Goal: Task Accomplishment & Management: Use online tool/utility

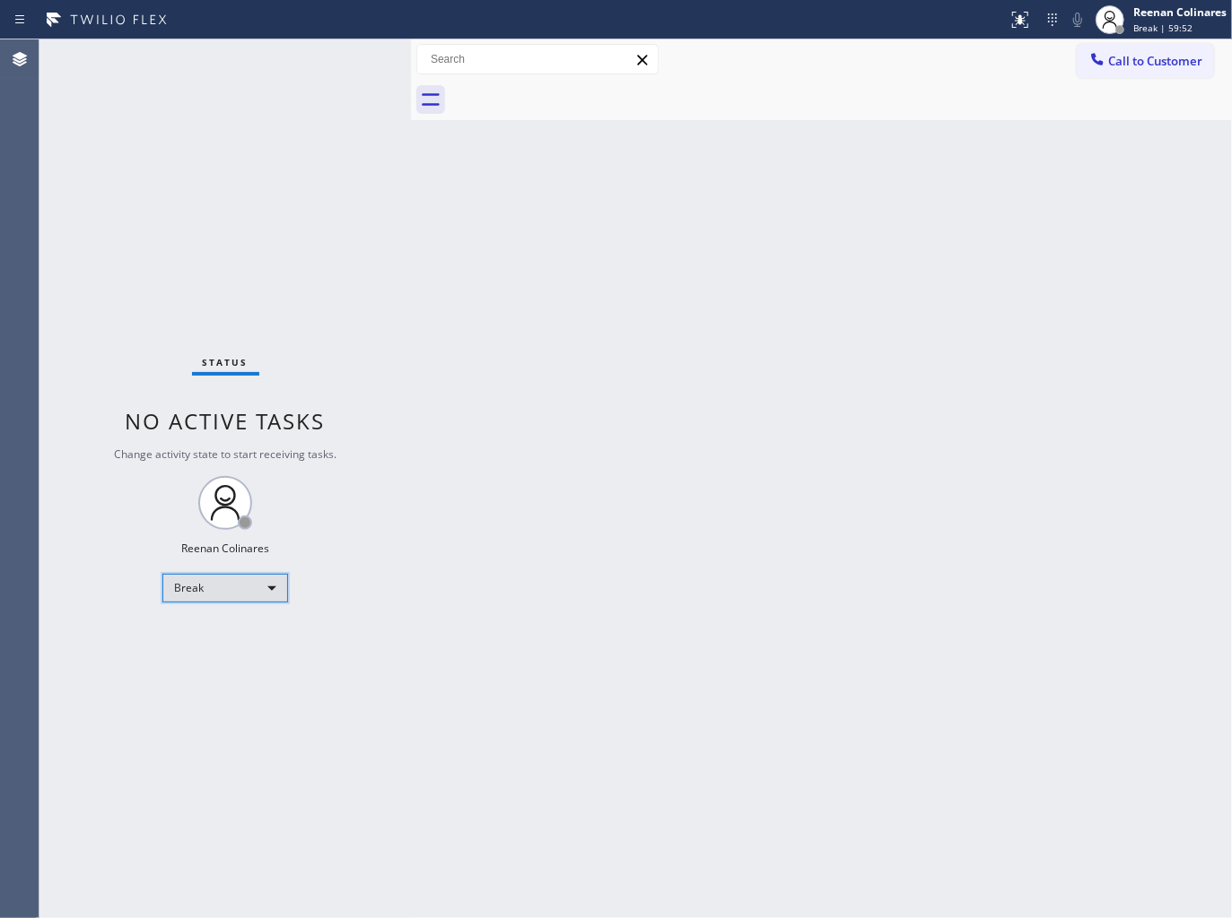
click at [249, 581] on div "Break" at bounding box center [225, 588] width 126 height 29
click at [207, 626] on li "Available" at bounding box center [224, 635] width 122 height 22
click at [980, 188] on div "Back to Dashboard Change Sender ID Customers Technicians Select a contact Outbo…" at bounding box center [821, 478] width 821 height 879
click at [872, 192] on div "Back to Dashboard Change Sender ID Customers Technicians Select a contact Outbo…" at bounding box center [821, 478] width 821 height 879
click at [927, 431] on div "Back to Dashboard Change Sender ID Customers Technicians Select a contact Outbo…" at bounding box center [821, 478] width 821 height 879
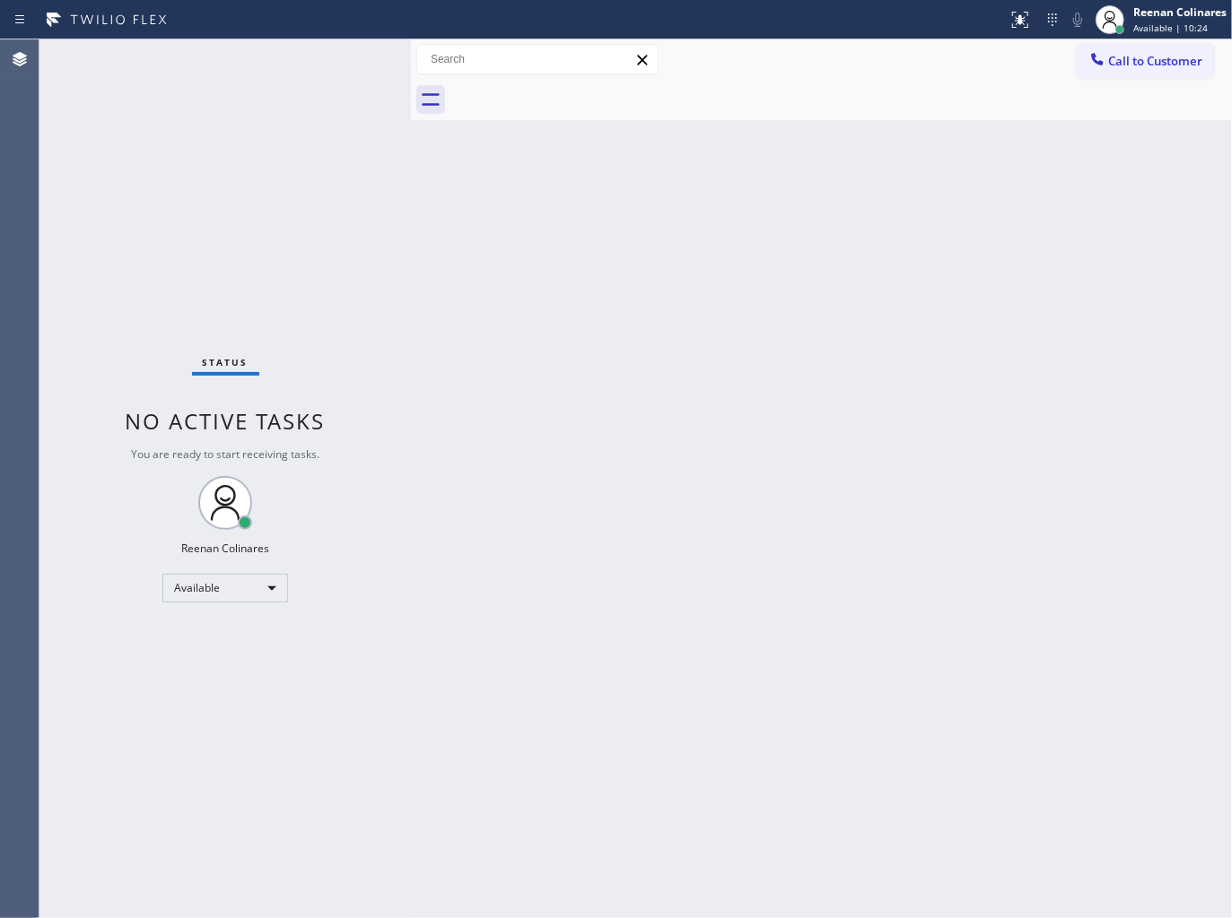
click at [665, 346] on div "Back to Dashboard Change Sender ID Customers Technicians Select a contact Outbo…" at bounding box center [821, 478] width 821 height 879
click at [551, 453] on div "Back to Dashboard Change Sender ID Customers Technicians Select a contact Outbo…" at bounding box center [821, 478] width 821 height 879
click at [718, 279] on div "Back to Dashboard Change Sender ID Customers Technicians Select a contact Outbo…" at bounding box center [821, 478] width 821 height 879
click at [342, 341] on div "Status No active tasks You are ready to start receiving tasks. Reenan Colinares…" at bounding box center [224, 478] width 371 height 879
click at [643, 356] on div "Back to Dashboard Change Sender ID Customers Technicians Select a contact Outbo…" at bounding box center [821, 478] width 821 height 879
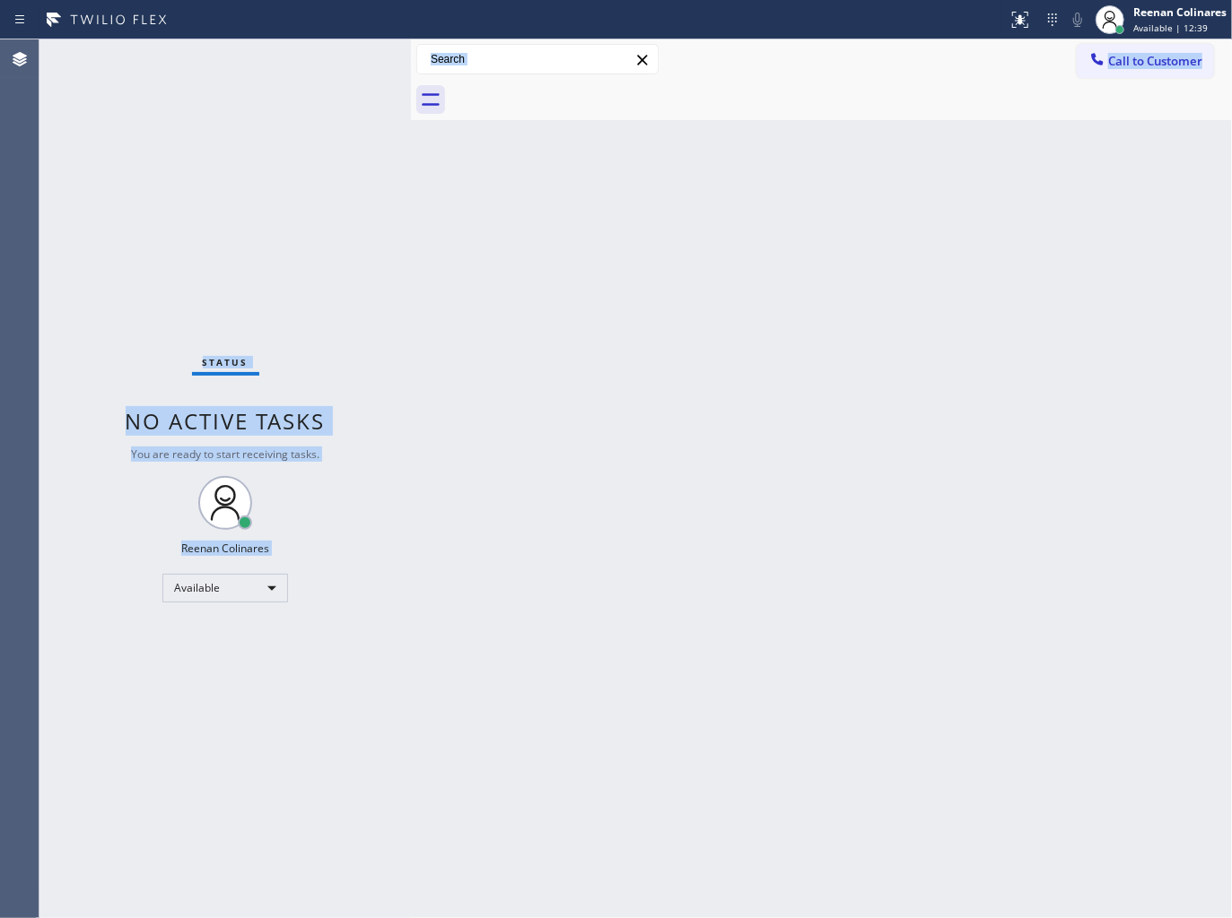
drag, startPoint x: 91, startPoint y: 270, endPoint x: 416, endPoint y: 620, distance: 477.3
click at [416, 620] on div "Status No active tasks You are ready to start receiving tasks. Reenan Colinares…" at bounding box center [635, 478] width 1192 height 879
click at [506, 498] on div "Back to Dashboard Change Sender ID Customers Technicians Select a contact Outbo…" at bounding box center [821, 478] width 821 height 879
drag, startPoint x: 123, startPoint y: 301, endPoint x: 527, endPoint y: 594, distance: 498.4
click at [527, 594] on div "Status No active tasks You are ready to start receiving tasks. Reenan Colinares…" at bounding box center [635, 478] width 1192 height 879
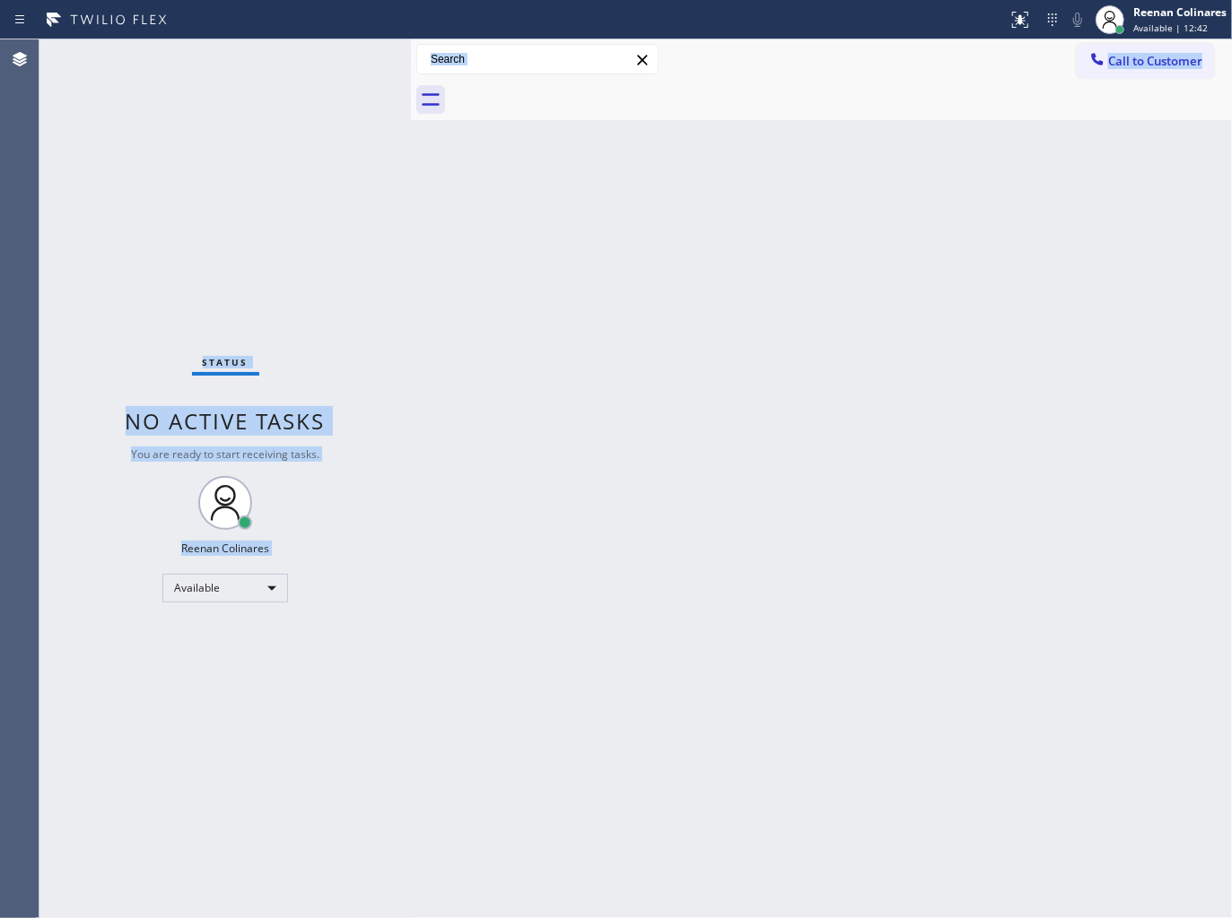
click at [1073, 265] on div "Back to Dashboard Change Sender ID Customers Technicians Select a contact Outbo…" at bounding box center [821, 478] width 821 height 879
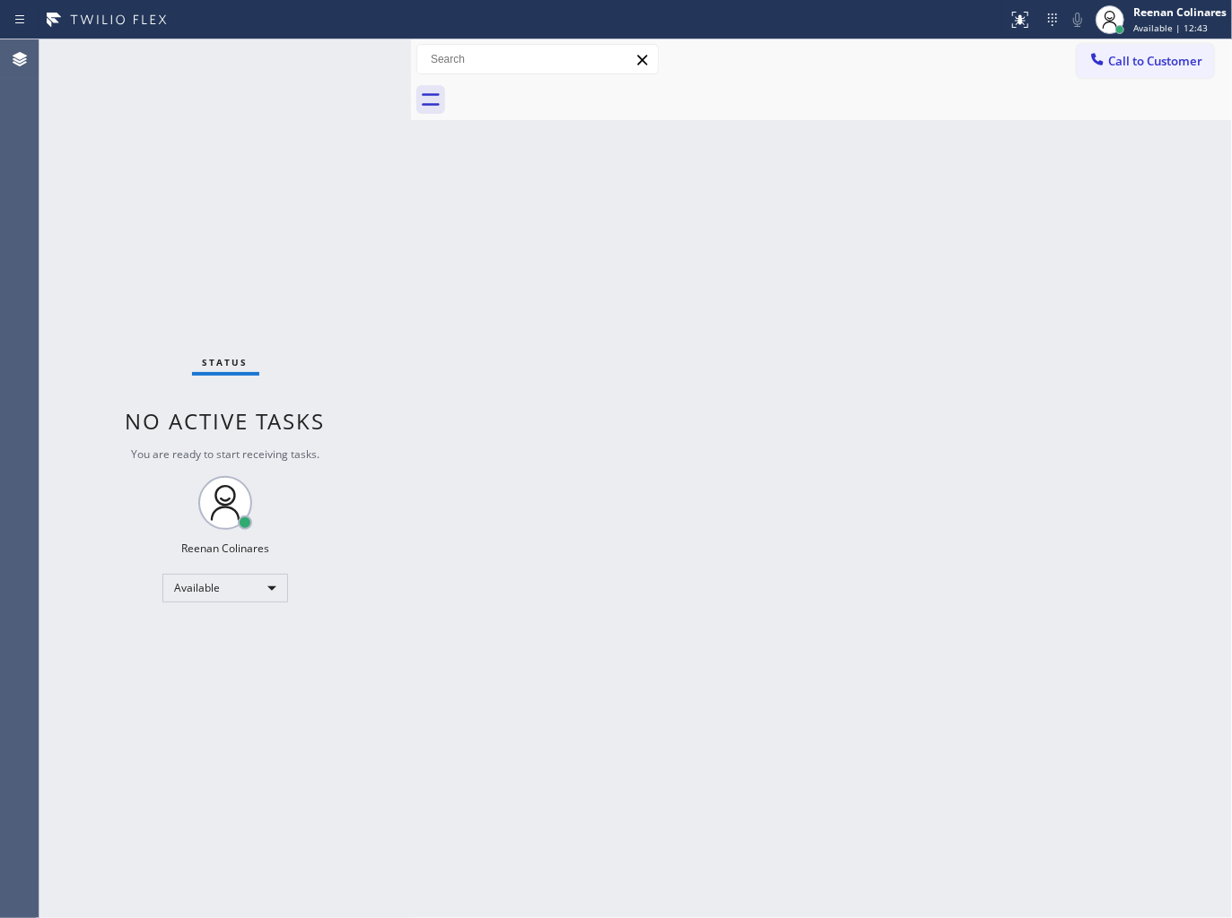
click at [643, 58] on icon at bounding box center [642, 60] width 10 height 10
click at [230, 181] on div "Status No active tasks You are ready to start receiving tasks. Reenan Colinares…" at bounding box center [224, 478] width 371 height 879
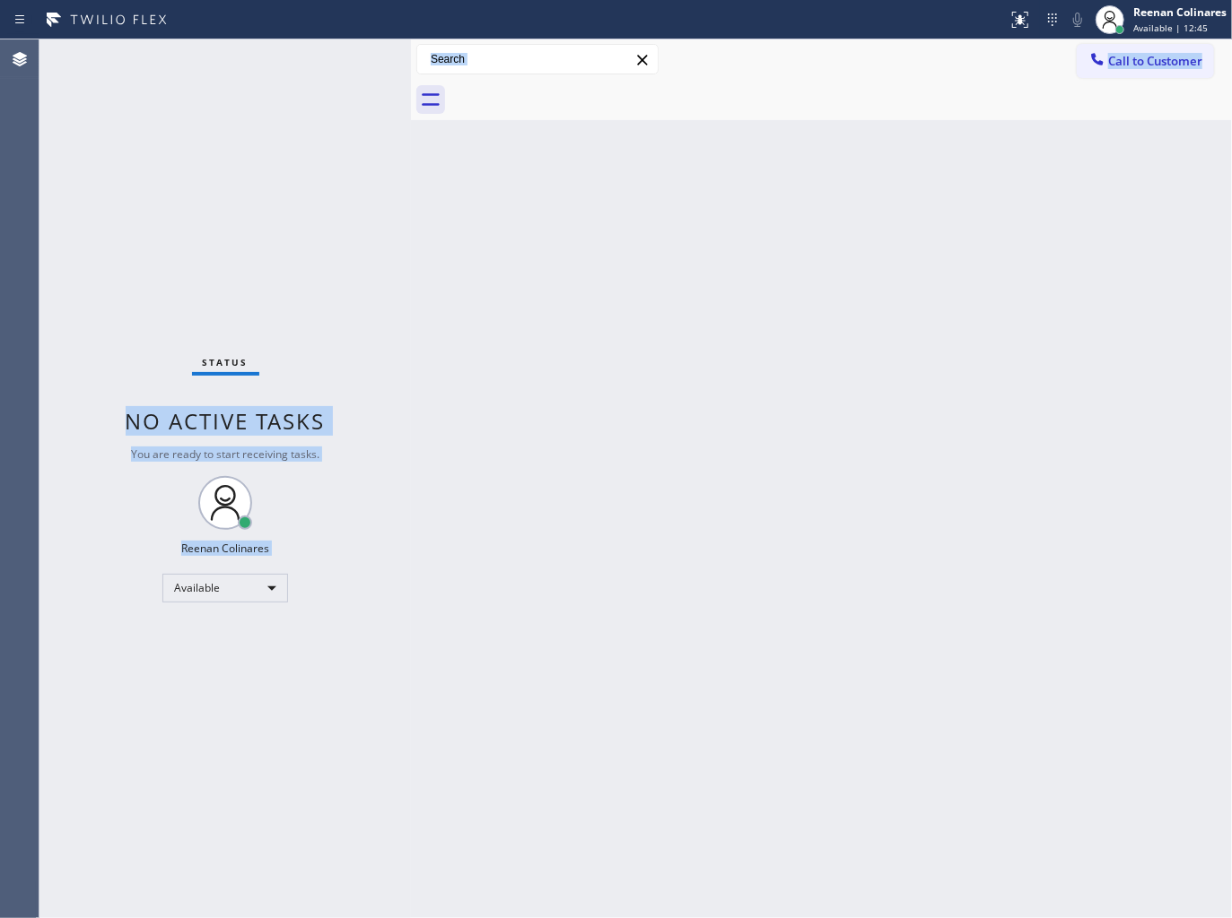
drag, startPoint x: 219, startPoint y: 383, endPoint x: 434, endPoint y: 522, distance: 256.3
click at [434, 522] on div "Status No active tasks You are ready to start receiving tasks. Reenan Colinares…" at bounding box center [635, 478] width 1192 height 879
click at [437, 517] on div "Back to Dashboard Change Sender ID Customers Technicians Select a contact Outbo…" at bounding box center [821, 478] width 821 height 879
drag, startPoint x: 144, startPoint y: 324, endPoint x: 525, endPoint y: 586, distance: 462.5
click at [521, 585] on div "Status No active tasks You are ready to start receiving tasks. Reenan Colinares…" at bounding box center [635, 478] width 1192 height 879
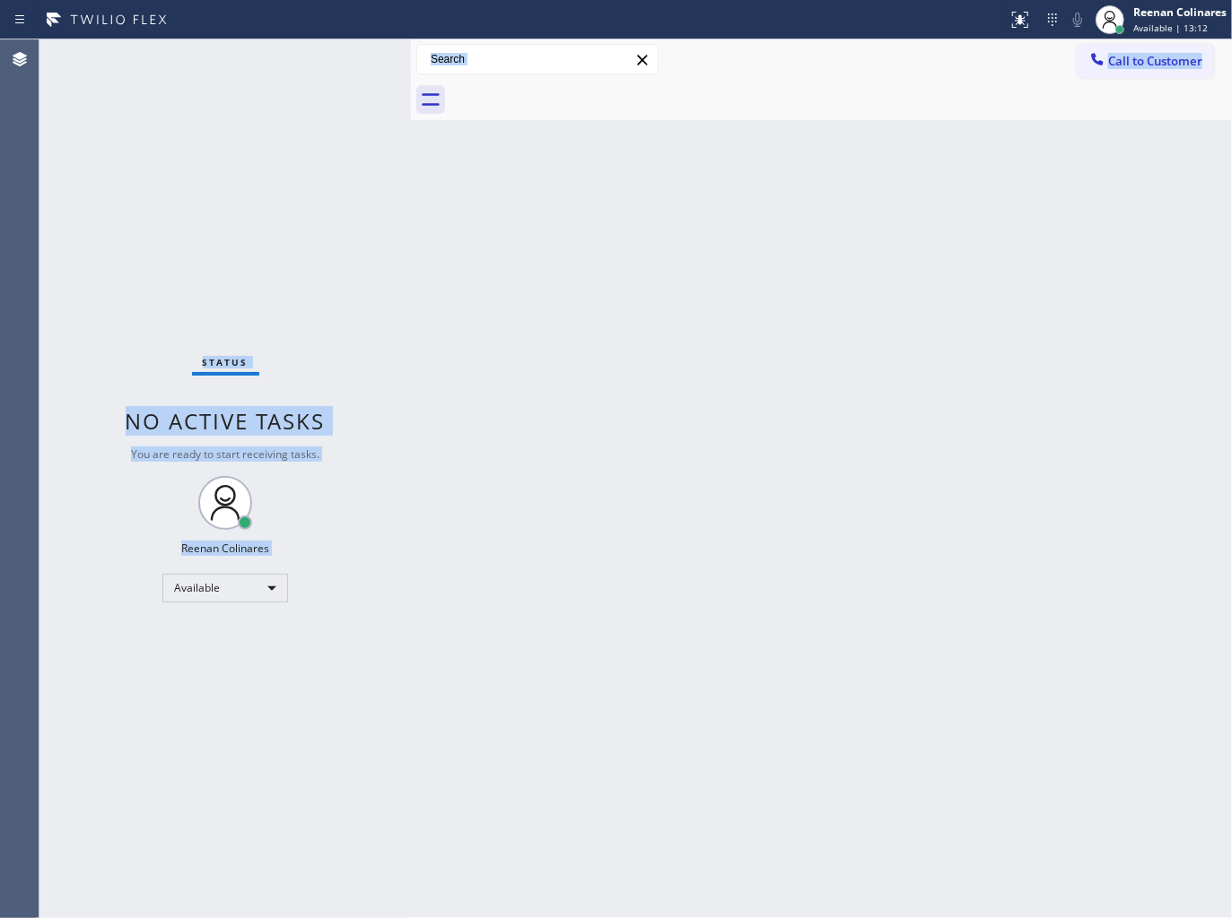
click at [836, 434] on div "Back to Dashboard Change Sender ID Customers Technicians Select a contact Outbo…" at bounding box center [821, 478] width 821 height 879
drag, startPoint x: 59, startPoint y: 204, endPoint x: 443, endPoint y: 641, distance: 582.2
click at [413, 641] on div "Status No active tasks You are ready to start receiving tasks. Reenan Colinares…" at bounding box center [635, 478] width 1192 height 879
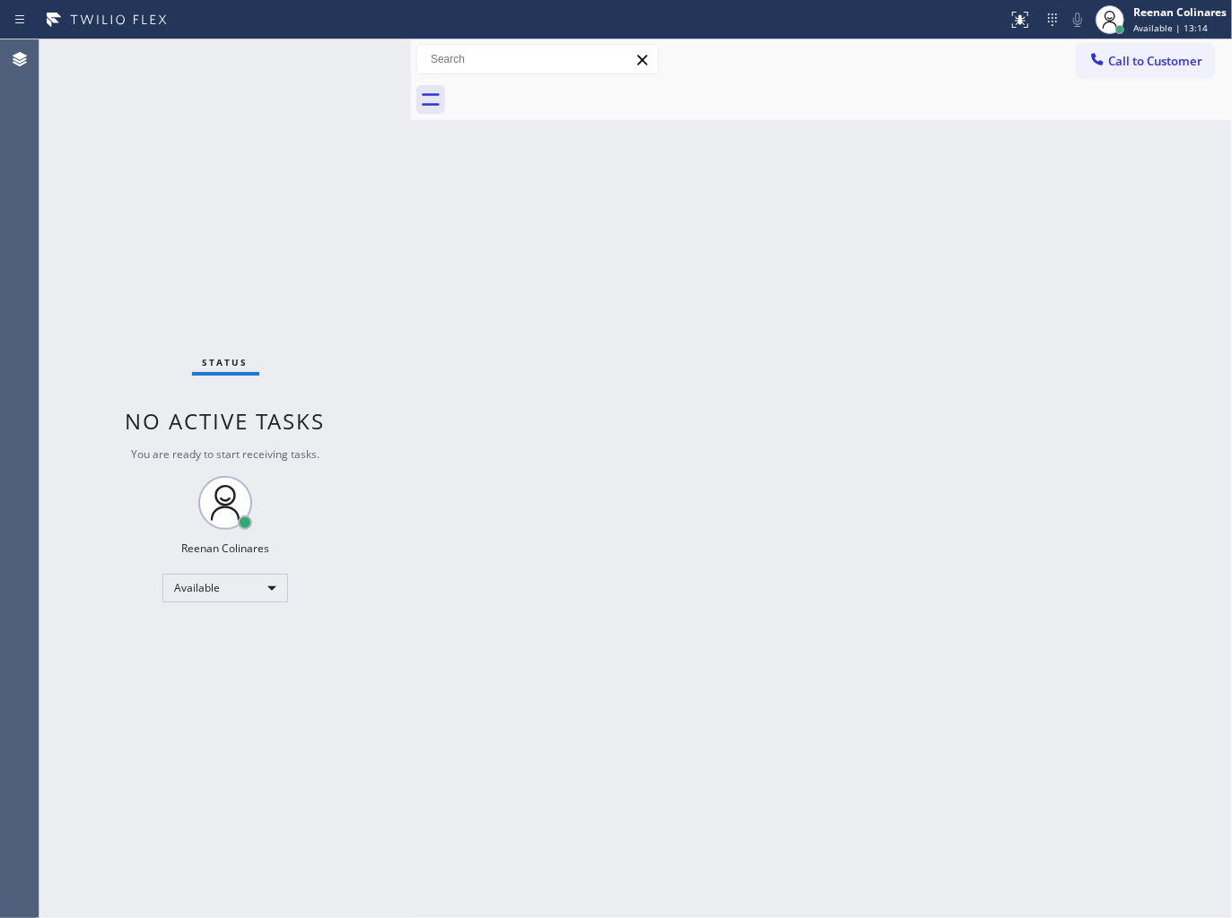
click at [624, 558] on div "Back to Dashboard Change Sender ID Customers Technicians Select a contact Outbo…" at bounding box center [821, 478] width 821 height 879
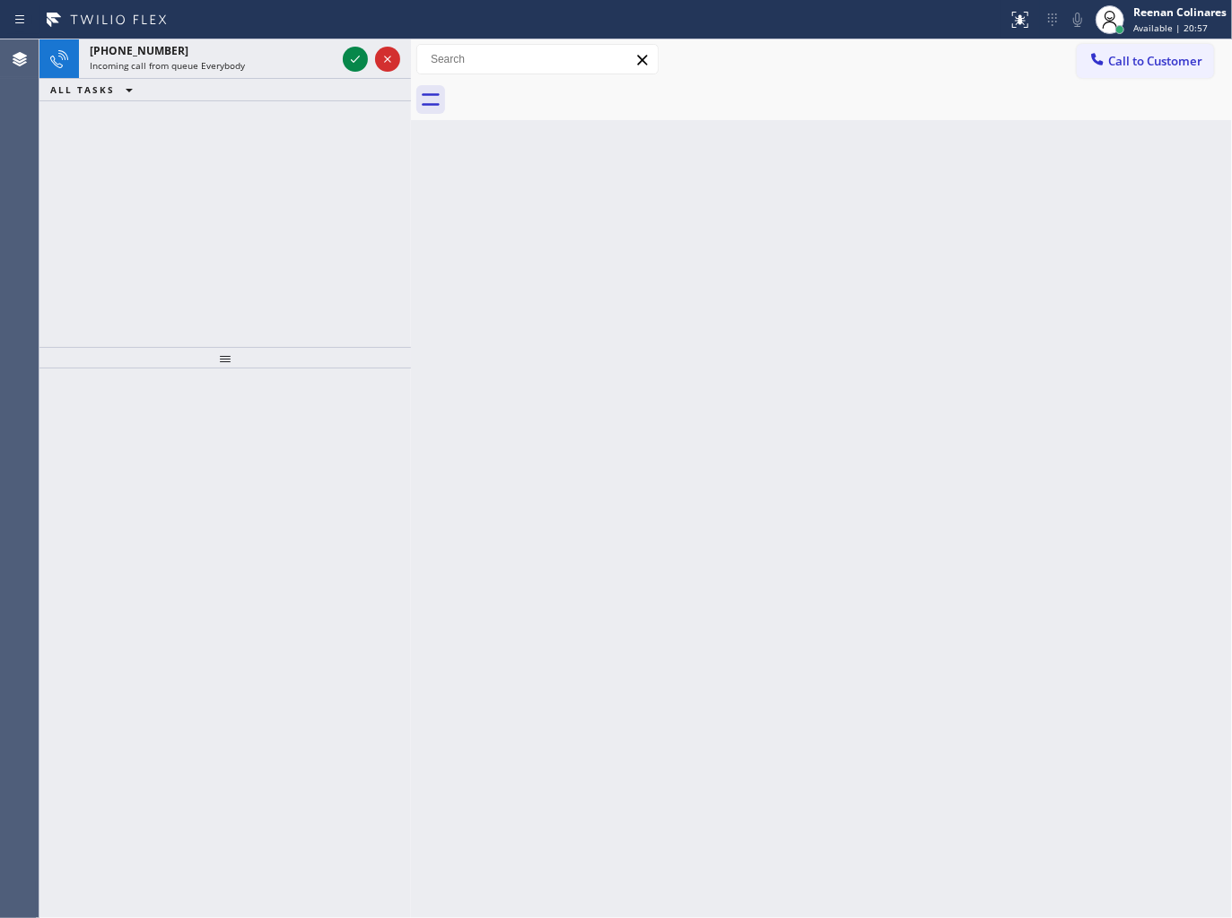
click at [275, 52] on div "[PHONE_NUMBER]" at bounding box center [213, 50] width 246 height 15
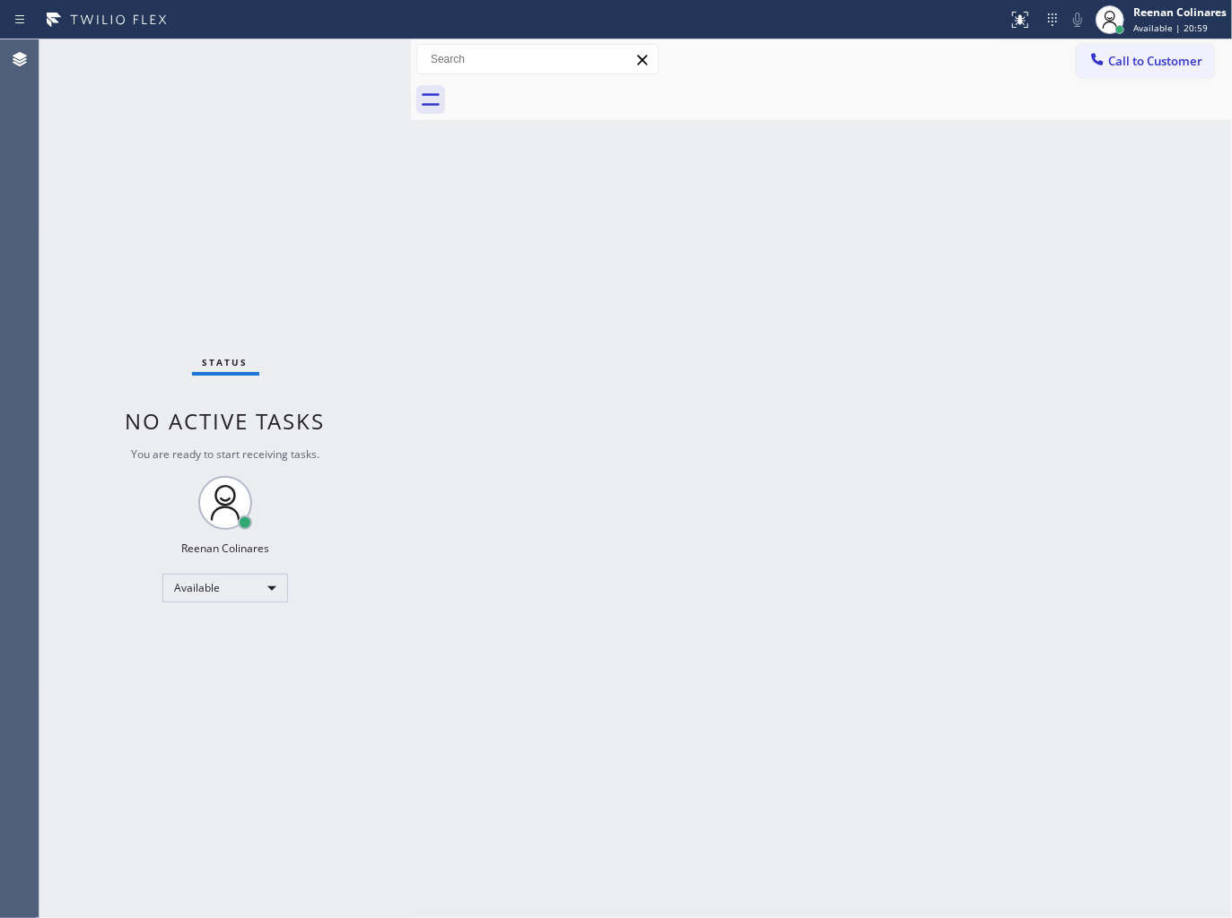
click at [337, 77] on div "Status No active tasks You are ready to start receiving tasks. Reenan Colinares…" at bounding box center [224, 478] width 371 height 879
click at [258, 63] on div "Status No active tasks You are ready to start receiving tasks. Reenan Colinares…" at bounding box center [224, 478] width 371 height 879
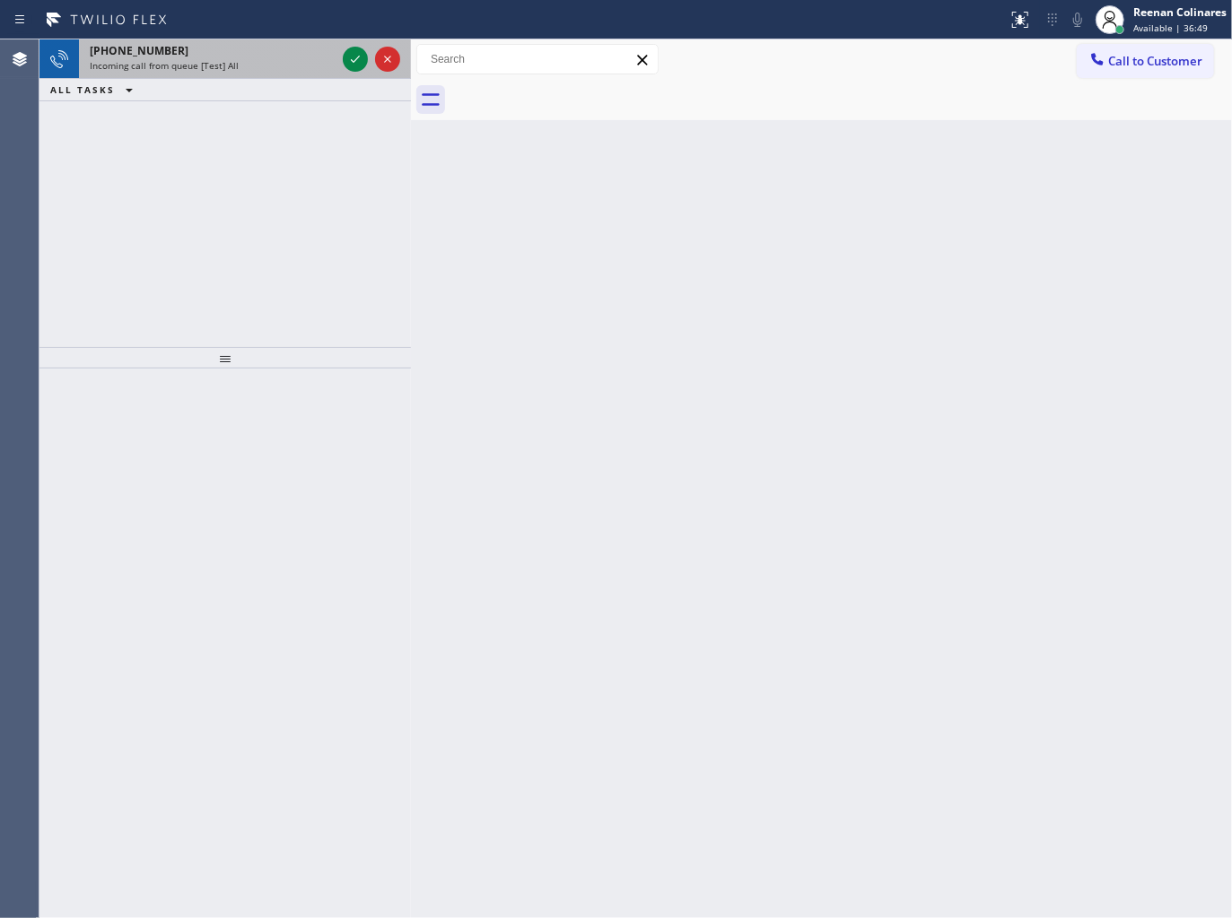
click at [258, 63] on div "Incoming call from queue [Test] All" at bounding box center [213, 65] width 246 height 13
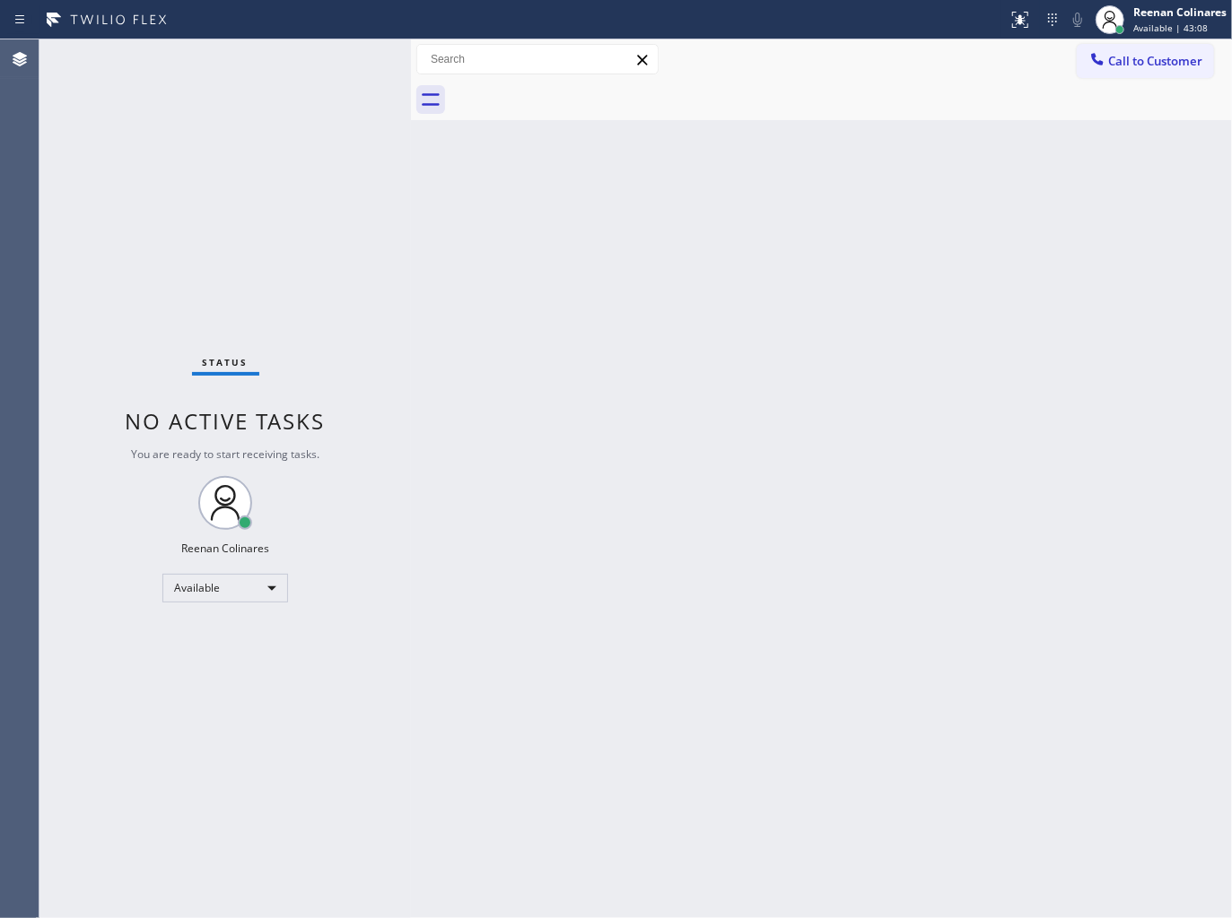
click at [759, 220] on div "Back to Dashboard Change Sender ID Customers Technicians Select a contact Outbo…" at bounding box center [821, 478] width 821 height 879
click at [252, 65] on div "Status No active tasks You are ready to start receiving tasks. Reenan Colinares…" at bounding box center [224, 478] width 371 height 879
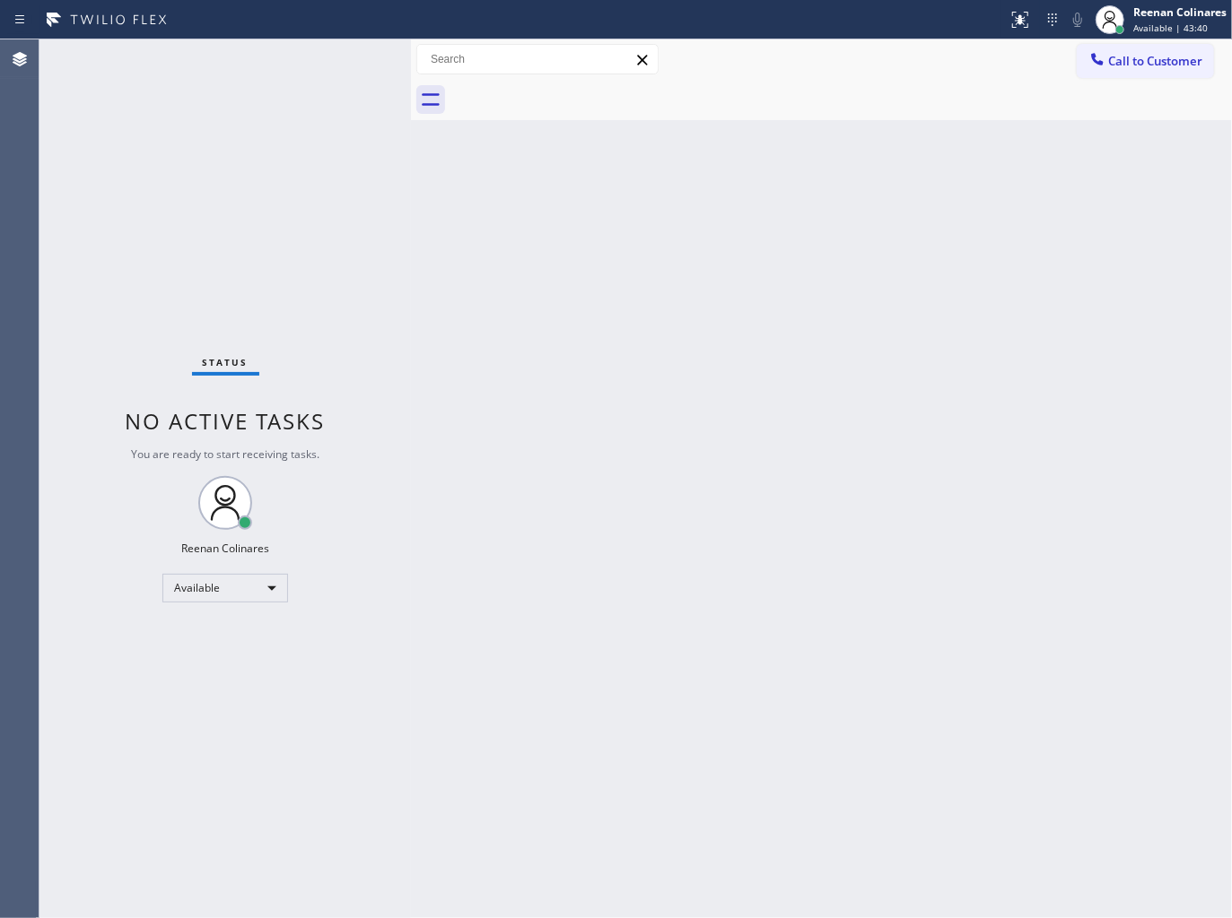
click at [862, 201] on div "Back to Dashboard Change Sender ID Customers Technicians Select a contact Outbo…" at bounding box center [821, 478] width 821 height 879
click at [653, 355] on div "Back to Dashboard Change Sender ID Customers Technicians Select a contact Outbo…" at bounding box center [821, 478] width 821 height 879
click at [895, 213] on div "Back to Dashboard Change Sender ID Customers Technicians Select a contact Outbo…" at bounding box center [821, 478] width 821 height 879
drag, startPoint x: 643, startPoint y: 239, endPoint x: 598, endPoint y: 242, distance: 44.9
click at [639, 240] on div "Back to Dashboard Change Sender ID Customers Technicians Select a contact Outbo…" at bounding box center [821, 478] width 821 height 879
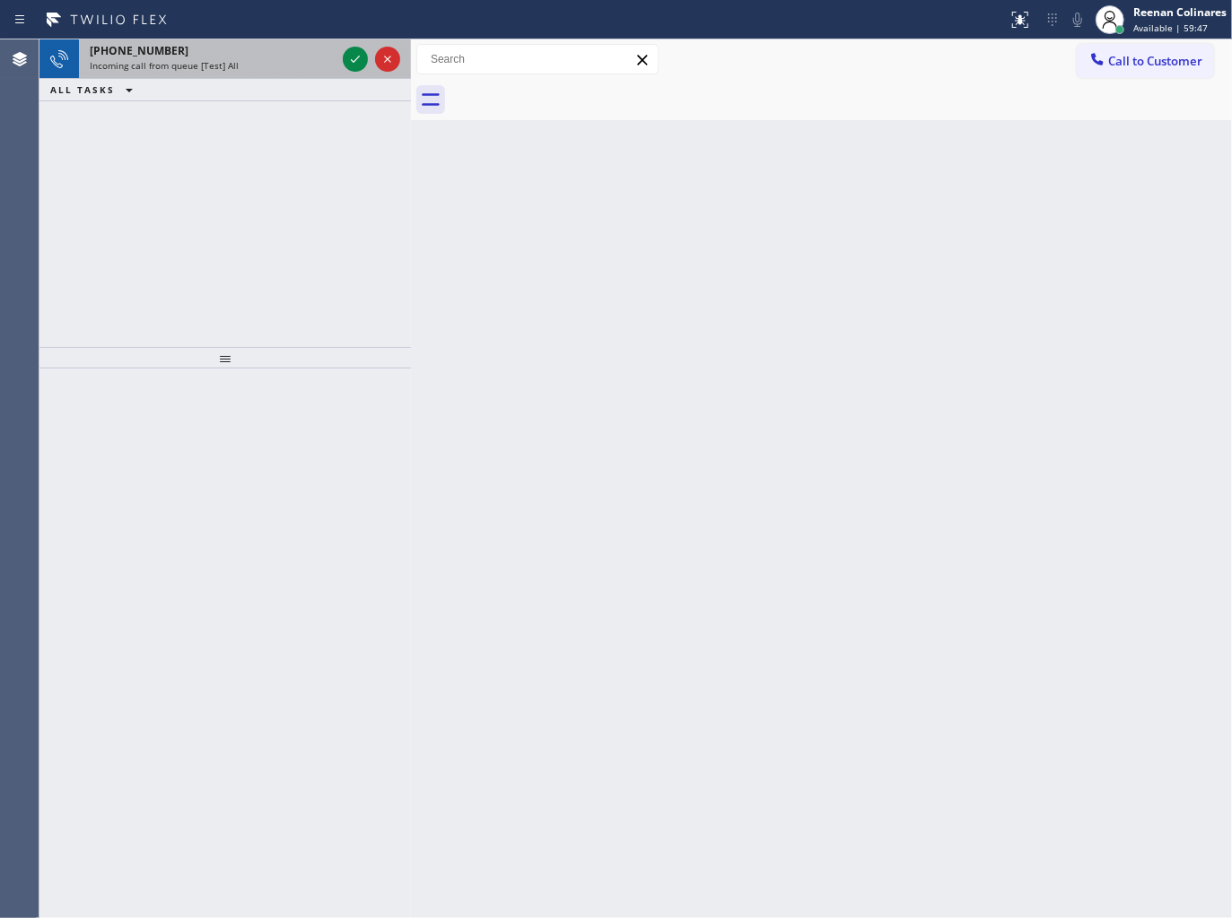
click at [228, 47] on div "[PHONE_NUMBER]" at bounding box center [213, 50] width 246 height 15
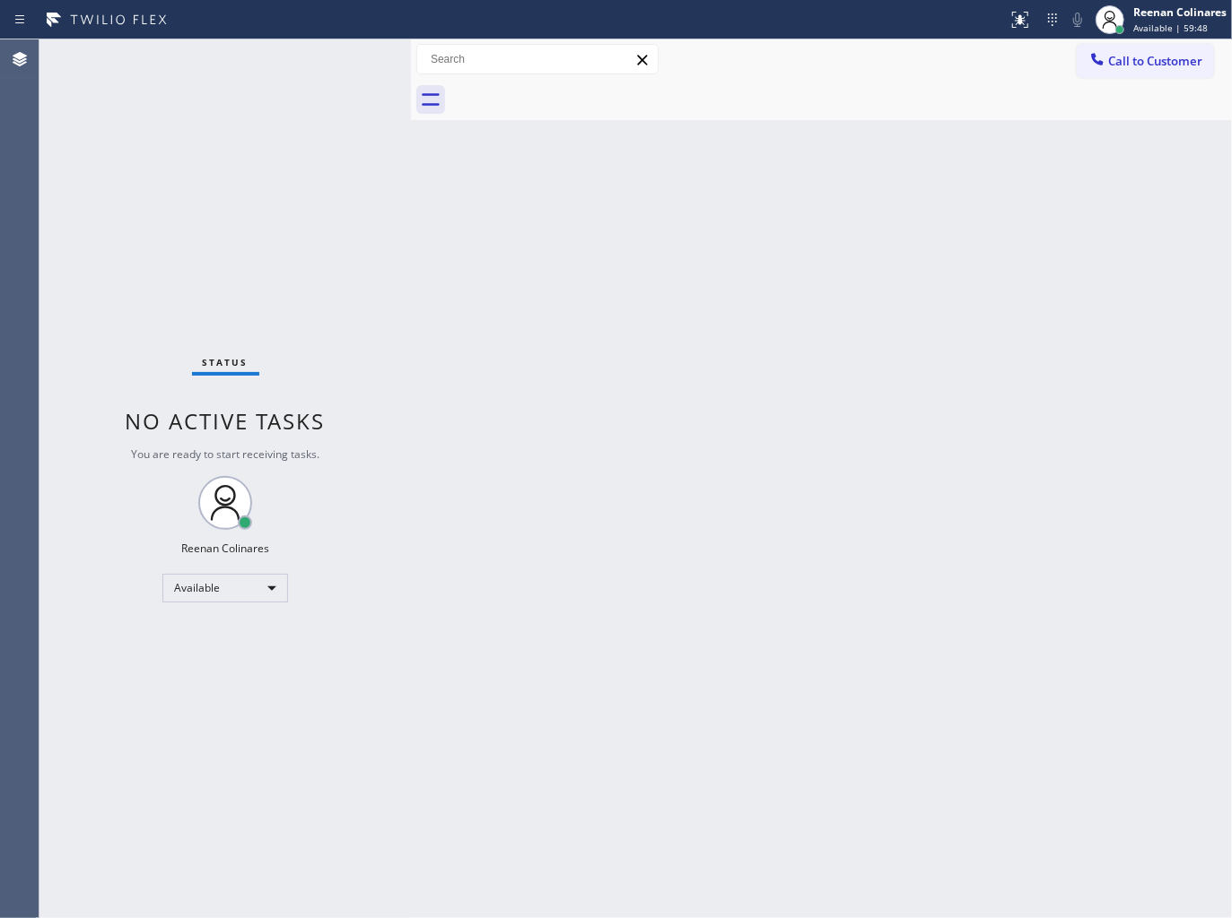
click at [303, 65] on div "Status No active tasks You are ready to start receiving tasks. Reenan Colinares…" at bounding box center [224, 478] width 371 height 879
click at [417, 405] on div "Back to Dashboard Change Sender ID Customers Technicians Select a contact Outbo…" at bounding box center [821, 478] width 821 height 879
click at [766, 168] on div "Back to Dashboard Change Sender ID Customers Technicians Select a contact Outbo…" at bounding box center [821, 478] width 821 height 879
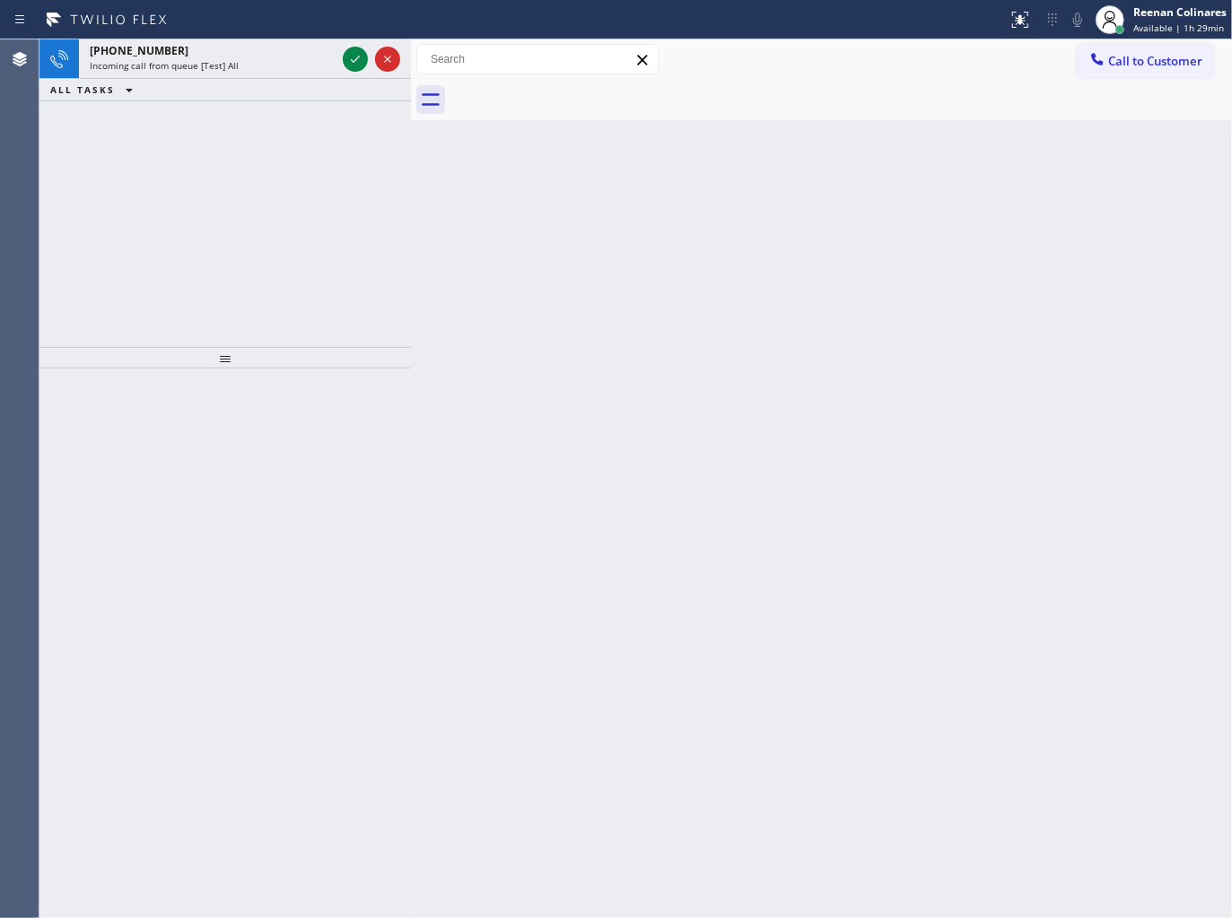
click at [253, 55] on div "[PHONE_NUMBER]" at bounding box center [213, 50] width 246 height 15
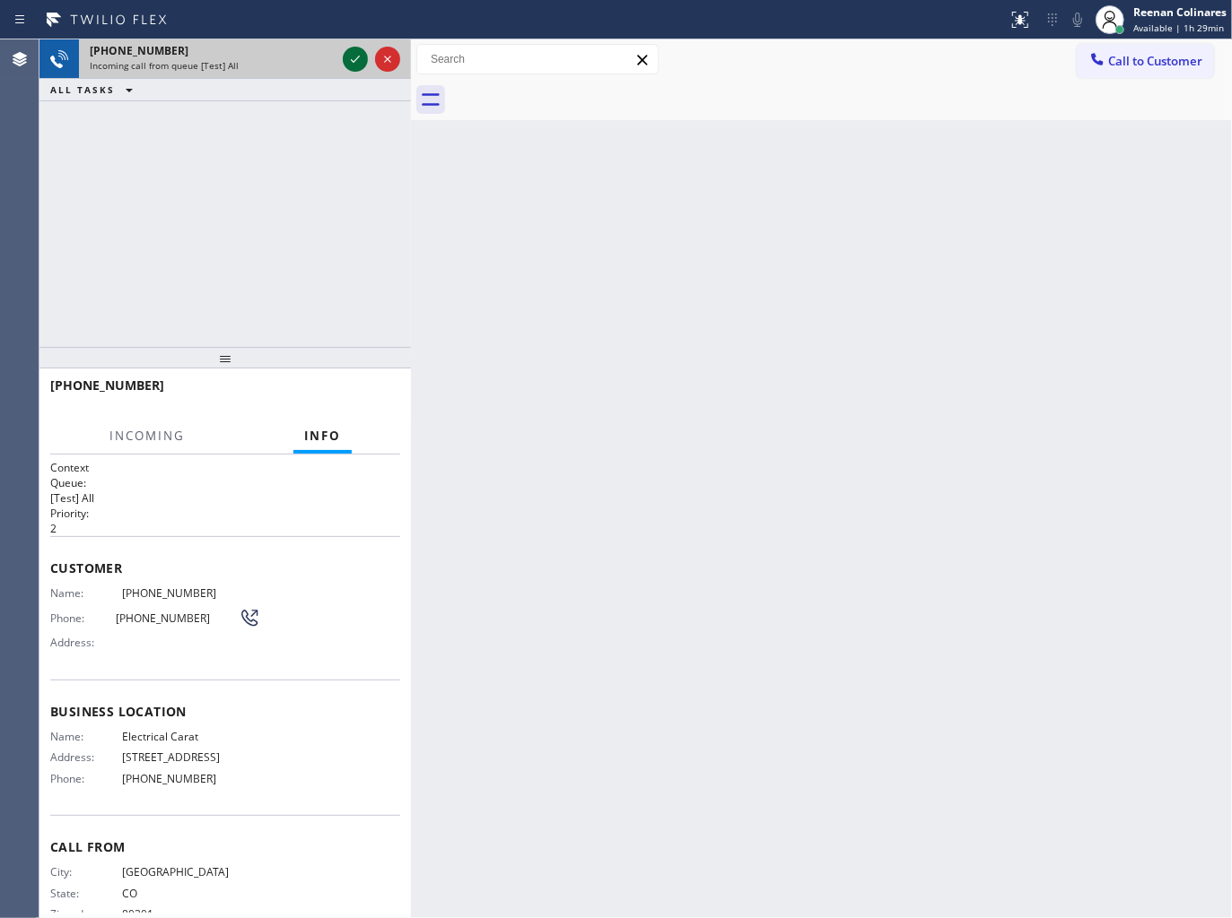
click at [343, 57] on div at bounding box center [355, 59] width 25 height 22
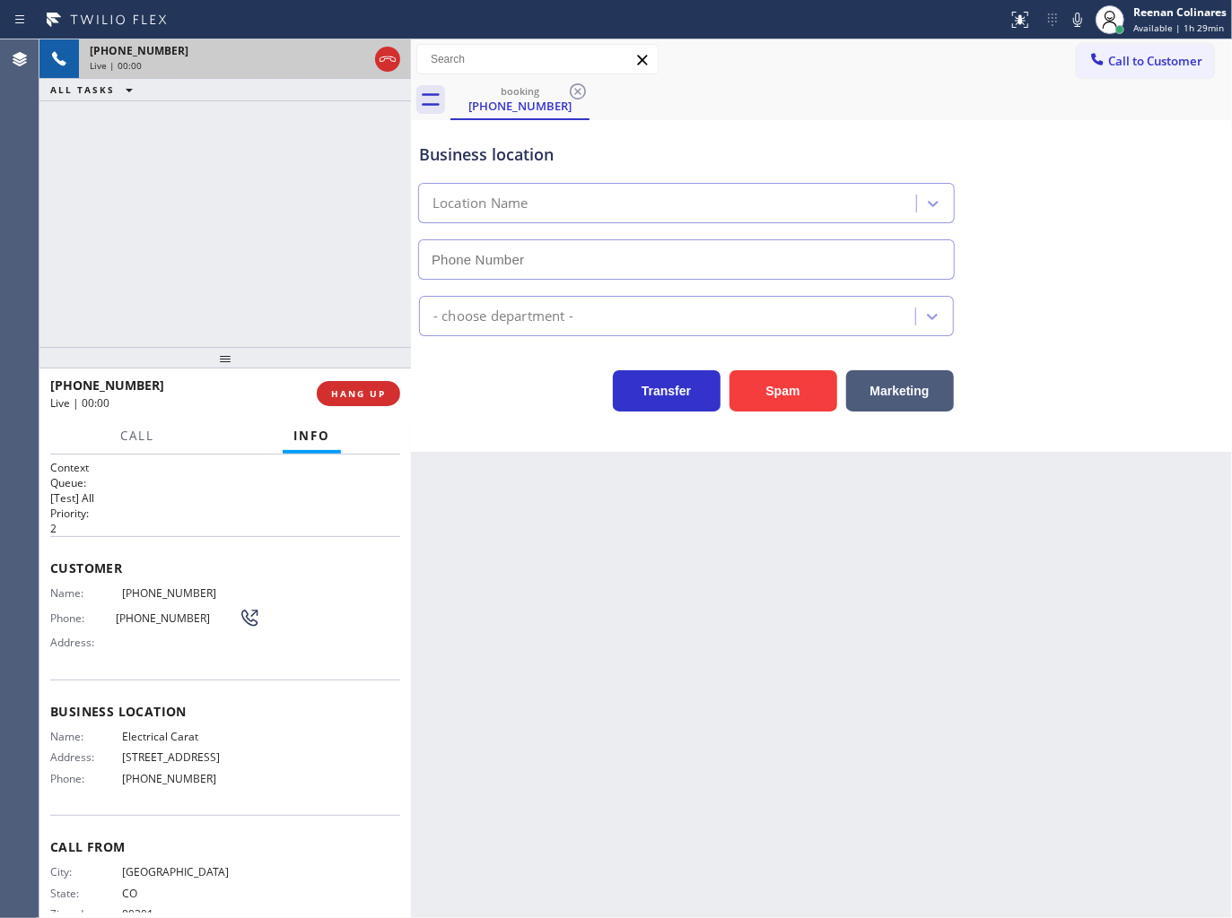
type input "[PHONE_NUMBER]"
click at [1082, 22] on icon at bounding box center [1077, 20] width 22 height 22
click at [1080, 19] on icon at bounding box center [1077, 20] width 22 height 22
click at [1074, 23] on icon at bounding box center [1077, 20] width 22 height 22
click at [1075, 20] on rect at bounding box center [1077, 18] width 13 height 13
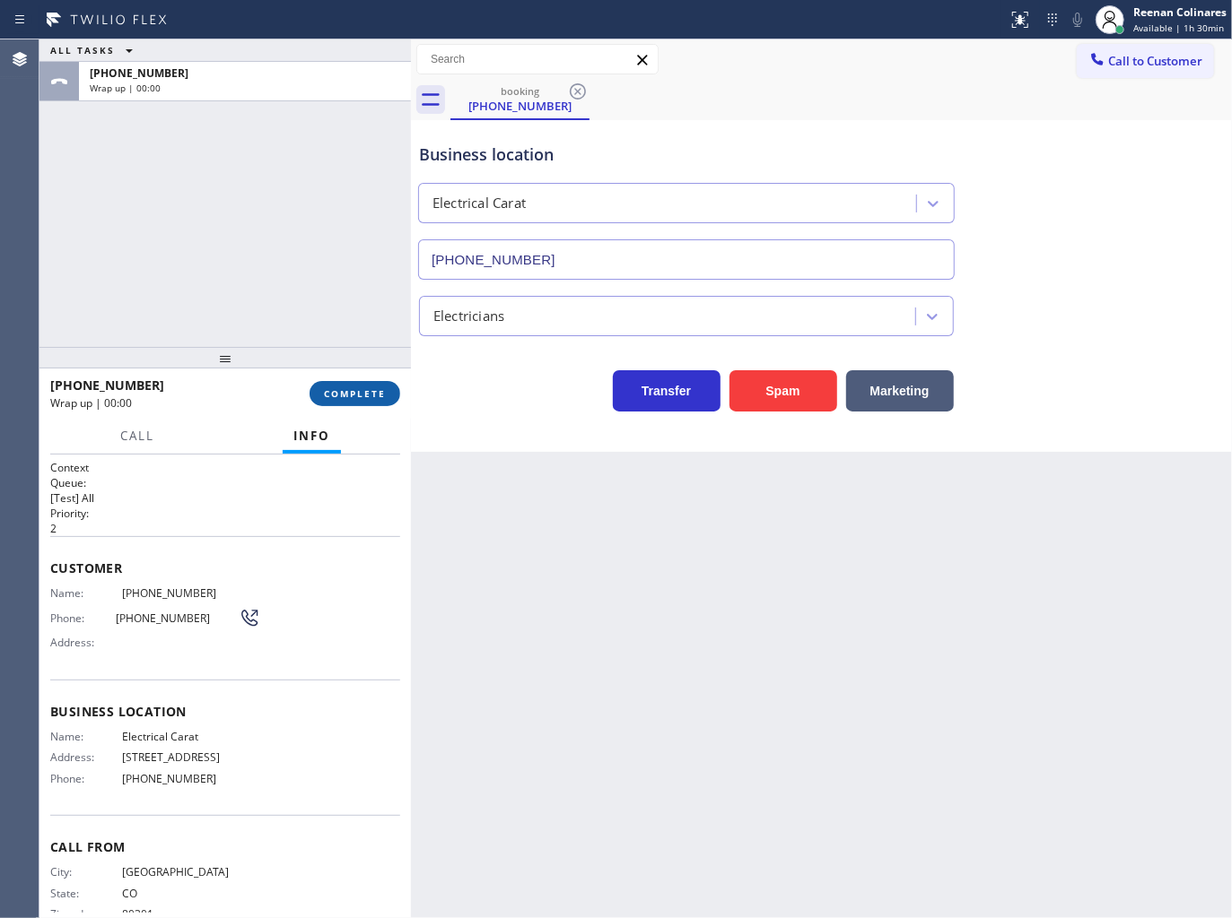
click at [390, 393] on button "COMPLETE" at bounding box center [354, 393] width 91 height 25
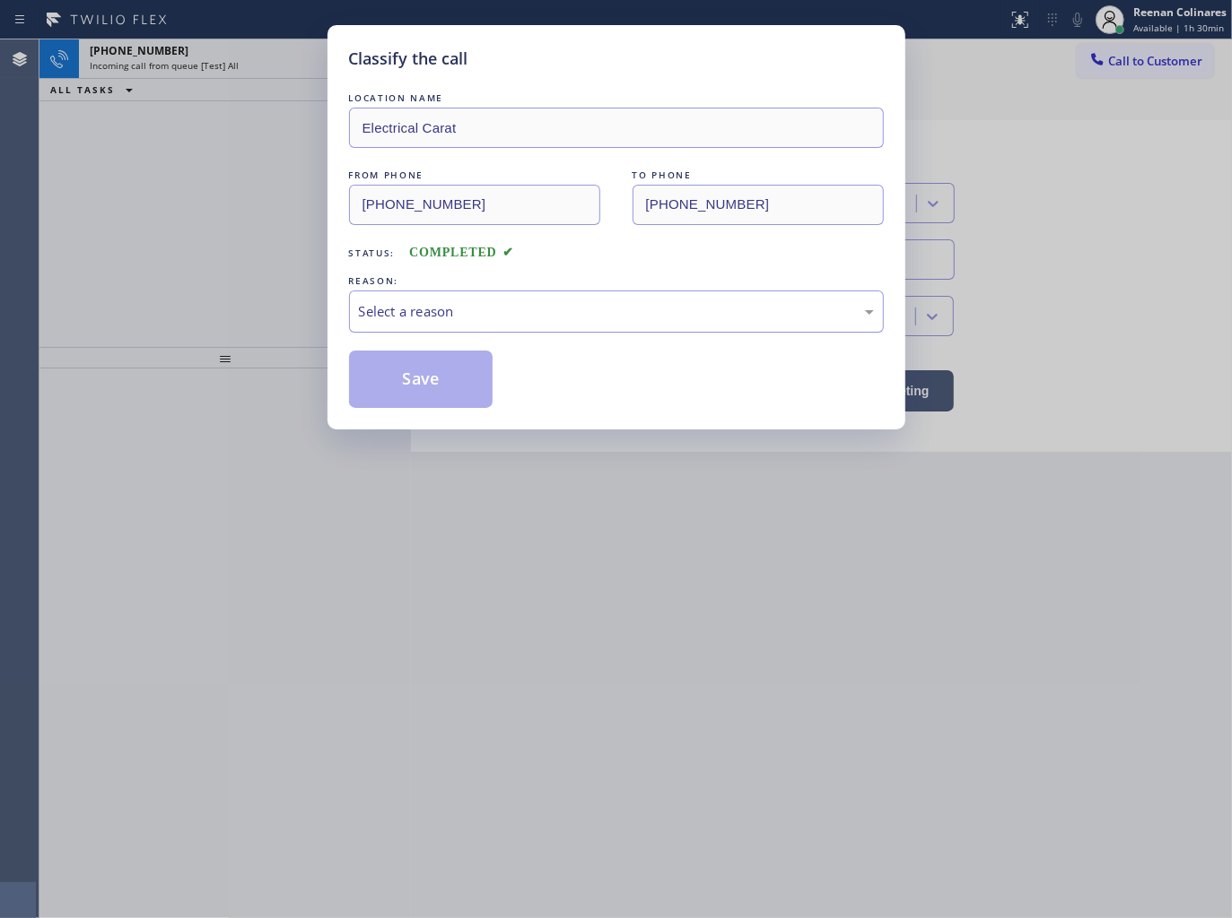
click at [481, 309] on div "Select a reason" at bounding box center [616, 311] width 515 height 21
click at [413, 381] on button "Save" at bounding box center [421, 379] width 144 height 57
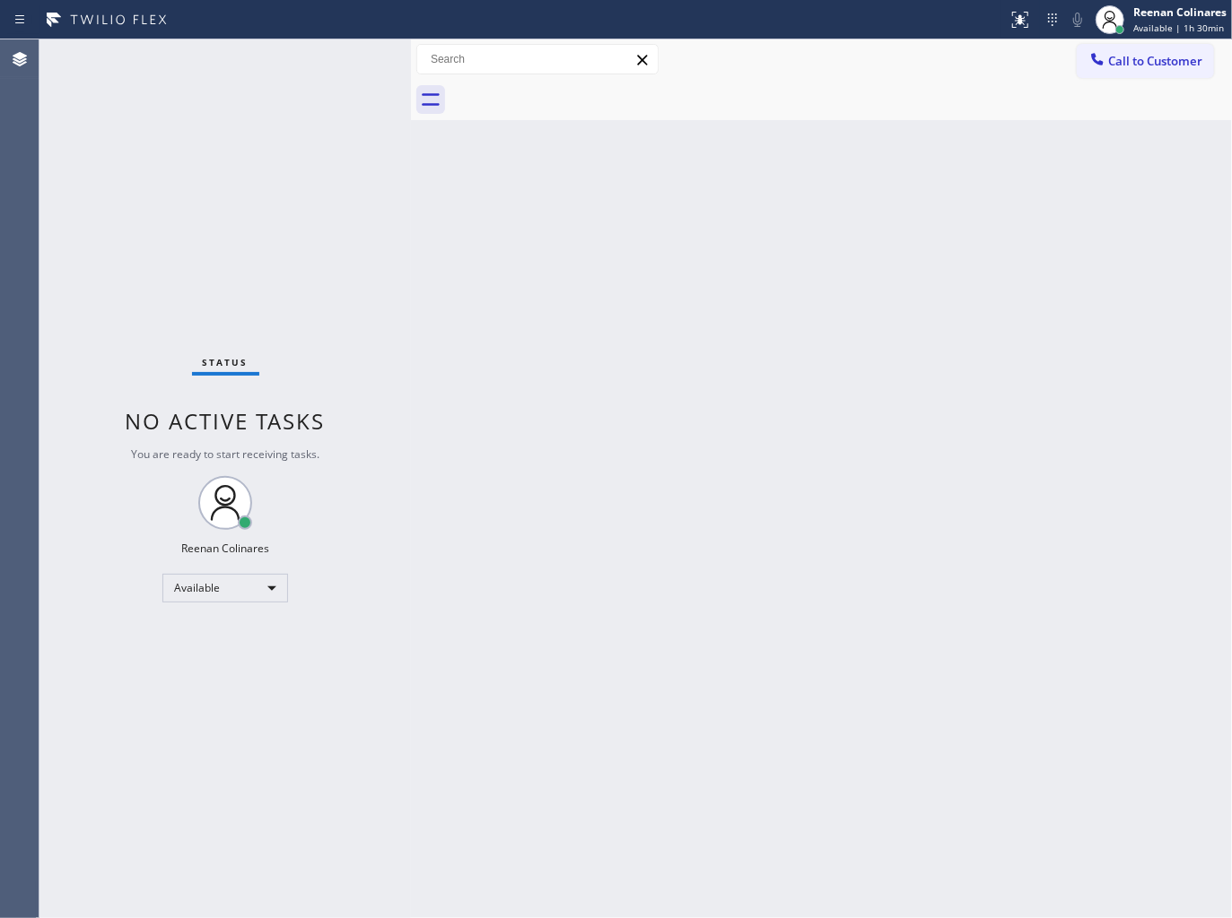
click at [287, 63] on div "Status No active tasks You are ready to start receiving tasks. Reenan Colinares…" at bounding box center [224, 478] width 371 height 879
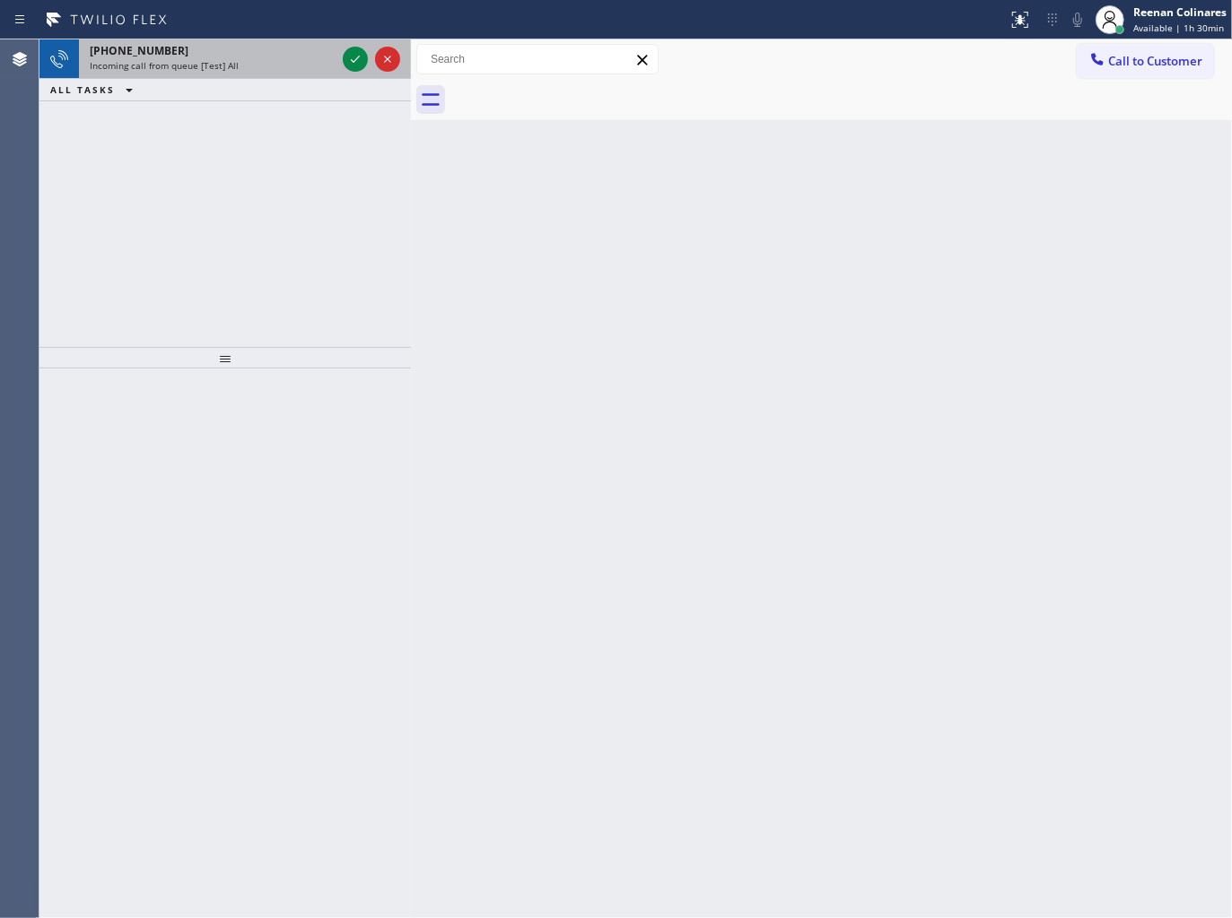
click at [253, 75] on div "[PHONE_NUMBER] Incoming call from queue [Test] All" at bounding box center [209, 58] width 260 height 39
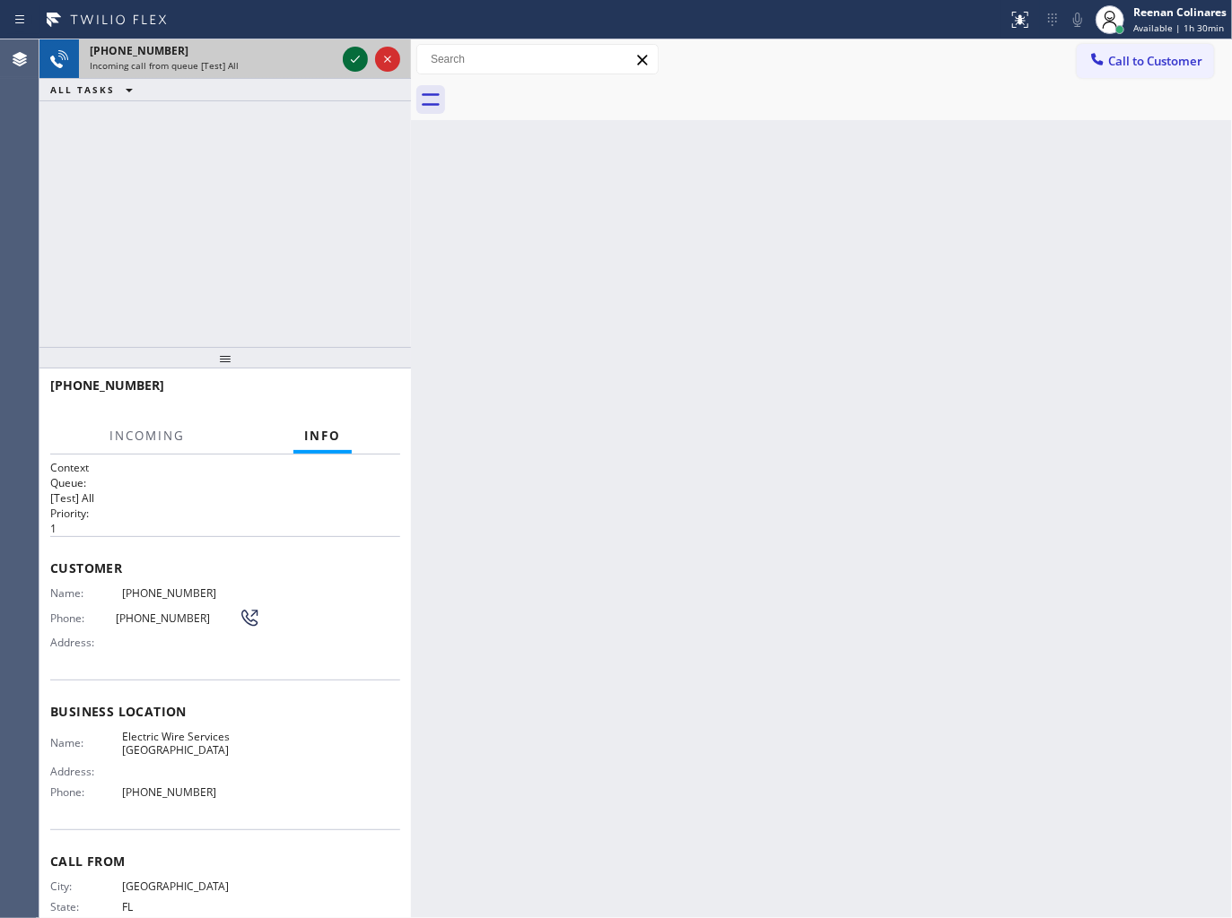
click at [356, 57] on icon at bounding box center [355, 59] width 22 height 22
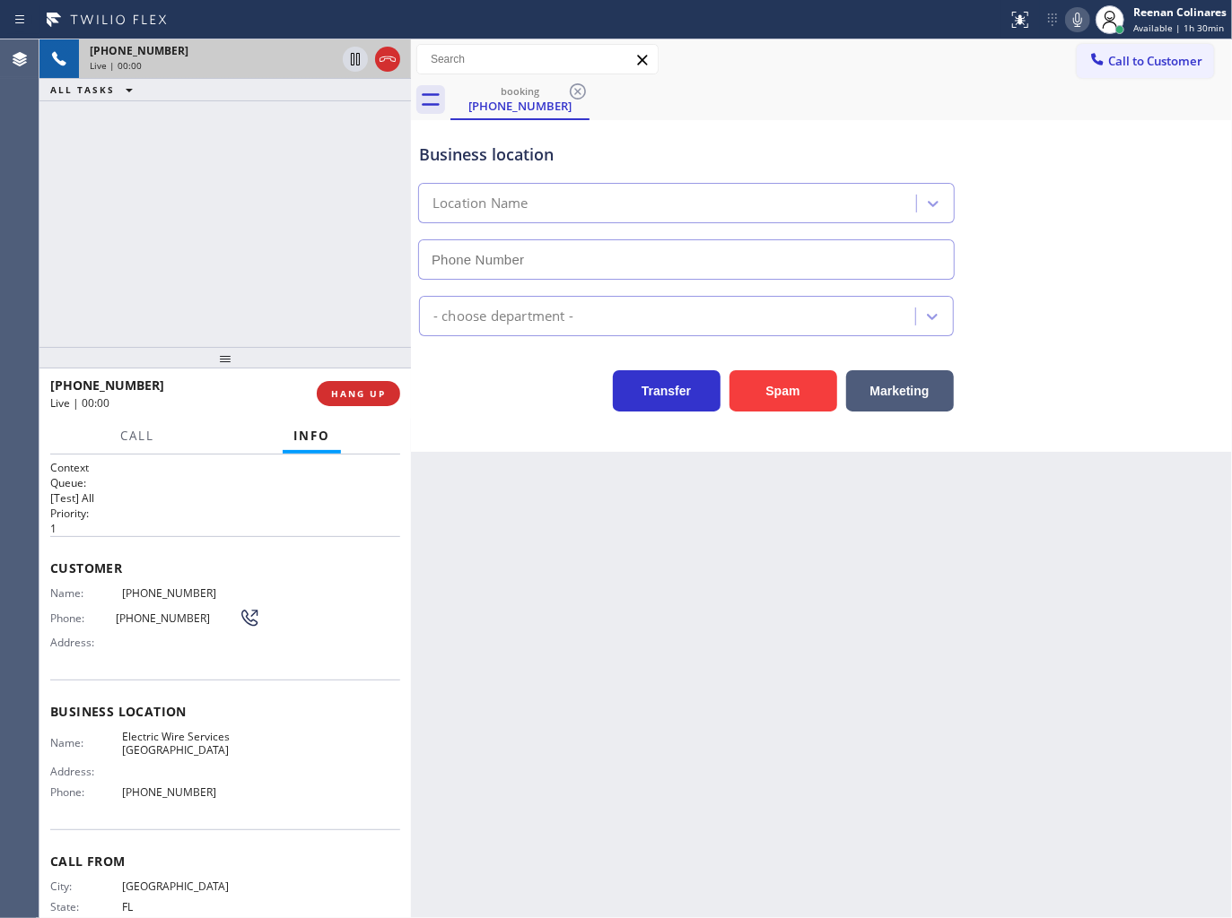
type input "[PHONE_NUMBER]"
click at [1077, 15] on icon at bounding box center [1077, 20] width 22 height 22
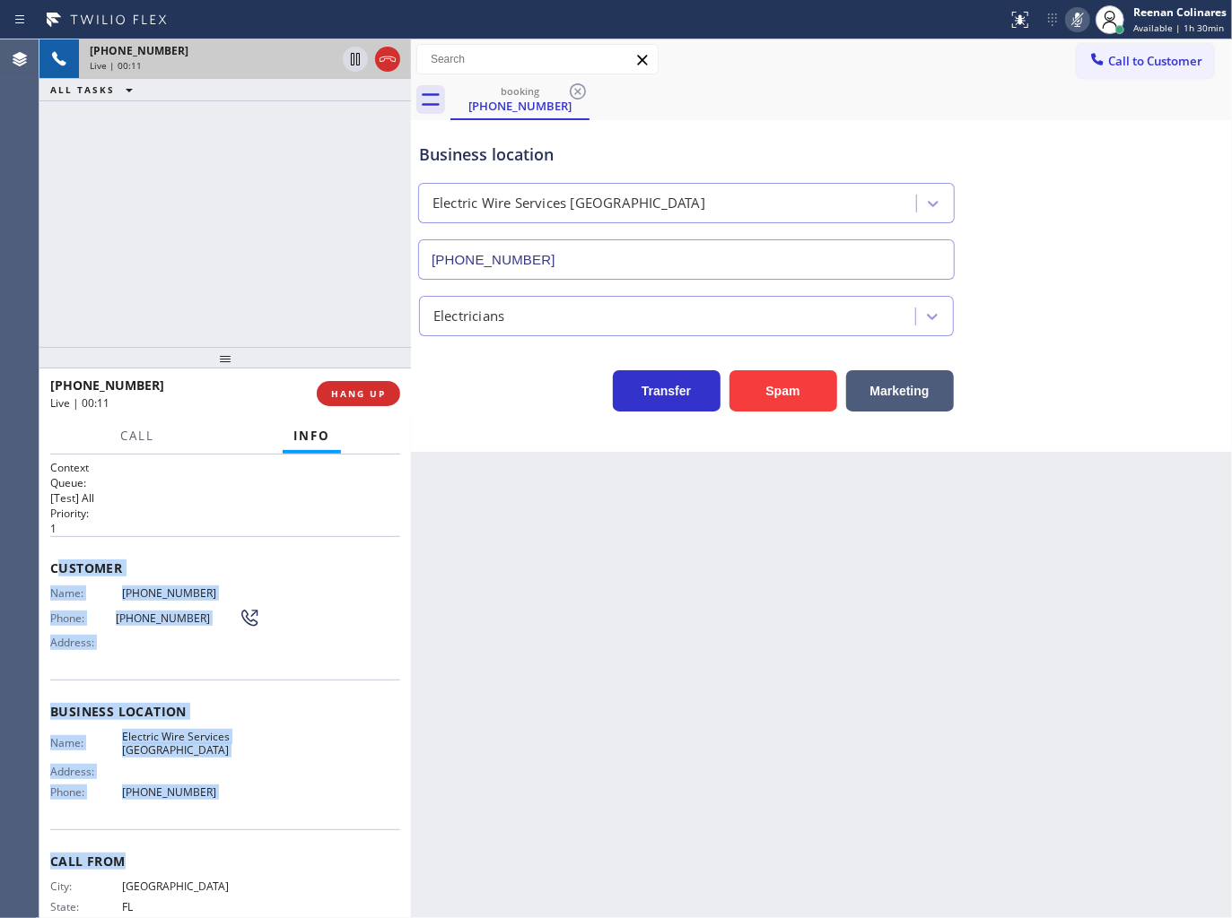
copy div "ustomer Name: [PHONE_NUMBER] Phone: [PHONE_NUMBER] Address: Business location N…"
drag, startPoint x: 55, startPoint y: 560, endPoint x: 288, endPoint y: 792, distance: 329.2
click at [288, 792] on div "Context Queue: [Test] All Priority: 1 Customer Name: [PHONE_NUMBER] Phone: [PHO…" at bounding box center [225, 712] width 350 height 505
click at [1080, 22] on icon at bounding box center [1077, 20] width 9 height 14
click at [1081, 22] on icon at bounding box center [1077, 20] width 22 height 22
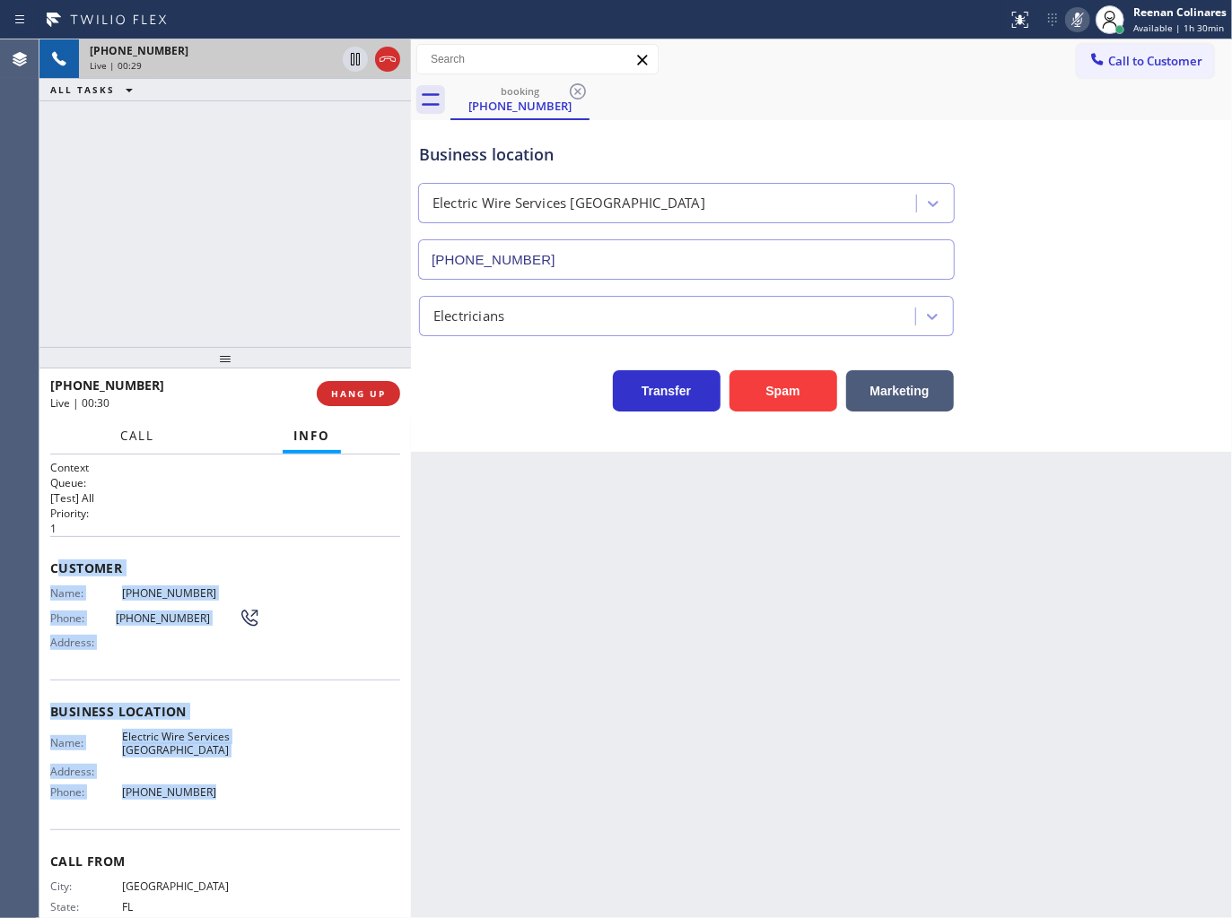
click at [129, 444] on span "Call" at bounding box center [137, 436] width 34 height 16
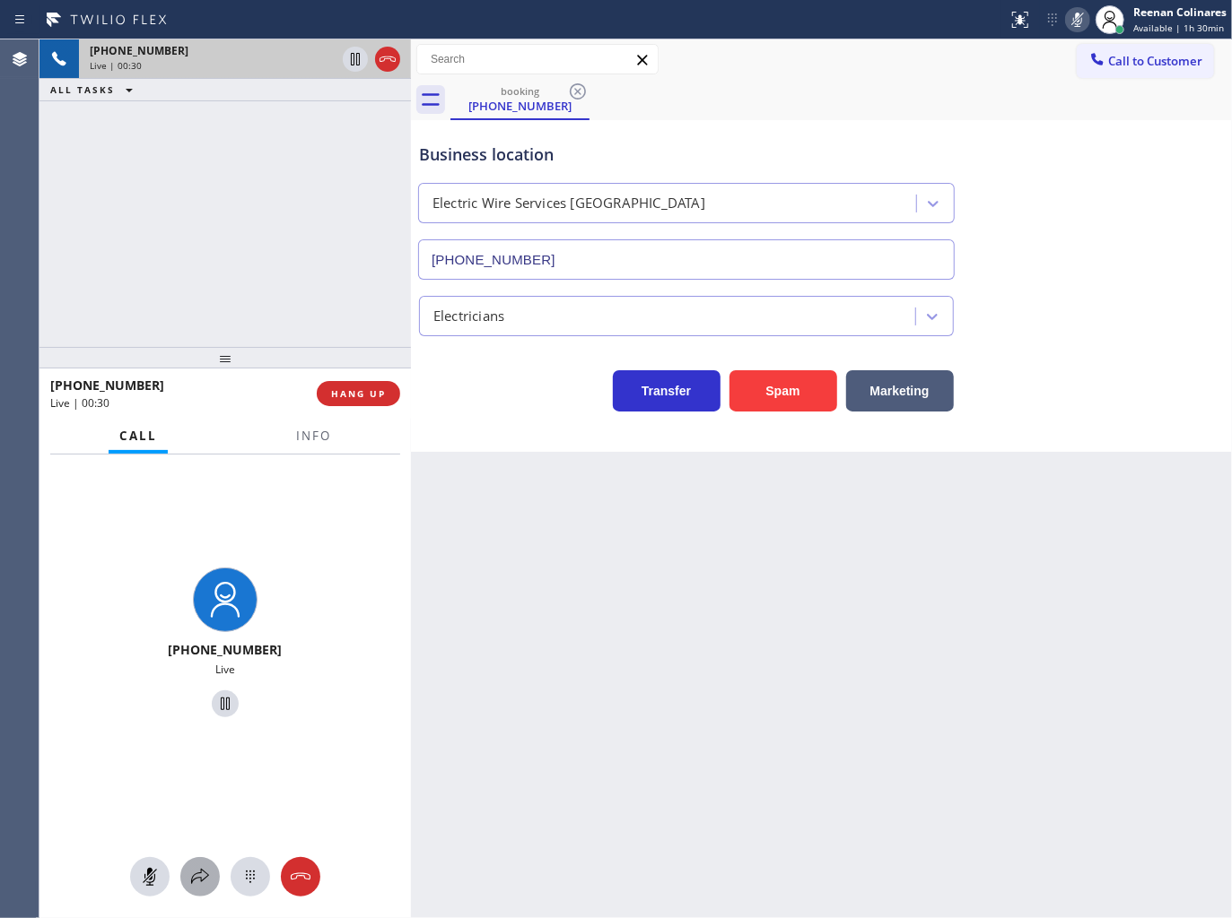
click at [199, 880] on icon at bounding box center [200, 877] width 22 height 22
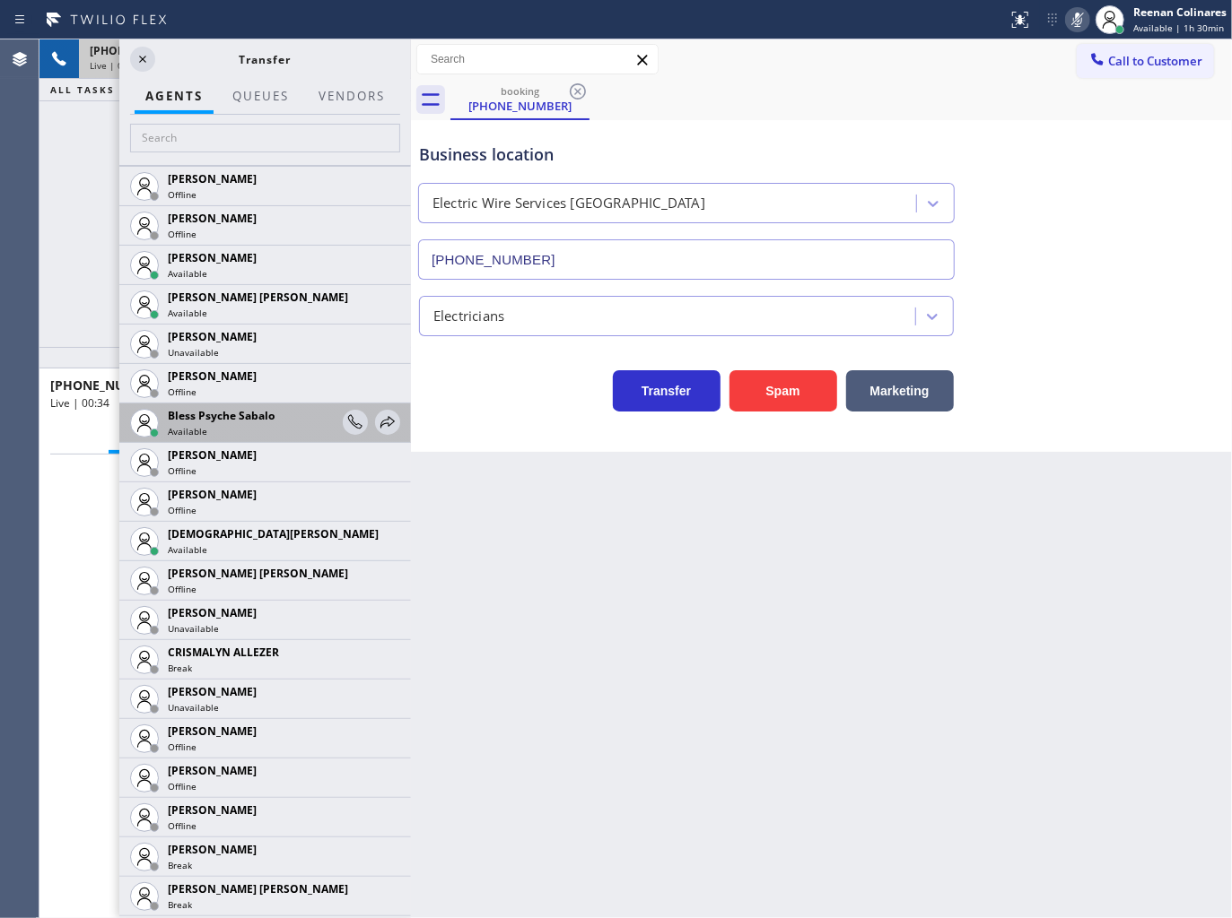
scroll to position [498, 0]
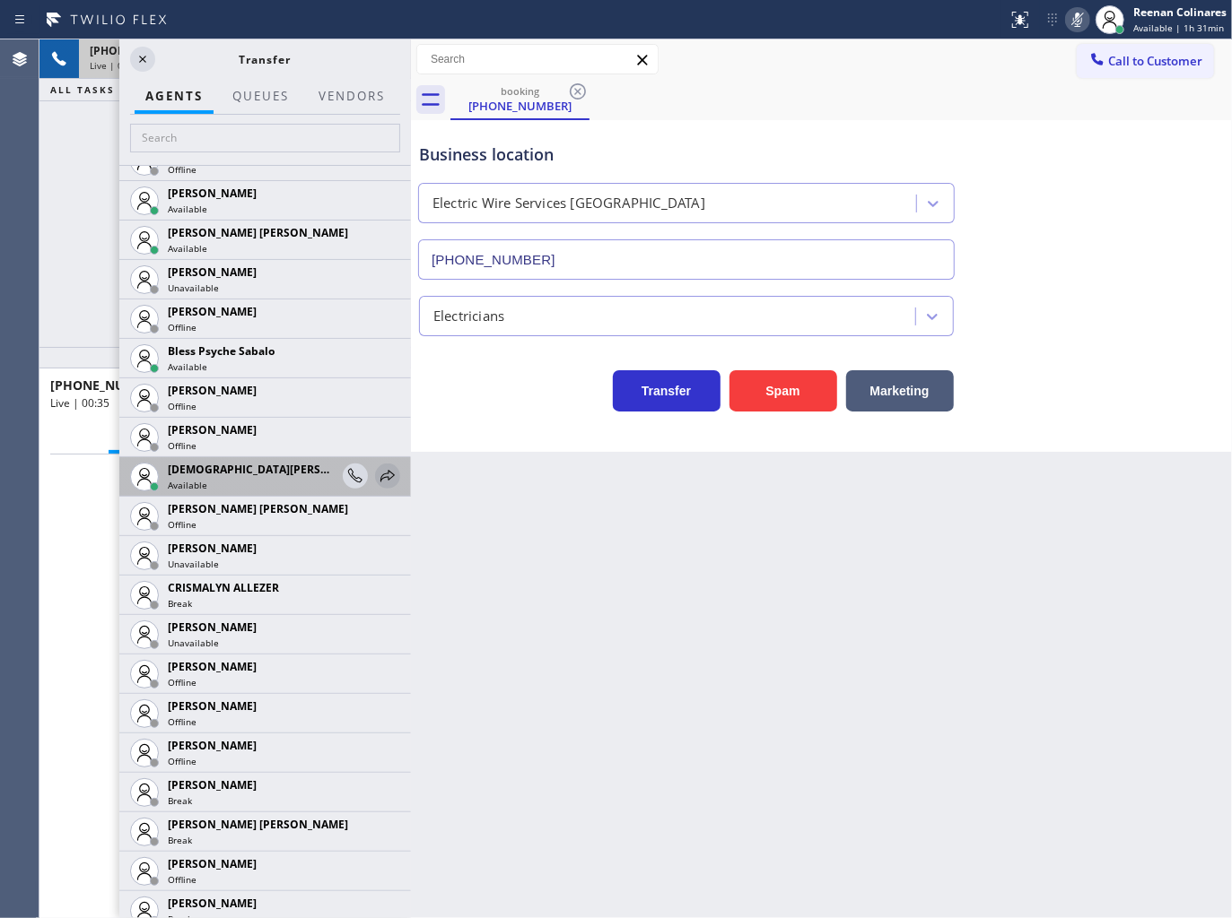
click at [379, 477] on icon at bounding box center [388, 477] width 22 height 22
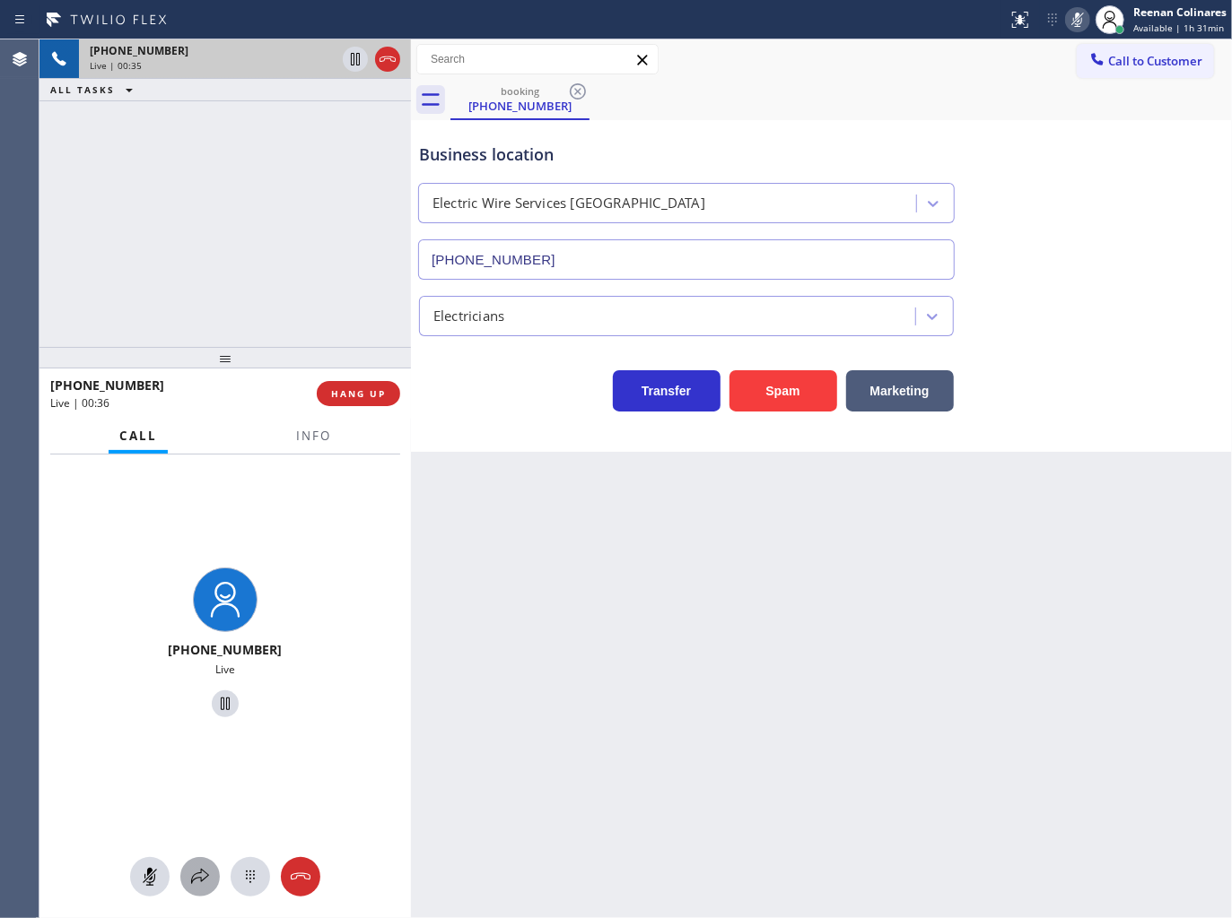
click at [208, 868] on icon at bounding box center [200, 877] width 22 height 22
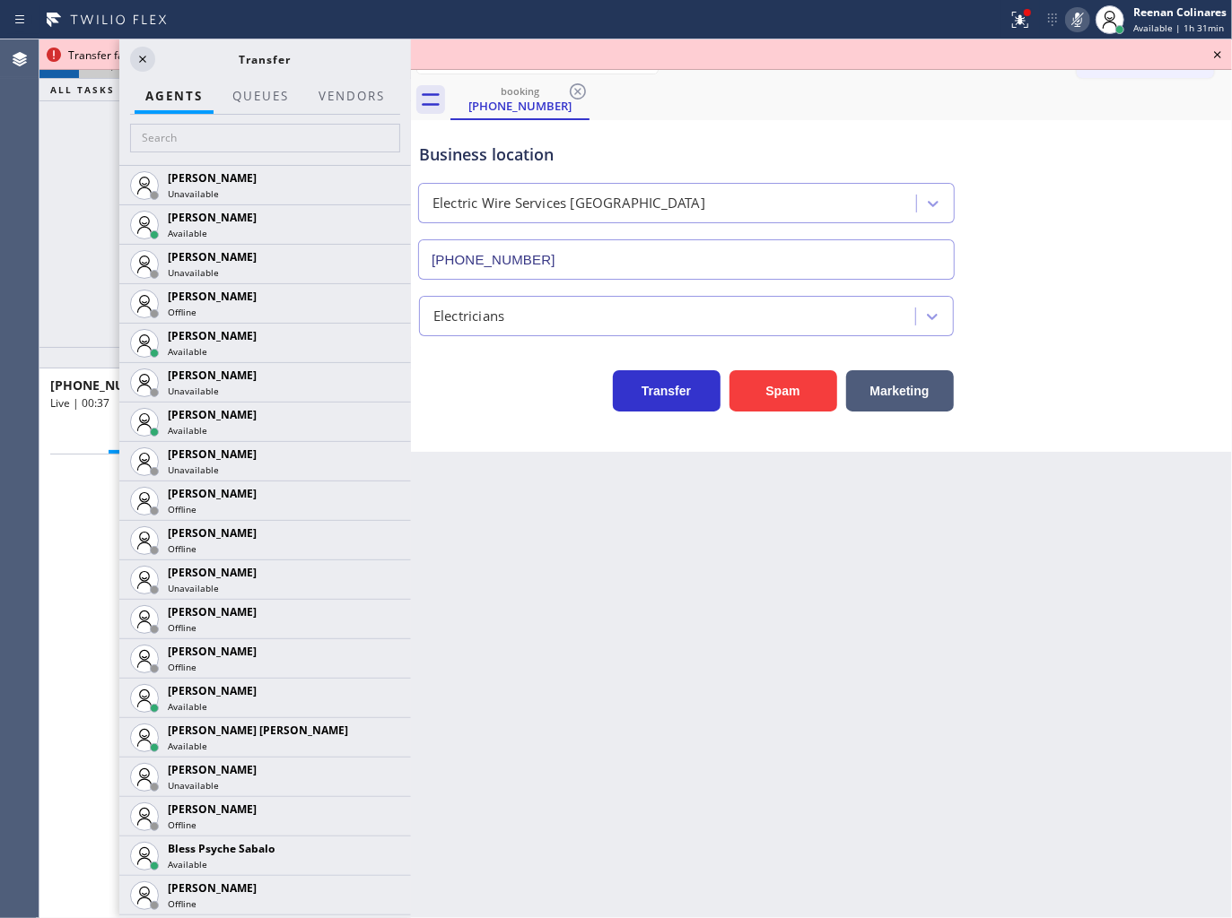
scroll to position [2082, 0]
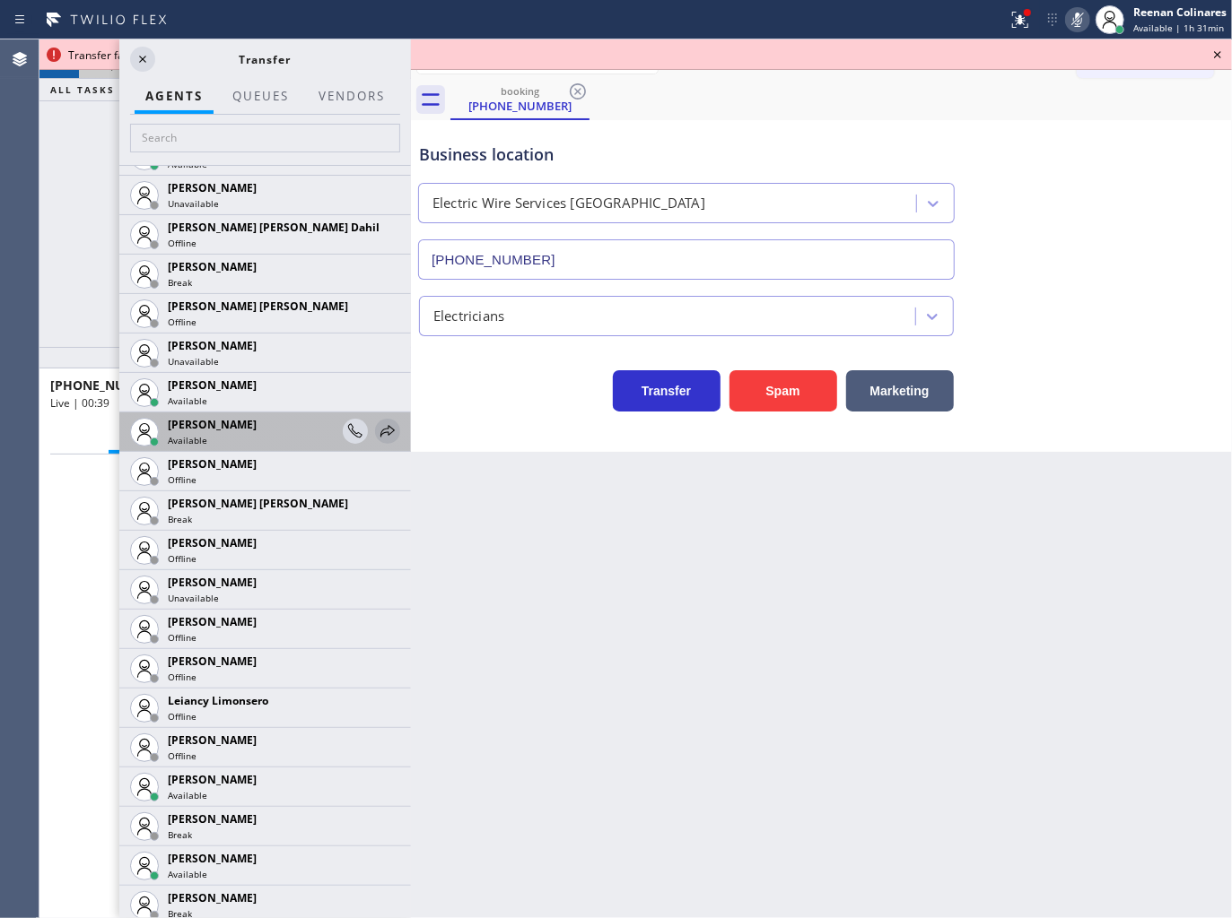
click at [380, 432] on icon at bounding box center [387, 431] width 14 height 12
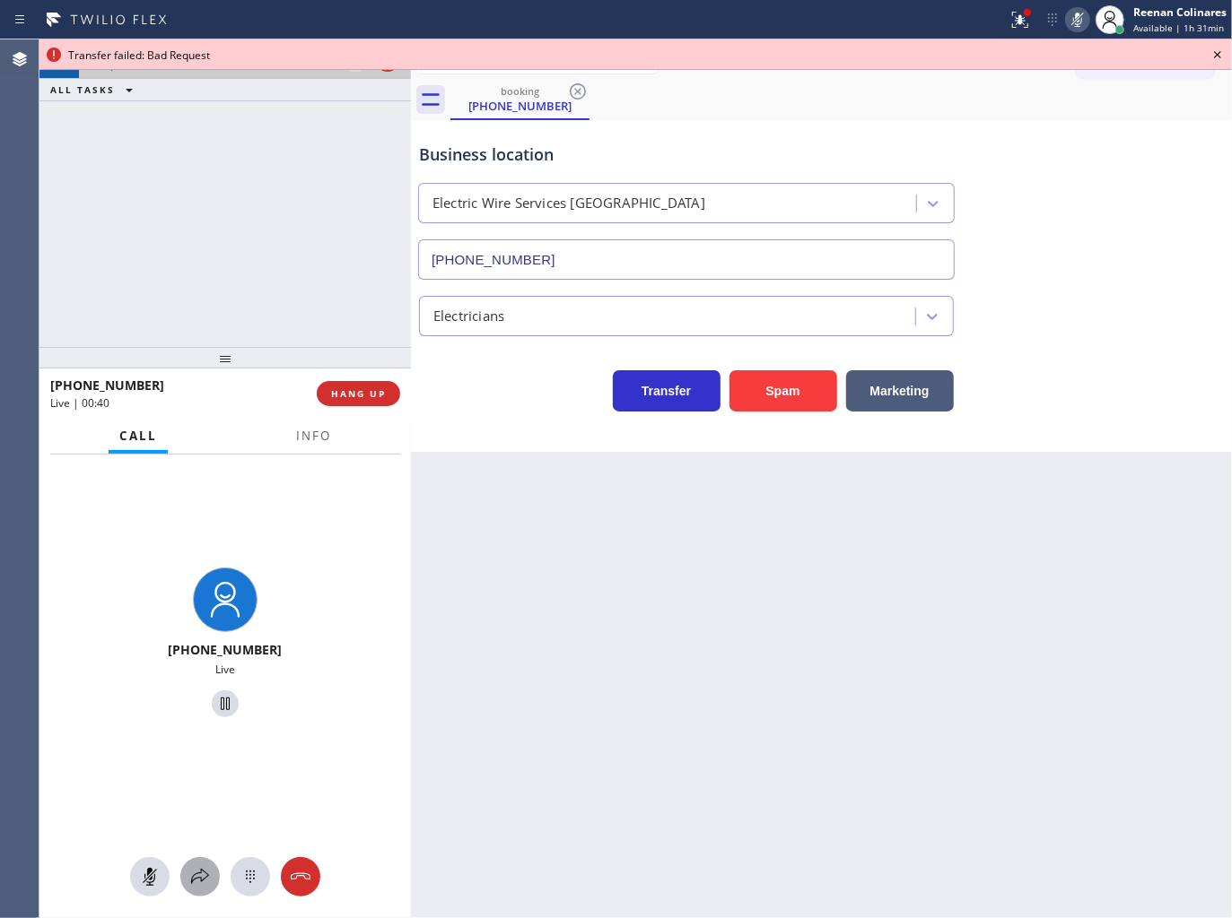
click at [202, 874] on icon at bounding box center [200, 877] width 22 height 22
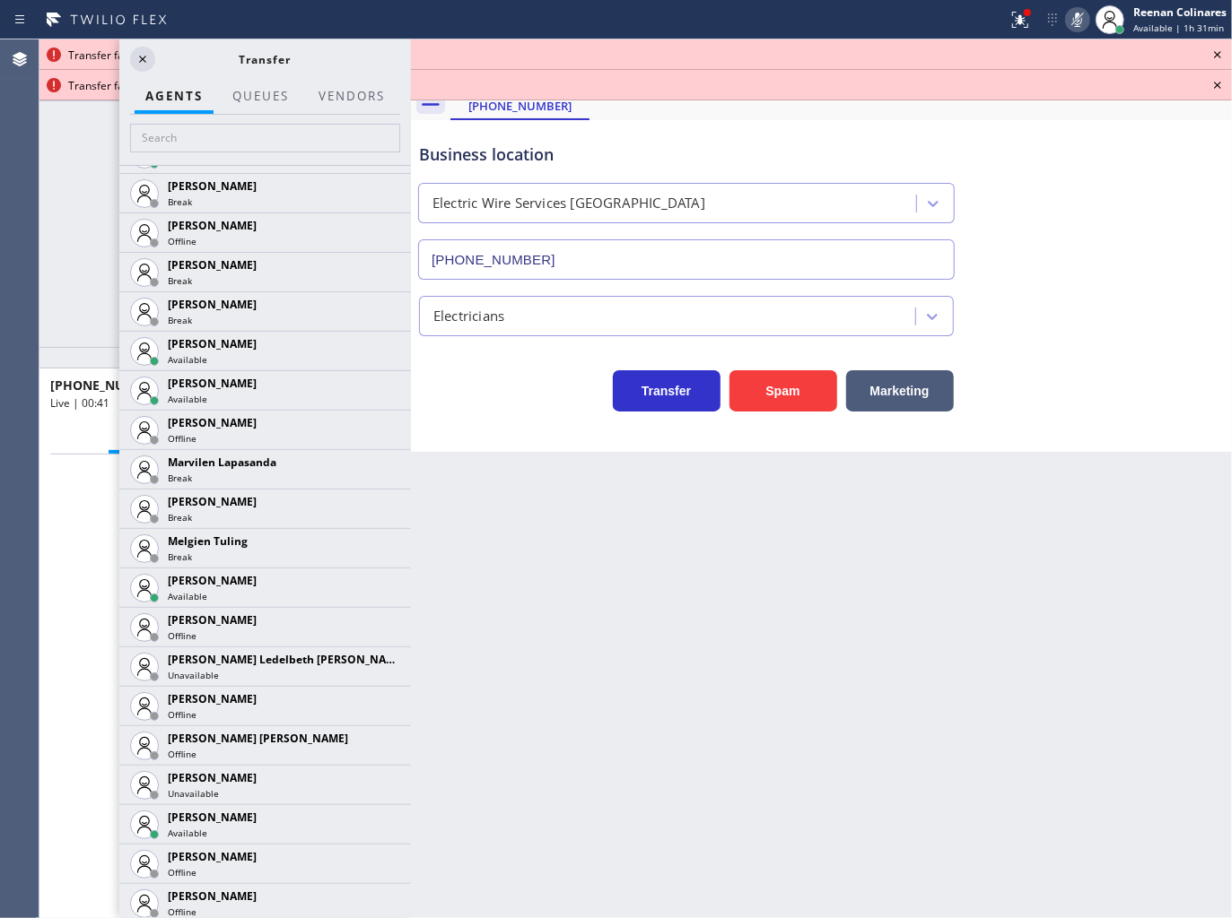
scroll to position [2806, 0]
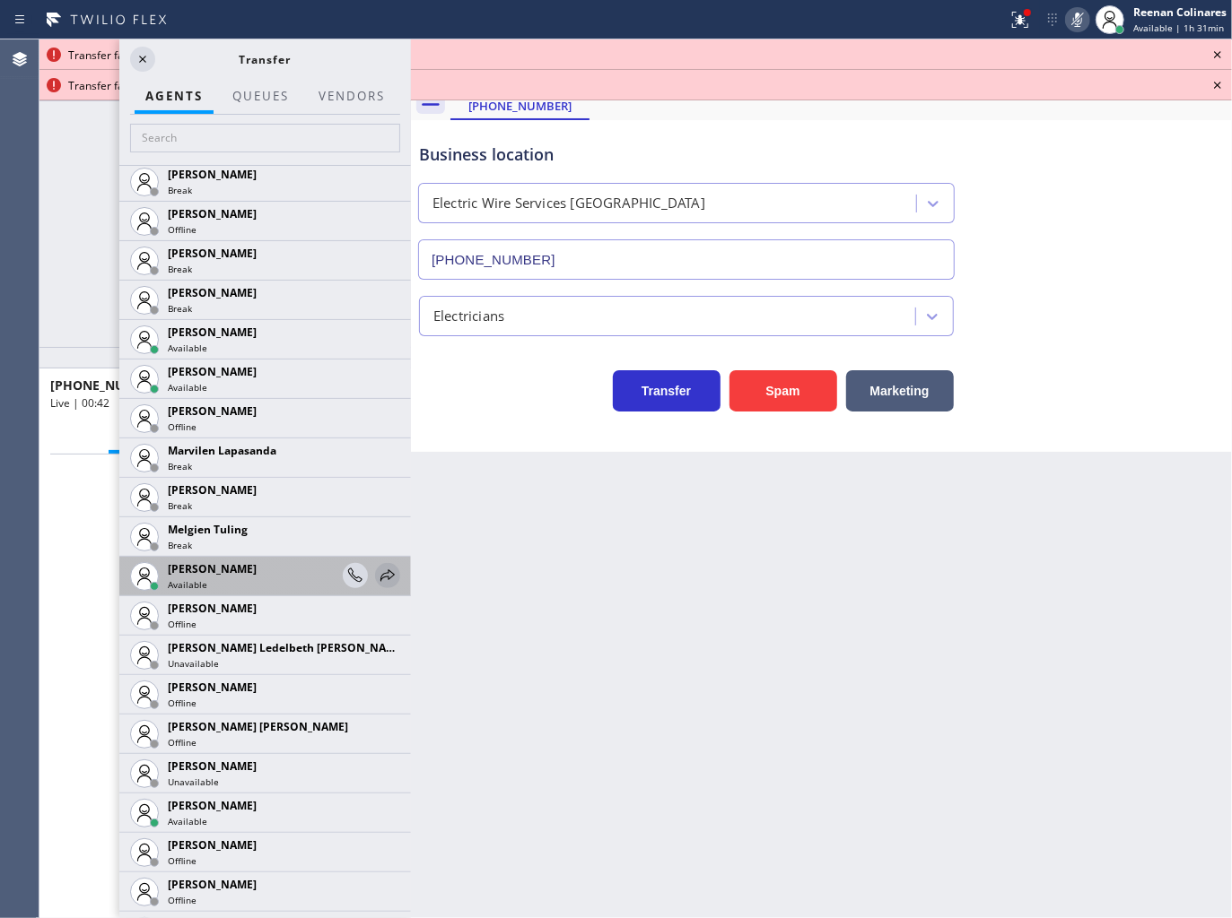
click at [377, 574] on icon at bounding box center [388, 576] width 22 height 22
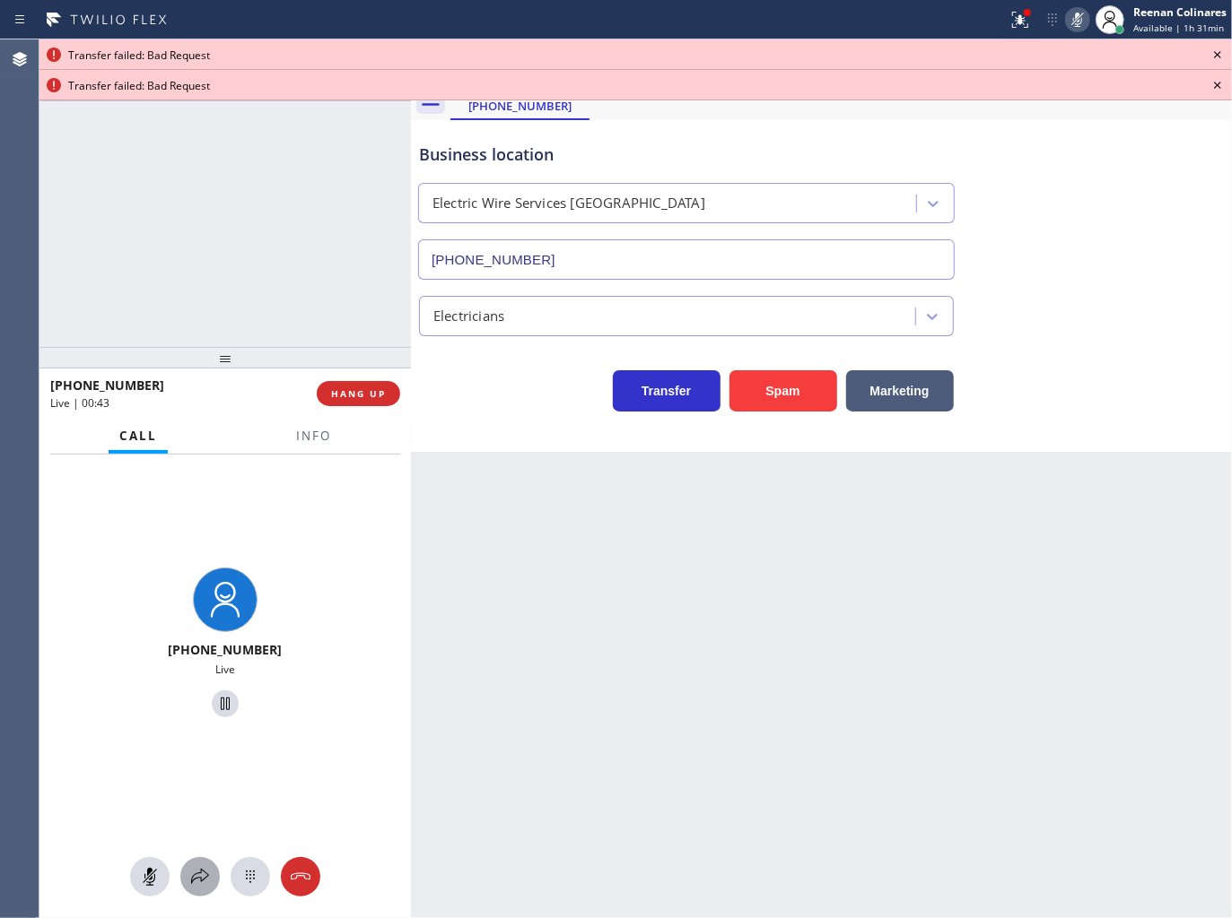
click at [201, 875] on icon at bounding box center [200, 877] width 22 height 22
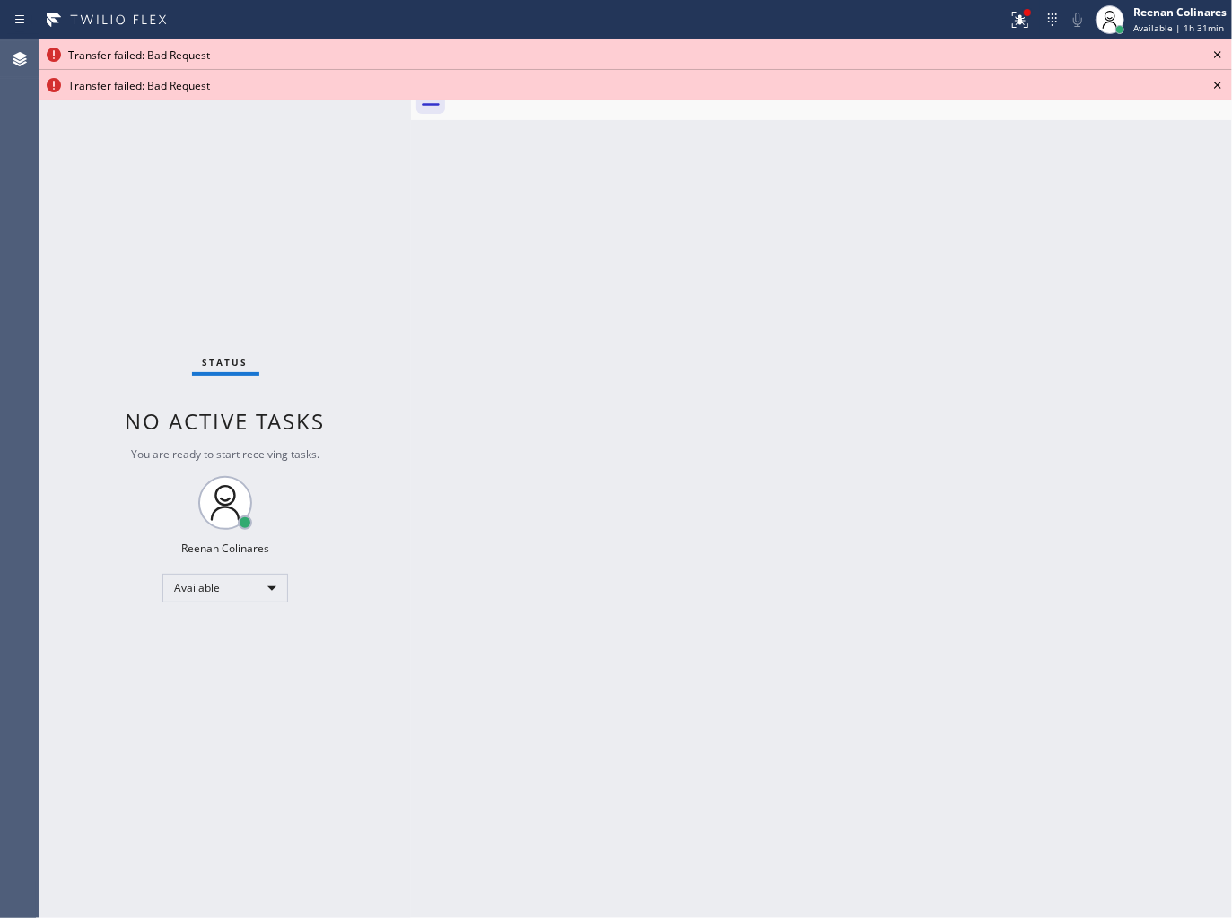
drag, startPoint x: 402, startPoint y: 300, endPoint x: 418, endPoint y: 426, distance: 127.5
drag, startPoint x: 1010, startPoint y: 671, endPoint x: 1023, endPoint y: 160, distance: 511.4
click at [1014, 648] on div "Back to Dashboard Change Sender ID Customers Technicians Select a contact Outbo…" at bounding box center [821, 478] width 821 height 879
drag, startPoint x: 1016, startPoint y: 14, endPoint x: 964, endPoint y: 122, distance: 119.5
click at [1016, 16] on icon at bounding box center [1020, 20] width 22 height 22
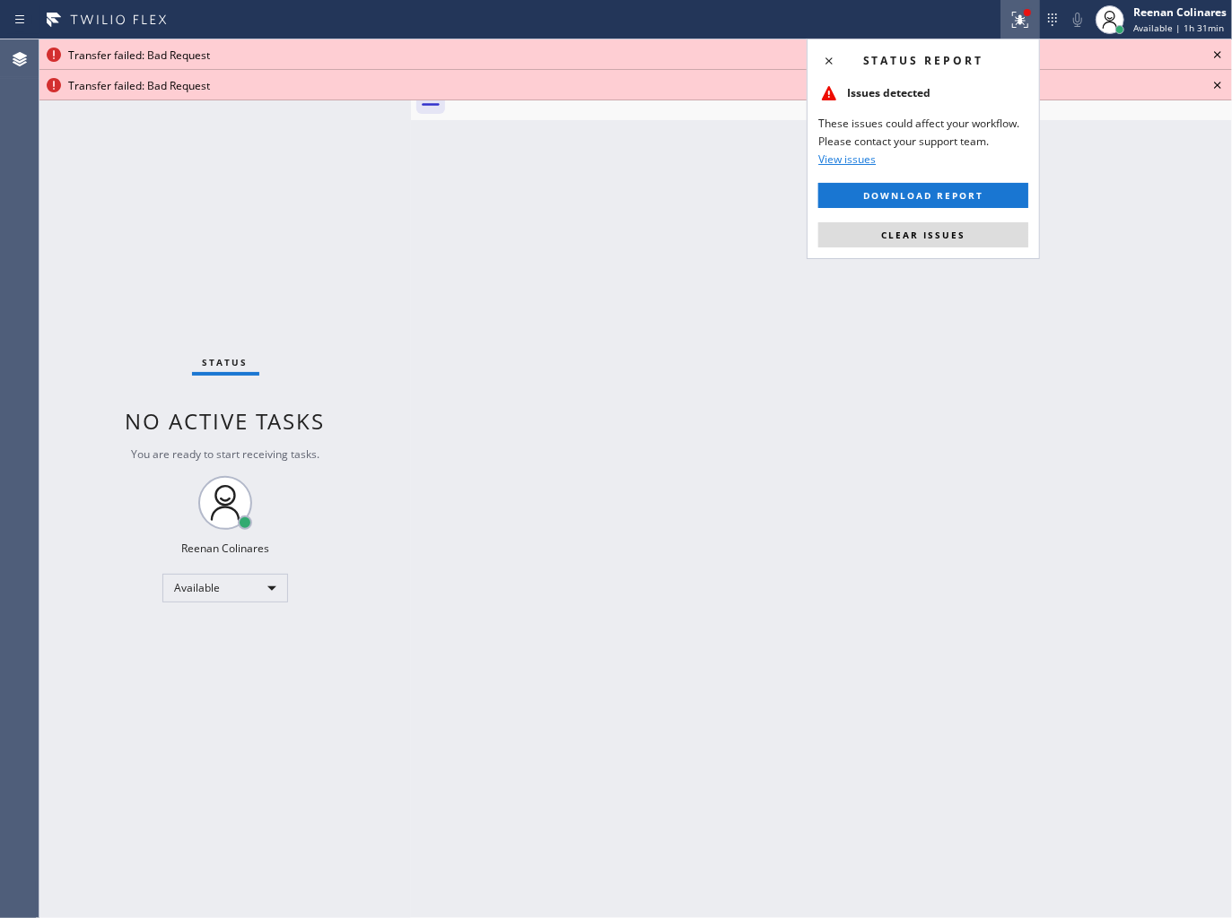
click at [942, 239] on span "Clear issues" at bounding box center [923, 235] width 84 height 13
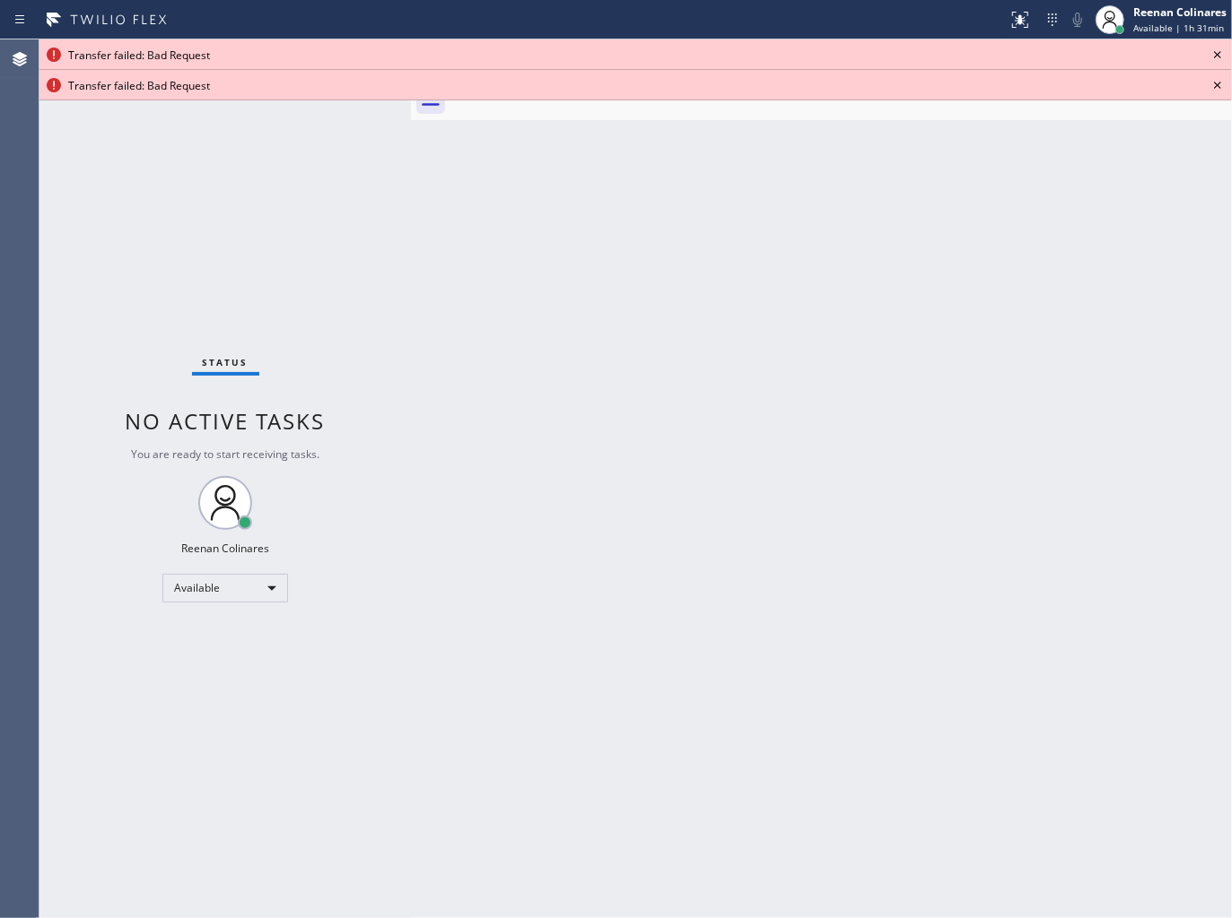
click at [1214, 58] on icon at bounding box center [1217, 55] width 22 height 22
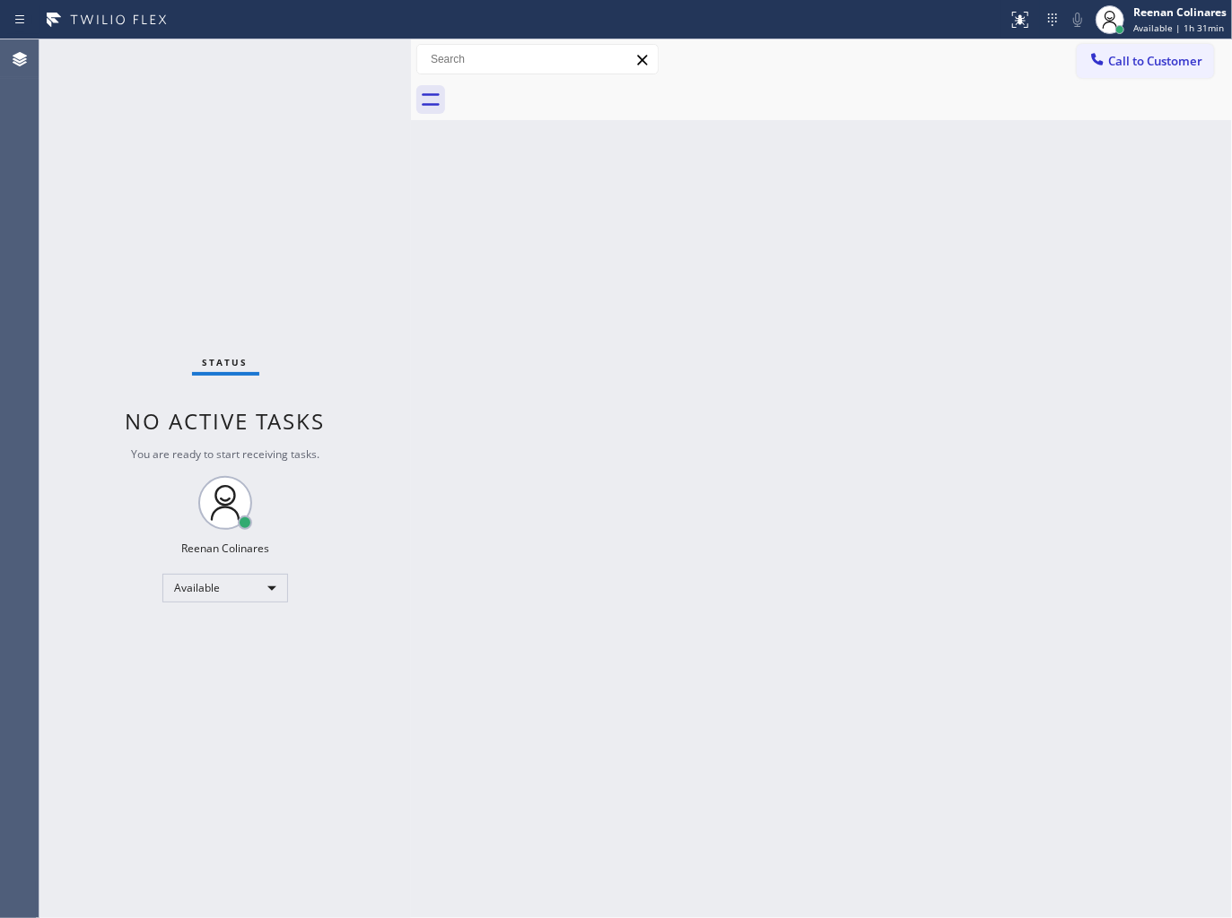
drag, startPoint x: 793, startPoint y: 566, endPoint x: 792, endPoint y: 614, distance: 48.4
click at [794, 571] on div "Back to Dashboard Change Sender ID Customers Technicians Select a contact Outbo…" at bounding box center [821, 478] width 821 height 879
click at [719, 228] on div "Back to Dashboard Change Sender ID Customers Technicians Select a contact Outbo…" at bounding box center [821, 478] width 821 height 879
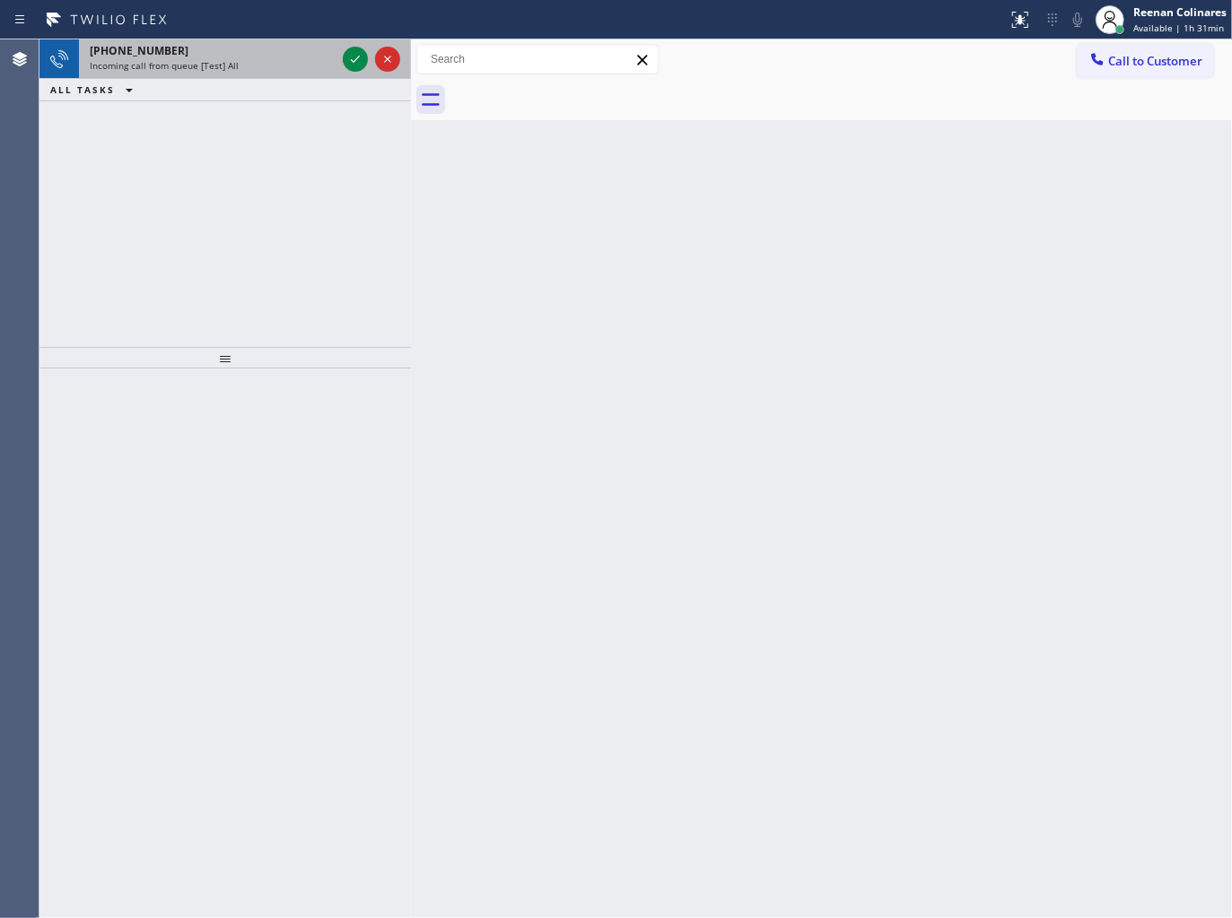
click at [265, 65] on div "Incoming call from queue [Test] All" at bounding box center [213, 65] width 246 height 13
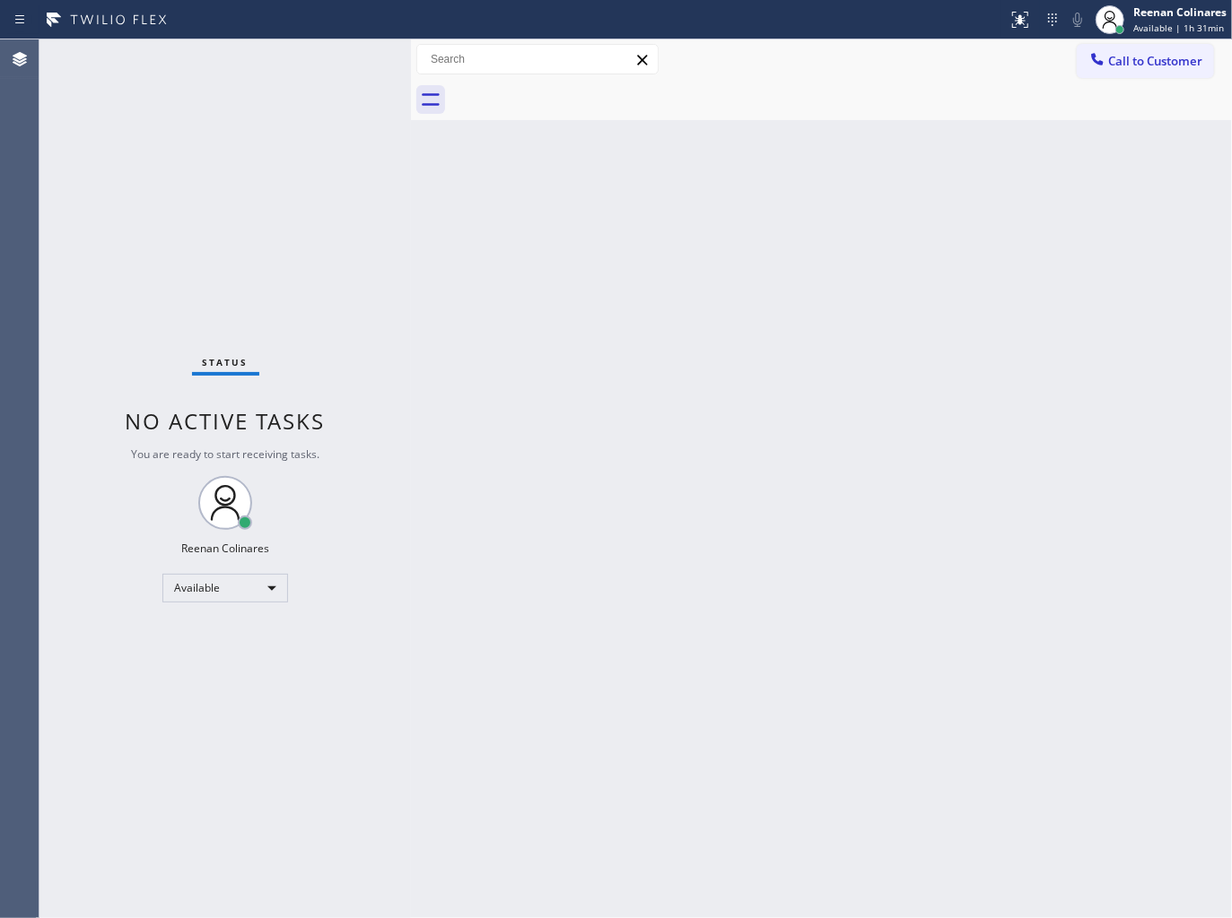
click at [310, 283] on div "Status No active tasks You are ready to start receiving tasks. Reenan Colinares…" at bounding box center [224, 478] width 371 height 879
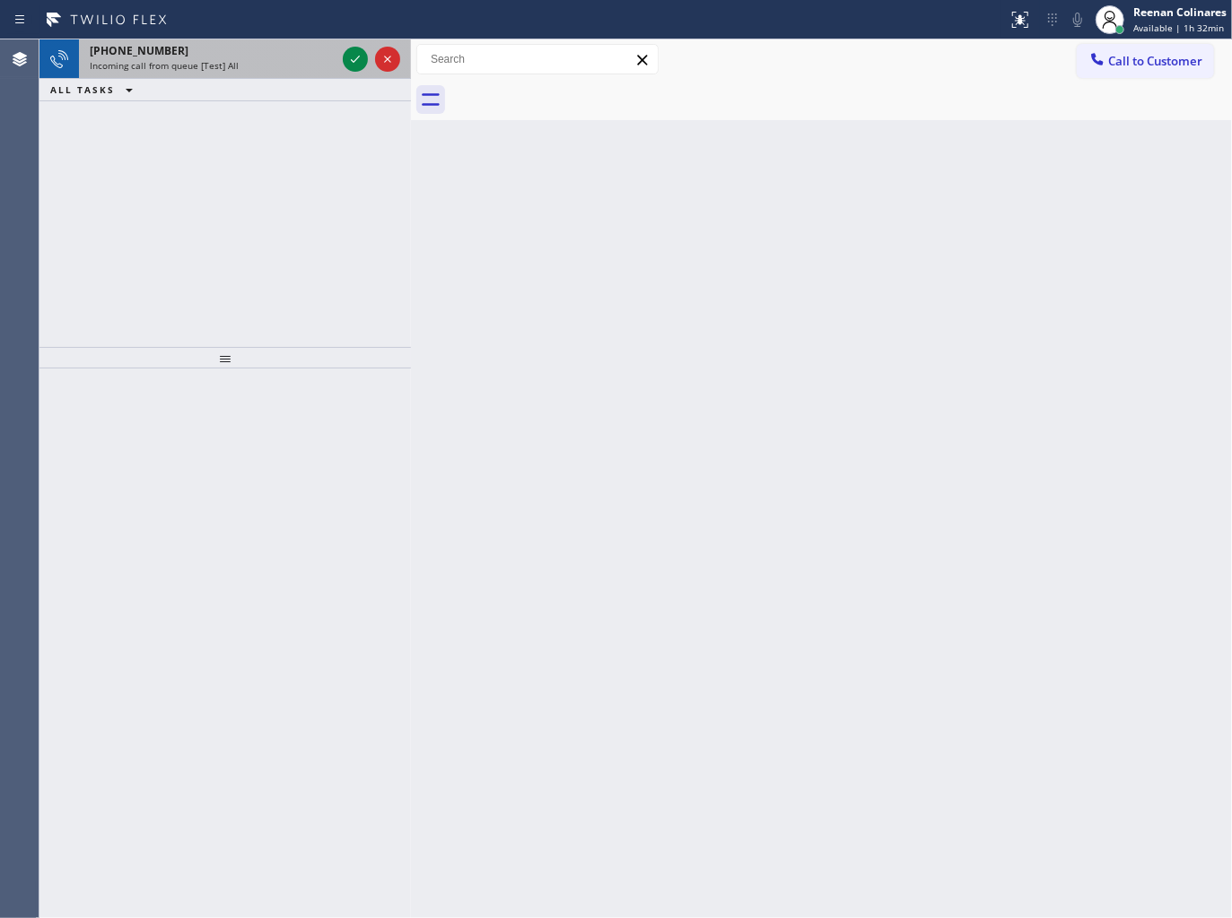
click at [240, 59] on div "Incoming call from queue [Test] All" at bounding box center [213, 65] width 246 height 13
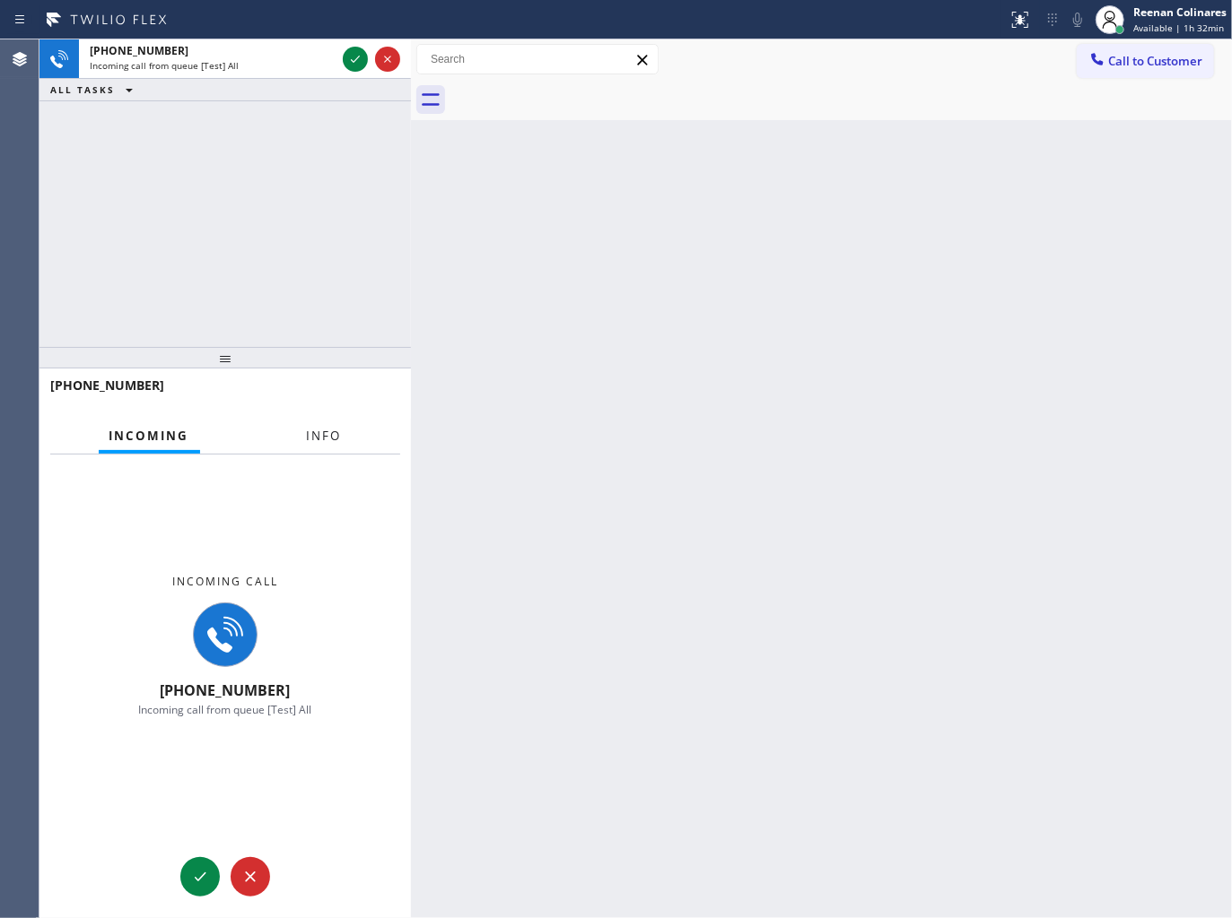
click at [342, 440] on button "Info" at bounding box center [324, 436] width 57 height 35
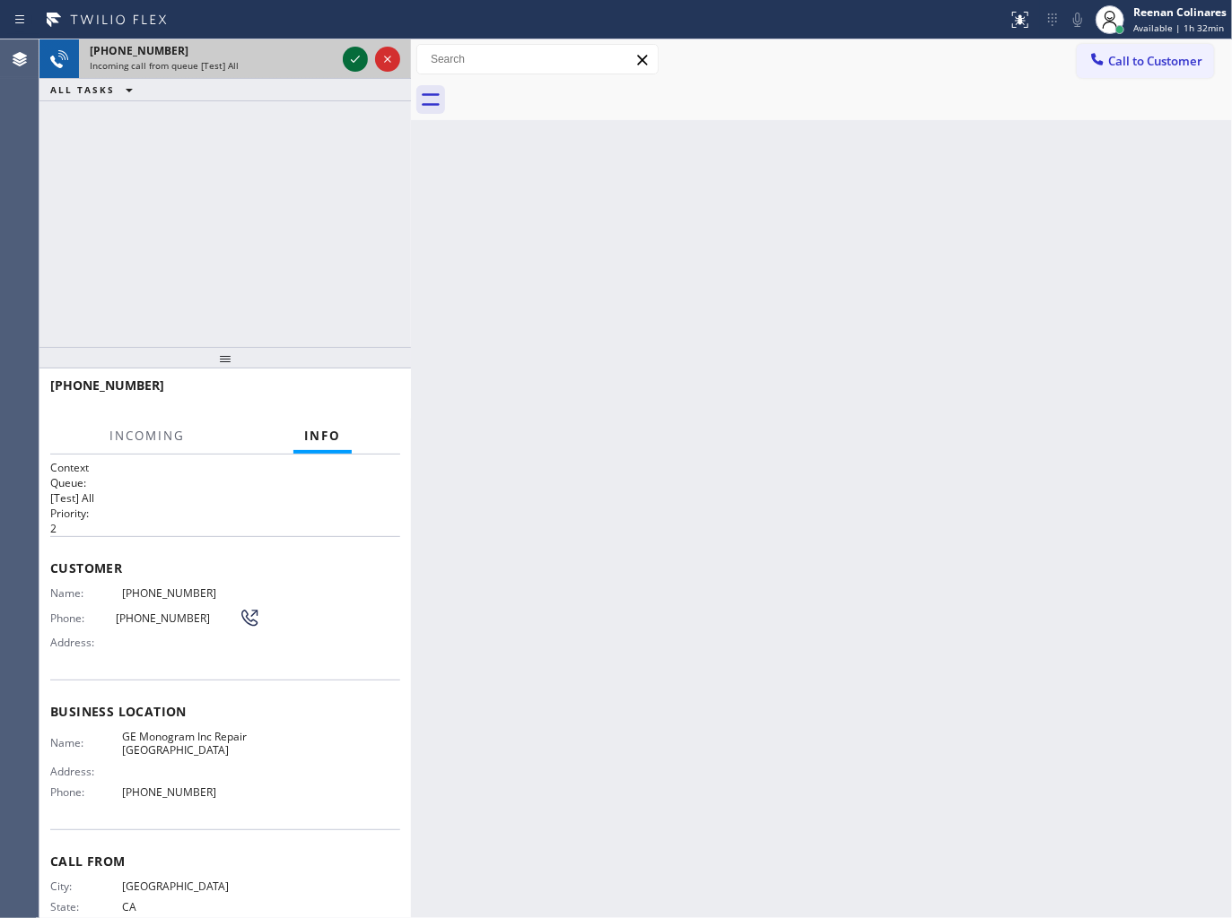
click at [354, 68] on icon at bounding box center [355, 59] width 22 height 22
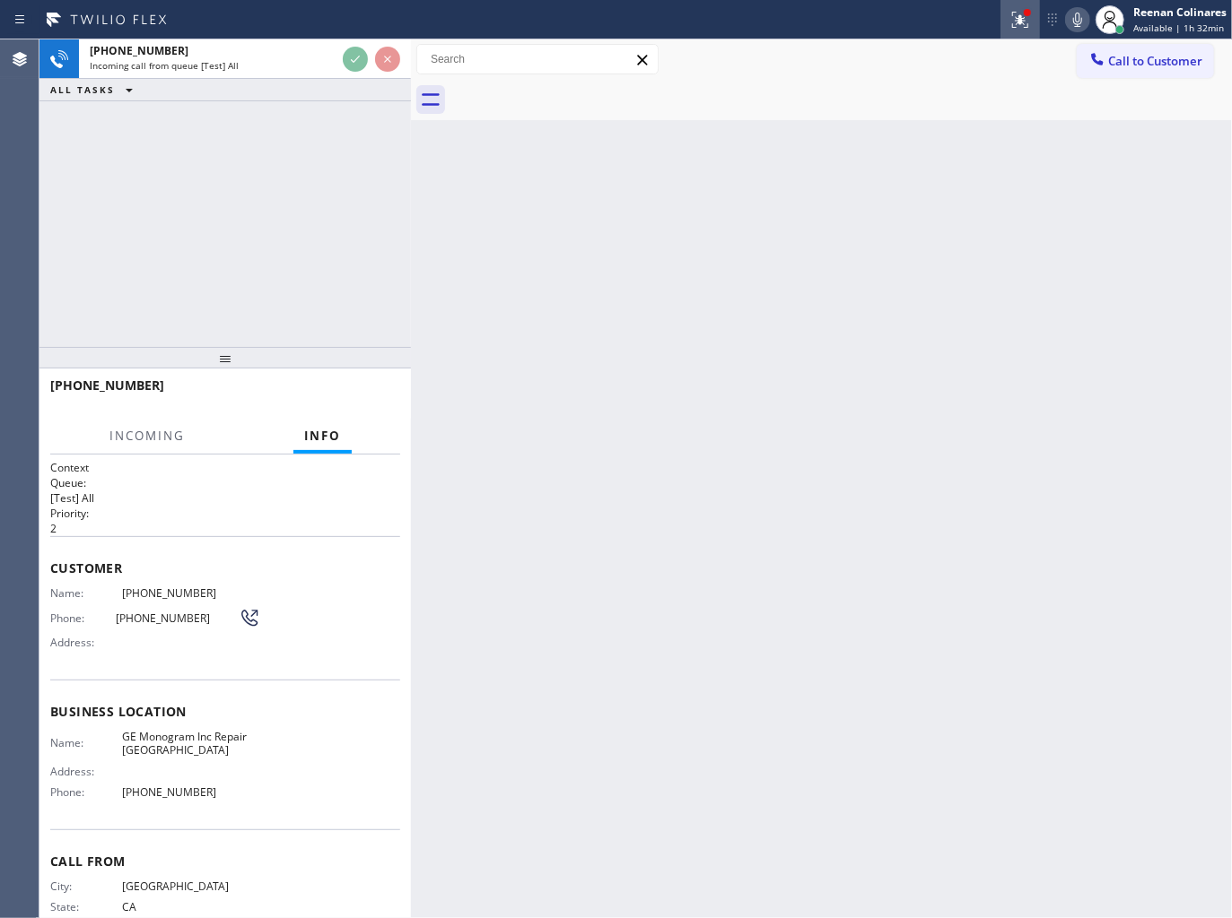
click at [1020, 22] on icon at bounding box center [1017, 18] width 11 height 13
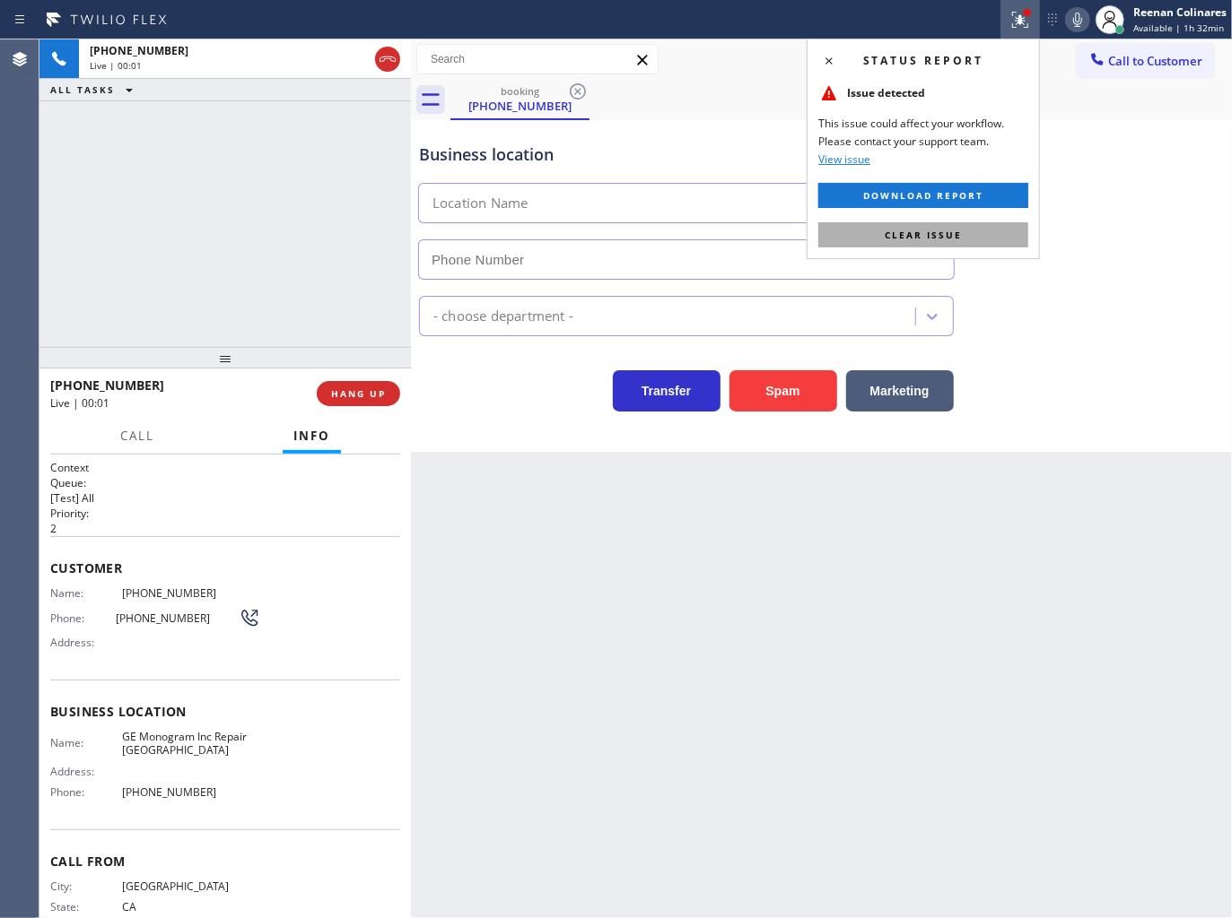
type input "[PHONE_NUMBER]"
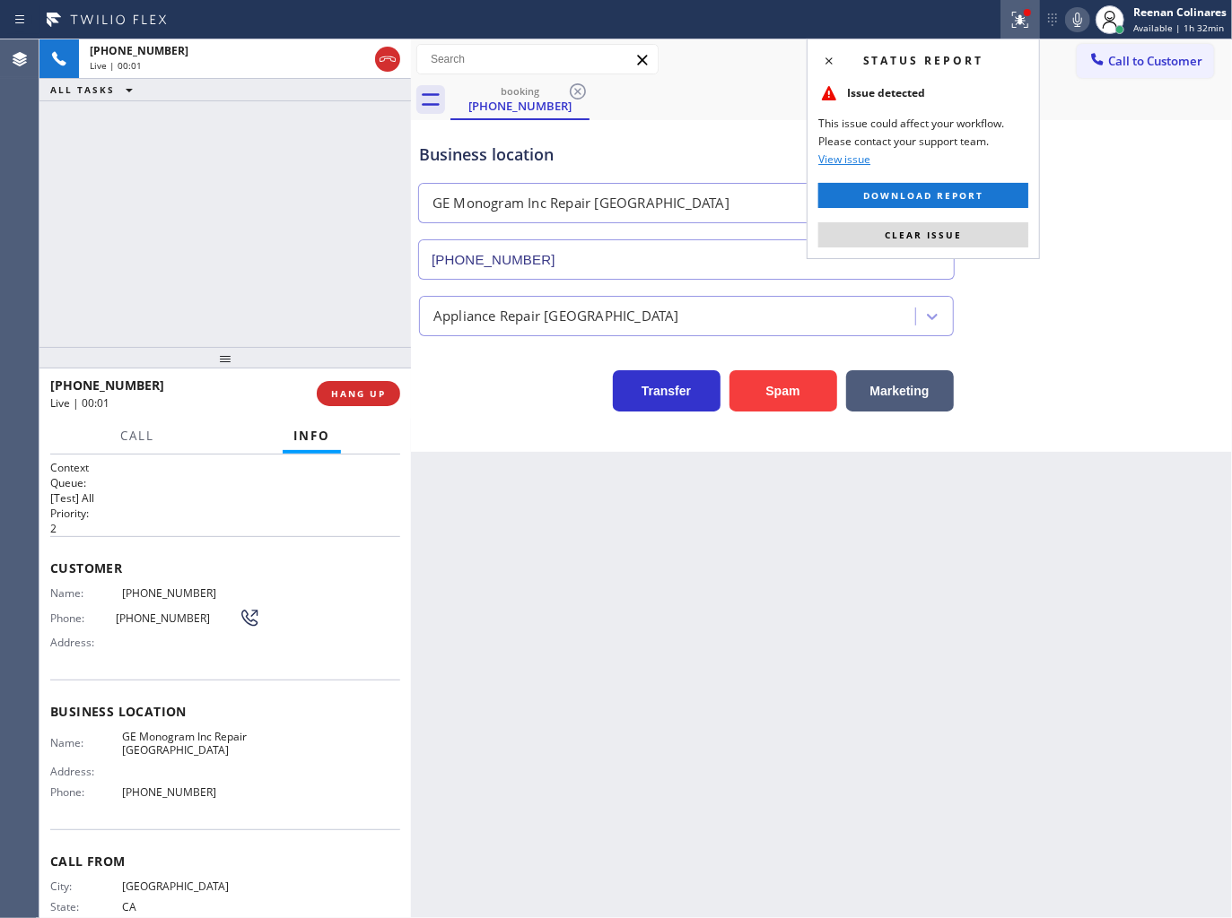
click at [927, 235] on span "Clear issue" at bounding box center [922, 235] width 77 height 13
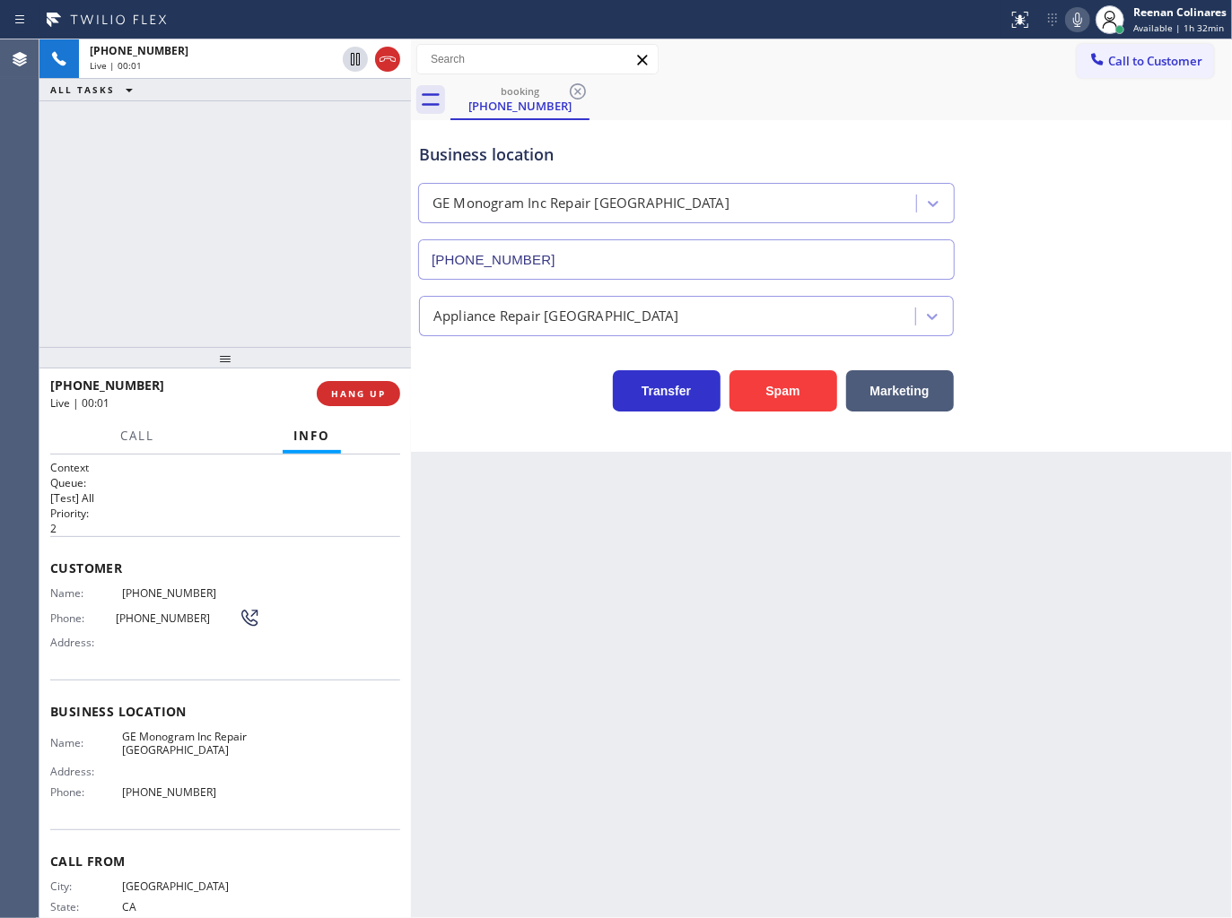
drag, startPoint x: 772, startPoint y: 399, endPoint x: 1223, endPoint y: 43, distance: 574.1
click at [787, 396] on button "Spam" at bounding box center [783, 390] width 108 height 41
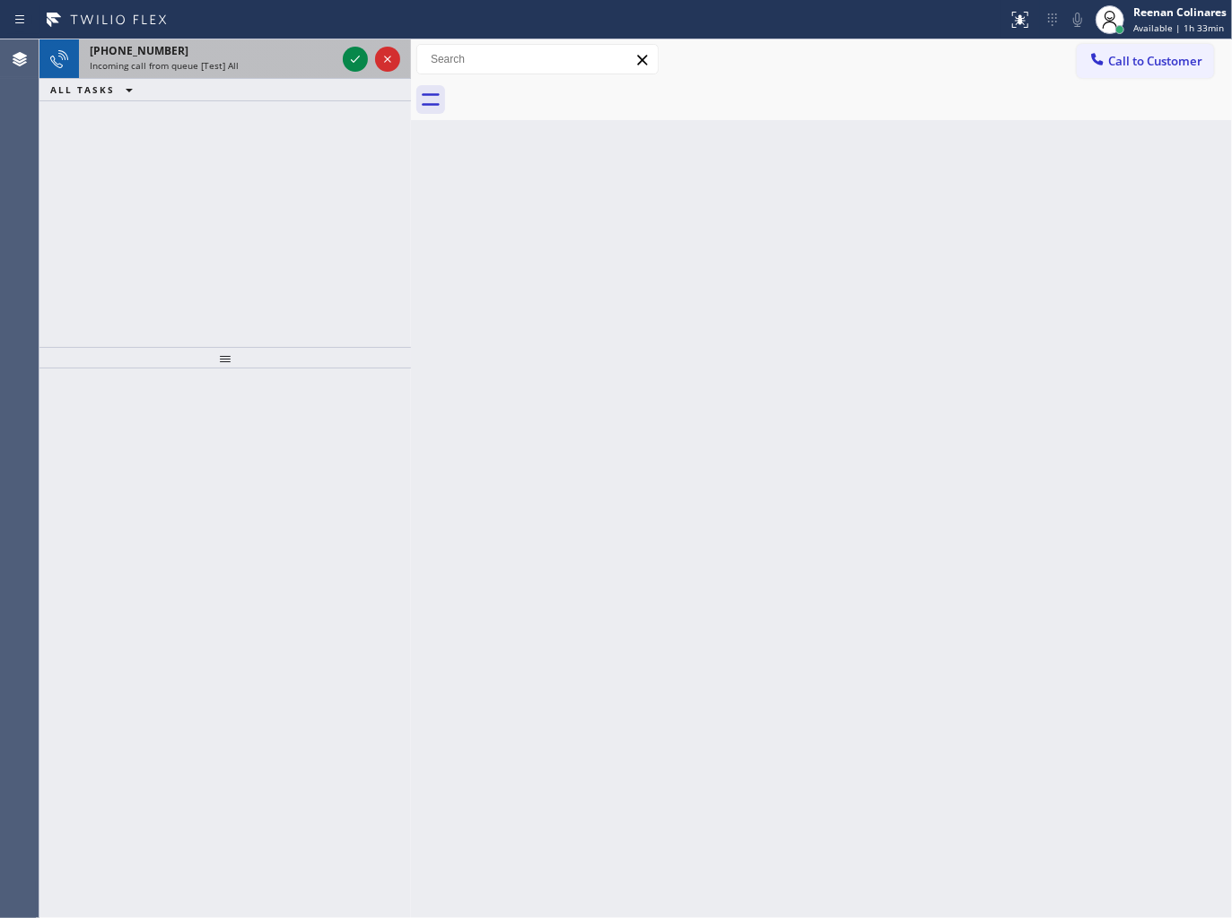
click at [288, 56] on div "[PHONE_NUMBER]" at bounding box center [213, 50] width 246 height 15
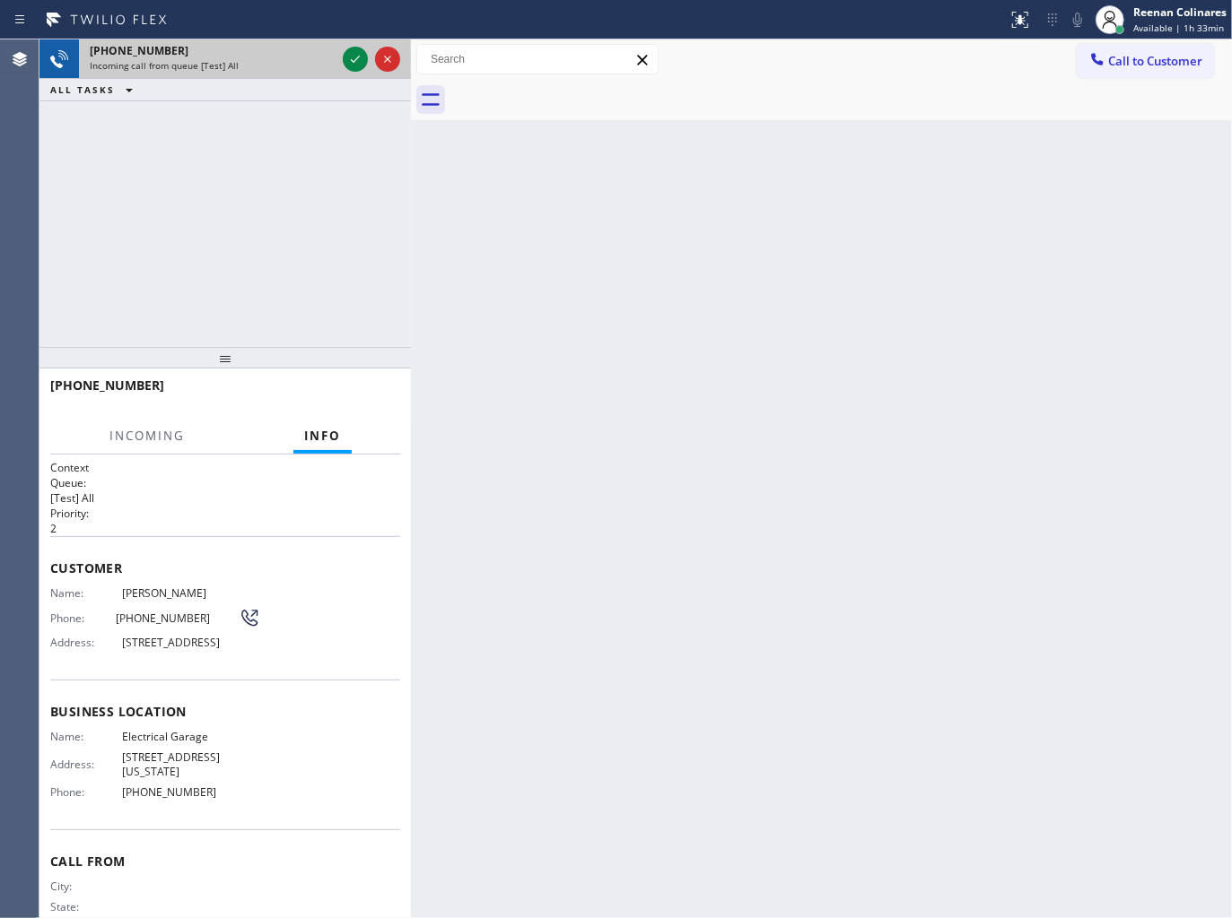
click at [307, 57] on div "[PHONE_NUMBER]" at bounding box center [213, 50] width 246 height 15
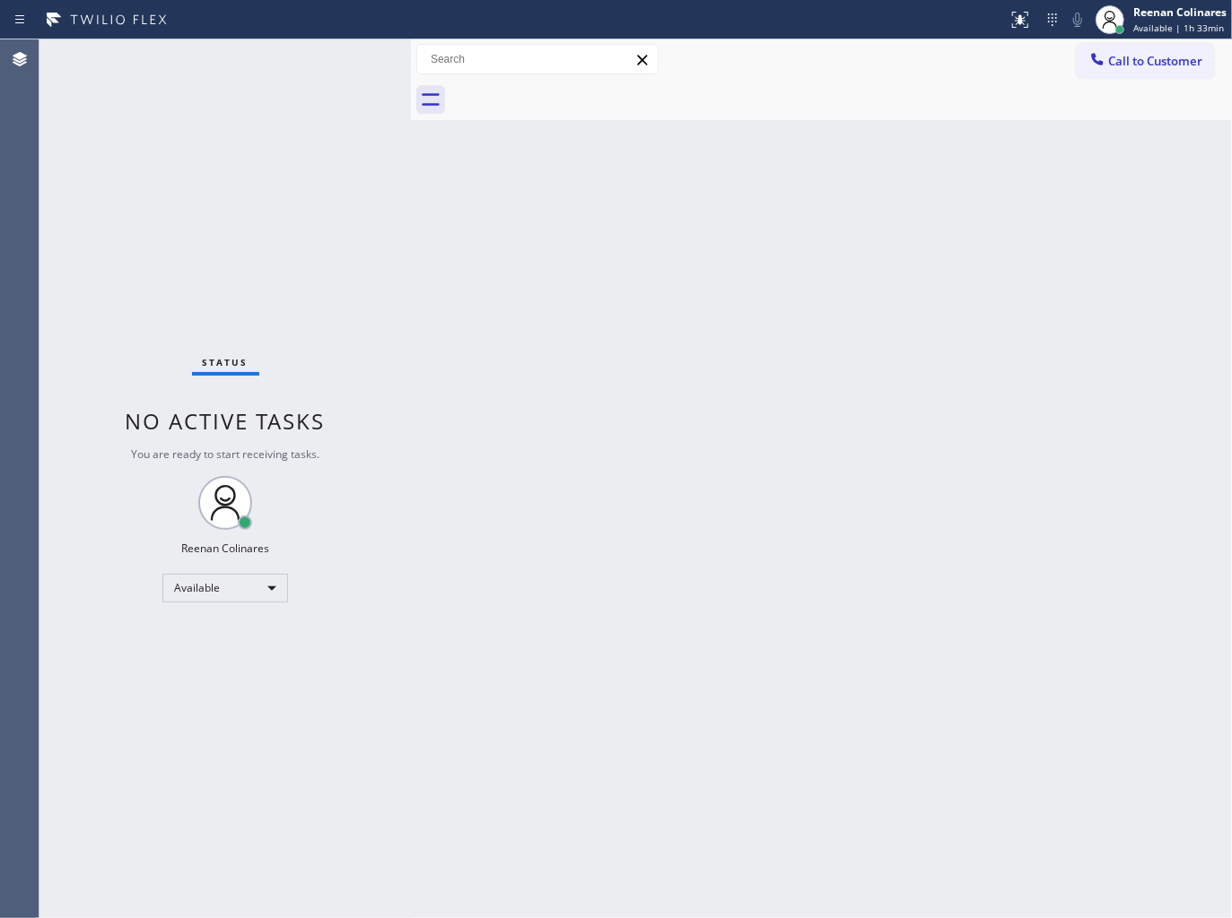
click at [307, 57] on div "Status No active tasks You are ready to start receiving tasks. Reenan Colinares…" at bounding box center [224, 478] width 371 height 879
click at [318, 57] on div "Status No active tasks You are ready to start receiving tasks. Reenan Colinares…" at bounding box center [224, 478] width 371 height 879
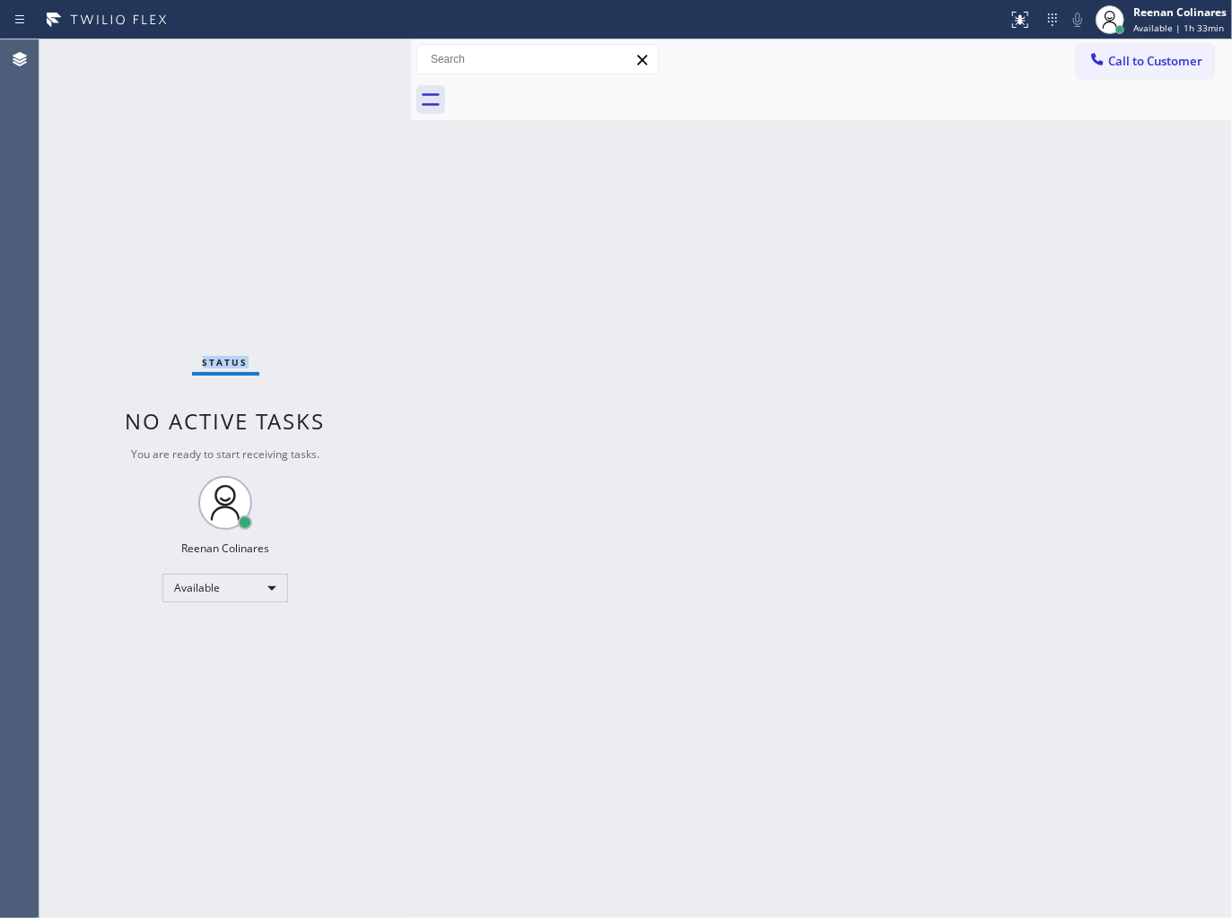
click at [318, 57] on div "Status No active tasks You are ready to start receiving tasks. Reenan Colinares…" at bounding box center [224, 478] width 371 height 879
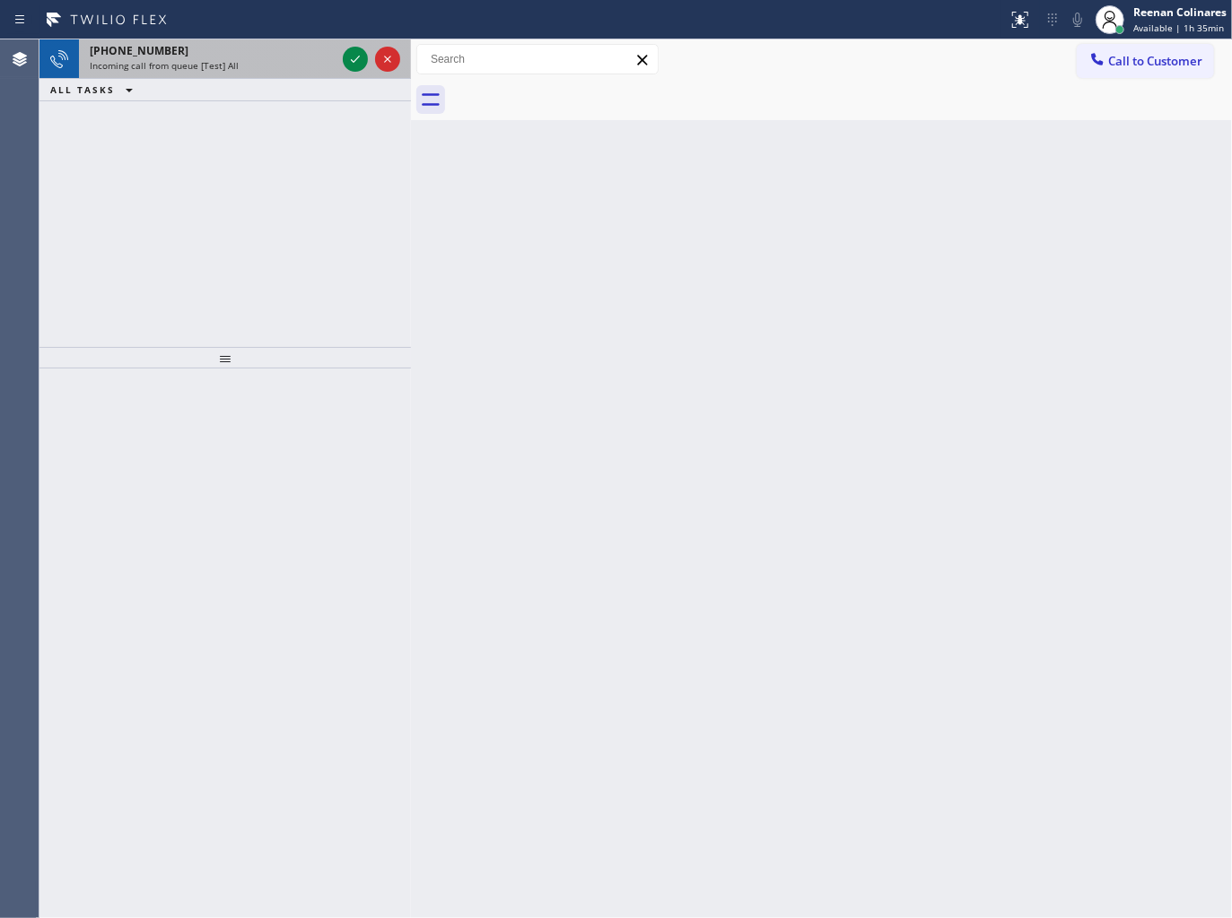
click at [283, 57] on div "[PHONE_NUMBER]" at bounding box center [213, 50] width 246 height 15
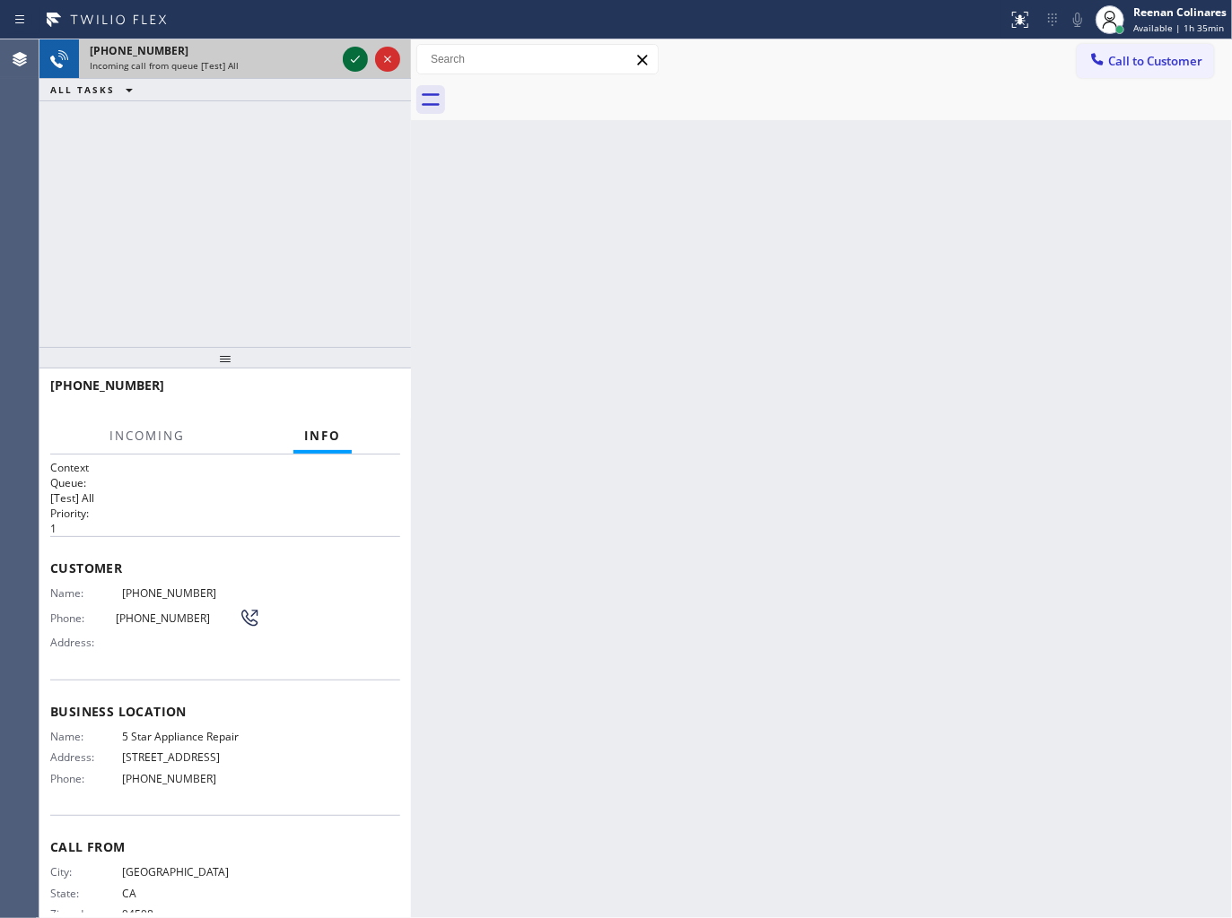
click at [357, 64] on icon at bounding box center [355, 59] width 22 height 22
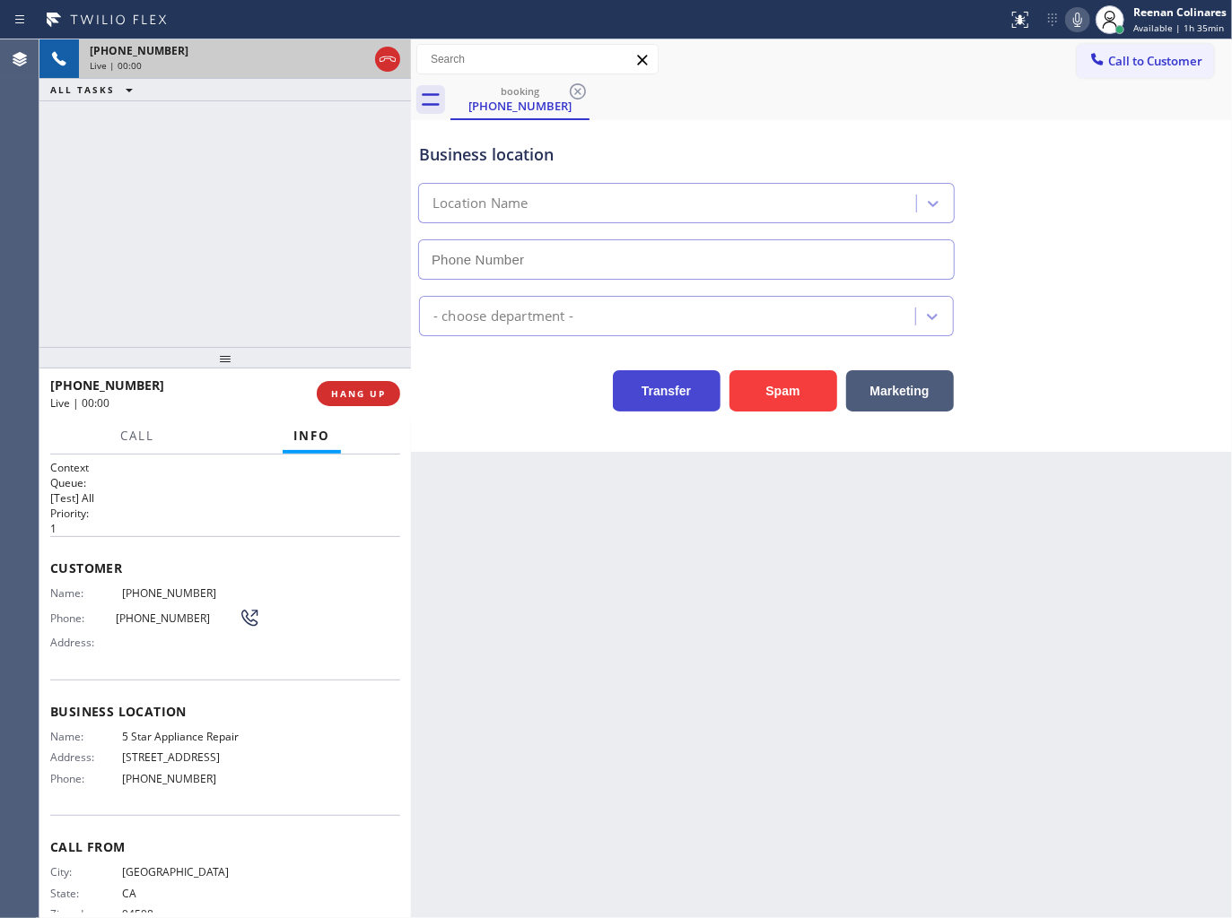
type input "[PHONE_NUMBER]"
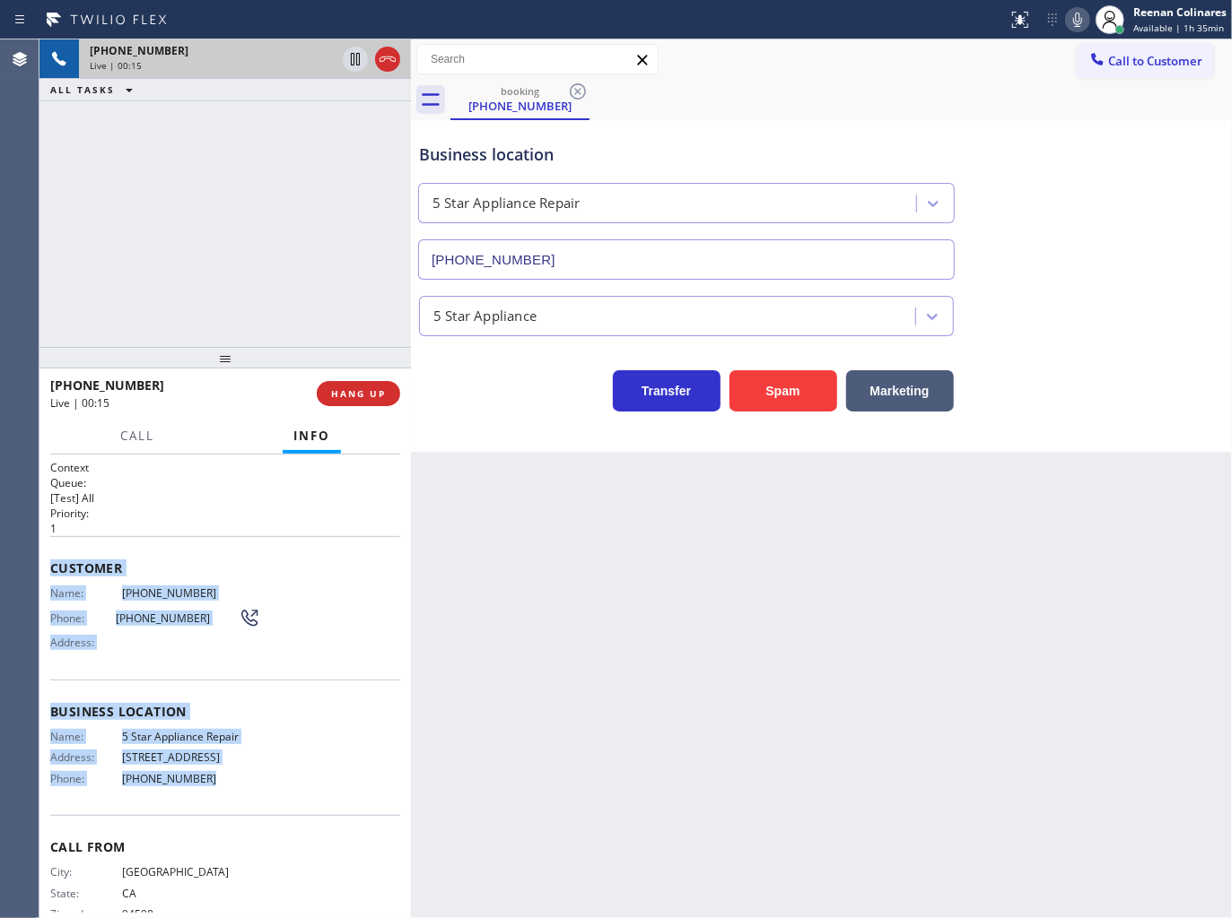
drag, startPoint x: 47, startPoint y: 560, endPoint x: 337, endPoint y: 768, distance: 357.4
click at [337, 768] on div "Context Queue: [Test] All Priority: 1 Customer Name: [PHONE_NUMBER] Phone: [PHO…" at bounding box center [224, 687] width 371 height 465
copy div "Customer Name: [PHONE_NUMBER] Phone: [PHONE_NUMBER] Address: Business location …"
click at [1074, 24] on icon at bounding box center [1077, 20] width 22 height 22
drag, startPoint x: 135, startPoint y: 440, endPoint x: 162, endPoint y: 515, distance: 79.2
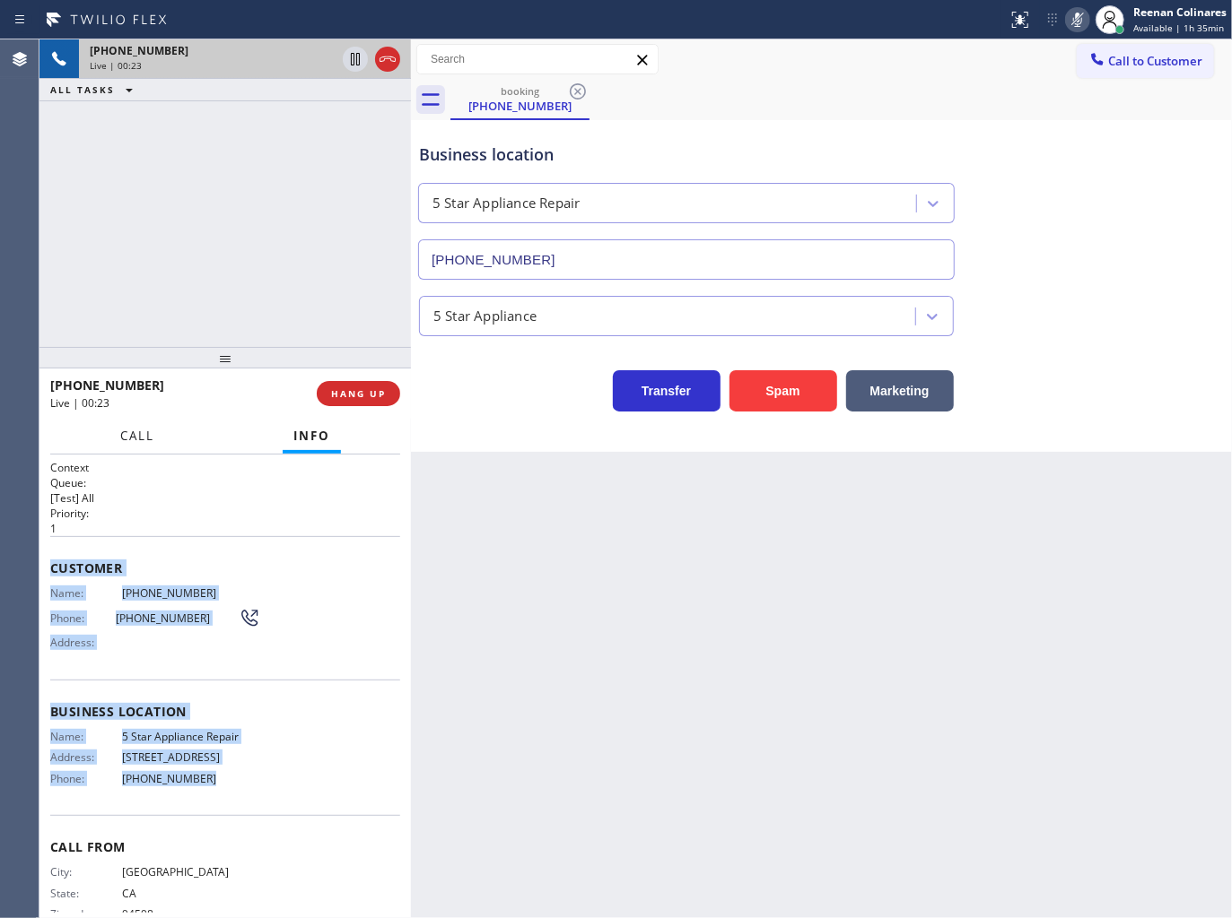
click at [135, 440] on span "Call" at bounding box center [137, 436] width 34 height 16
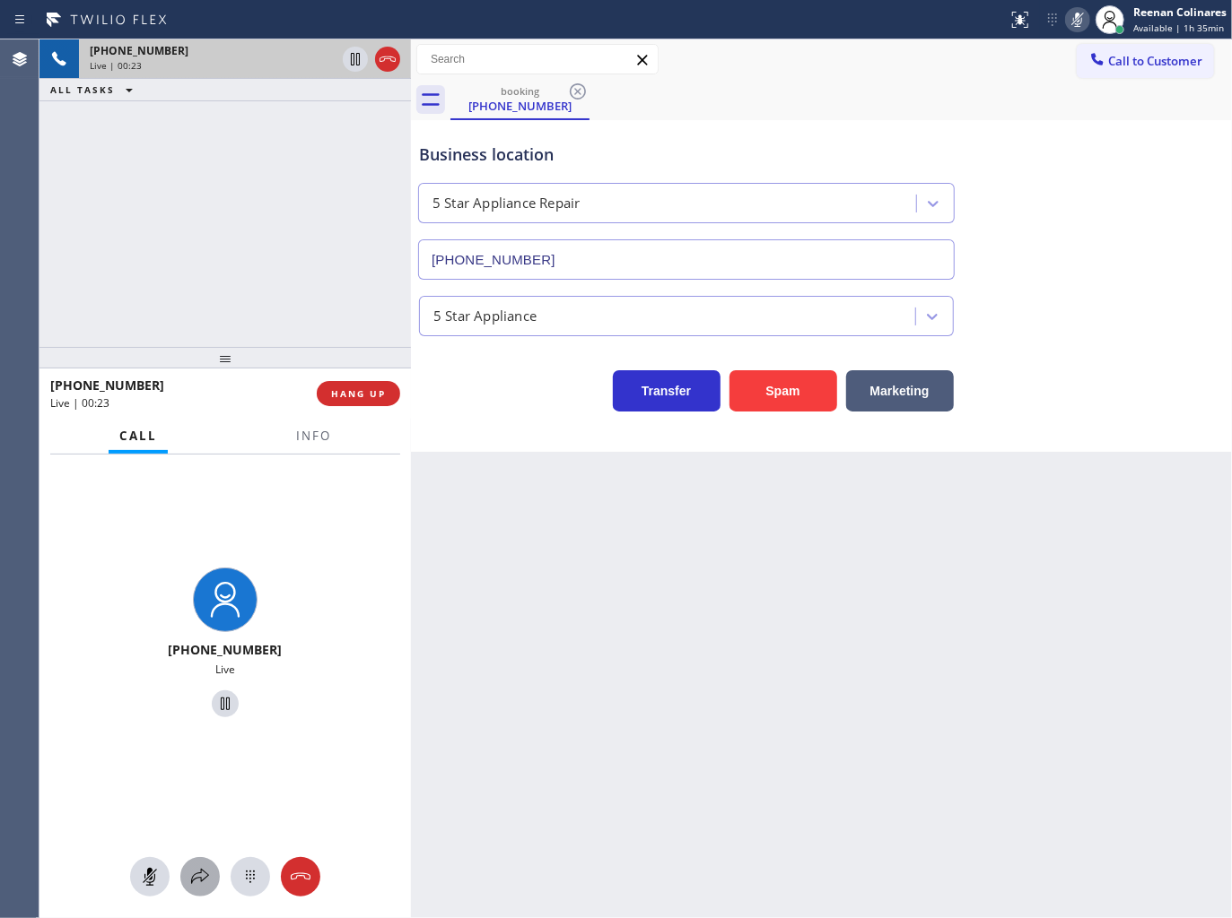
click at [200, 861] on button at bounding box center [199, 876] width 39 height 39
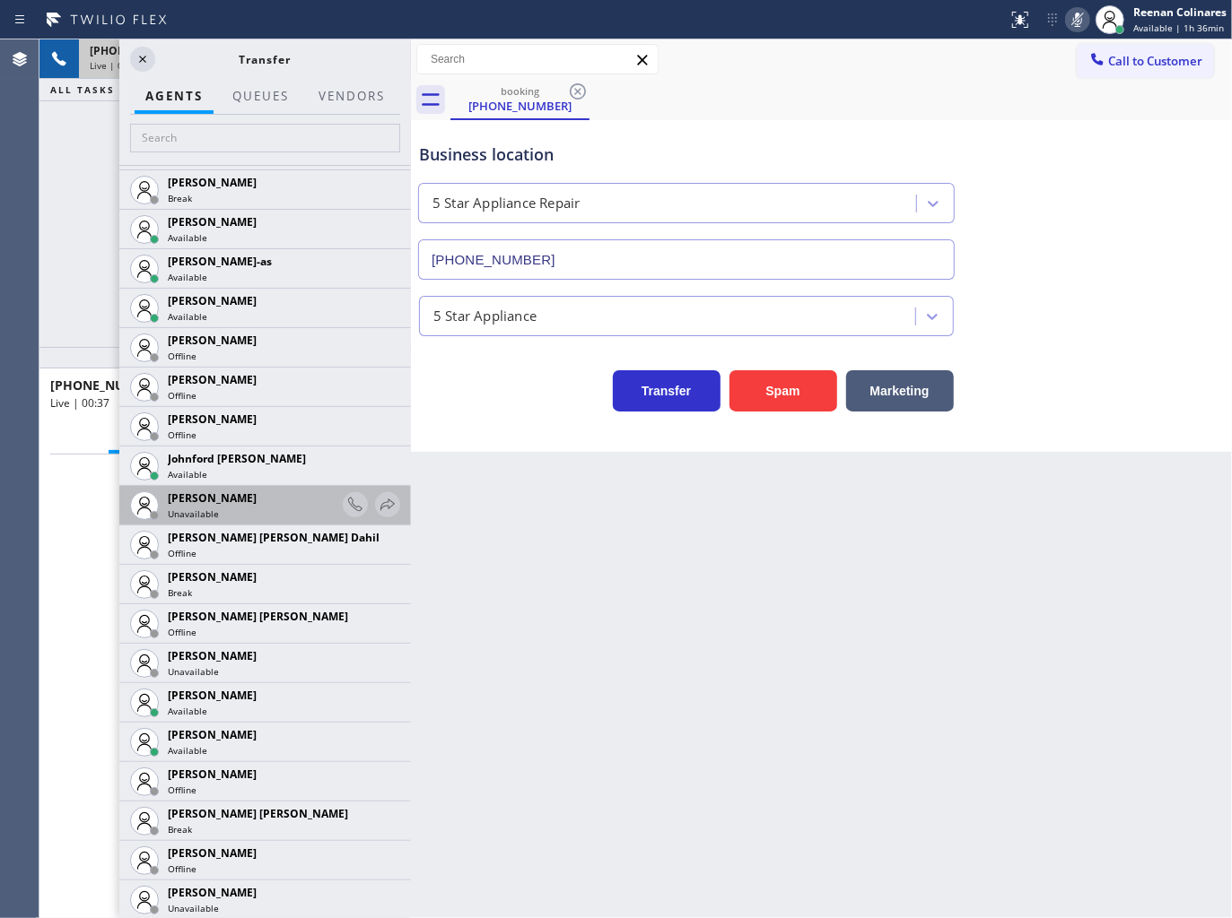
scroll to position [1794, 0]
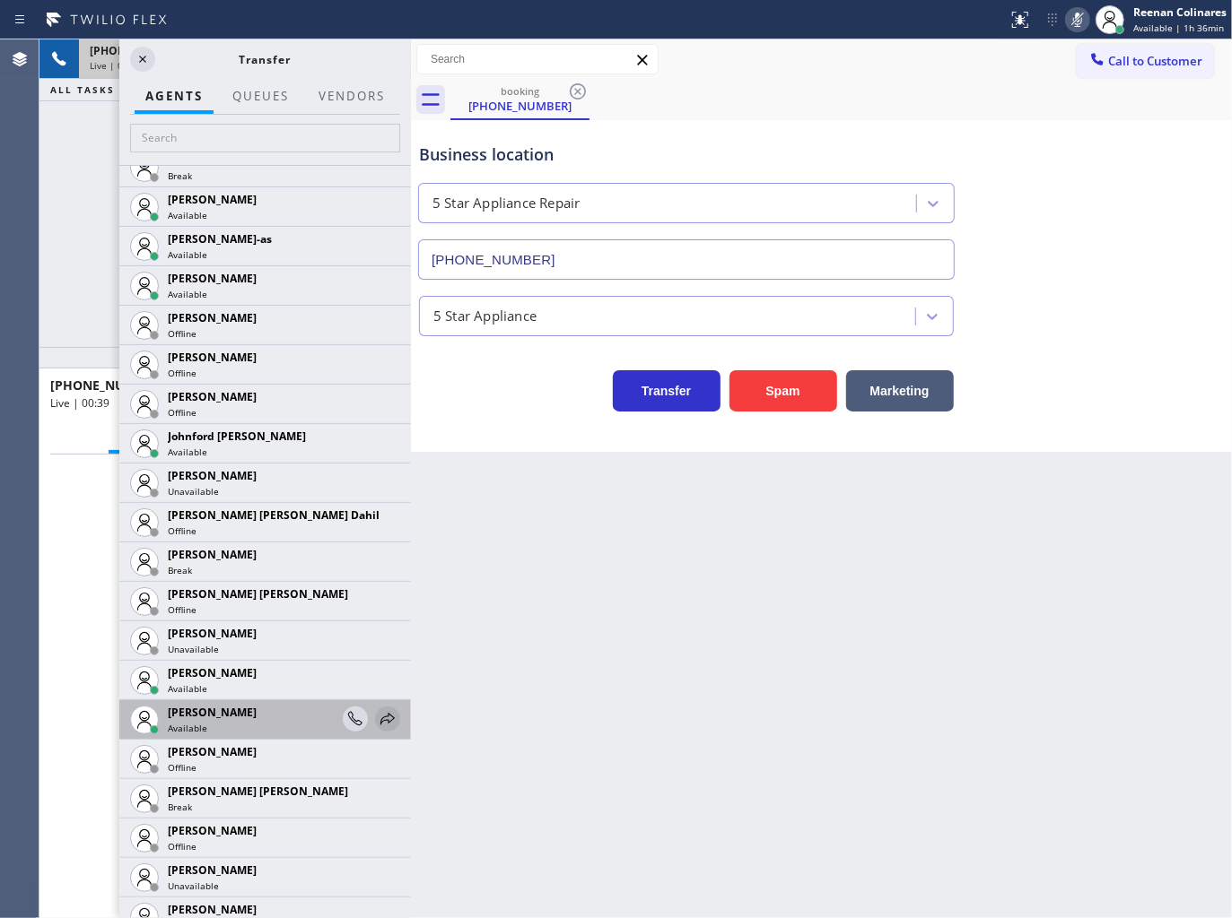
click at [377, 715] on icon at bounding box center [388, 720] width 22 height 22
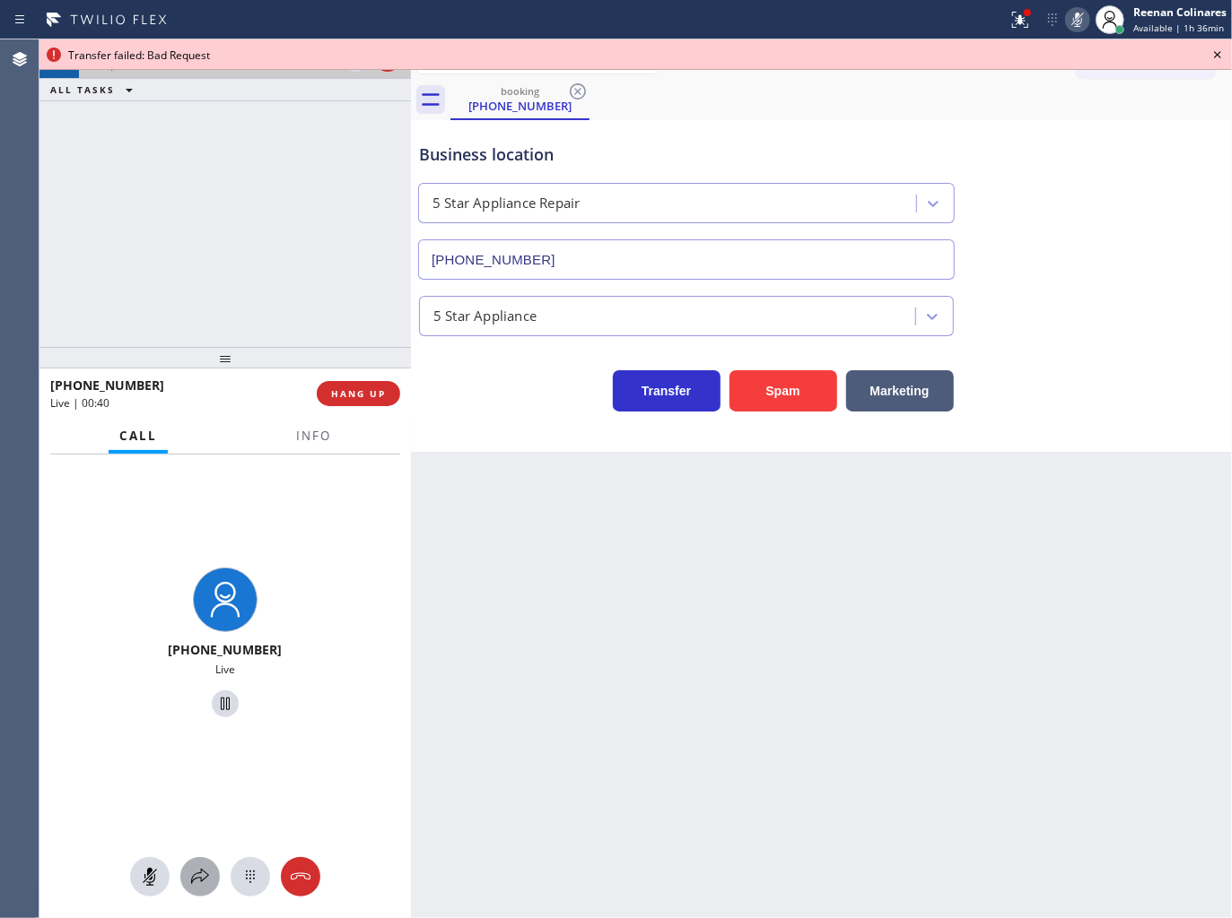
click at [202, 867] on icon at bounding box center [200, 877] width 22 height 22
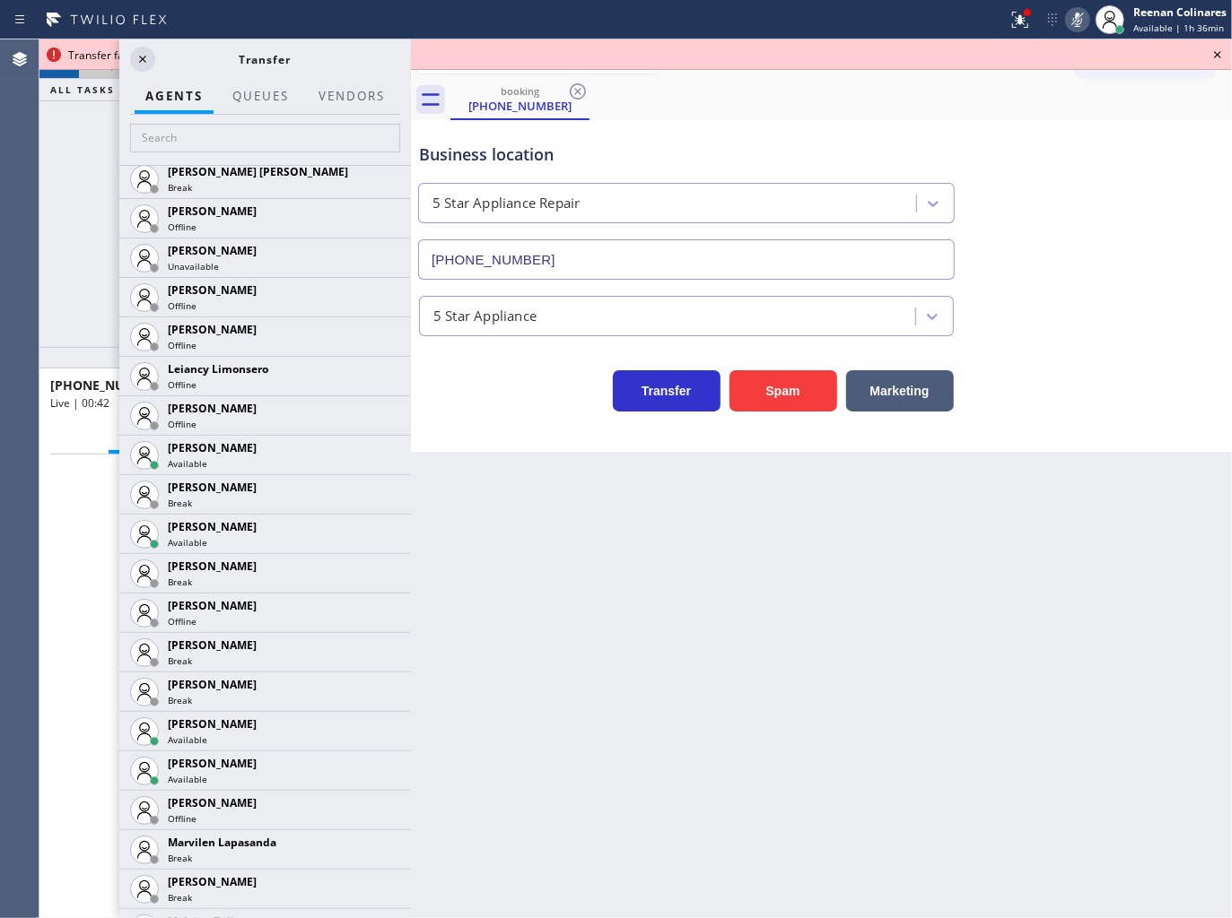
scroll to position [2419, 0]
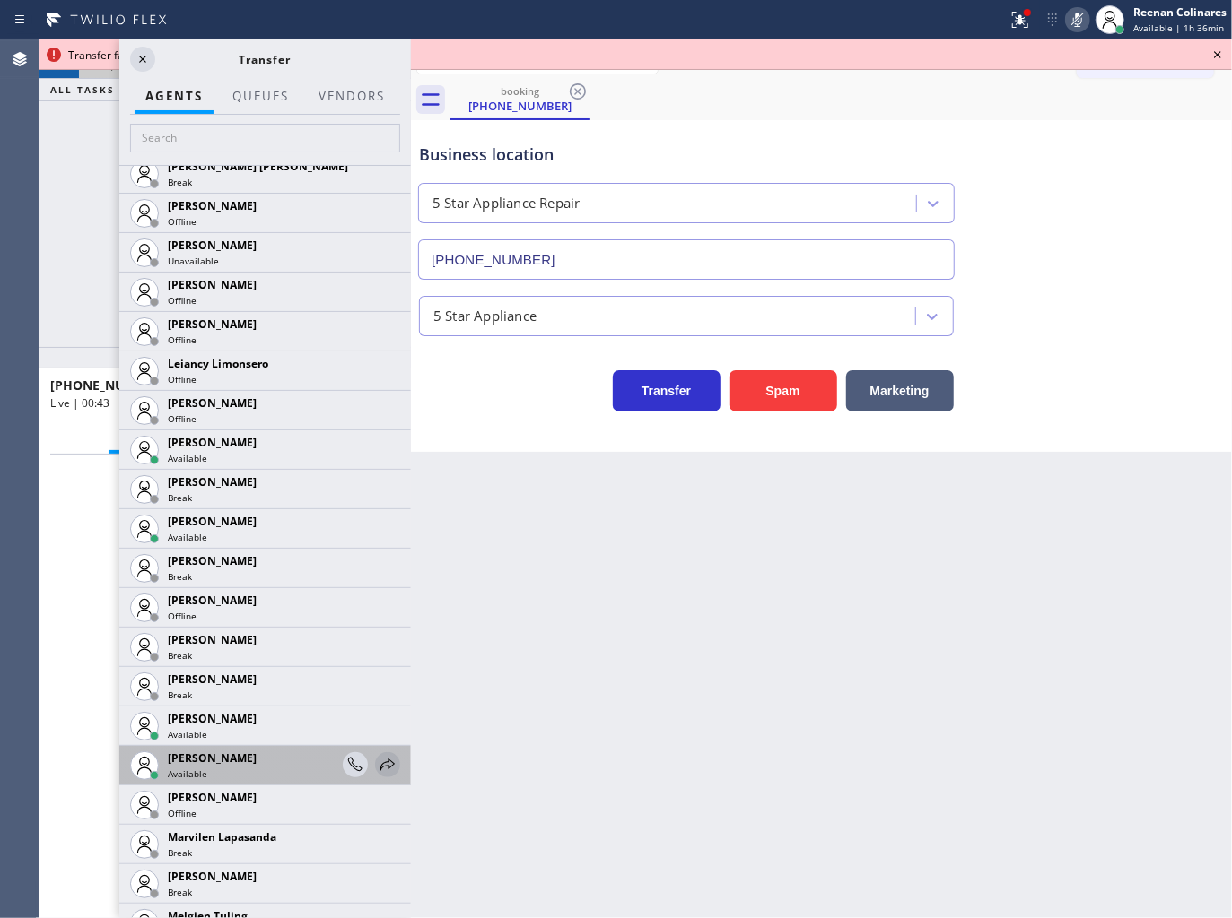
click at [380, 761] on icon at bounding box center [388, 765] width 22 height 22
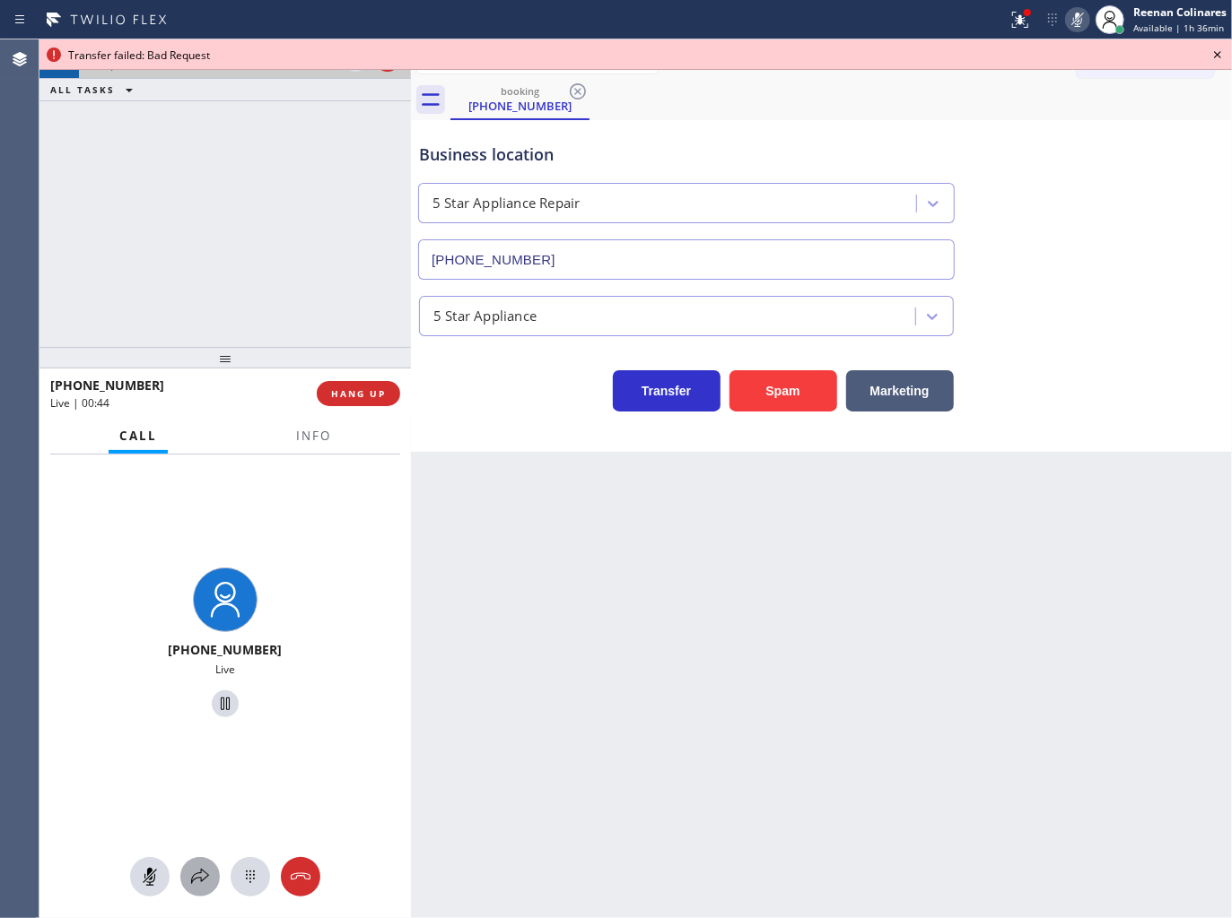
click at [199, 885] on icon at bounding box center [200, 877] width 22 height 22
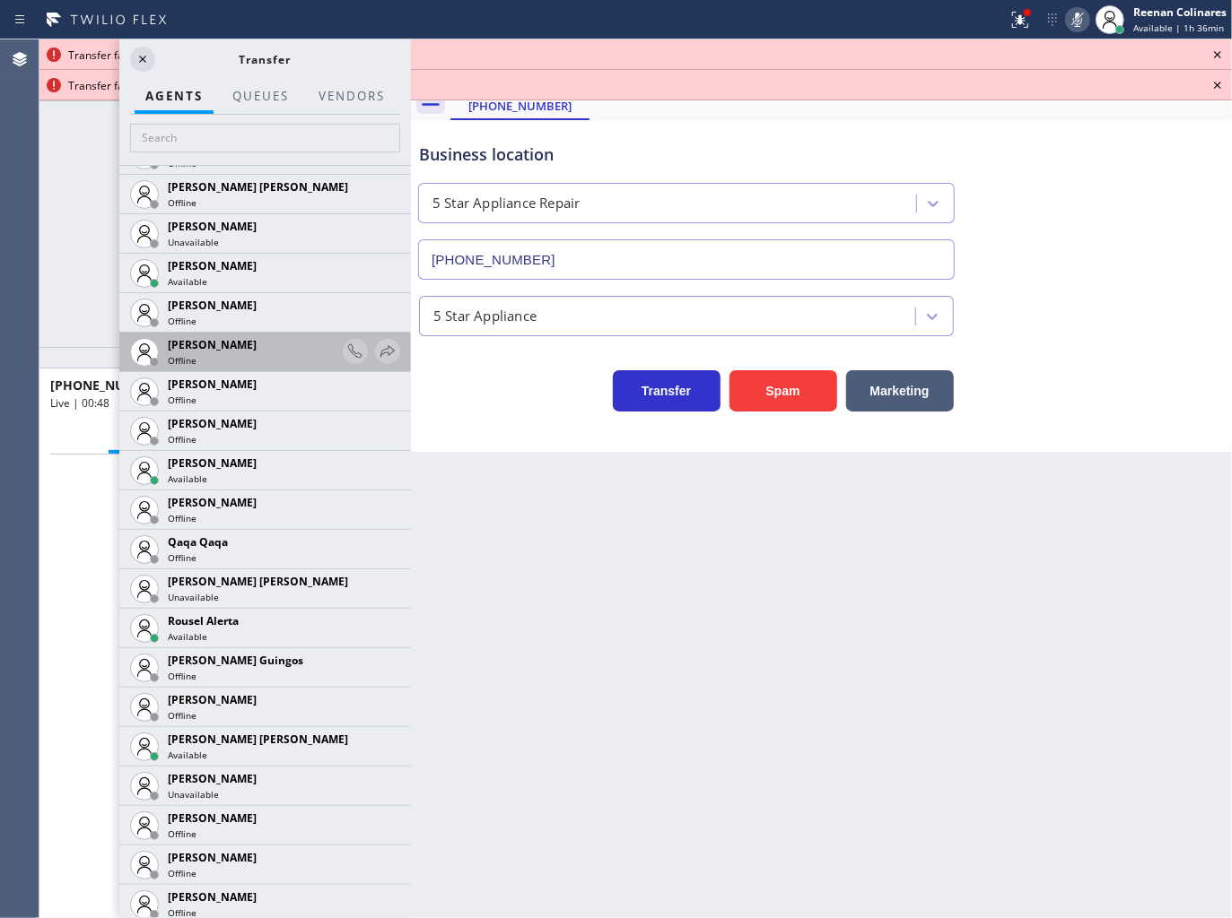
scroll to position [3268, 0]
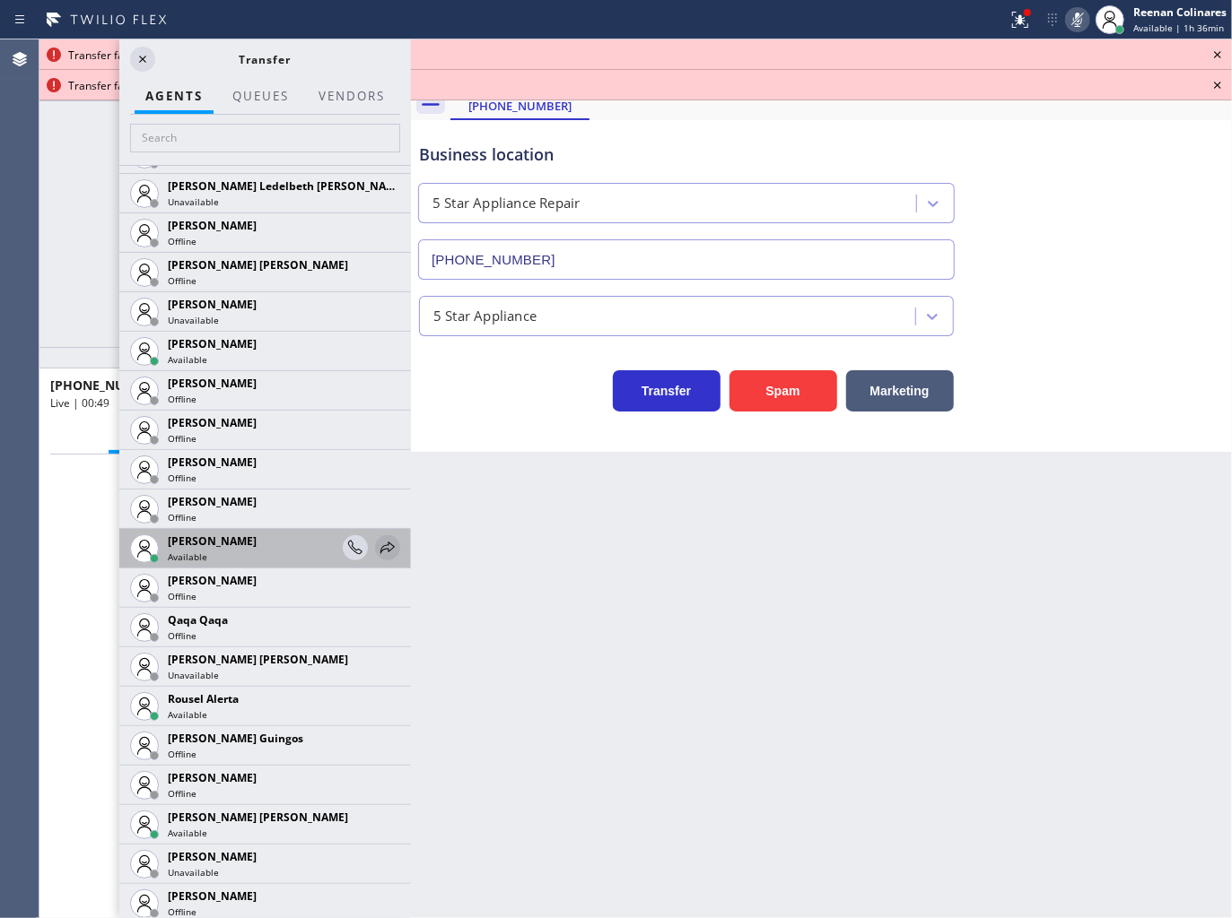
click at [378, 544] on icon at bounding box center [388, 548] width 22 height 22
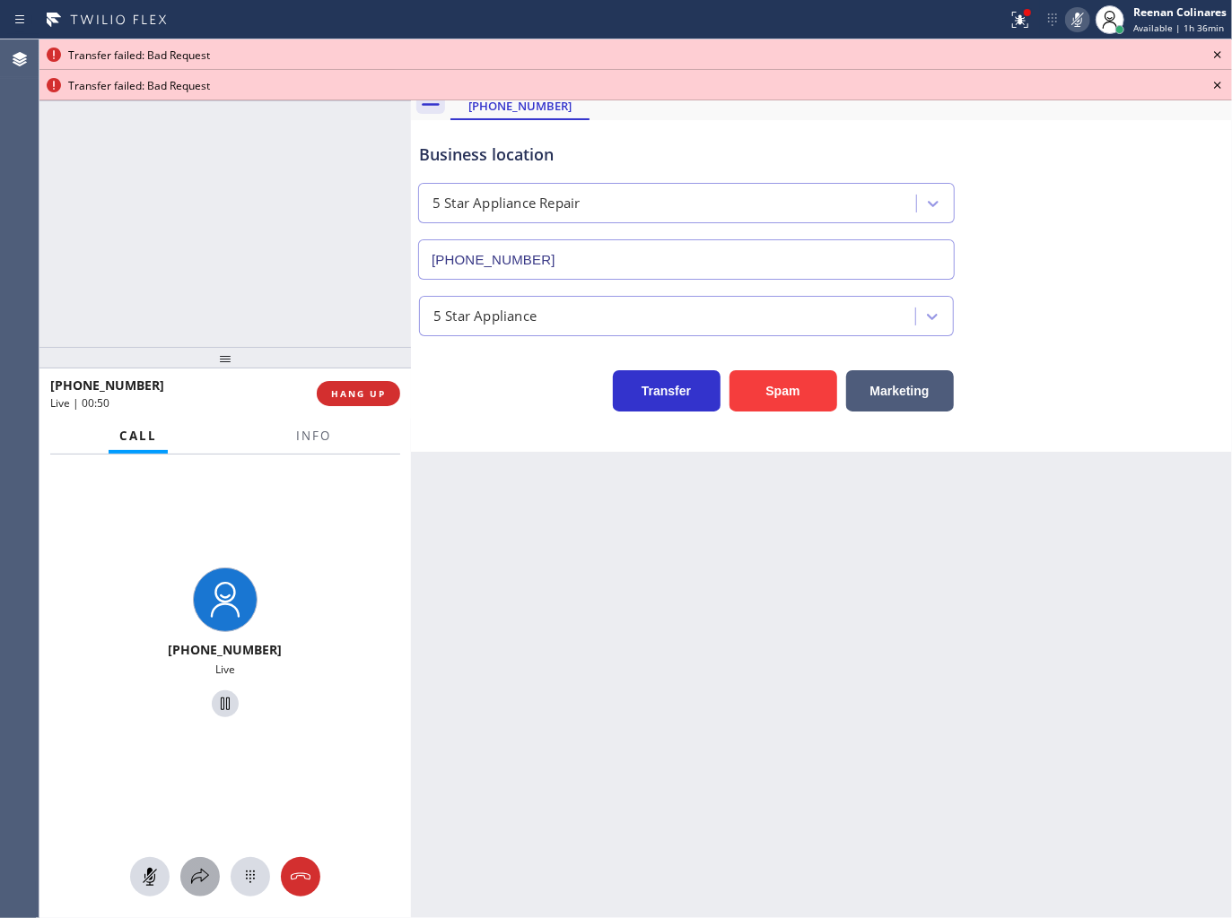
click at [192, 870] on icon at bounding box center [200, 877] width 22 height 22
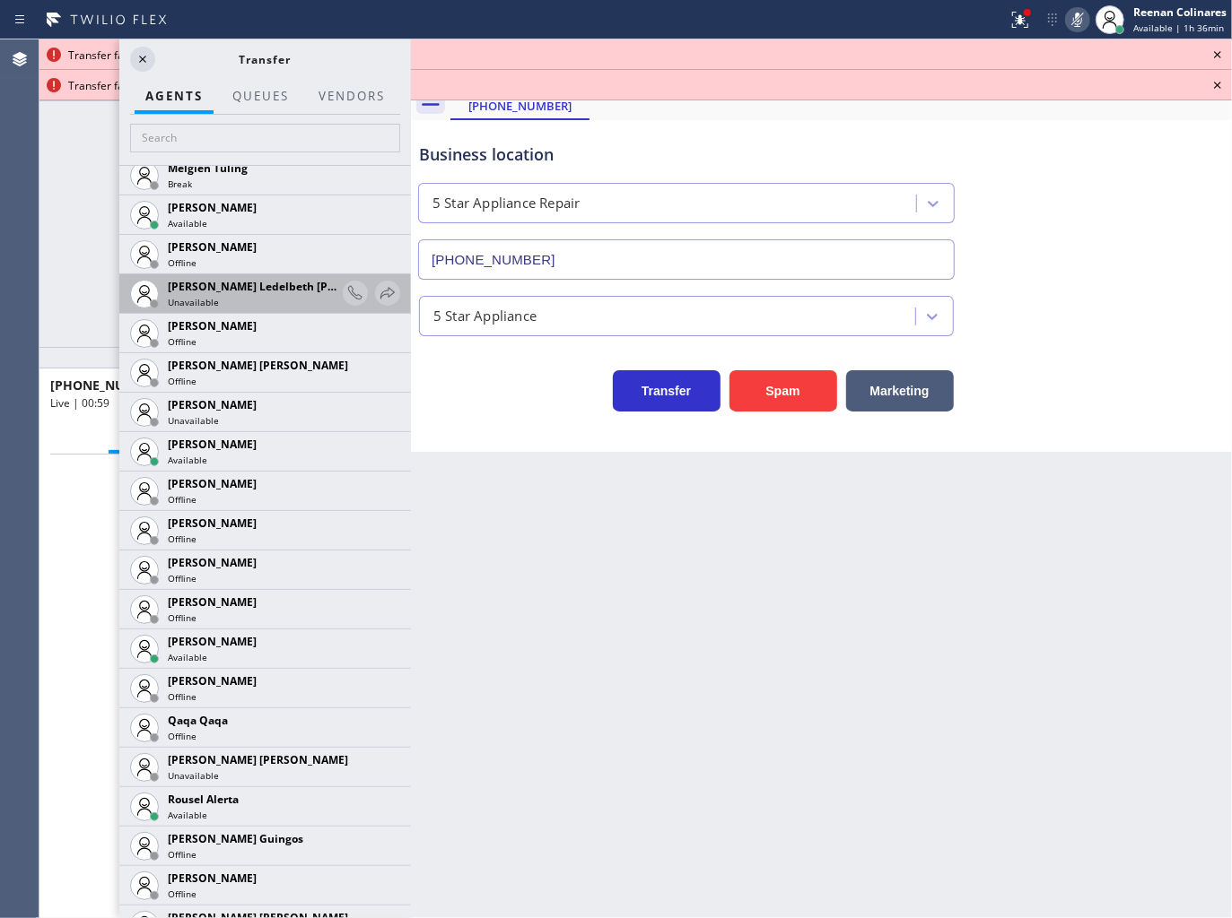
scroll to position [3168, 0]
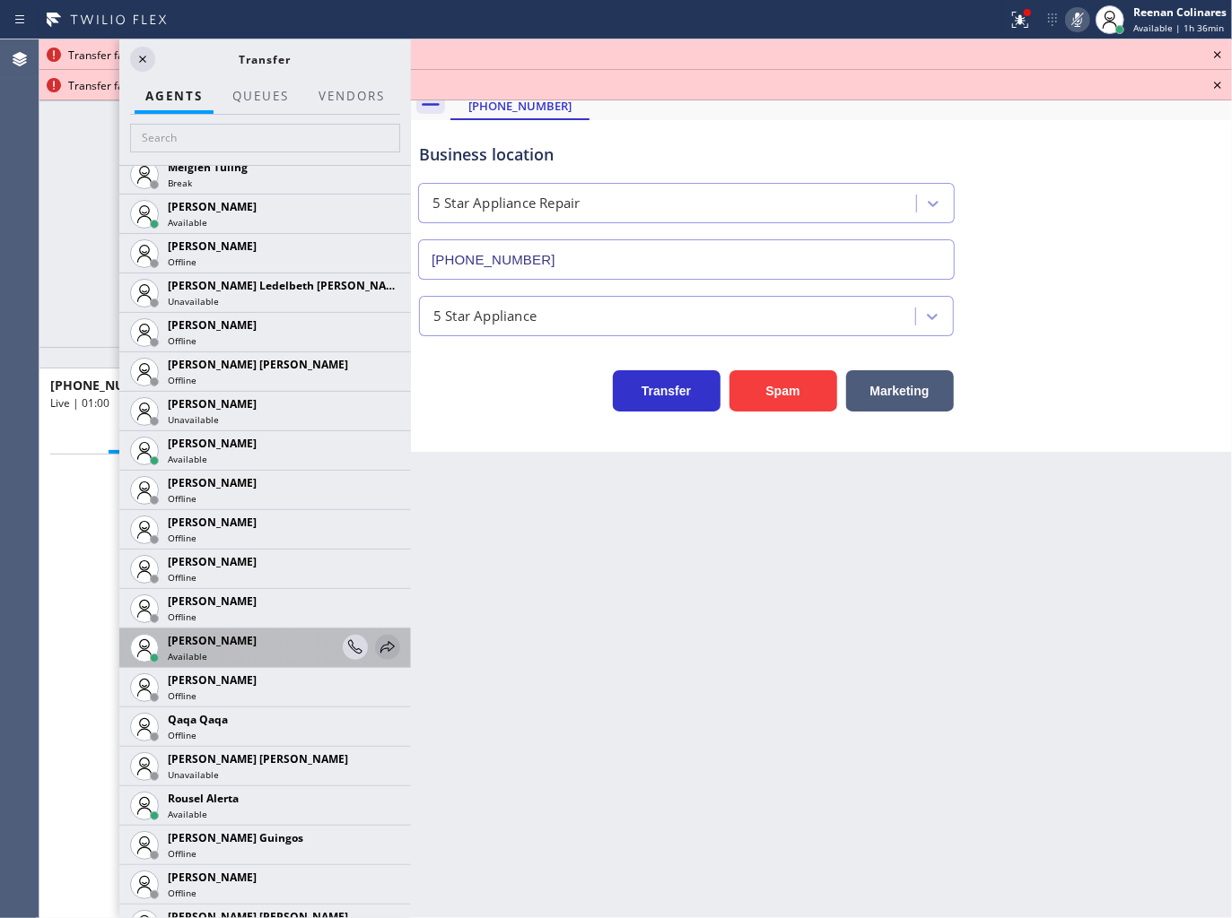
click at [377, 647] on icon at bounding box center [388, 648] width 22 height 22
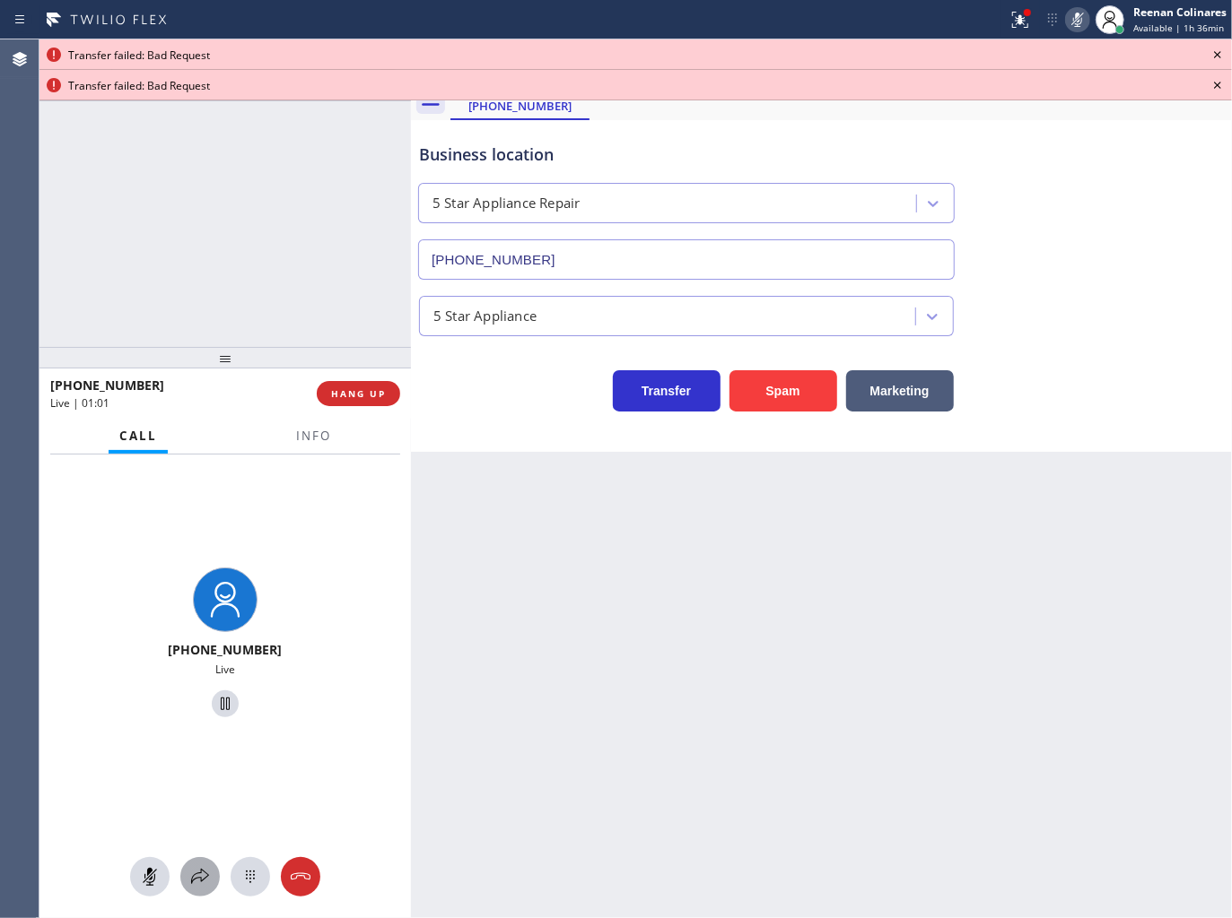
click at [202, 874] on icon at bounding box center [200, 877] width 22 height 22
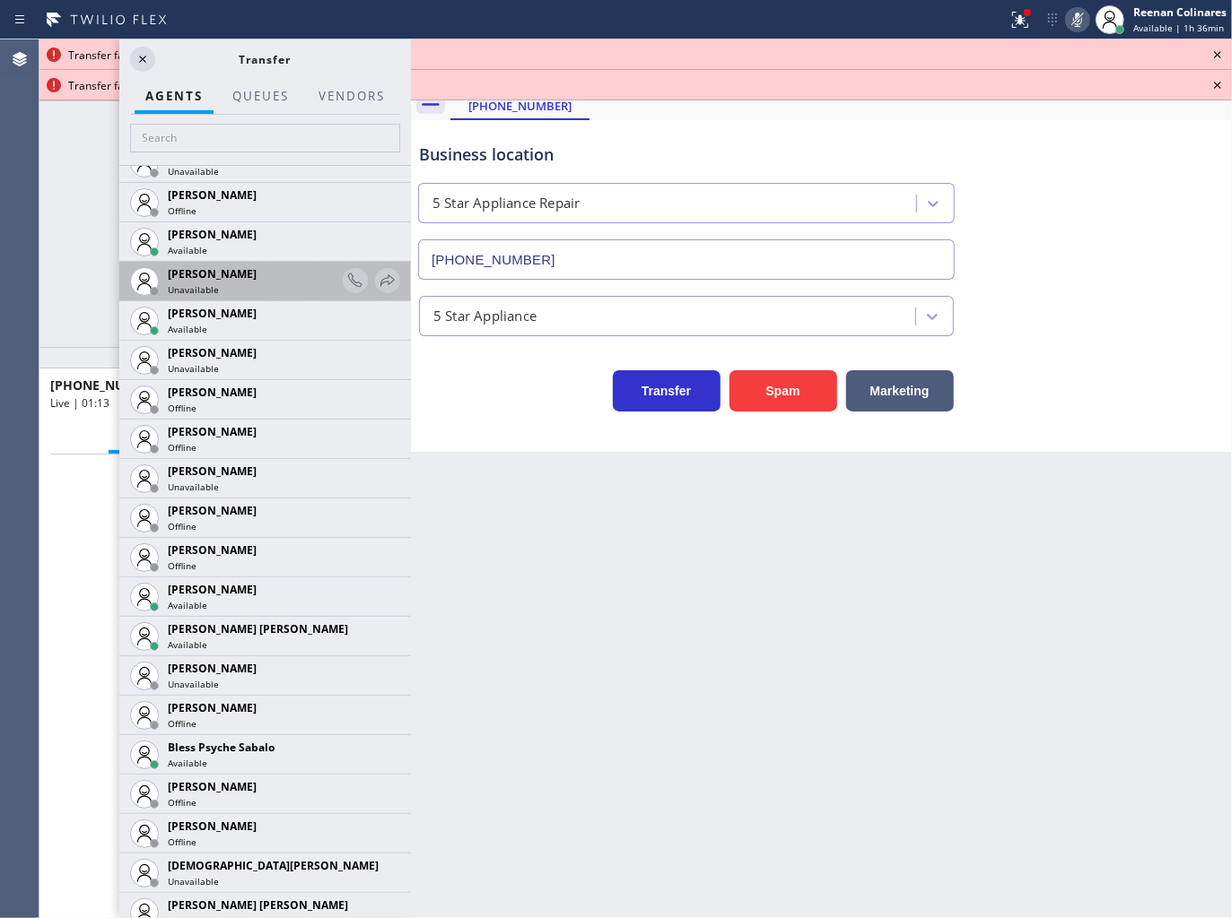
scroll to position [0, 0]
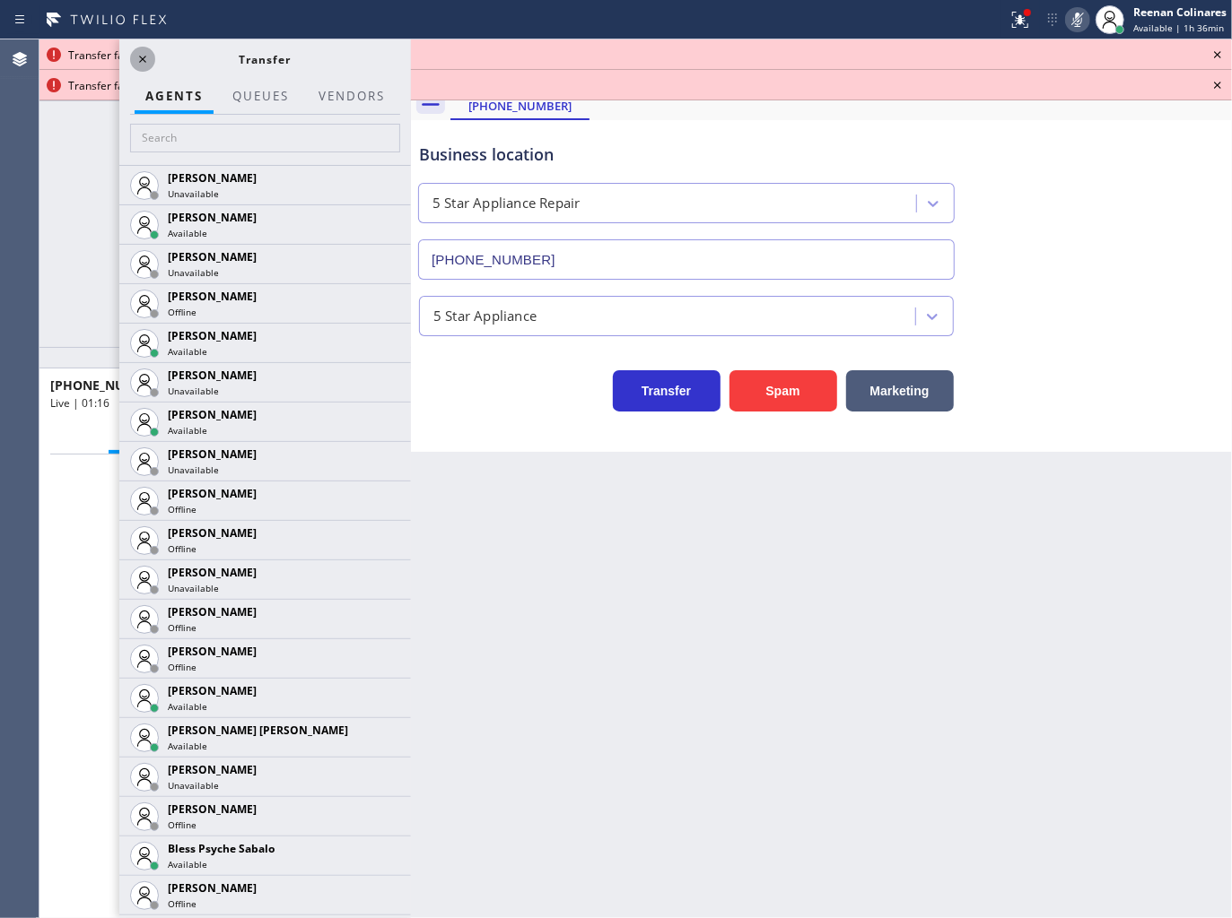
click at [144, 58] on icon at bounding box center [142, 59] width 7 height 7
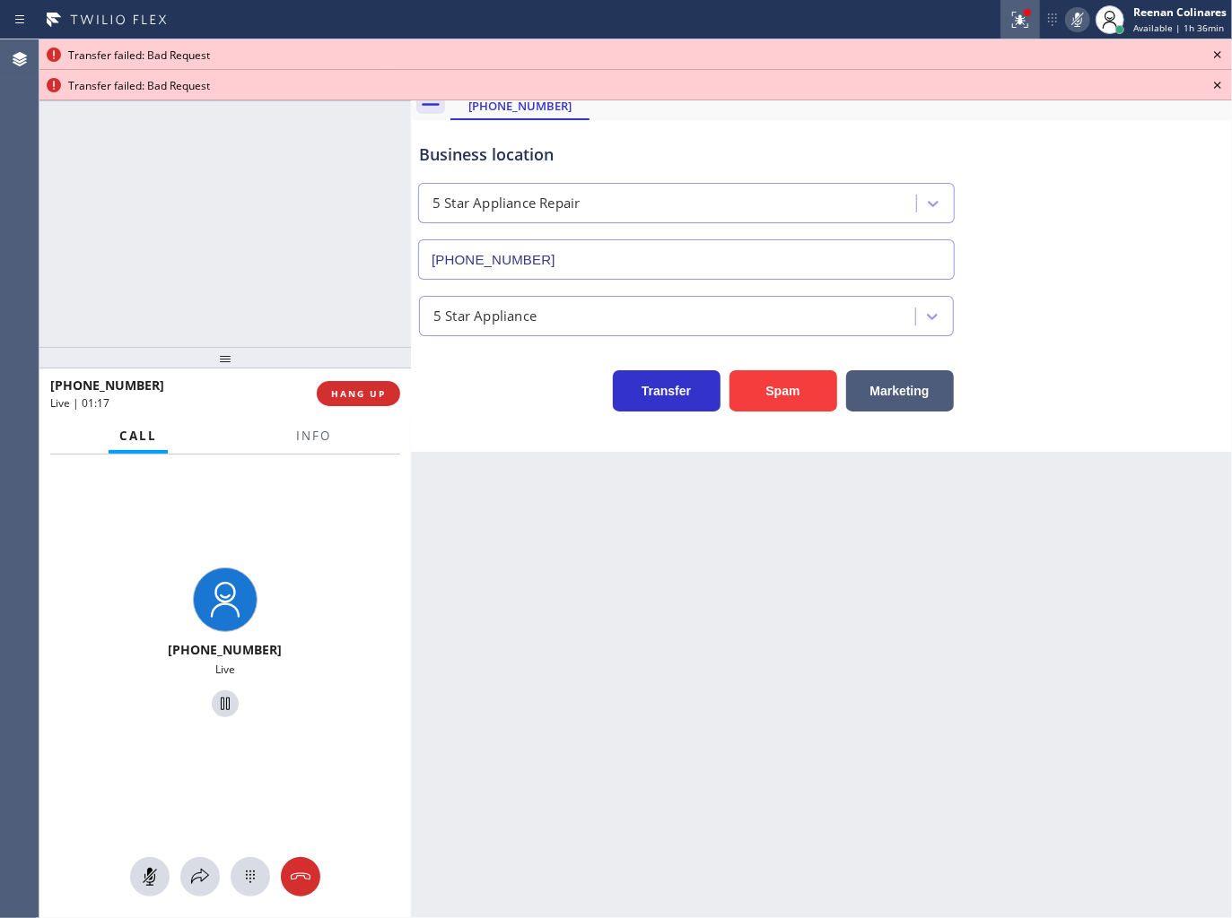
click at [1014, 18] on icon at bounding box center [1020, 20] width 22 height 22
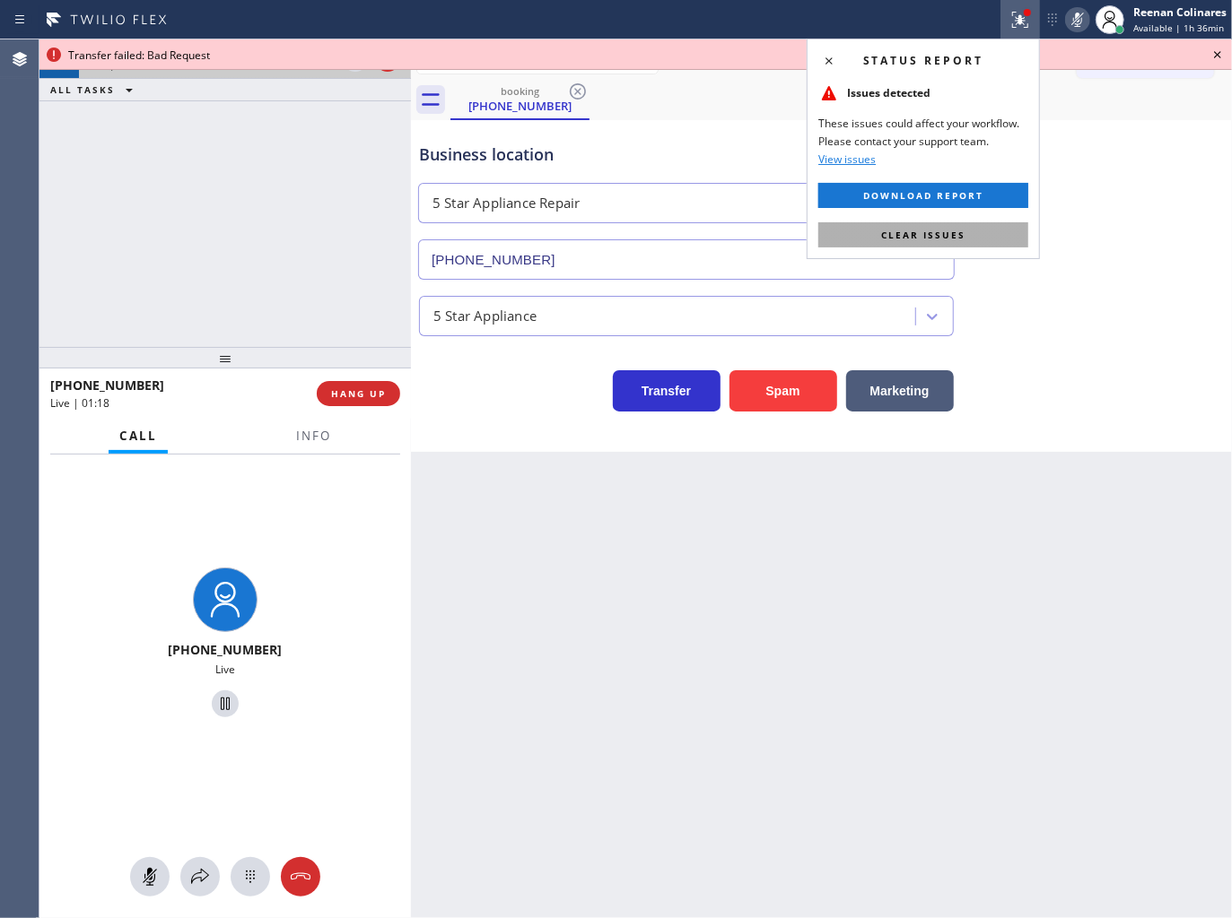
click at [983, 234] on button "Clear issues" at bounding box center [923, 234] width 210 height 25
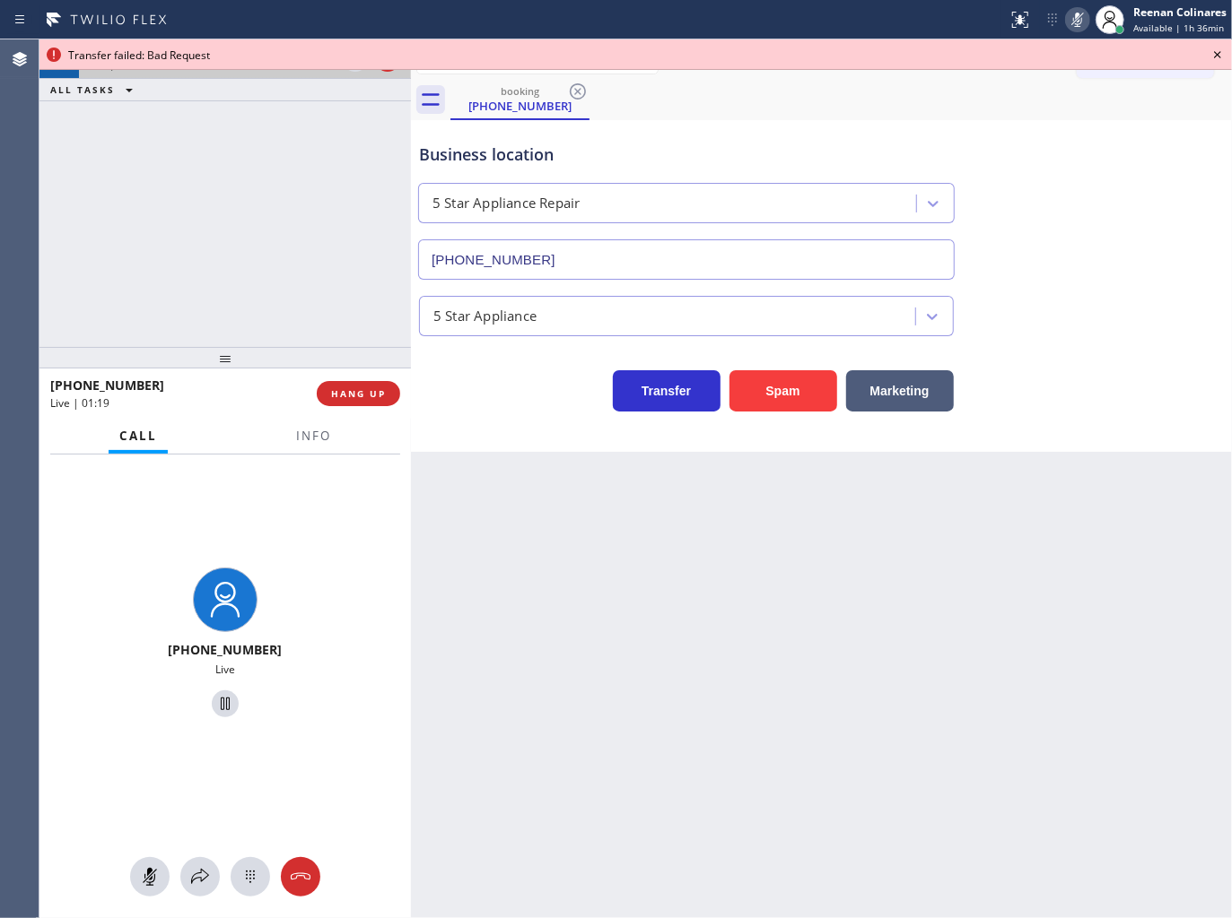
click at [1075, 13] on icon at bounding box center [1077, 20] width 22 height 22
click at [315, 441] on span "Info" at bounding box center [313, 436] width 35 height 16
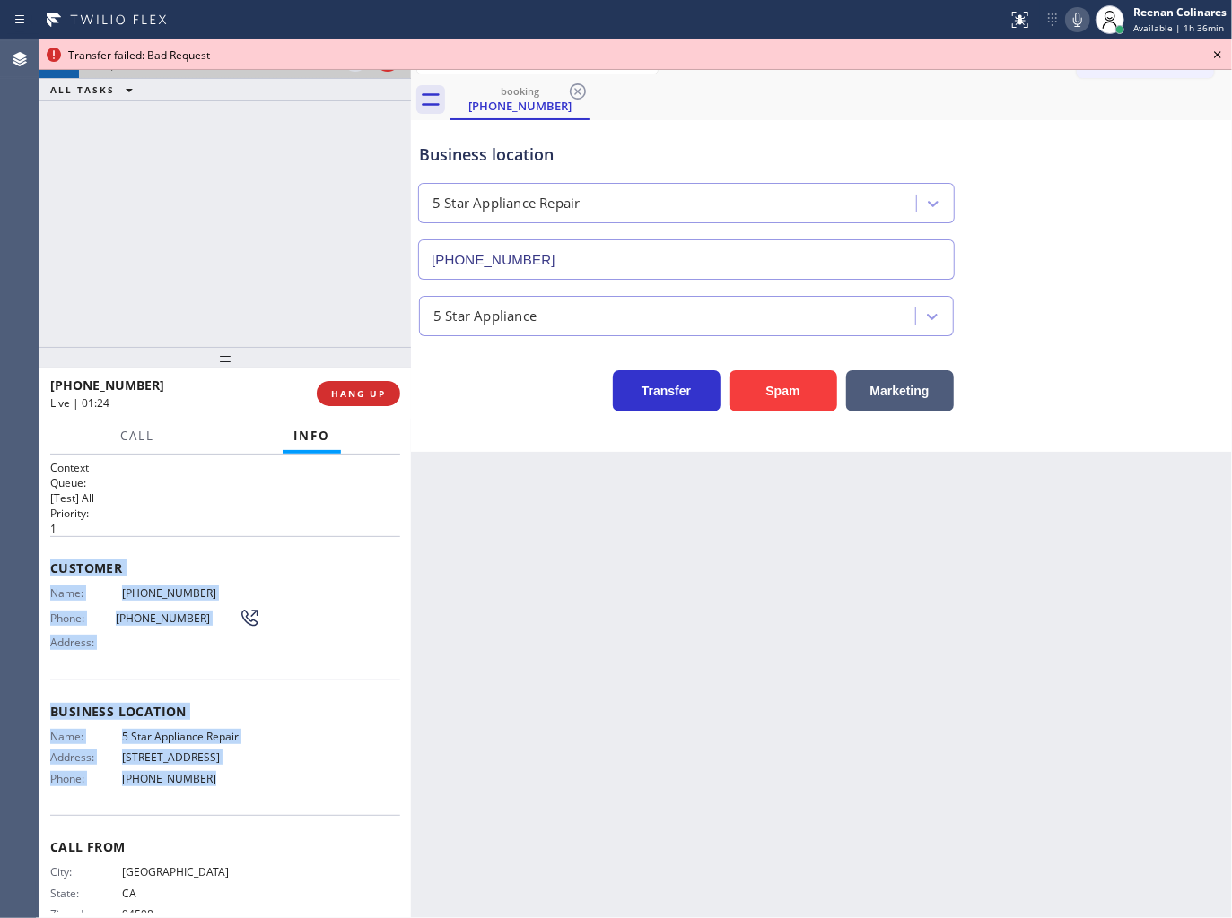
click at [281, 571] on span "Customer" at bounding box center [225, 568] width 350 height 17
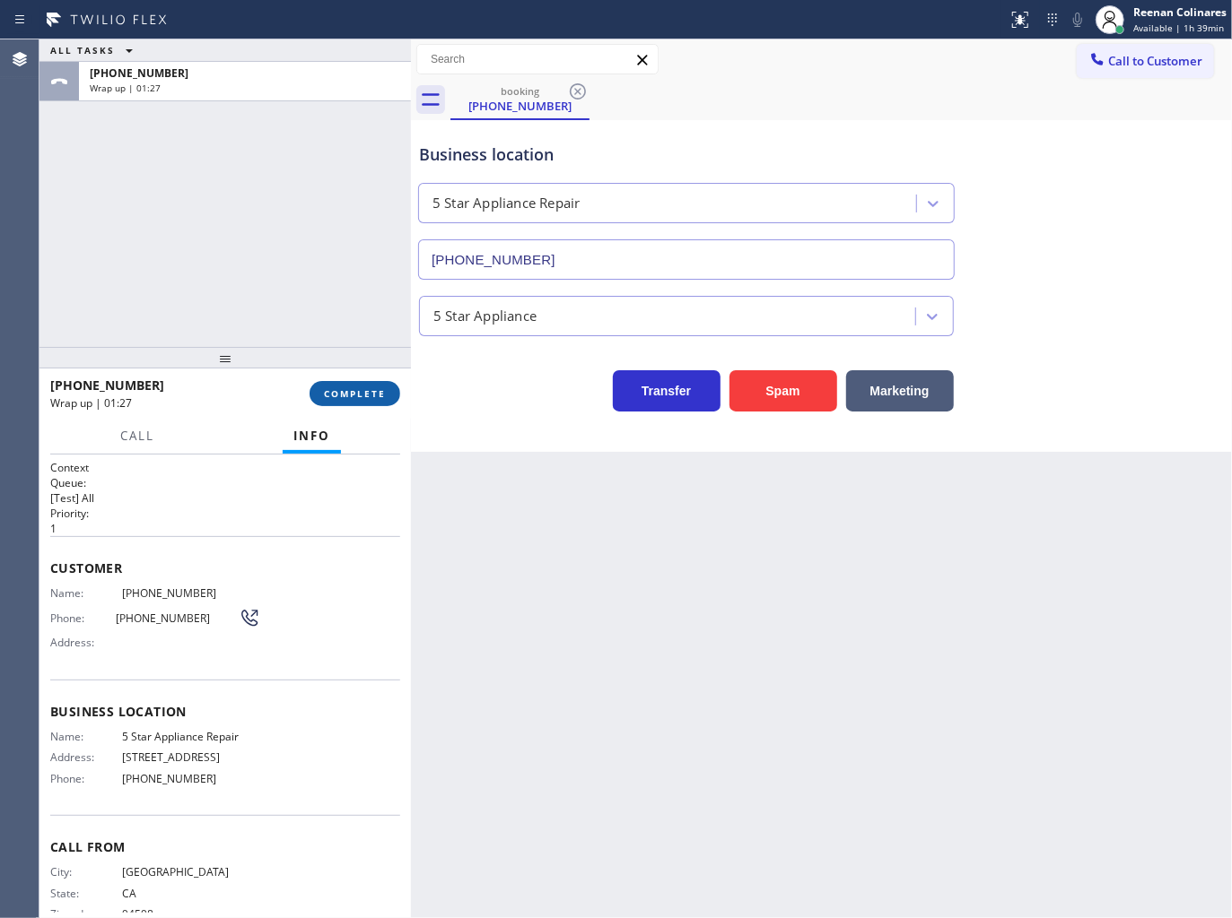
drag, startPoint x: 359, startPoint y: 389, endPoint x: 368, endPoint y: 392, distance: 9.4
click at [360, 389] on span "COMPLETE" at bounding box center [355, 393] width 62 height 13
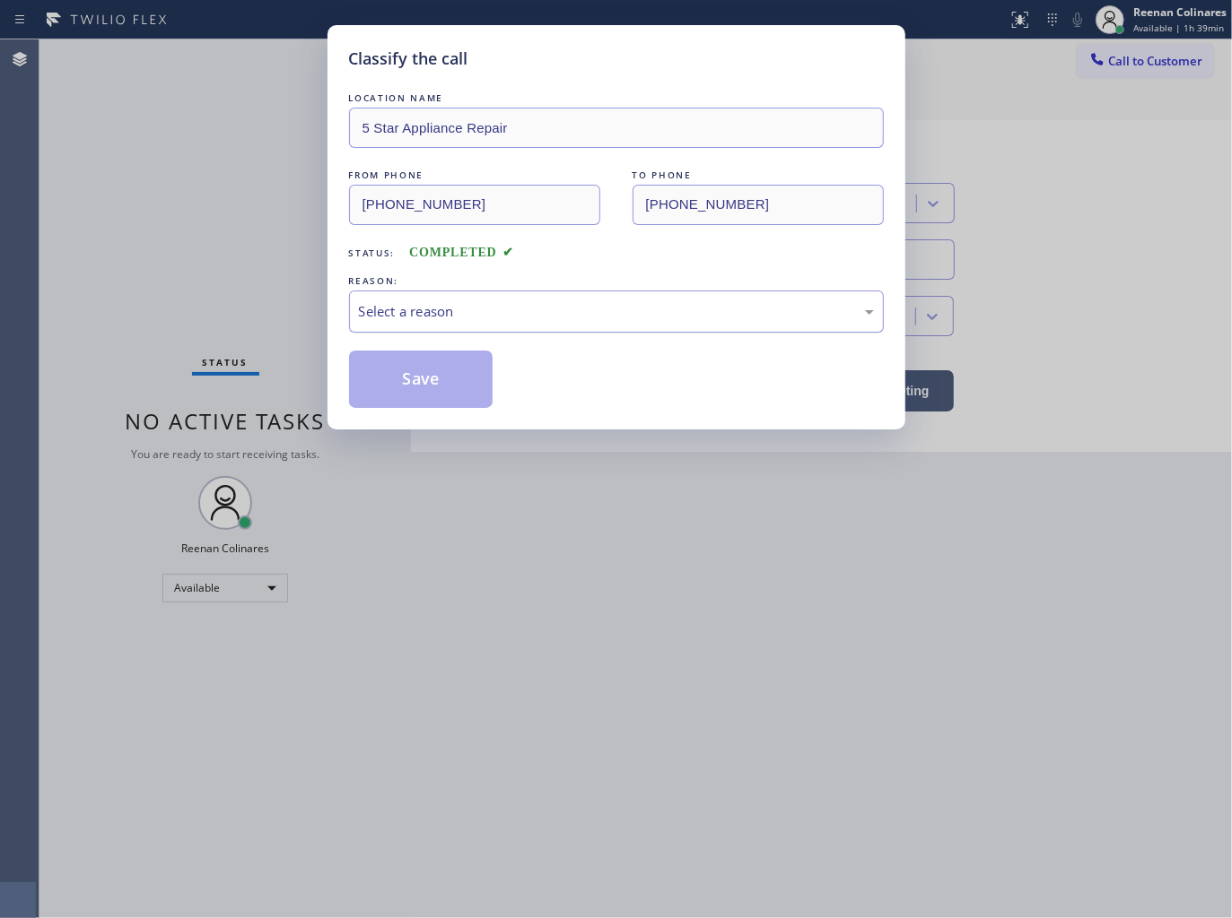
click at [448, 311] on div "Select a reason" at bounding box center [616, 311] width 515 height 21
click at [414, 405] on button "Save" at bounding box center [421, 379] width 144 height 57
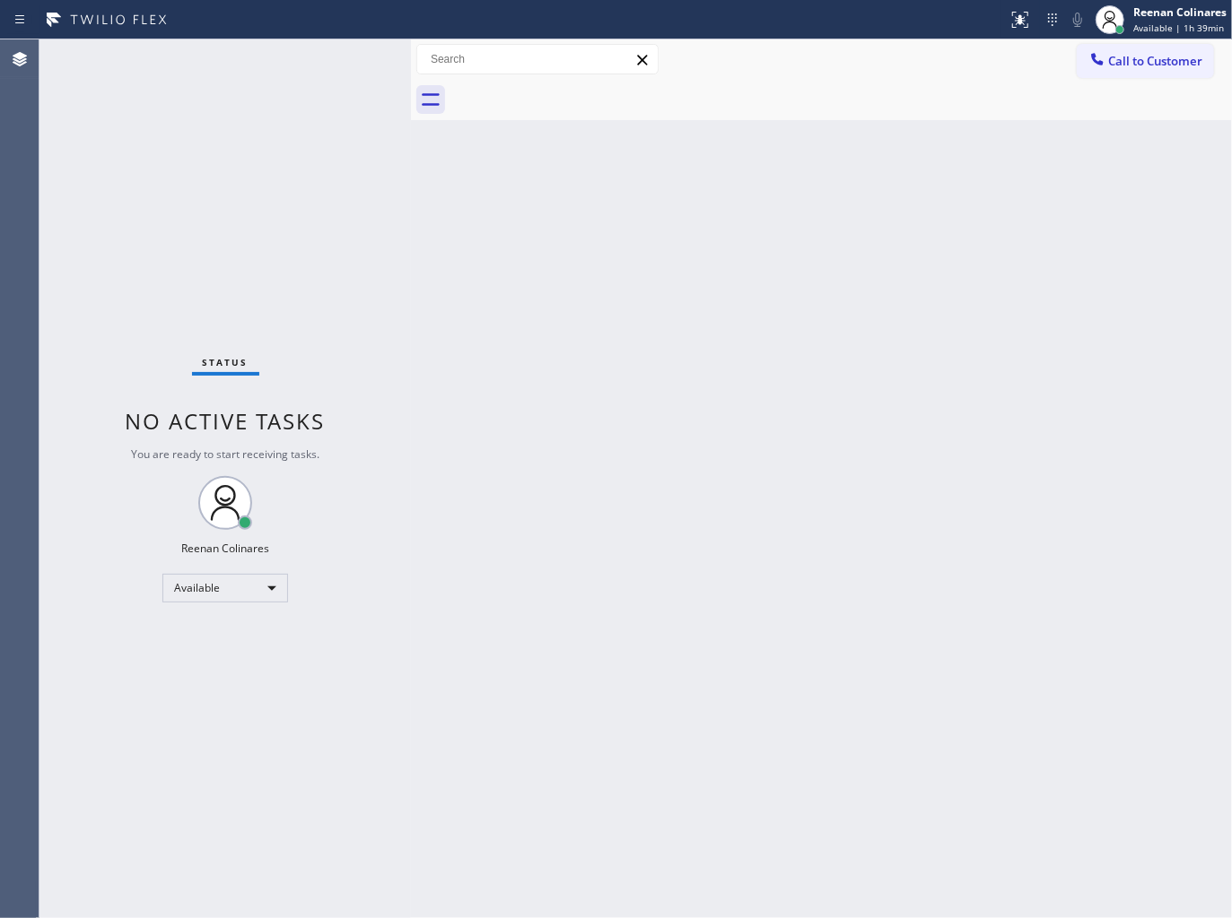
click at [798, 215] on div "Back to Dashboard Change Sender ID Customers Technicians Select a contact Outbo…" at bounding box center [821, 478] width 821 height 879
click at [344, 330] on div "Status No active tasks You are ready to start receiving tasks. Reenan Colinares…" at bounding box center [224, 478] width 371 height 879
click at [626, 467] on div "Back to Dashboard Change Sender ID Customers Technicians Select a contact Outbo…" at bounding box center [821, 478] width 821 height 879
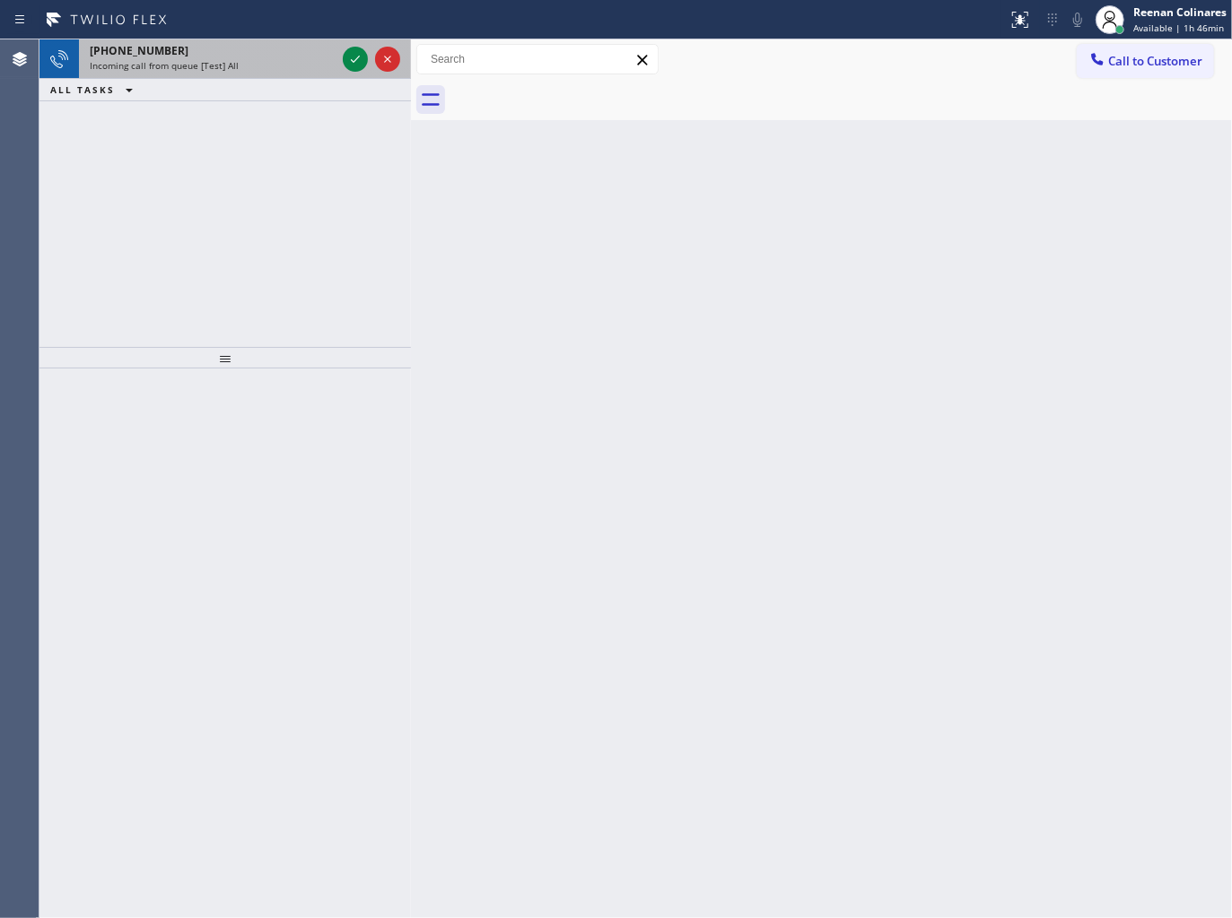
click at [288, 65] on div "Incoming call from queue [Test] All" at bounding box center [213, 65] width 246 height 13
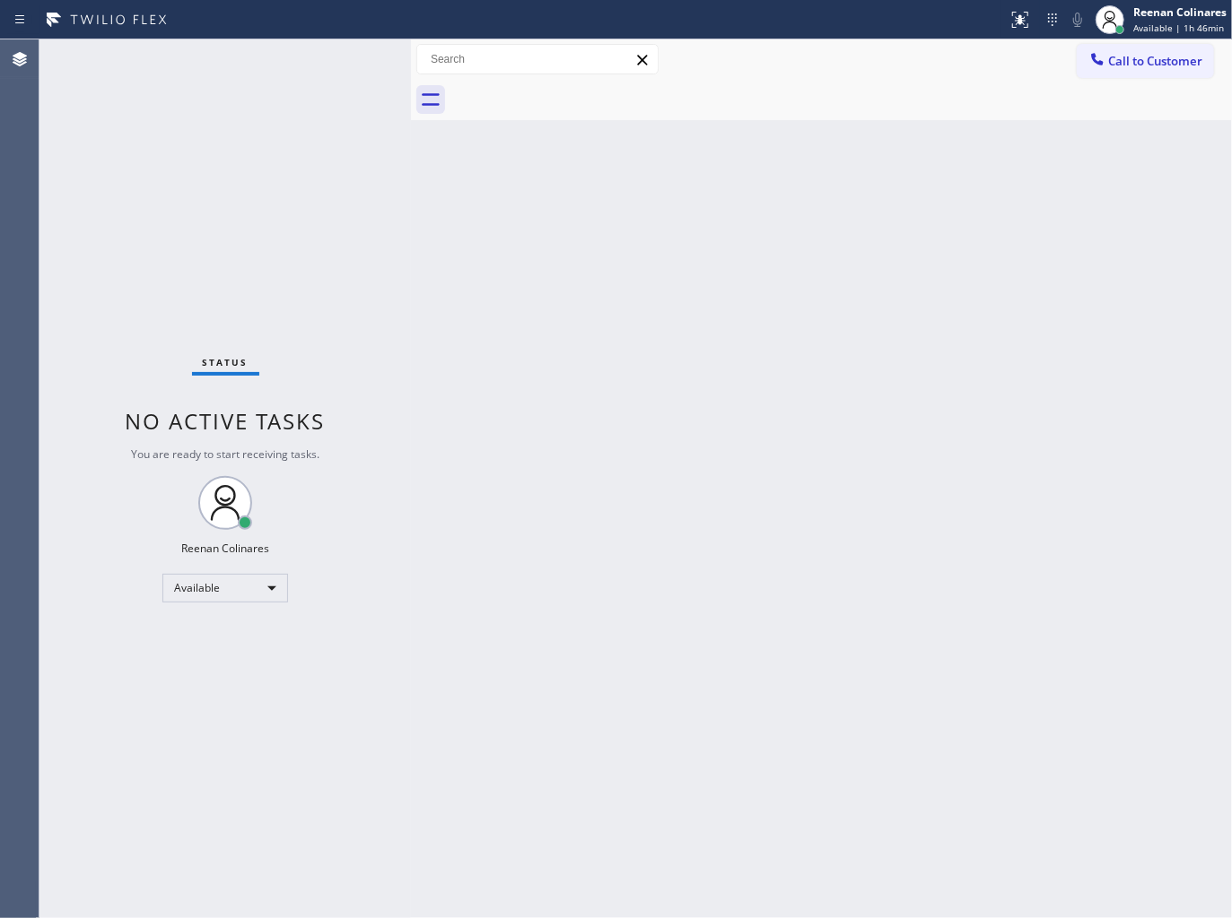
click at [288, 65] on div "Status No active tasks You are ready to start receiving tasks. Reenan Colinares…" at bounding box center [224, 478] width 371 height 879
click at [673, 211] on div "Back to Dashboard Change Sender ID Customers Technicians Select a contact Outbo…" at bounding box center [821, 478] width 821 height 879
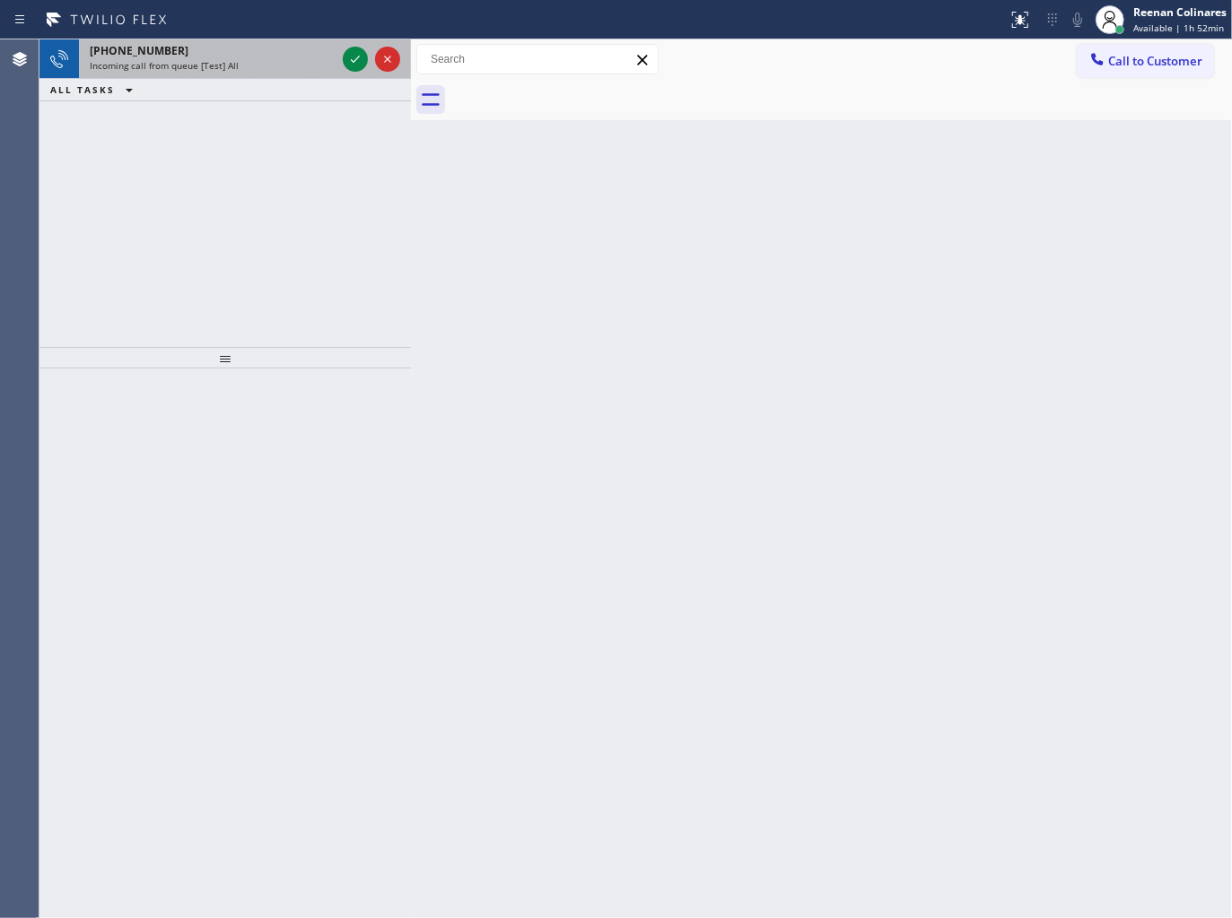
click at [280, 63] on div "Incoming call from queue [Test] All" at bounding box center [213, 65] width 246 height 13
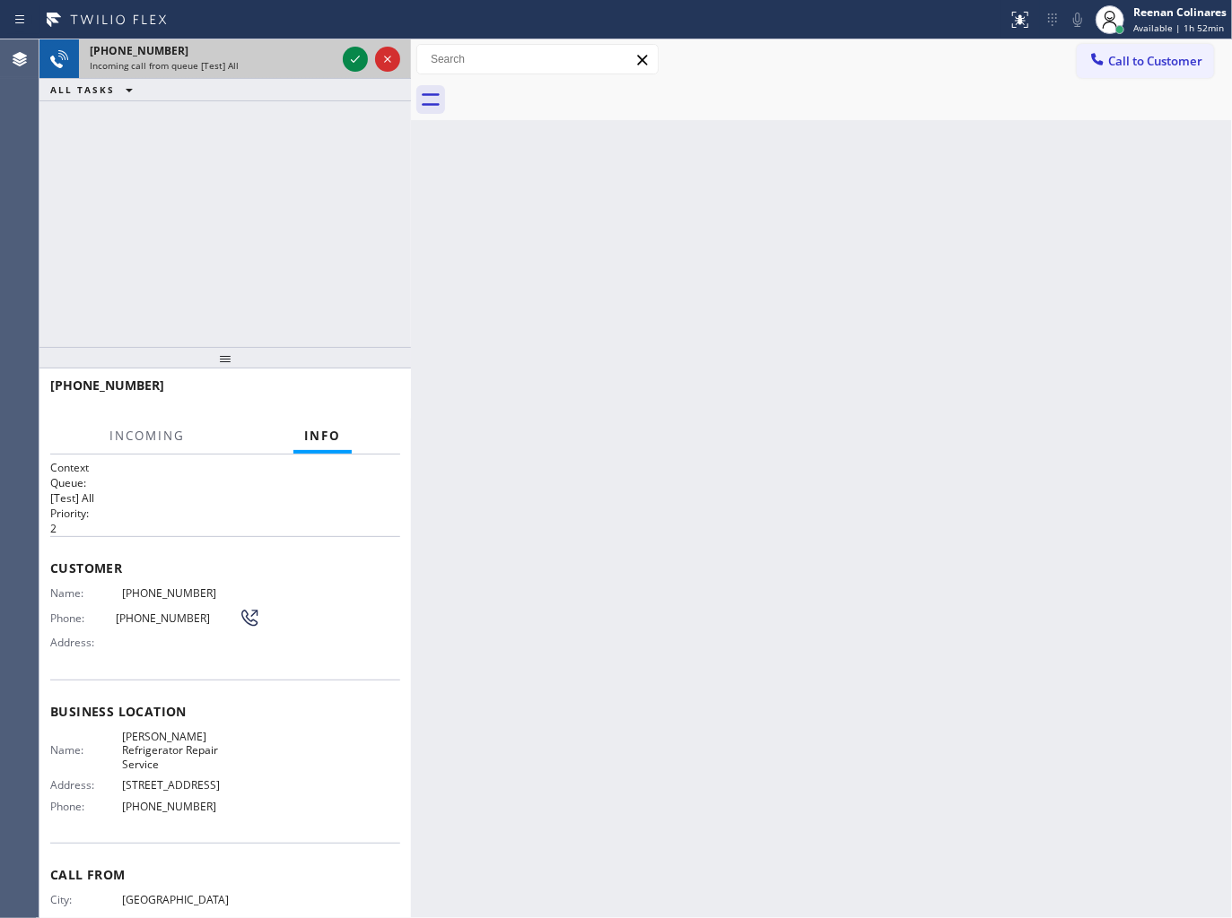
click at [280, 63] on div "Incoming call from queue [Test] All" at bounding box center [213, 65] width 246 height 13
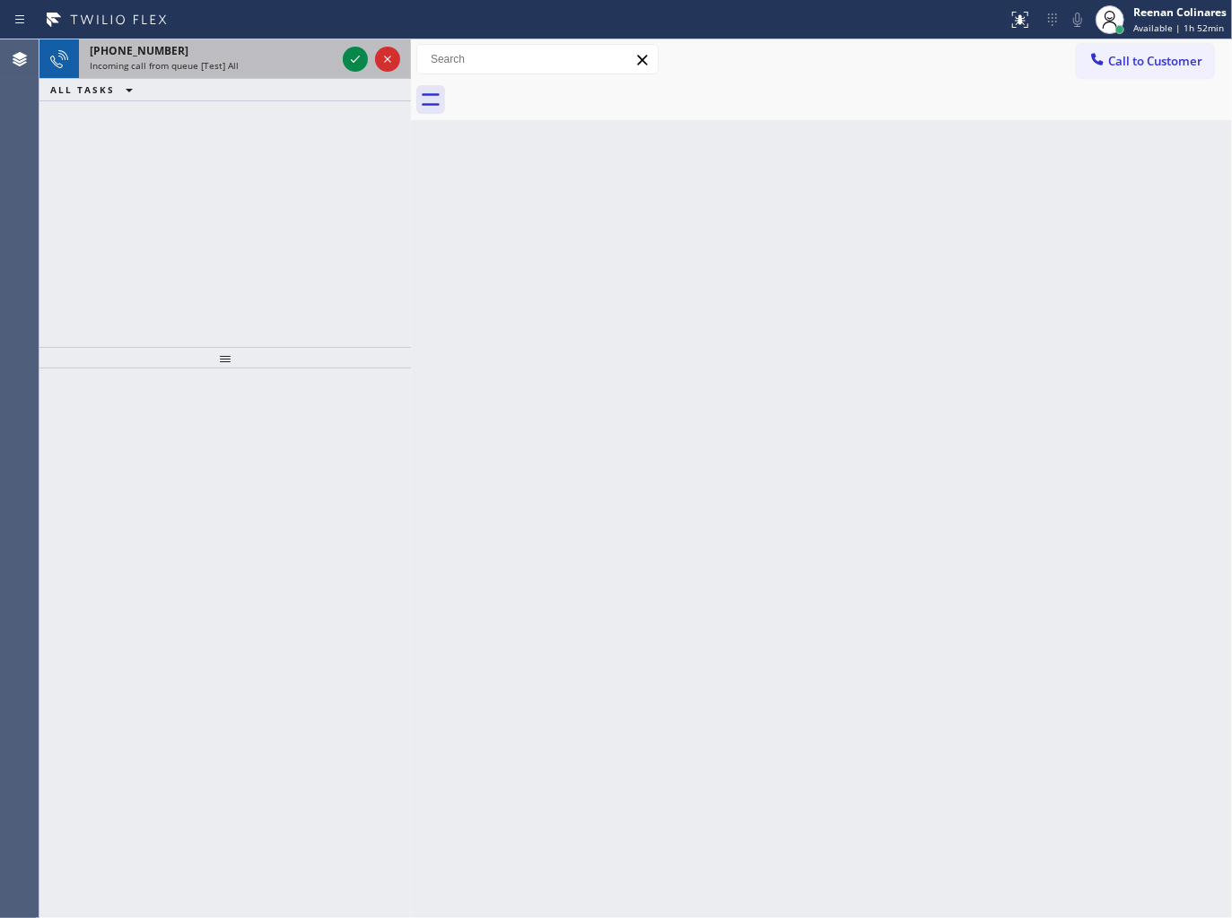
click at [325, 64] on div "Incoming call from queue [Test] All" at bounding box center [213, 65] width 246 height 13
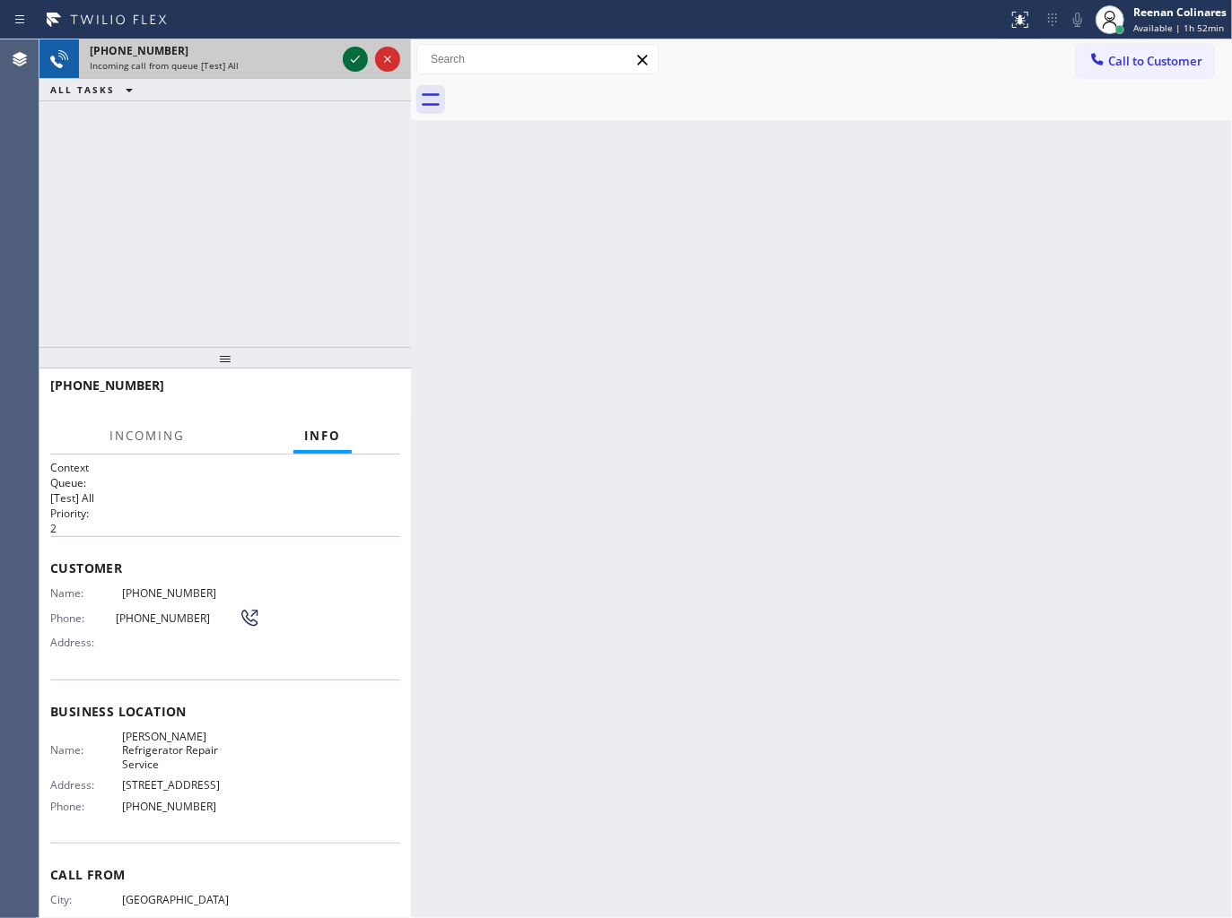
click at [350, 58] on icon at bounding box center [355, 59] width 22 height 22
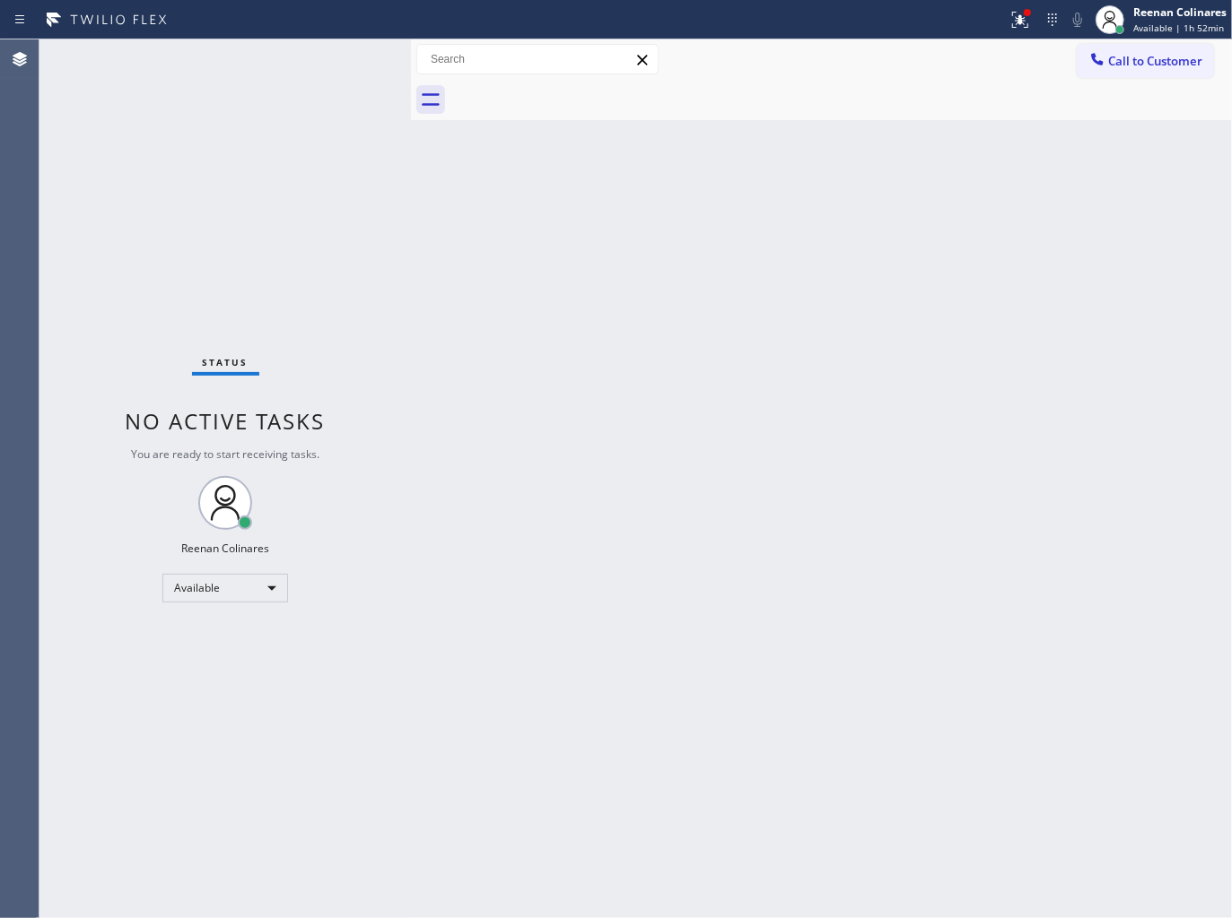
click at [282, 65] on div "Status No active tasks You are ready to start receiving tasks. Reenan Colinares…" at bounding box center [224, 478] width 371 height 879
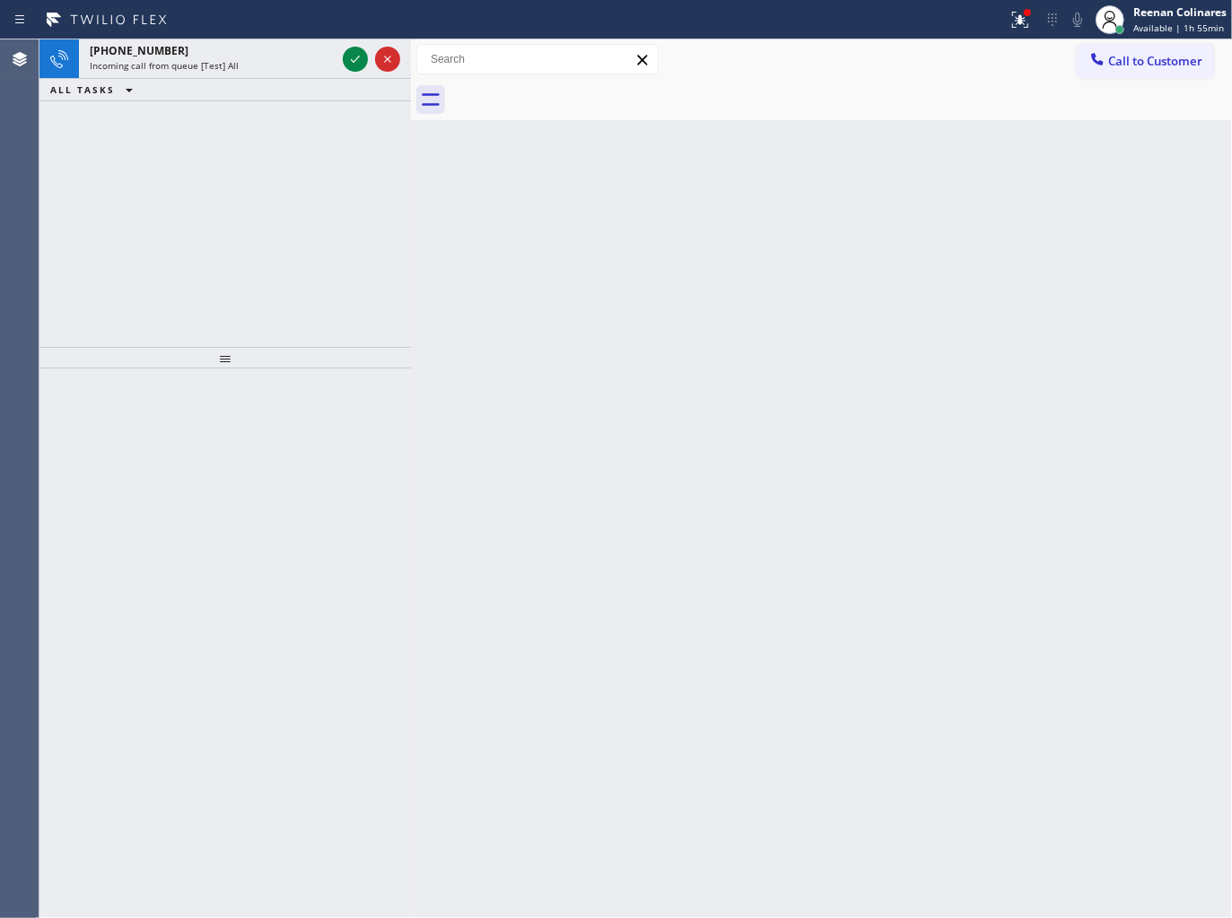
click at [292, 64] on div "Incoming call from queue [Test] All" at bounding box center [213, 65] width 246 height 13
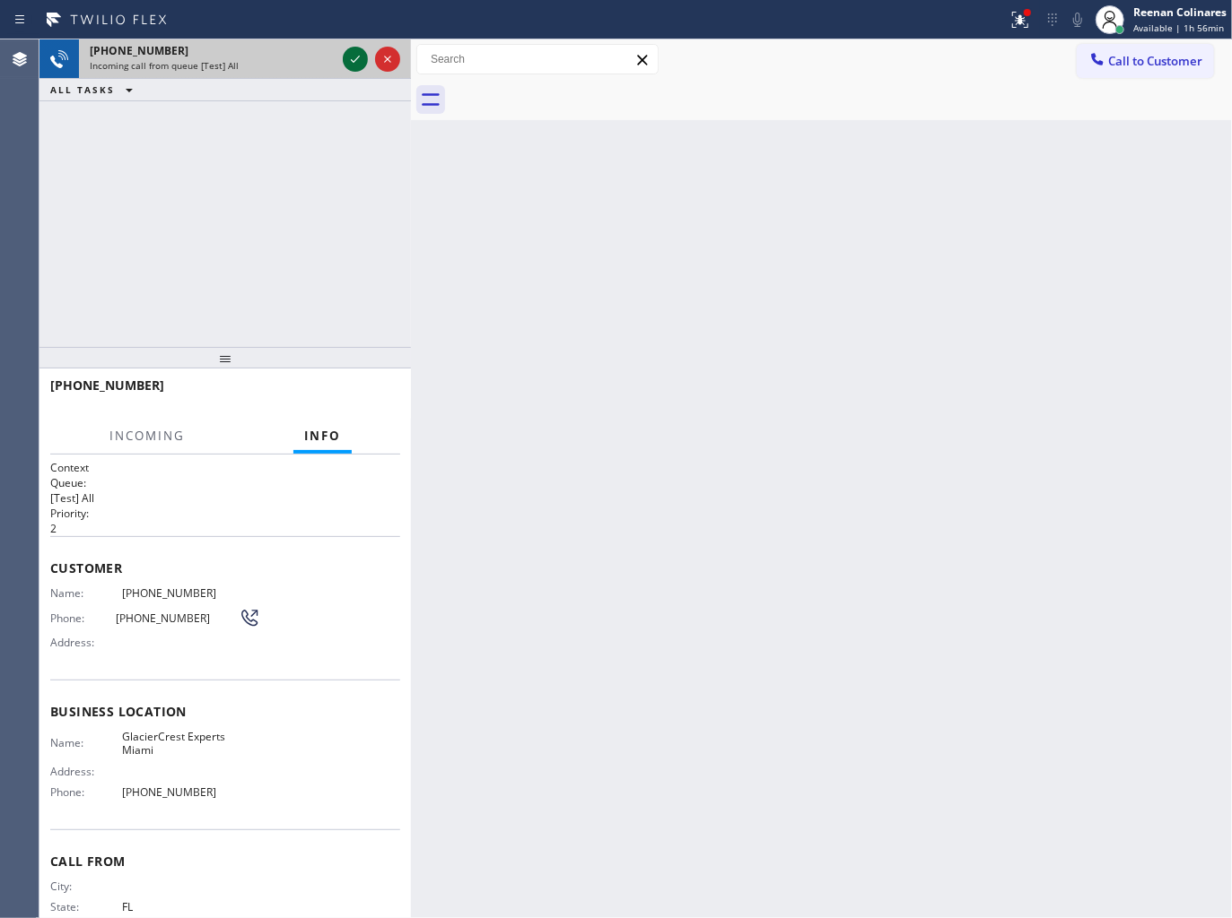
click at [355, 59] on icon at bounding box center [355, 59] width 9 height 7
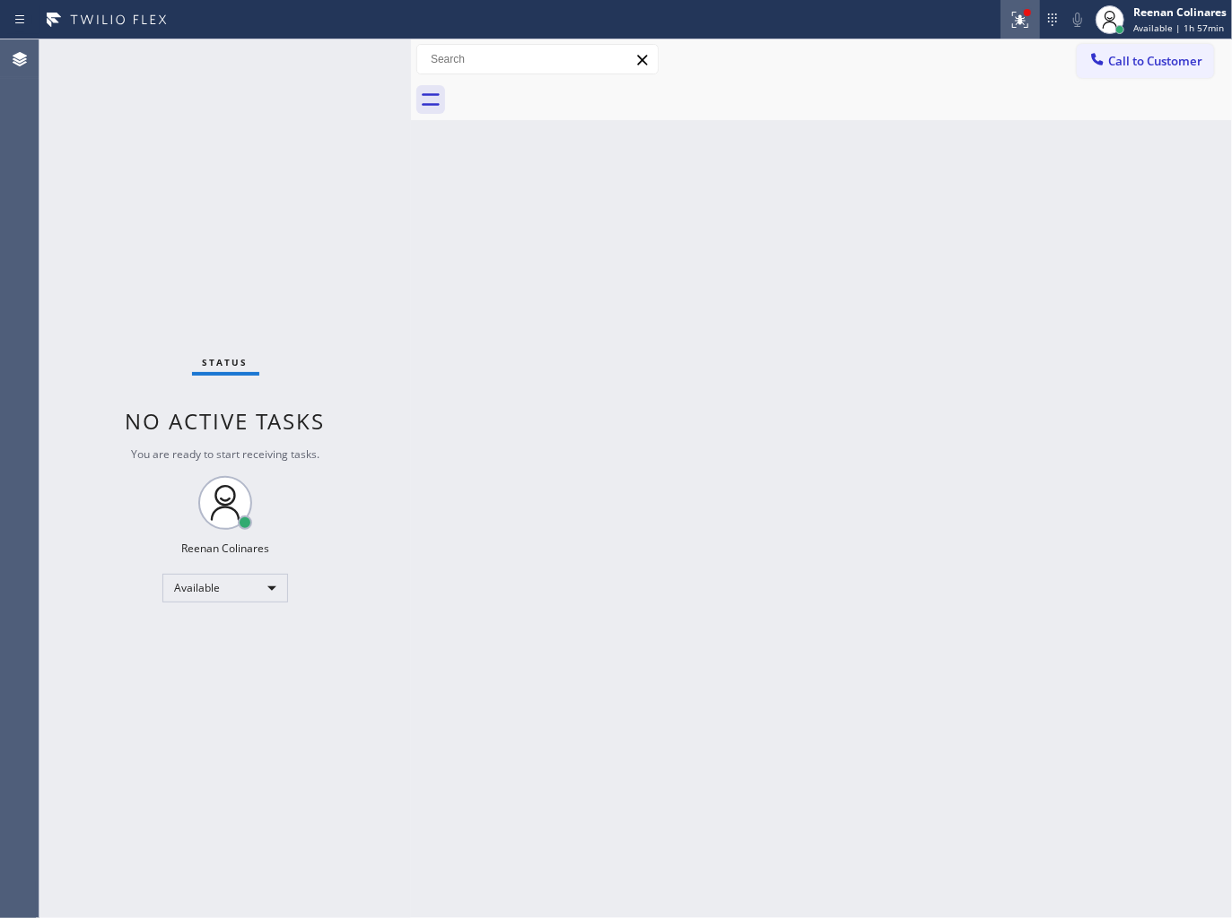
click at [1028, 19] on icon at bounding box center [1020, 20] width 22 height 22
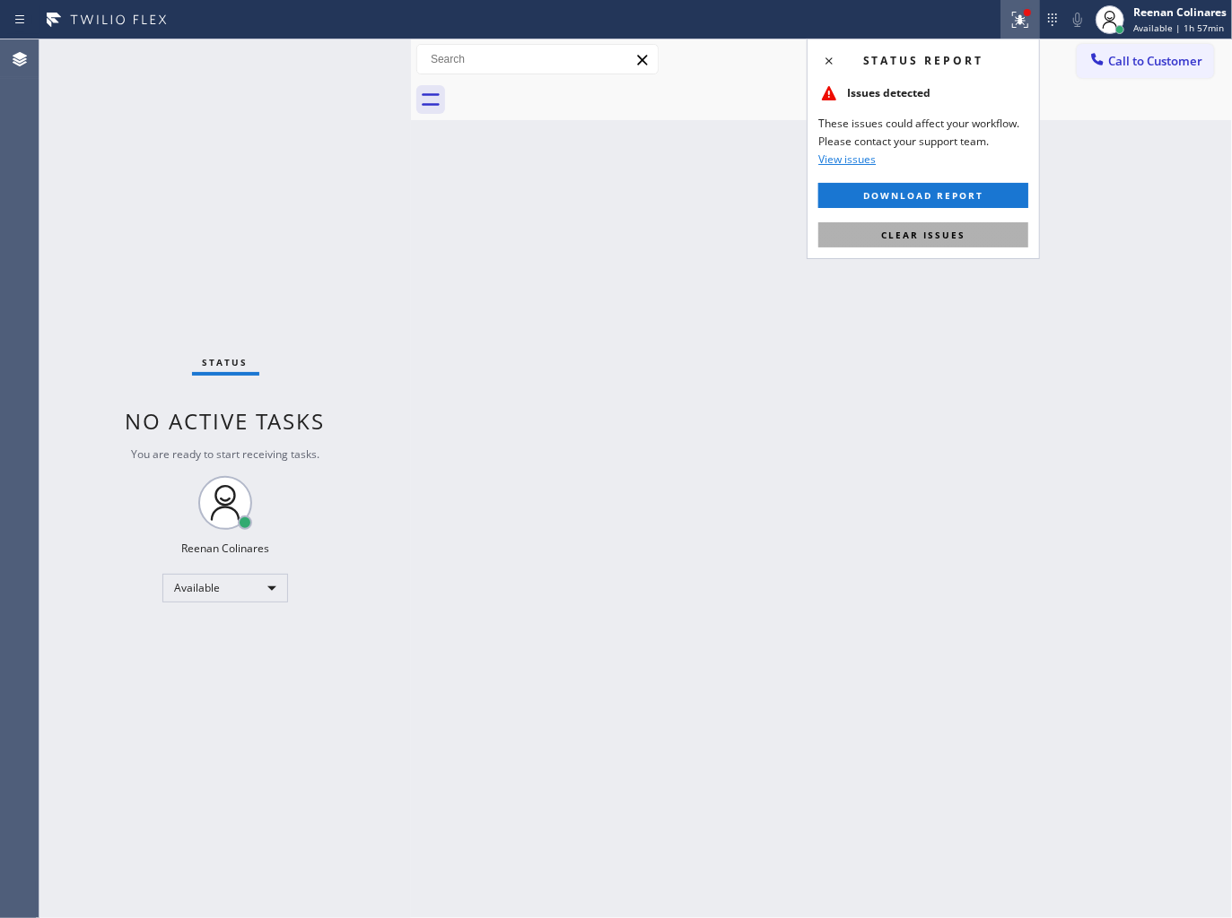
click at [909, 240] on span "Clear issues" at bounding box center [923, 235] width 84 height 13
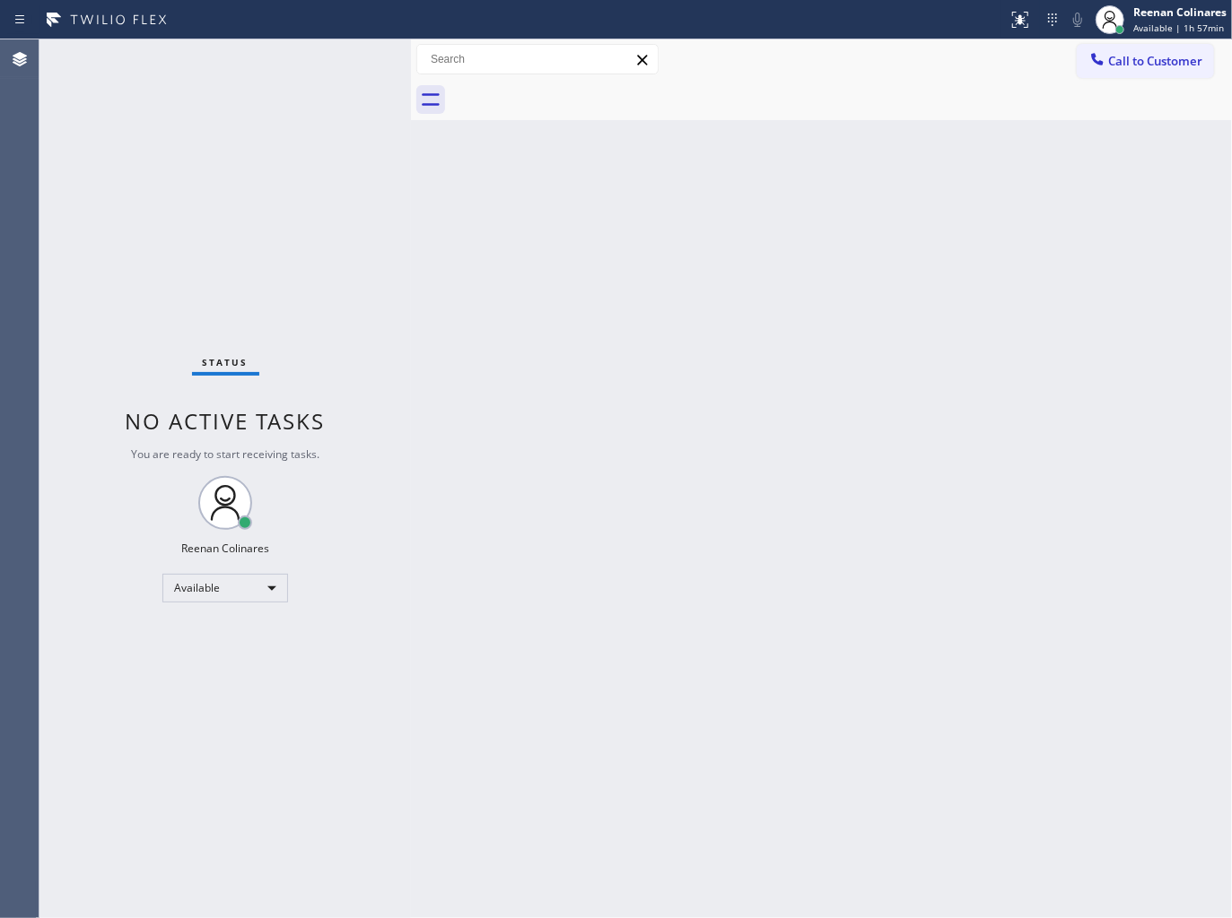
drag, startPoint x: 413, startPoint y: 393, endPoint x: 415, endPoint y: 379, distance: 14.5
click at [411, 386] on div at bounding box center [411, 478] width 0 height 879
click at [760, 196] on div "Back to Dashboard Change Sender ID Customers Technicians Select a contact Outbo…" at bounding box center [821, 478] width 821 height 879
click at [969, 204] on div "Back to Dashboard Change Sender ID Customers Technicians Select a contact Outbo…" at bounding box center [821, 478] width 821 height 879
click at [603, 221] on div "Back to Dashboard Change Sender ID Customers Technicians Select a contact Outbo…" at bounding box center [821, 478] width 821 height 879
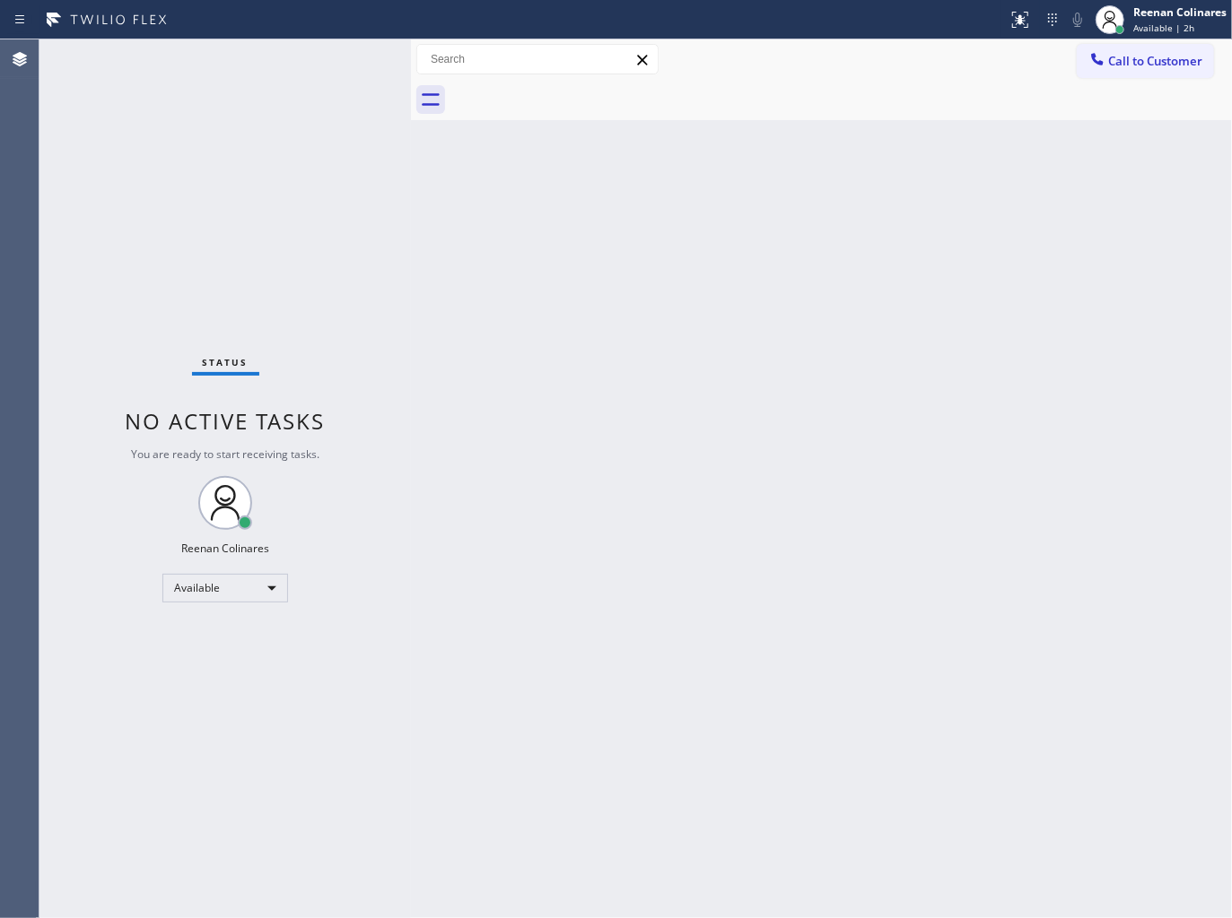
click at [864, 524] on div "Back to Dashboard Change Sender ID Customers Technicians Select a contact Outbo…" at bounding box center [821, 478] width 821 height 879
click at [854, 438] on div "Back to Dashboard Change Sender ID Customers Technicians Select a contact Outbo…" at bounding box center [821, 478] width 821 height 879
click at [257, 578] on div "Available" at bounding box center [225, 588] width 126 height 29
click at [218, 678] on li "Break" at bounding box center [224, 680] width 122 height 22
click at [1160, 16] on div "Reenan Colinares" at bounding box center [1179, 11] width 93 height 15
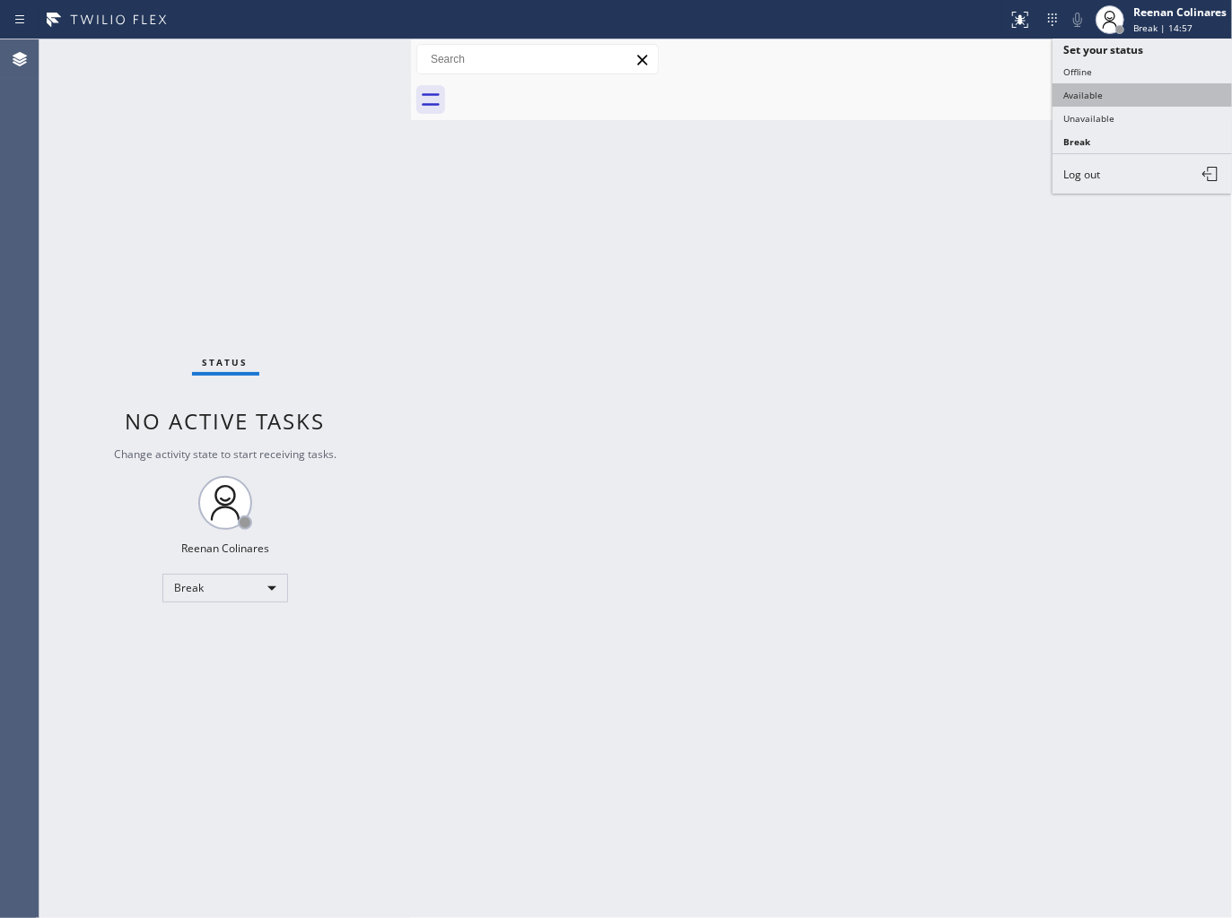
click at [1094, 97] on button "Available" at bounding box center [1141, 94] width 179 height 23
click at [530, 378] on div "Back to Dashboard Change Sender ID Customers Technicians Select a contact Outbo…" at bounding box center [821, 478] width 821 height 879
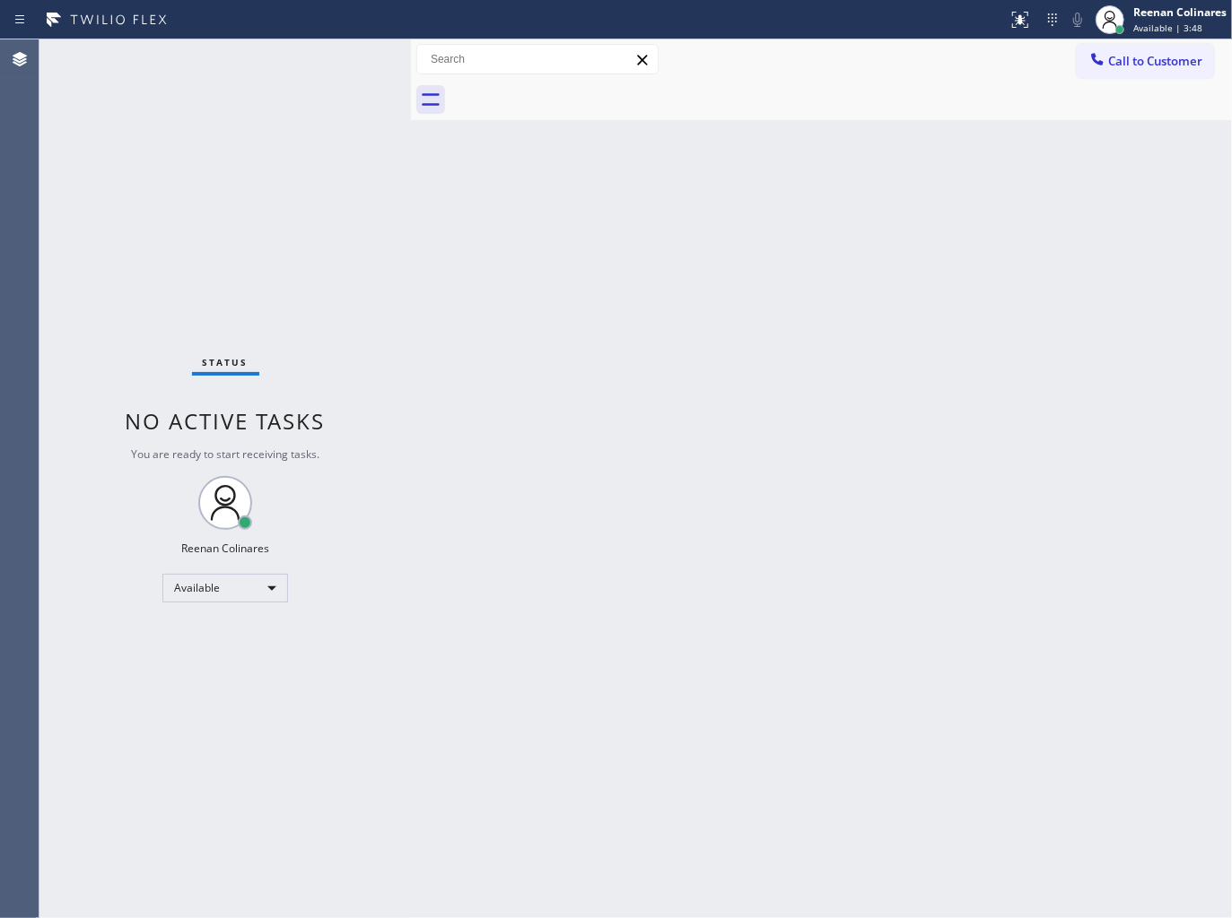
click at [727, 257] on div "Back to Dashboard Change Sender ID Customers Technicians Select a contact Outbo…" at bounding box center [821, 478] width 821 height 879
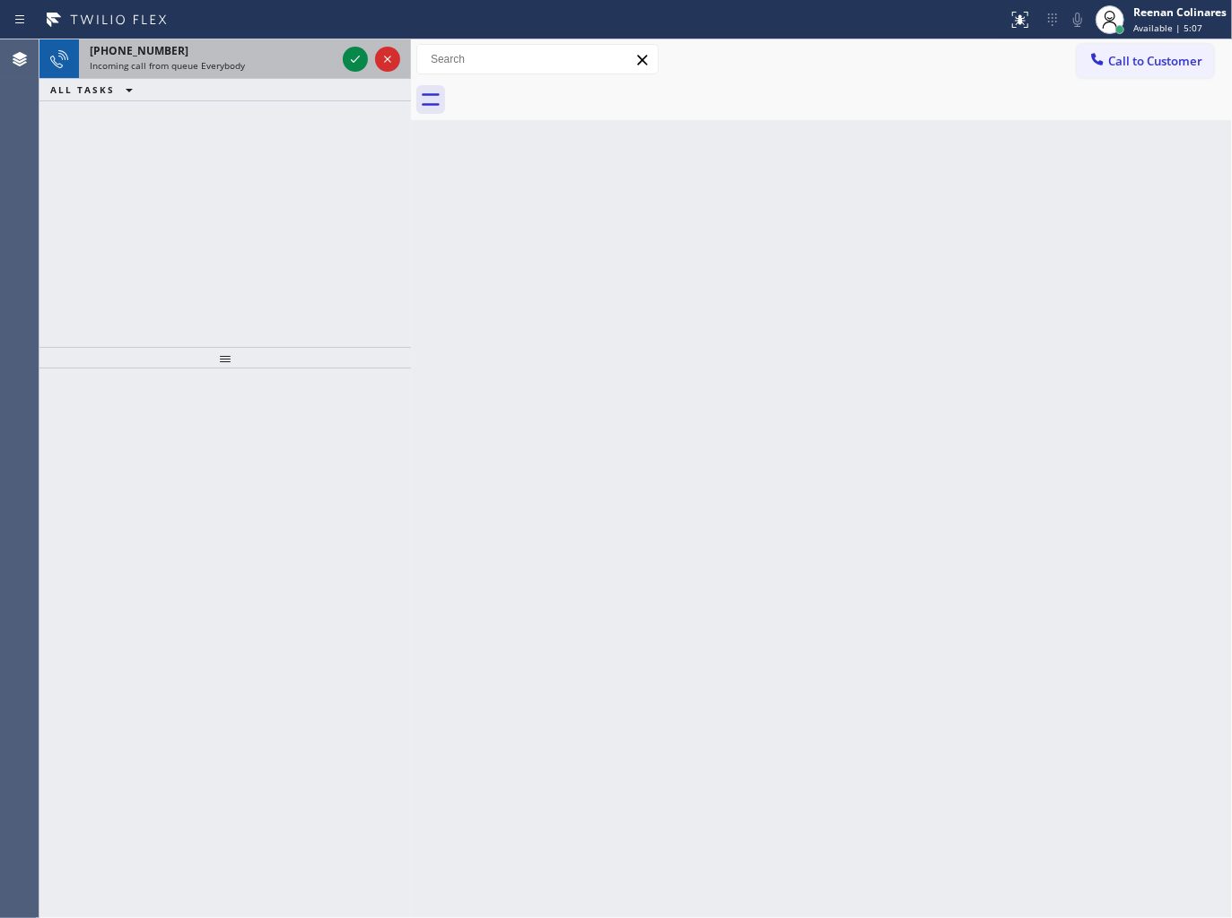
click at [265, 59] on div "Incoming call from queue Everybody" at bounding box center [213, 65] width 246 height 13
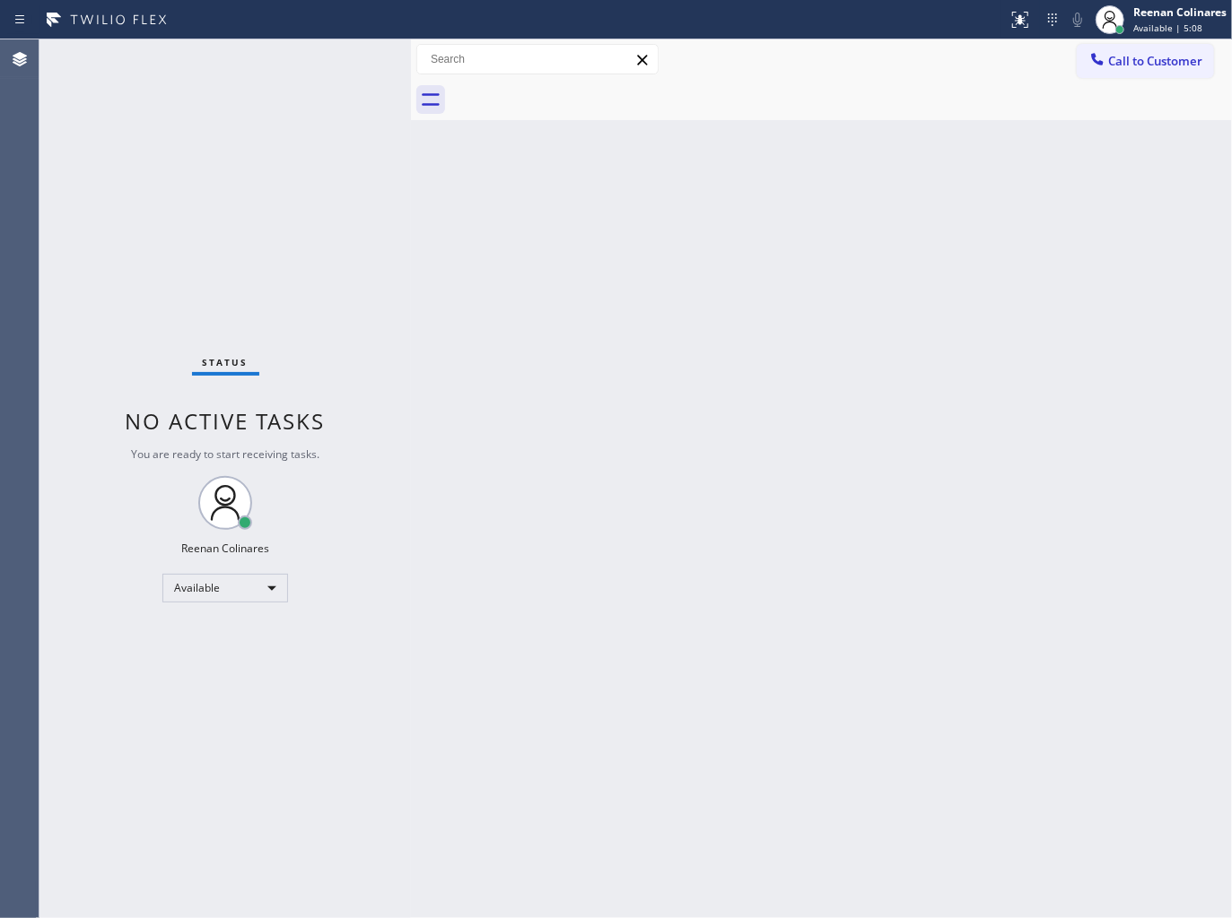
click at [265, 60] on div "Status No active tasks You are ready to start receiving tasks. Reenan Colinares…" at bounding box center [224, 478] width 371 height 879
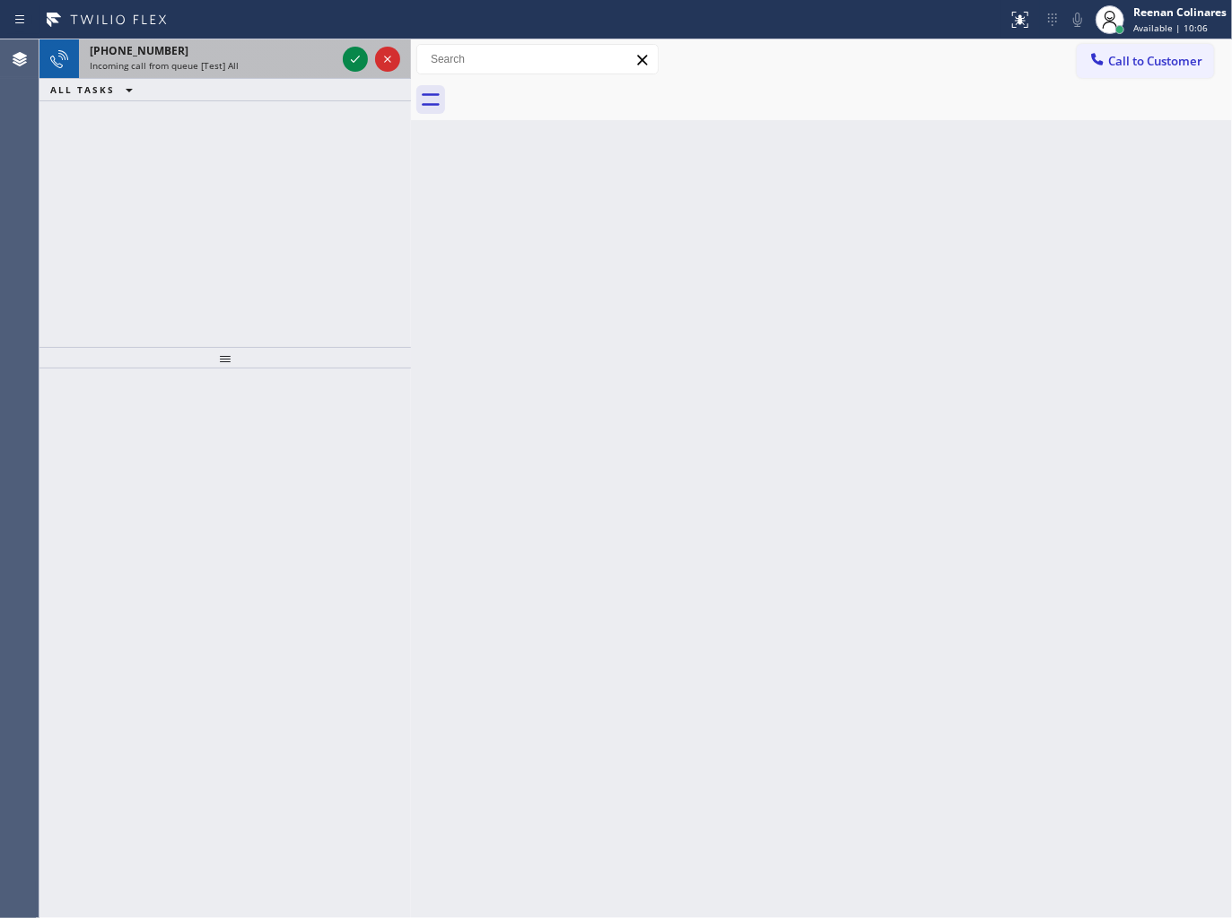
click at [213, 69] on span "Incoming call from queue [Test] All" at bounding box center [164, 65] width 149 height 13
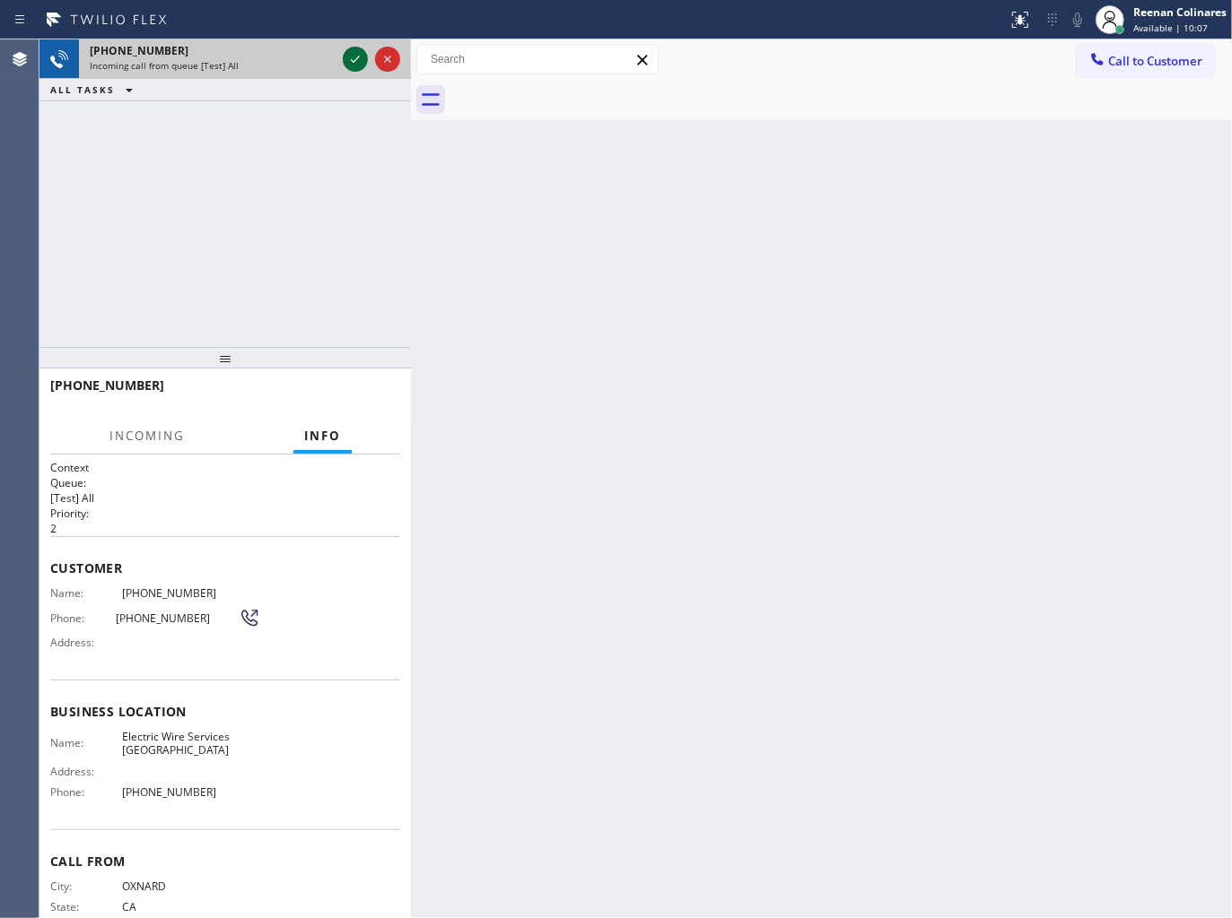
click at [346, 58] on icon at bounding box center [355, 59] width 22 height 22
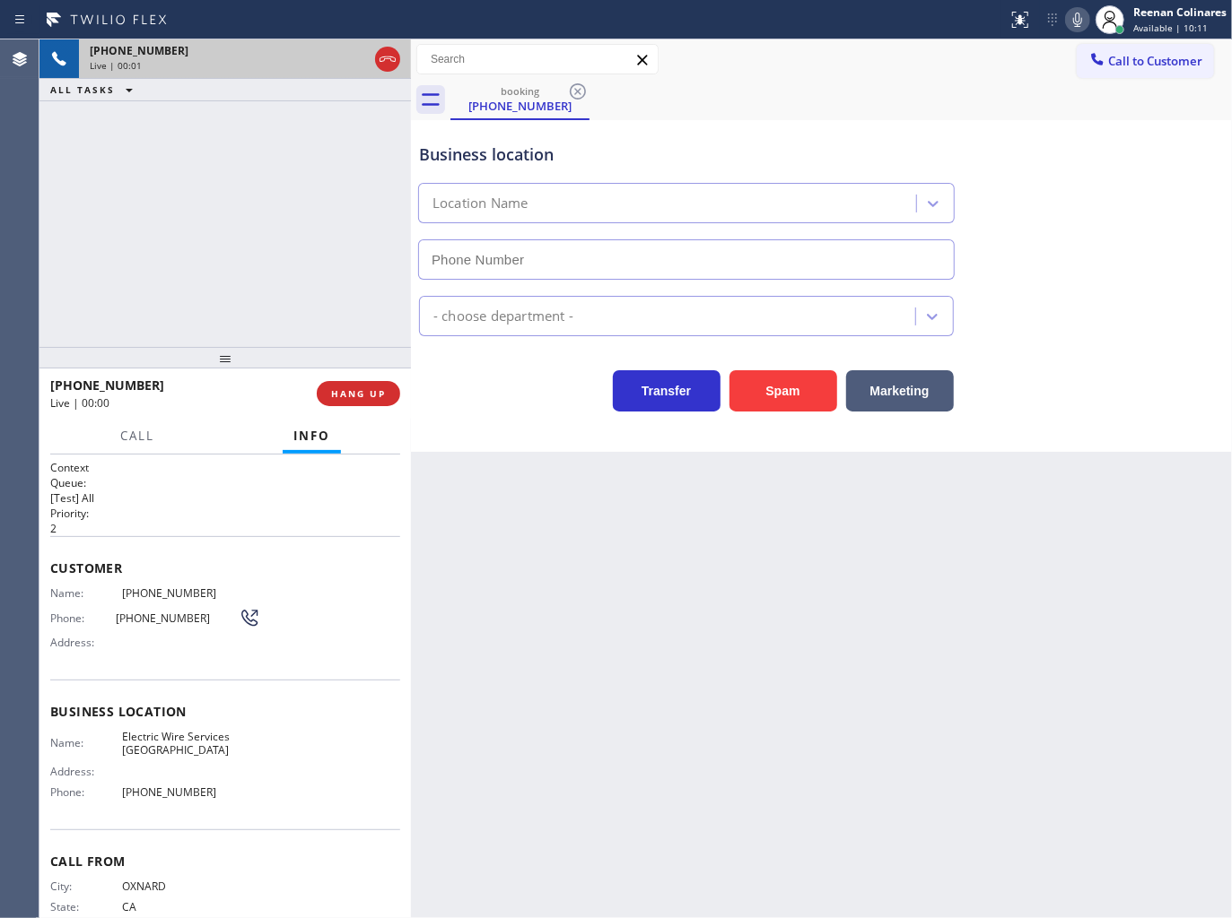
type input "[PHONE_NUMBER]"
click at [1073, 20] on icon at bounding box center [1077, 20] width 9 height 14
click at [381, 397] on span "HANG UP" at bounding box center [358, 393] width 55 height 13
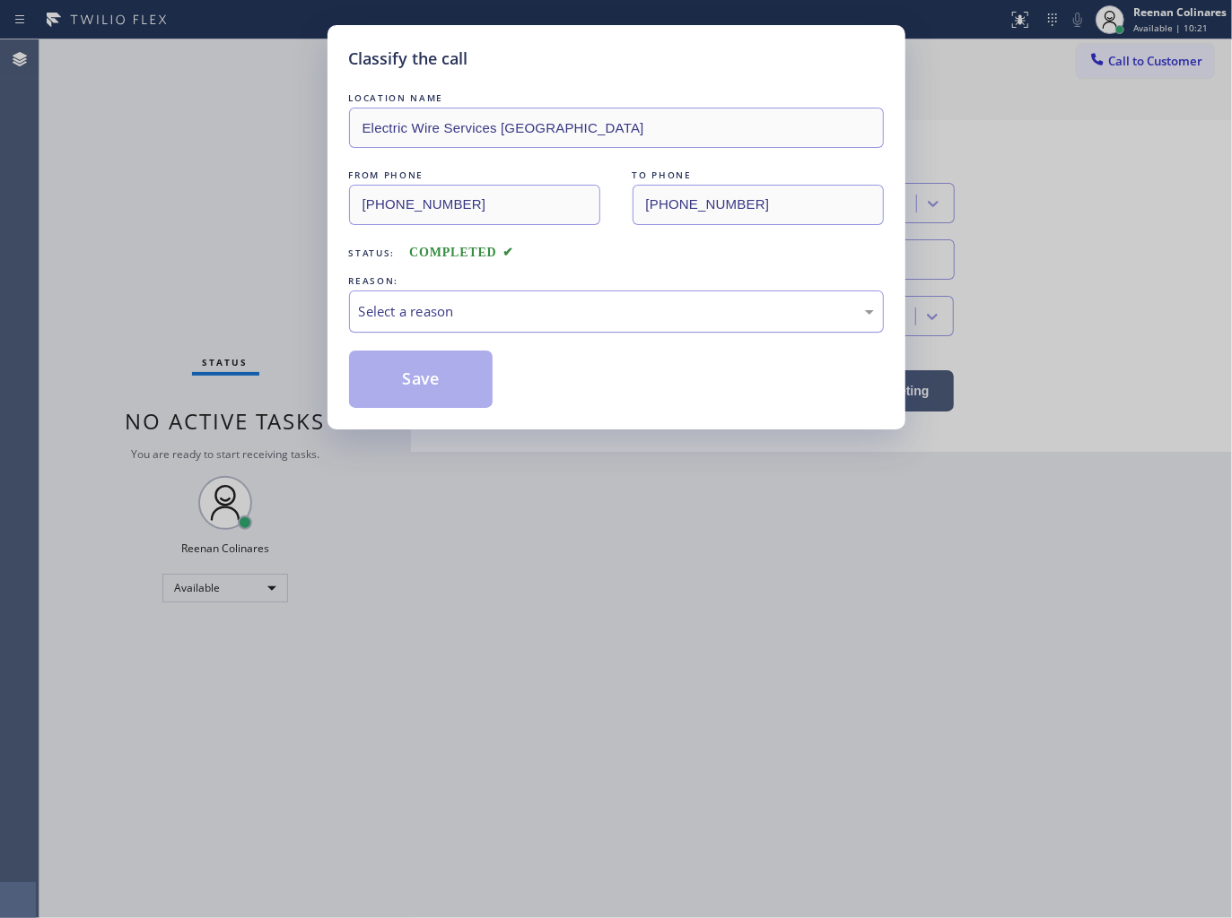
click at [467, 309] on div "Select a reason" at bounding box center [616, 311] width 515 height 21
click at [432, 397] on button "Save" at bounding box center [421, 379] width 144 height 57
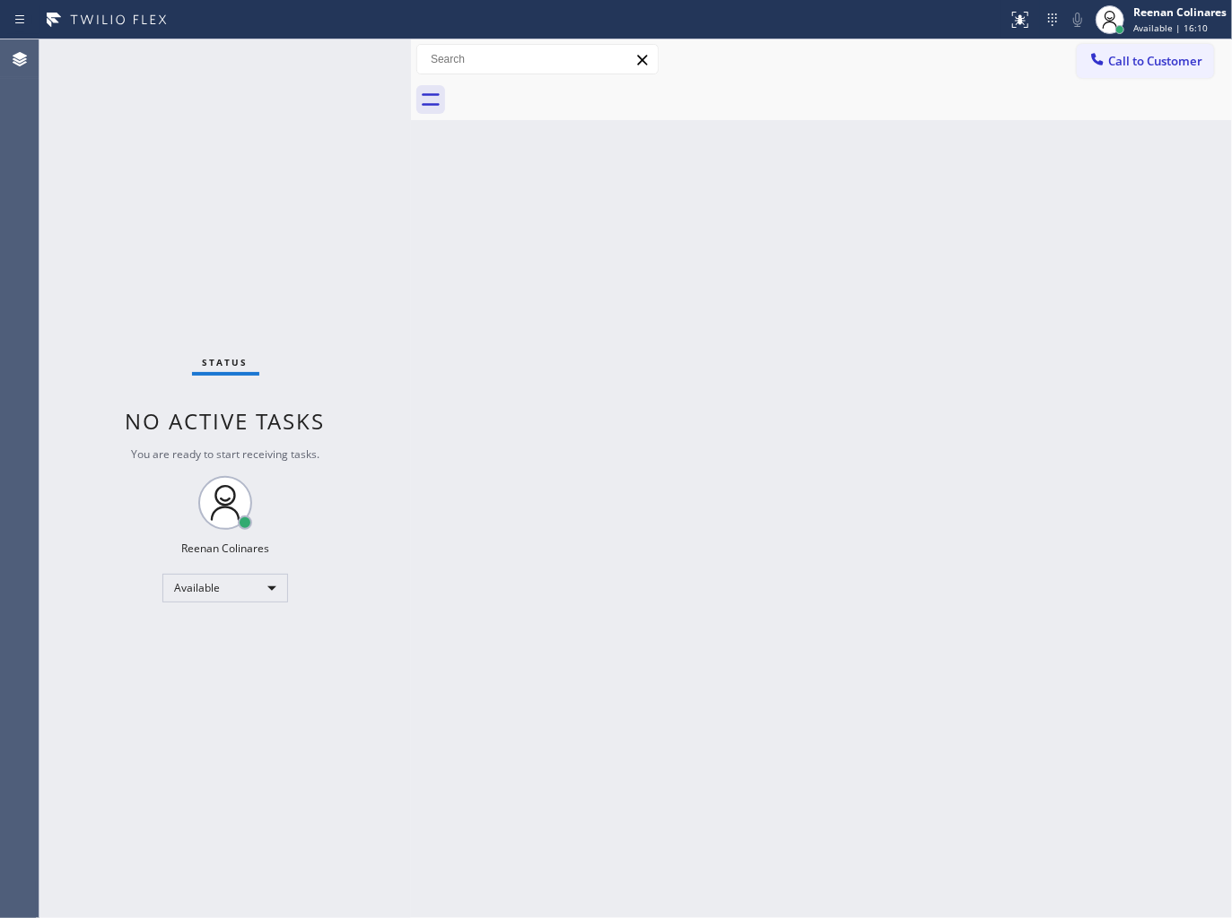
click at [589, 704] on div "Back to Dashboard Change Sender ID Customers Technicians Select a contact Outbo…" at bounding box center [821, 478] width 821 height 879
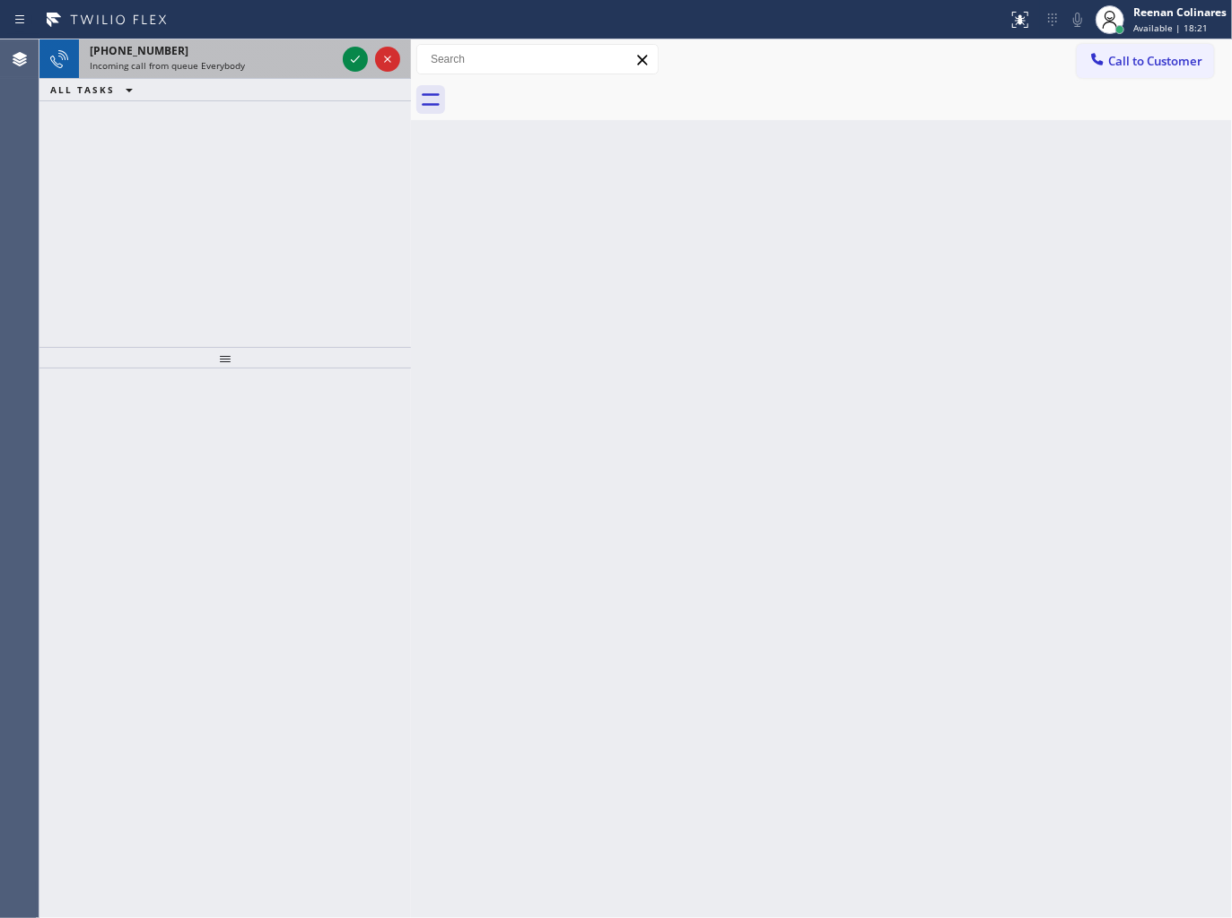
click at [290, 55] on div "[PHONE_NUMBER]" at bounding box center [213, 50] width 246 height 15
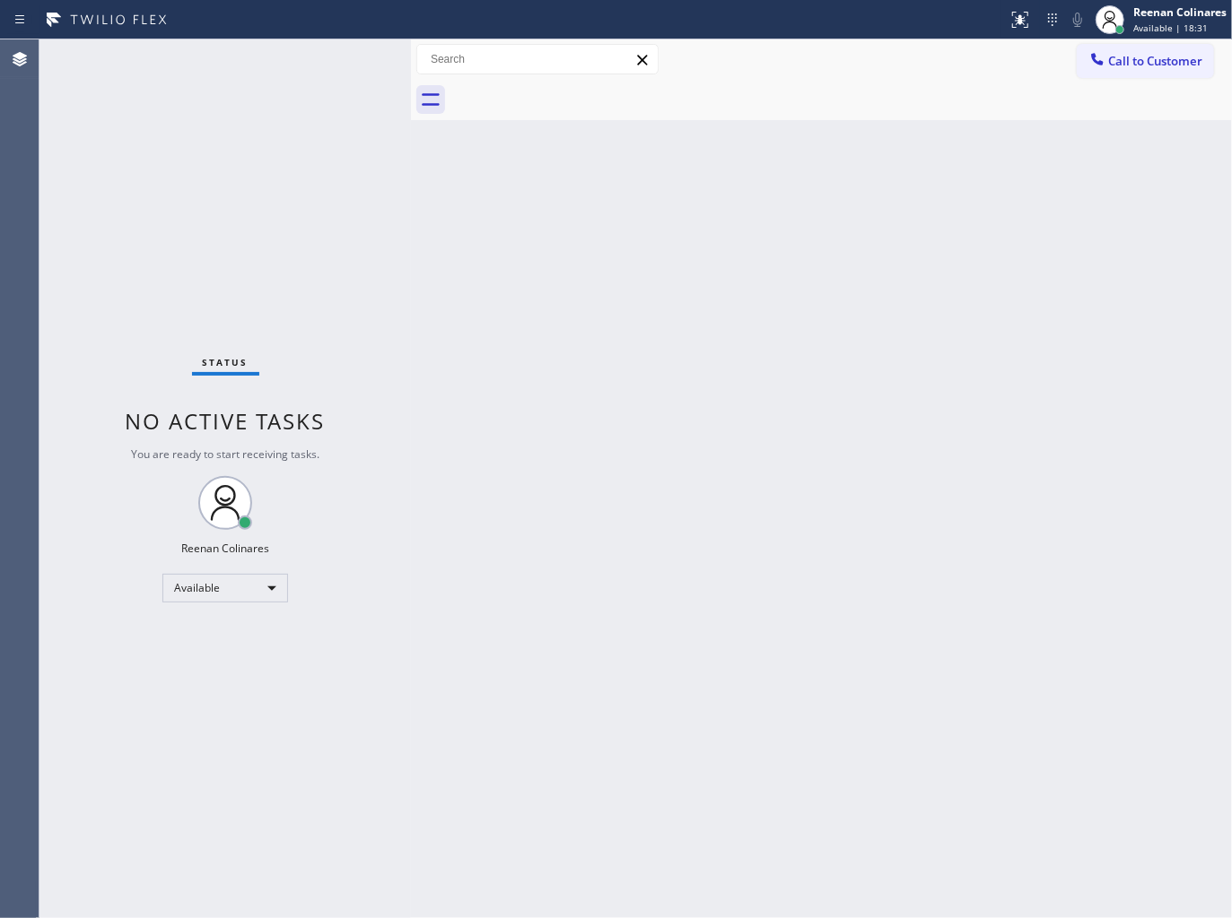
click at [606, 278] on div "Back to Dashboard Change Sender ID Customers Technicians Select a contact Outbo…" at bounding box center [821, 478] width 821 height 879
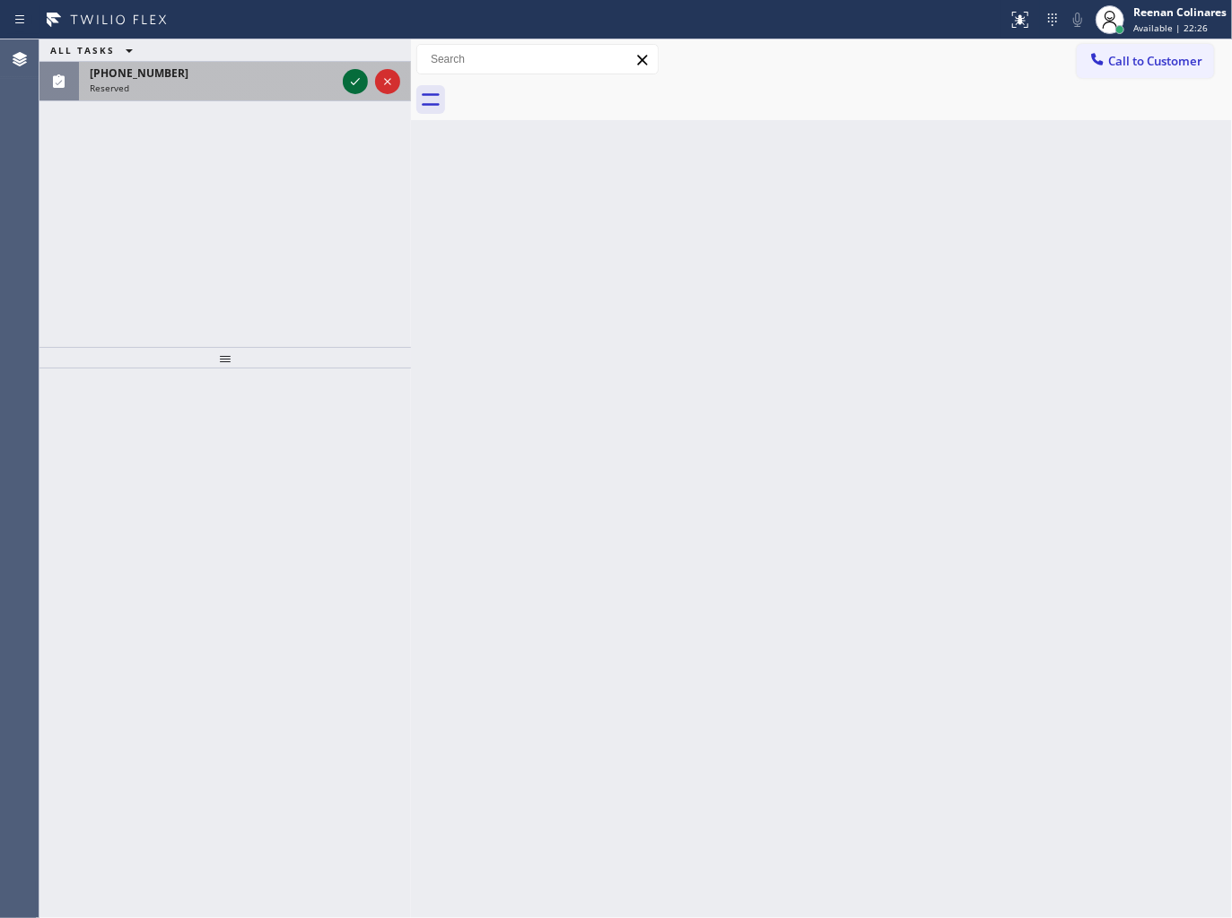
drag, startPoint x: 242, startPoint y: 68, endPoint x: 343, endPoint y: 84, distance: 101.7
click at [257, 74] on div "[PHONE_NUMBER]" at bounding box center [213, 72] width 246 height 15
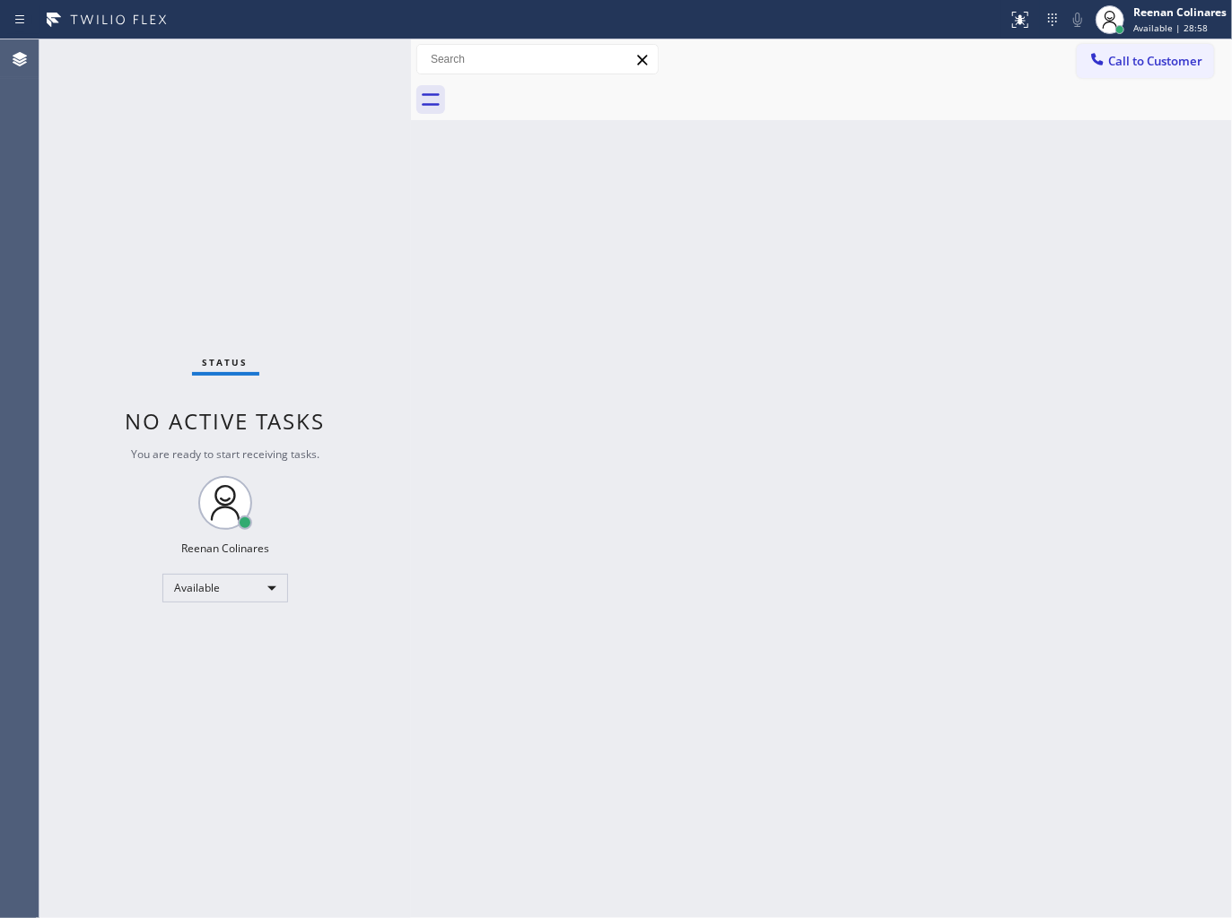
click at [729, 218] on div "Back to Dashboard Change Sender ID Customers Technicians Select a contact Outbo…" at bounding box center [821, 478] width 821 height 879
drag, startPoint x: 939, startPoint y: 170, endPoint x: 929, endPoint y: 168, distance: 10.2
click at [936, 170] on div "Back to Dashboard Change Sender ID Customers Technicians Select a contact Outbo…" at bounding box center [821, 478] width 821 height 879
click at [647, 274] on div "Back to Dashboard Change Sender ID Customers Technicians Select a contact Outbo…" at bounding box center [821, 478] width 821 height 879
click at [745, 181] on div "Back to Dashboard Change Sender ID Customers Technicians Select a contact Outbo…" at bounding box center [821, 478] width 821 height 879
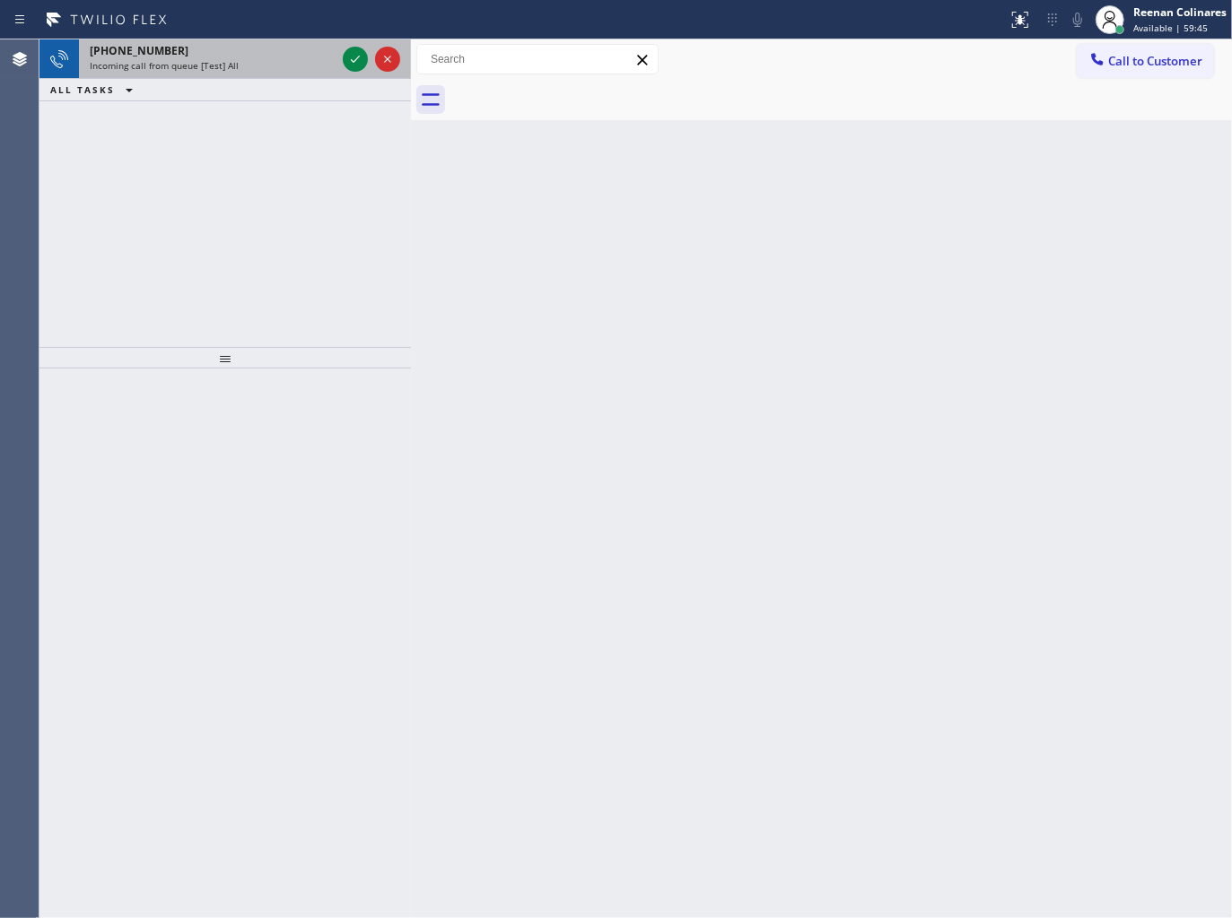
click at [224, 52] on div "[PHONE_NUMBER]" at bounding box center [213, 50] width 246 height 15
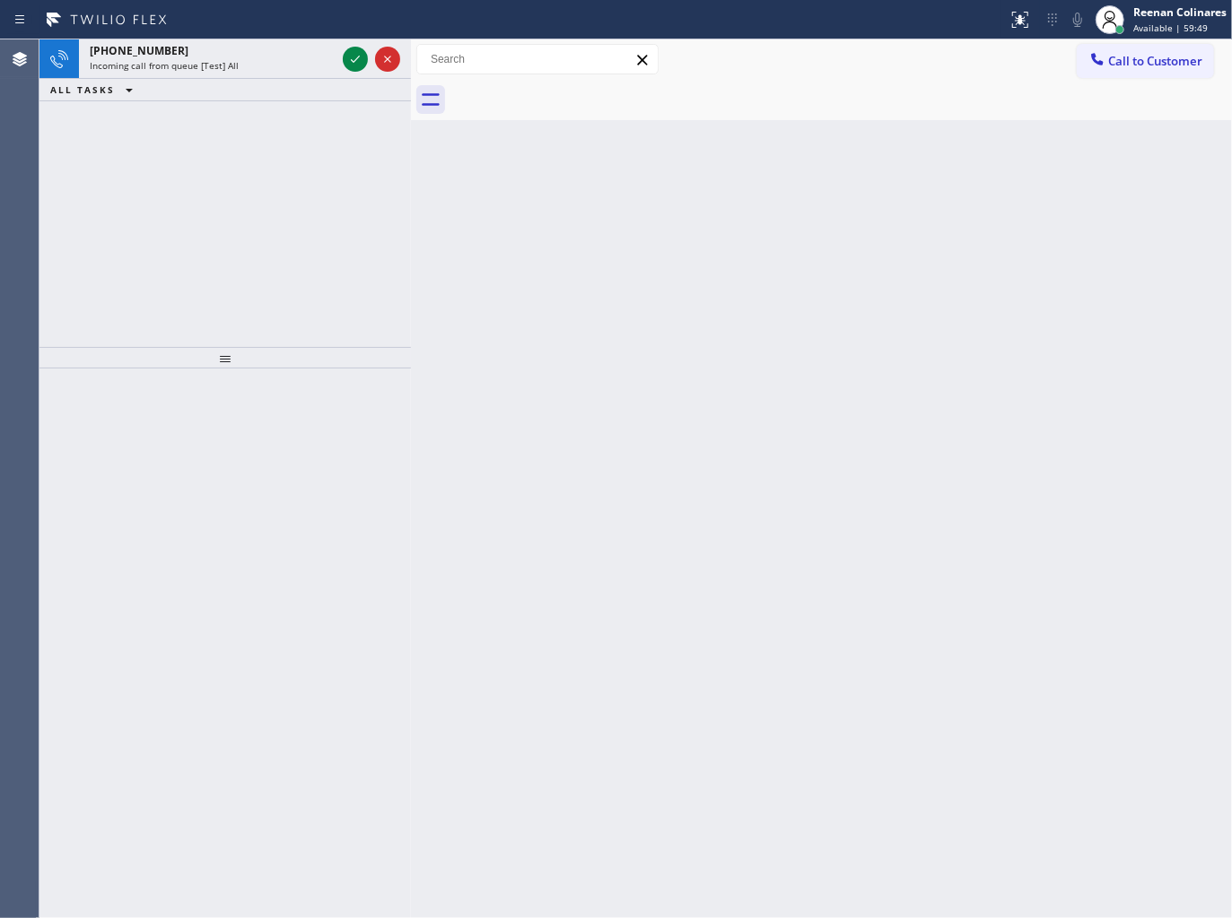
click at [231, 124] on div "[PHONE_NUMBER] Incoming call from queue [Test] All ALL TASKS ALL TASKS ACTIVE T…" at bounding box center [224, 193] width 371 height 308
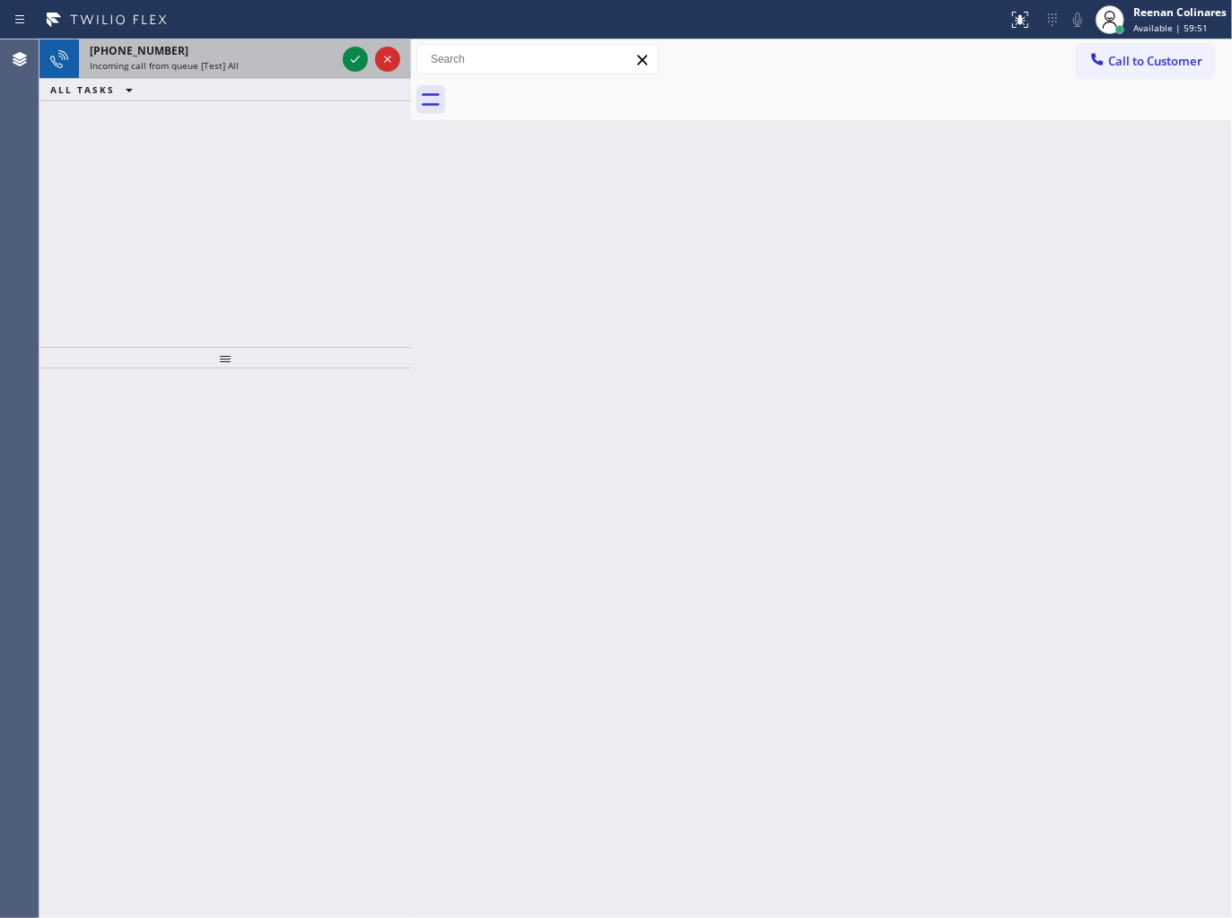
click at [296, 57] on div "[PHONE_NUMBER]" at bounding box center [213, 50] width 246 height 15
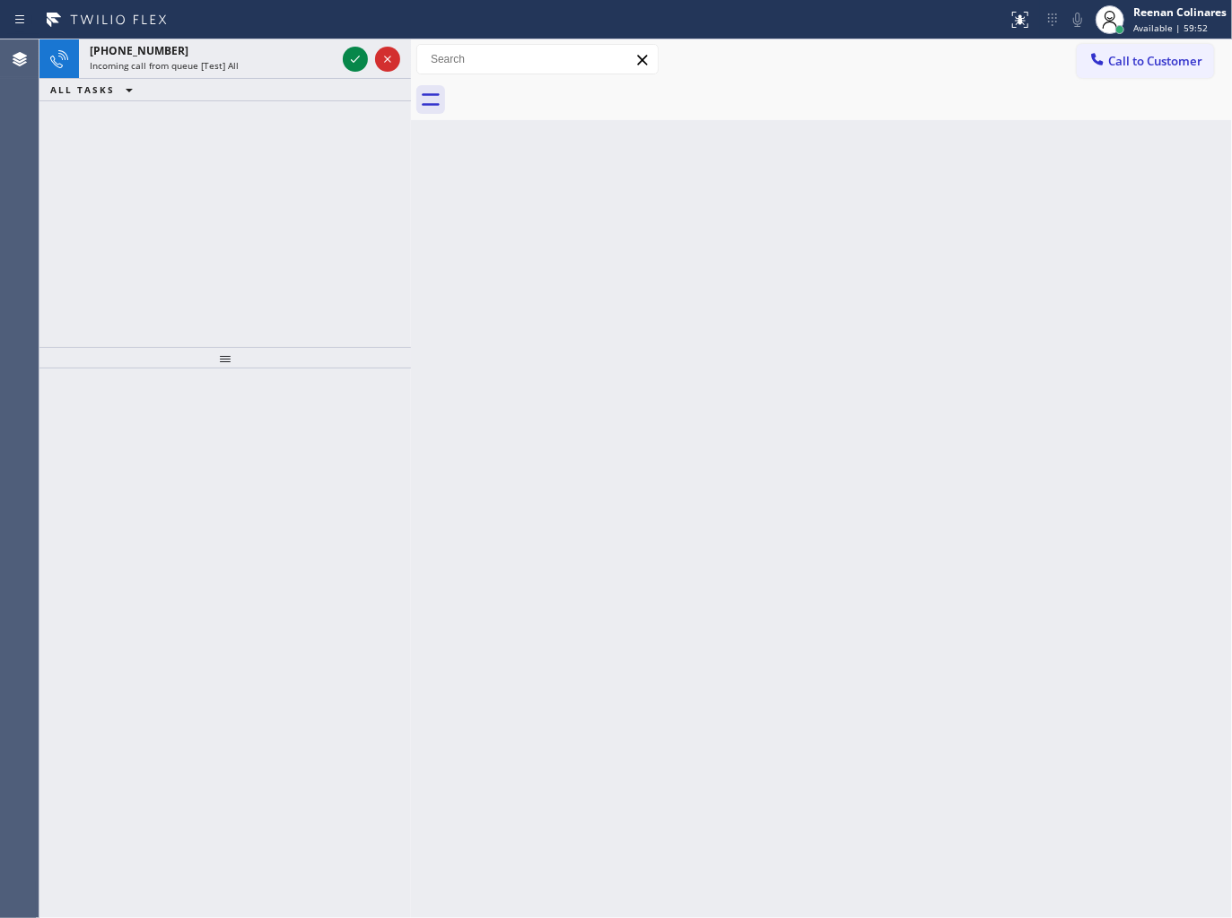
click at [361, 147] on div "[PHONE_NUMBER] Incoming call from queue [Test] All ALL TASKS ALL TASKS ACTIVE T…" at bounding box center [224, 193] width 371 height 308
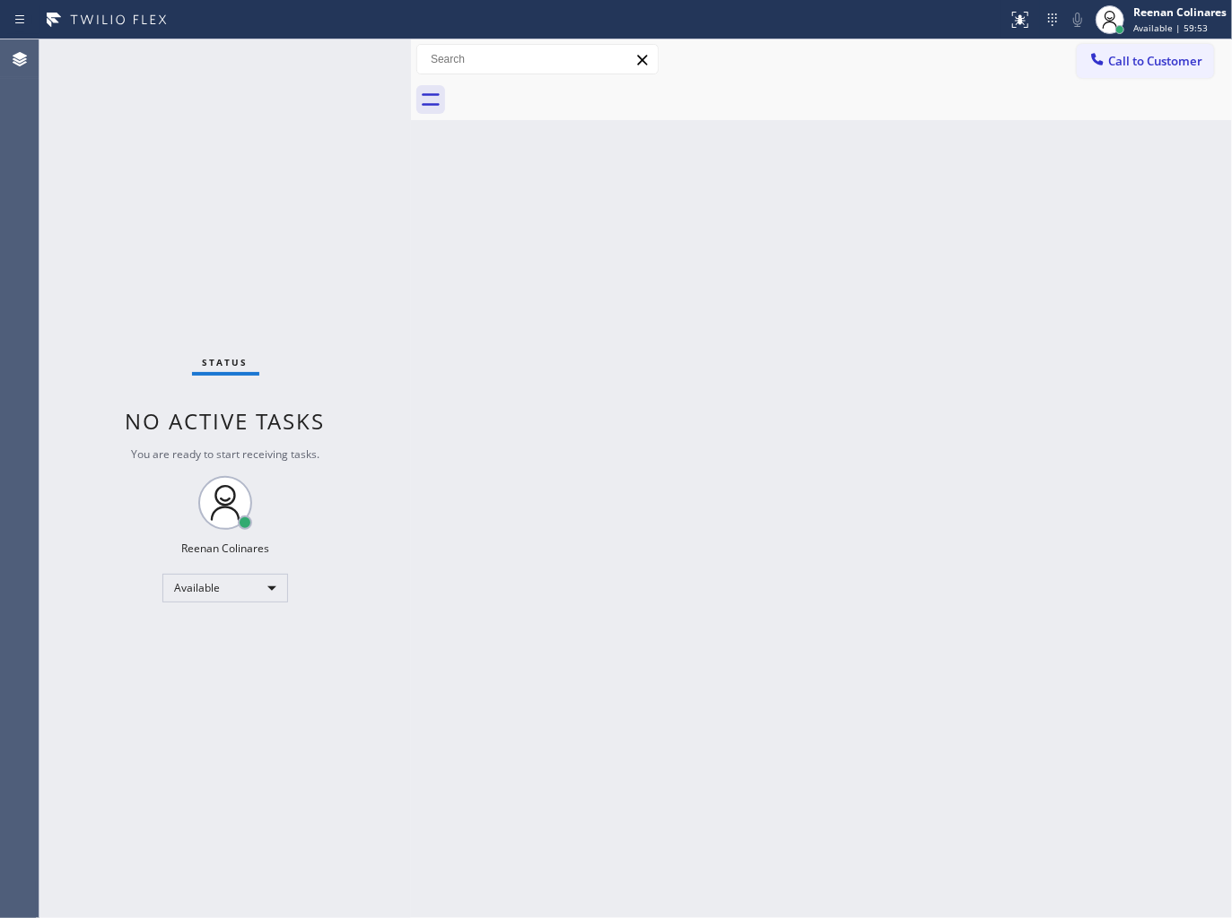
click at [276, 58] on div "Status No active tasks You are ready to start receiving tasks. Reenan Colinares…" at bounding box center [224, 478] width 371 height 879
click at [502, 355] on div "Back to Dashboard Change Sender ID Customers Technicians Select a contact Outbo…" at bounding box center [821, 478] width 821 height 879
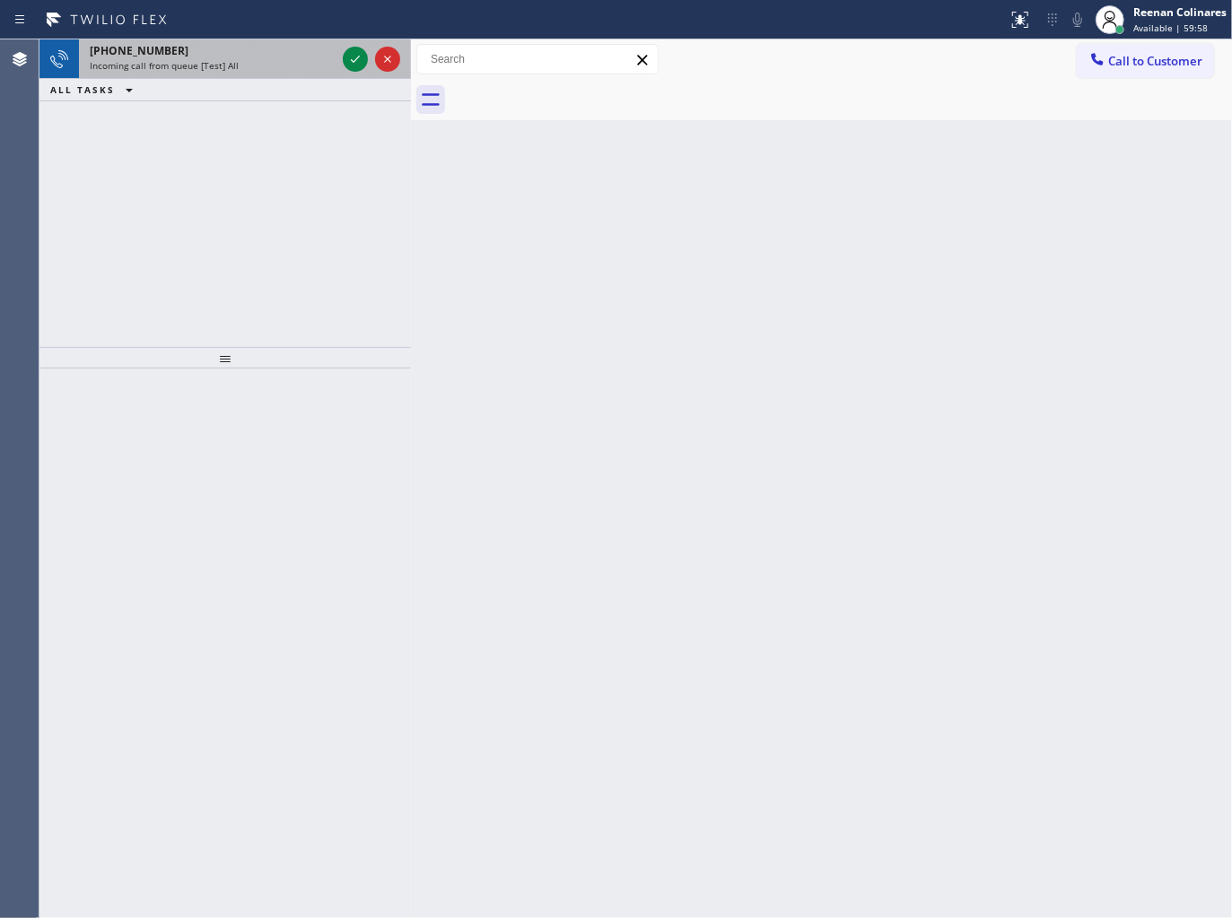
click at [262, 59] on div "Incoming call from queue [Test] All" at bounding box center [213, 65] width 246 height 13
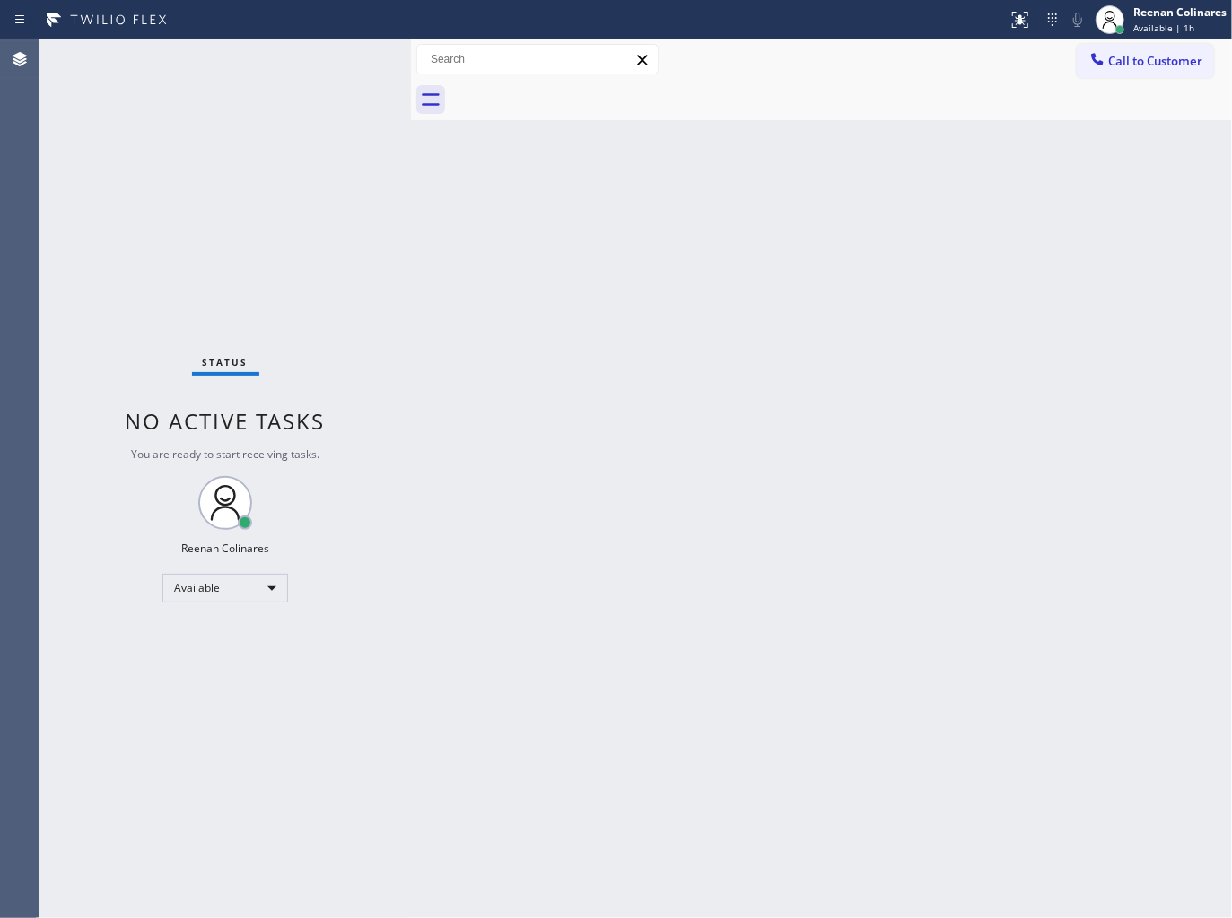
click at [782, 265] on div "Back to Dashboard Change Sender ID Customers Technicians Select a contact Outbo…" at bounding box center [821, 478] width 821 height 879
click at [602, 297] on div "Back to Dashboard Change Sender ID Customers Technicians Select a contact Outbo…" at bounding box center [821, 478] width 821 height 879
click at [477, 236] on div "Back to Dashboard Change Sender ID Customers Technicians Select a contact Outbo…" at bounding box center [821, 478] width 821 height 879
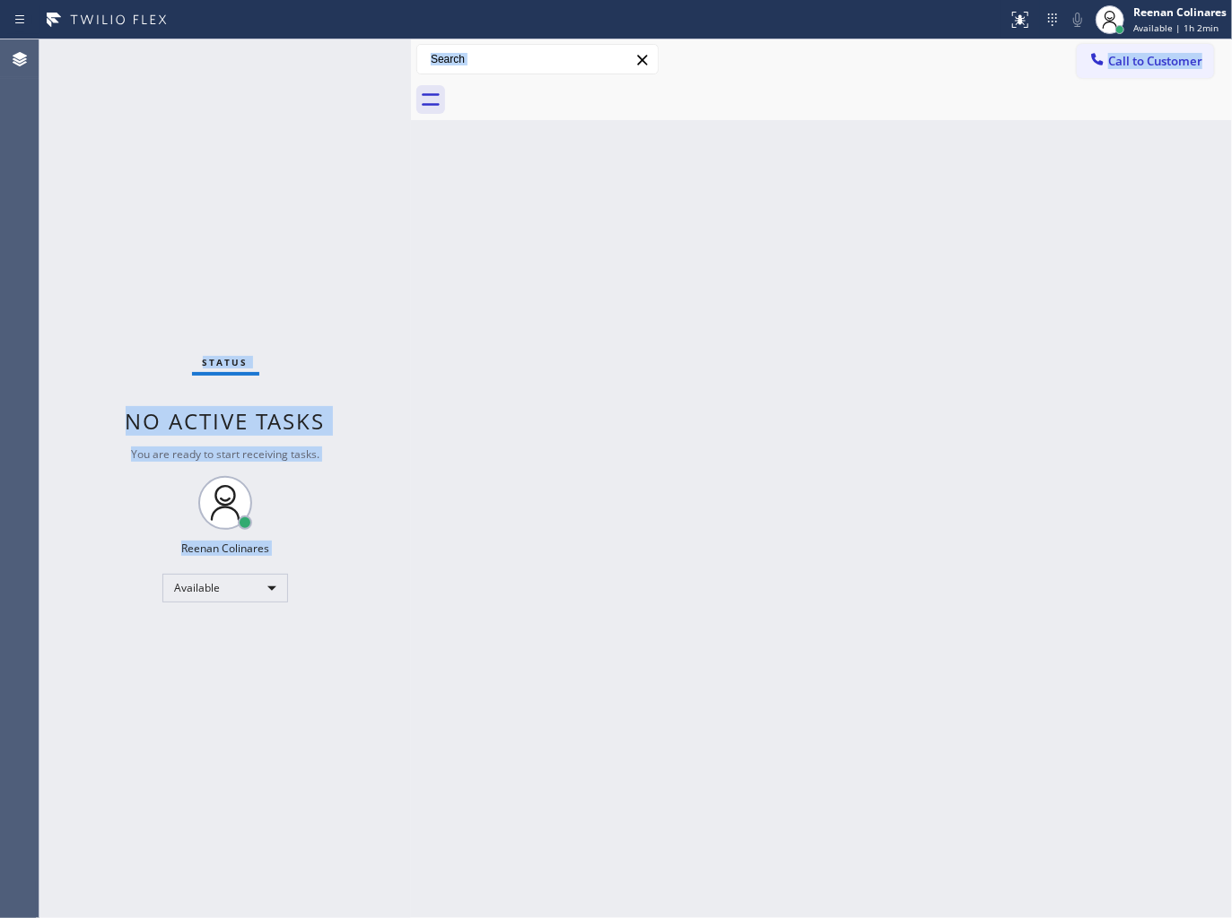
drag, startPoint x: 166, startPoint y: 333, endPoint x: 558, endPoint y: 570, distance: 458.4
click at [558, 570] on div "Status No active tasks You are ready to start receiving tasks. Reenan Colinares…" at bounding box center [635, 478] width 1192 height 879
click at [683, 480] on div "Back to Dashboard Change Sender ID Customers Technicians Select a contact Outbo…" at bounding box center [821, 478] width 821 height 879
drag, startPoint x: 119, startPoint y: 248, endPoint x: 381, endPoint y: 544, distance: 394.6
click at [381, 544] on div "Status No active tasks You are ready to start receiving tasks. Reenan Colinares…" at bounding box center [224, 478] width 371 height 879
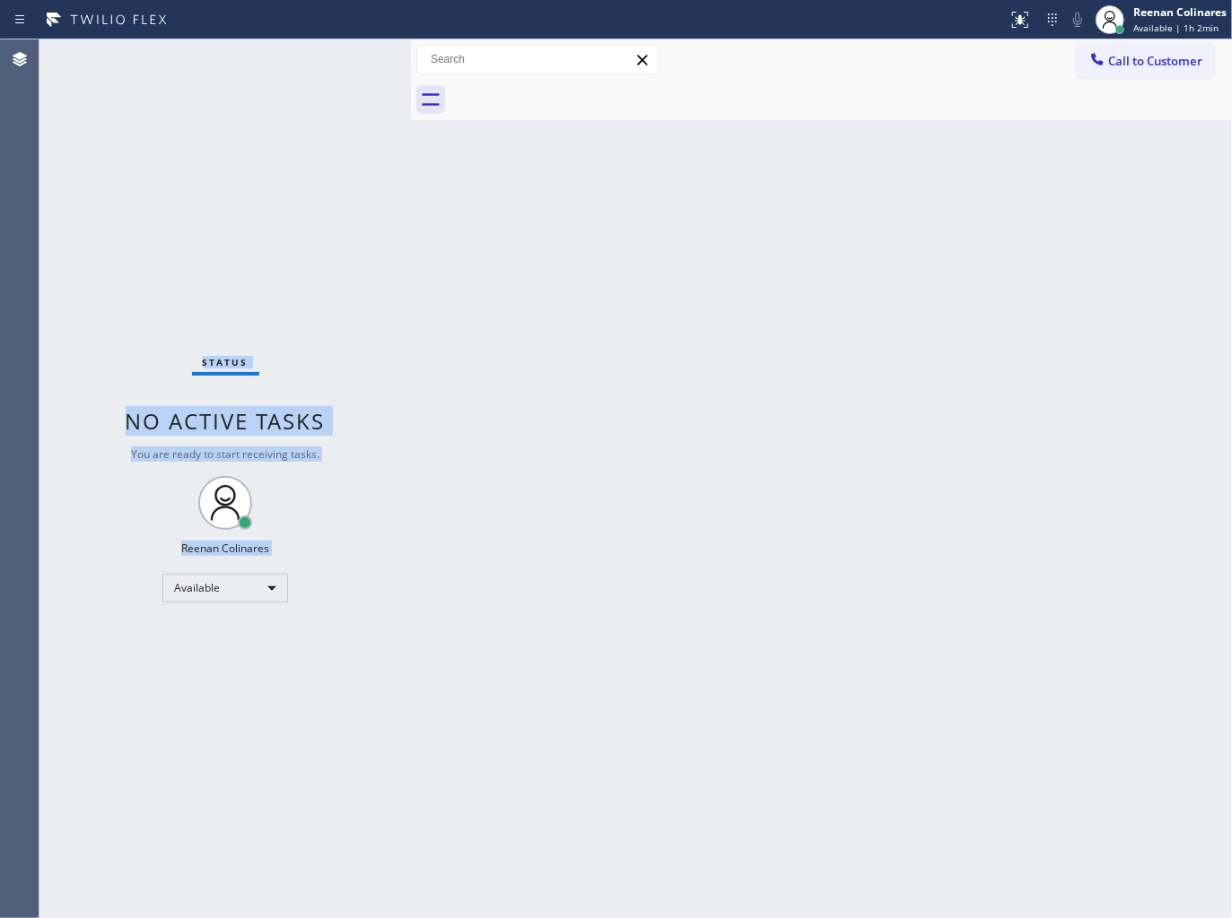
click at [402, 531] on div "Status No active tasks You are ready to start receiving tasks. Reenan Colinares…" at bounding box center [224, 478] width 371 height 879
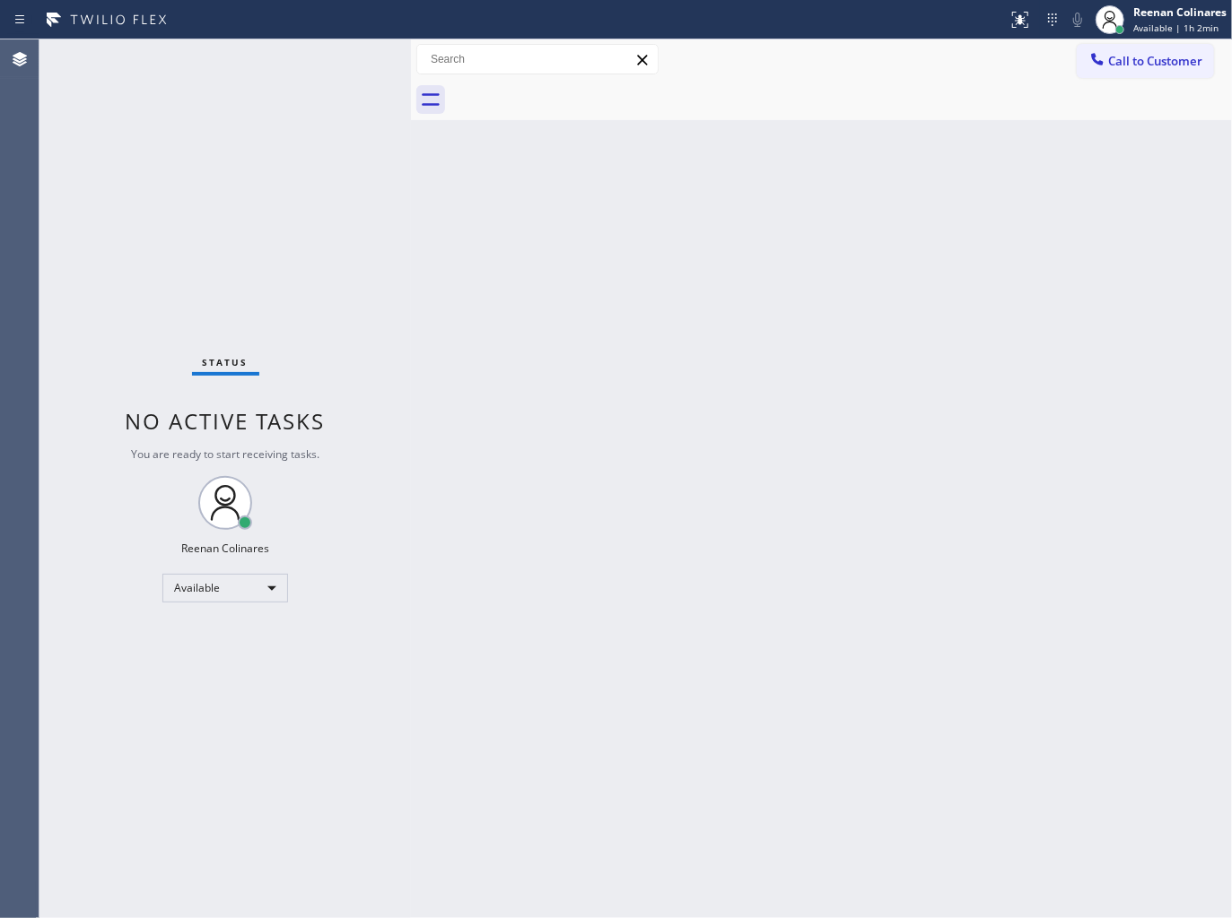
click at [774, 203] on div "Back to Dashboard Change Sender ID Customers Technicians Select a contact Outbo…" at bounding box center [821, 478] width 821 height 879
click at [795, 147] on div "Back to Dashboard Change Sender ID Customers Technicians Select a contact Outbo…" at bounding box center [821, 478] width 821 height 879
click at [733, 222] on div "Back to Dashboard Change Sender ID Customers Technicians Select a contact Outbo…" at bounding box center [821, 478] width 821 height 879
click at [625, 237] on div "Back to Dashboard Change Sender ID Customers Technicians Select a contact Outbo…" at bounding box center [821, 478] width 821 height 879
click at [529, 396] on div "Back to Dashboard Change Sender ID Customers Technicians Select a contact Outbo…" at bounding box center [821, 478] width 821 height 879
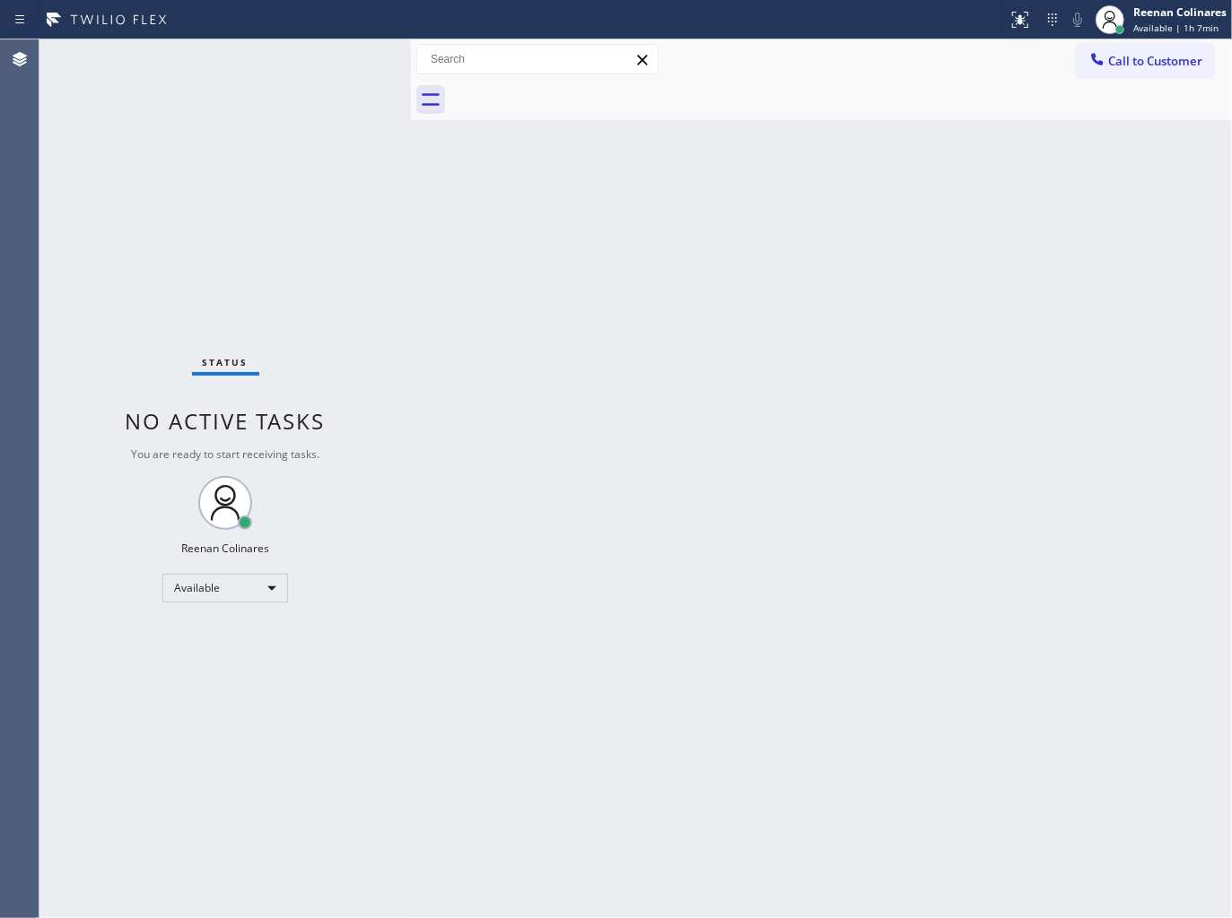
click at [550, 408] on div "Back to Dashboard Change Sender ID Customers Technicians Select a contact Outbo…" at bounding box center [821, 478] width 821 height 879
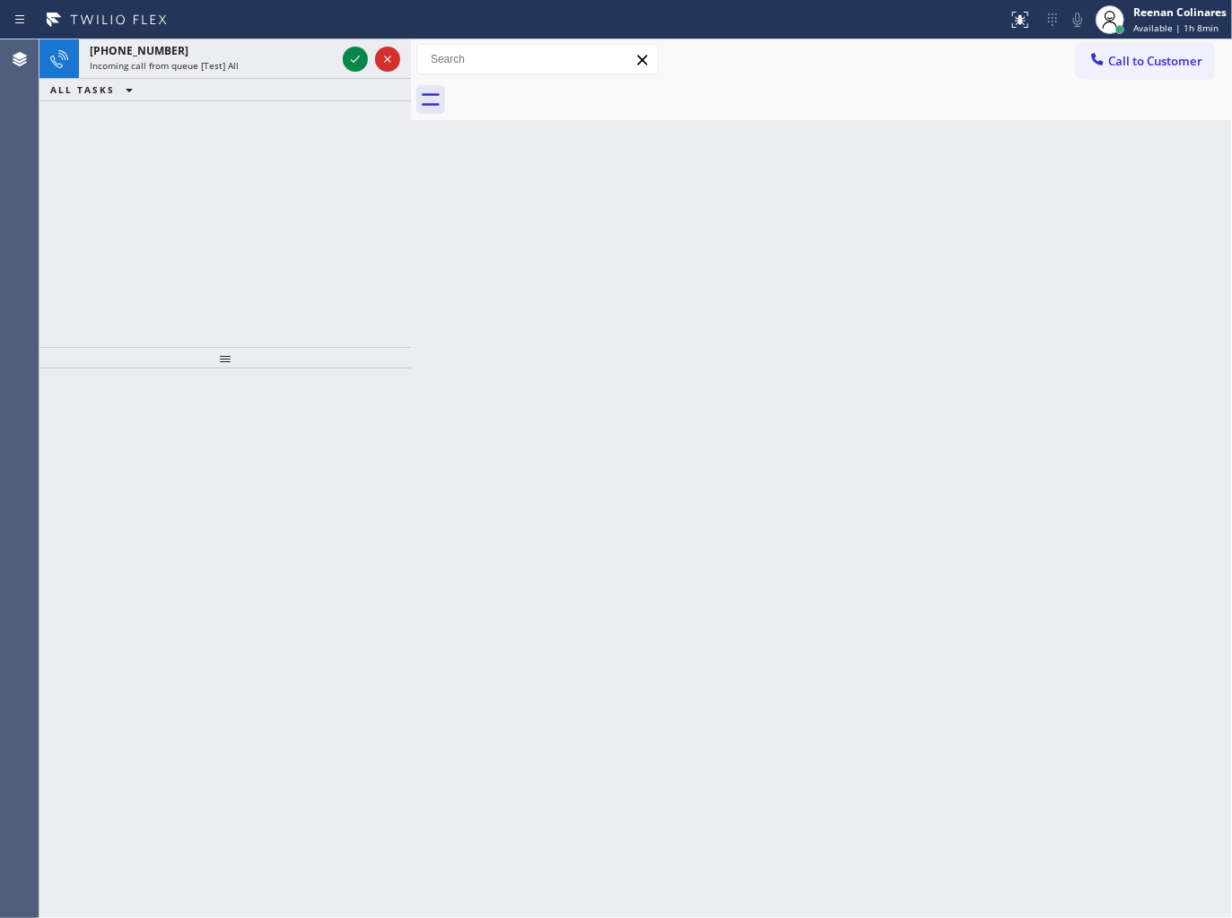
click at [271, 82] on div "ALL TASKS ALL TASKS ACTIVE TASKS TASKS IN WRAP UP" at bounding box center [224, 90] width 371 height 22
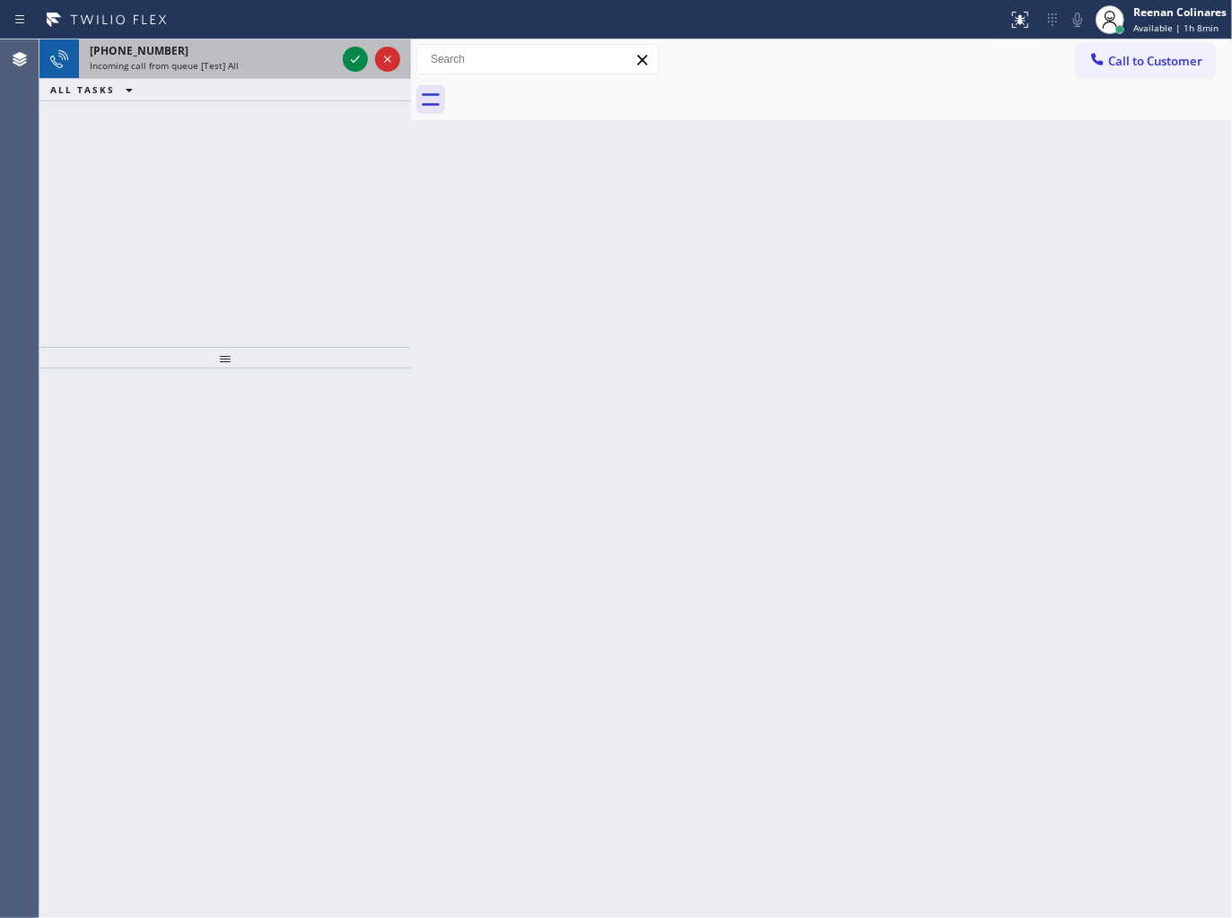
click at [278, 69] on div "Incoming call from queue [Test] All" at bounding box center [213, 65] width 246 height 13
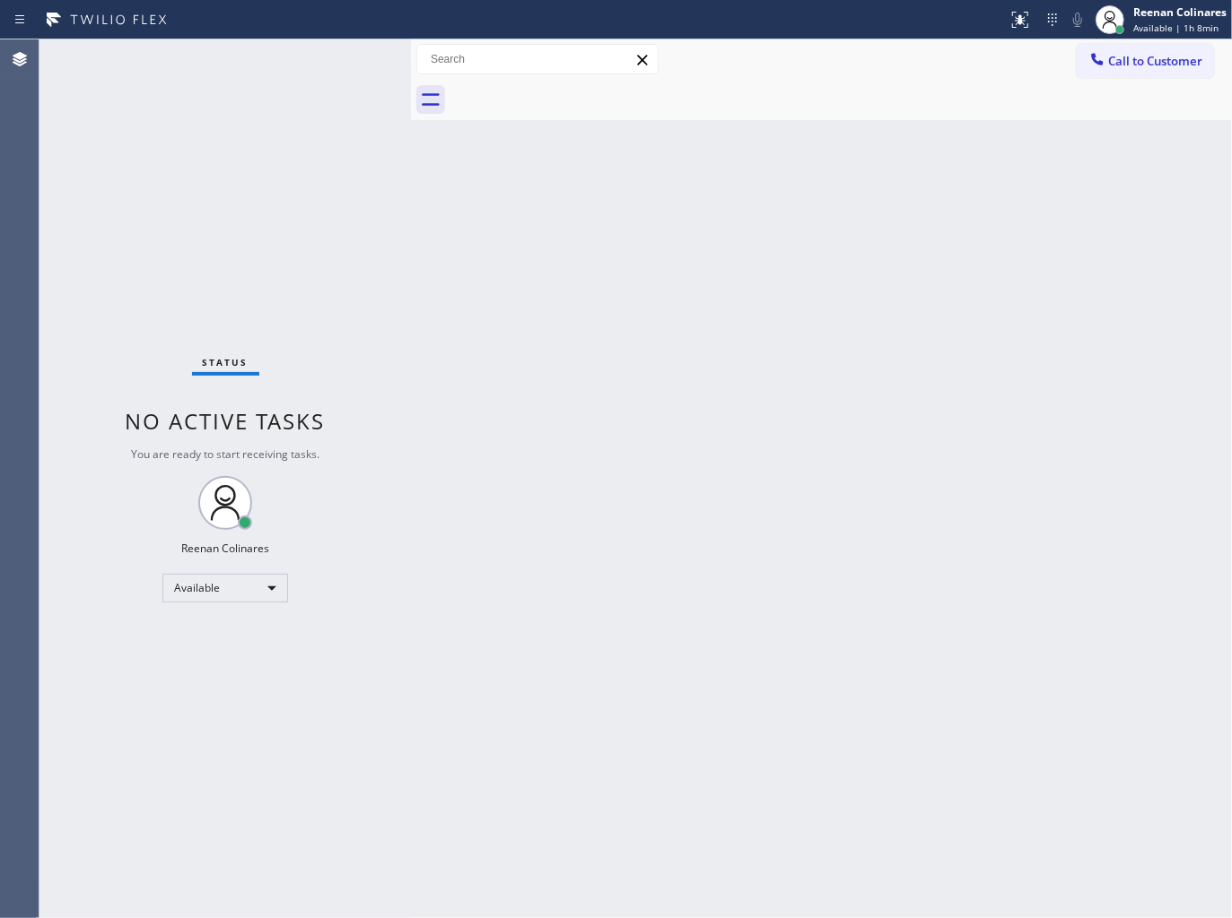
click at [283, 67] on div "Status No active tasks You are ready to start receiving tasks. Reenan Colinares…" at bounding box center [224, 478] width 371 height 879
click at [589, 246] on div "Back to Dashboard Change Sender ID Customers Technicians Select a contact Outbo…" at bounding box center [821, 478] width 821 height 879
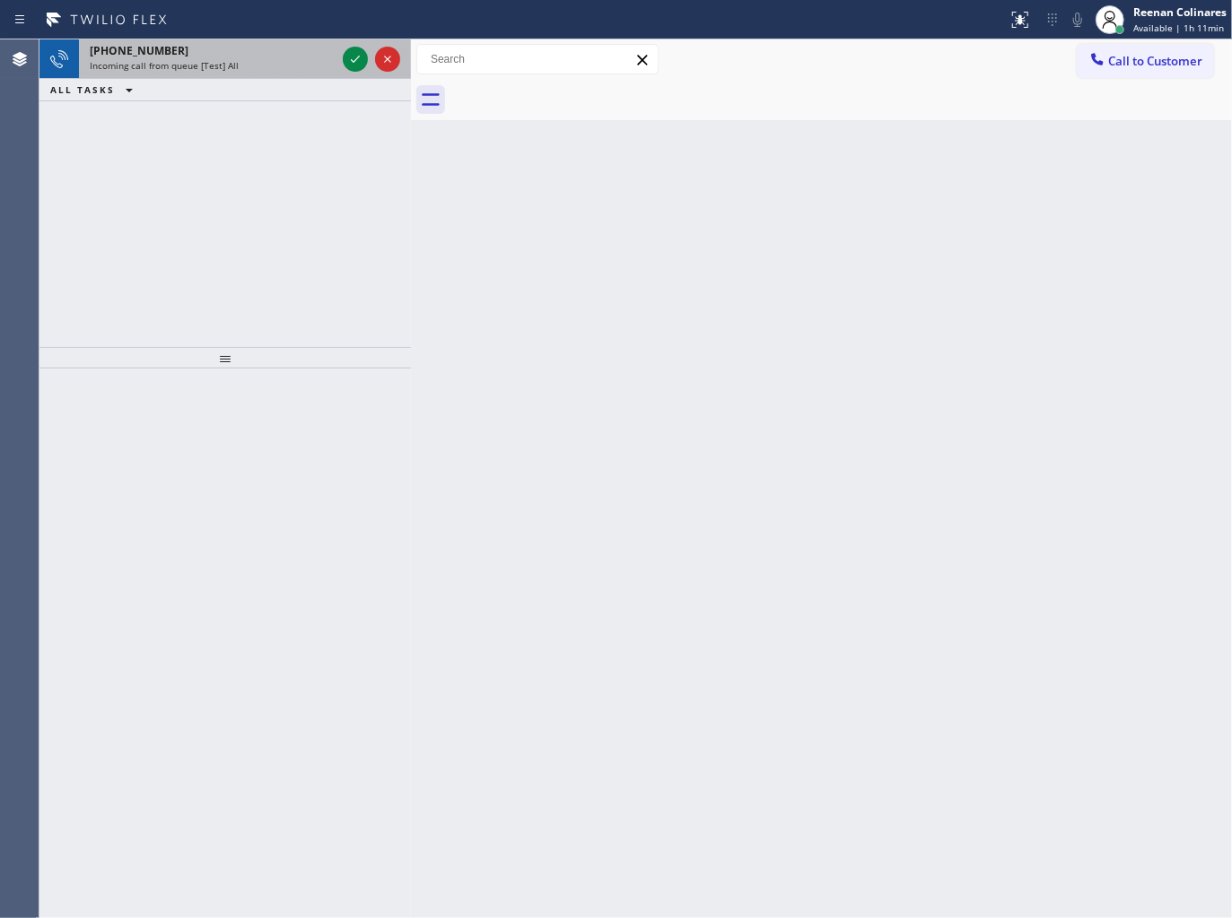
click at [178, 67] on span "Incoming call from queue [Test] All" at bounding box center [164, 65] width 149 height 13
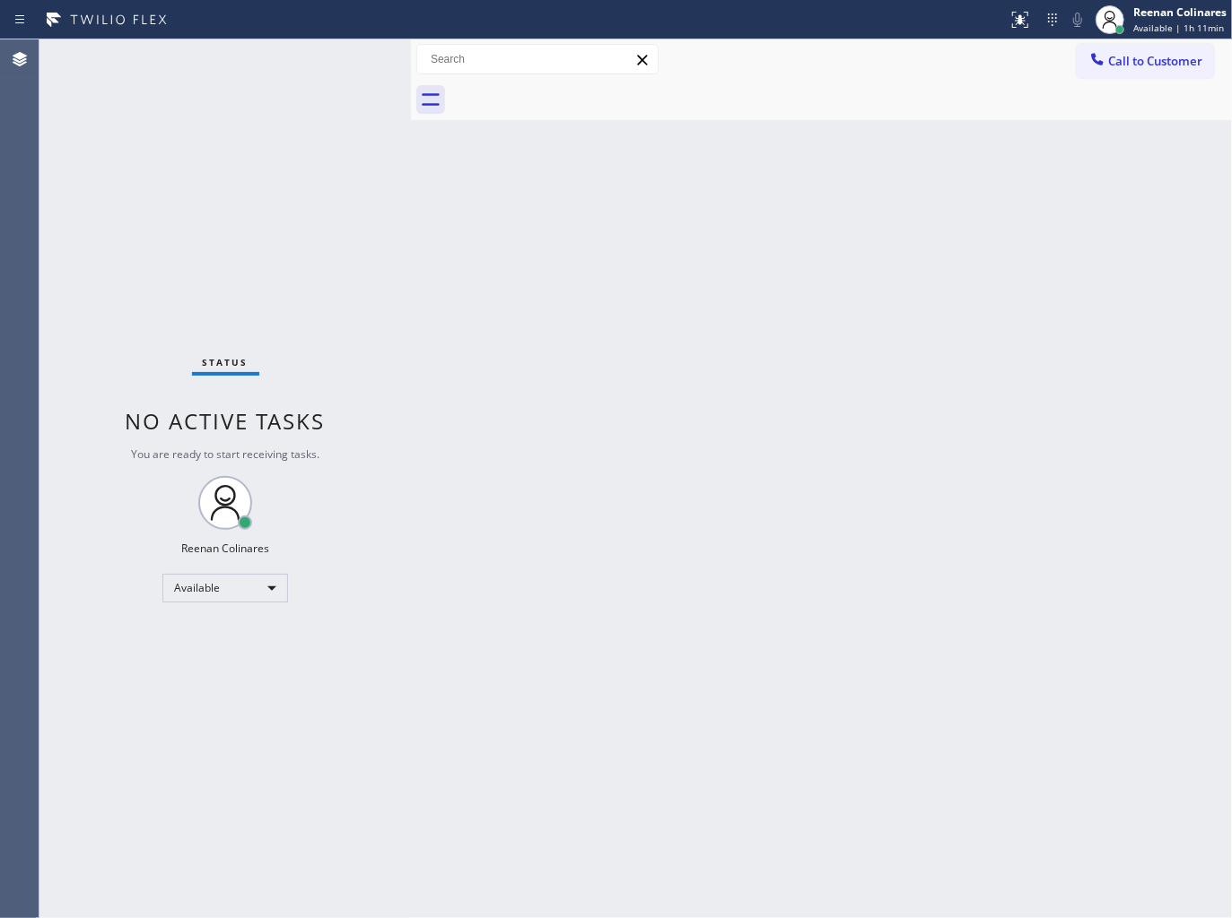
click at [312, 65] on div "Status No active tasks You are ready to start receiving tasks. Reenan Colinares…" at bounding box center [224, 478] width 371 height 879
click at [658, 266] on div "Back to Dashboard Change Sender ID Customers Technicians Select a contact Outbo…" at bounding box center [821, 478] width 821 height 879
click at [1163, 28] on span "Available | 1h 29min" at bounding box center [1178, 28] width 91 height 13
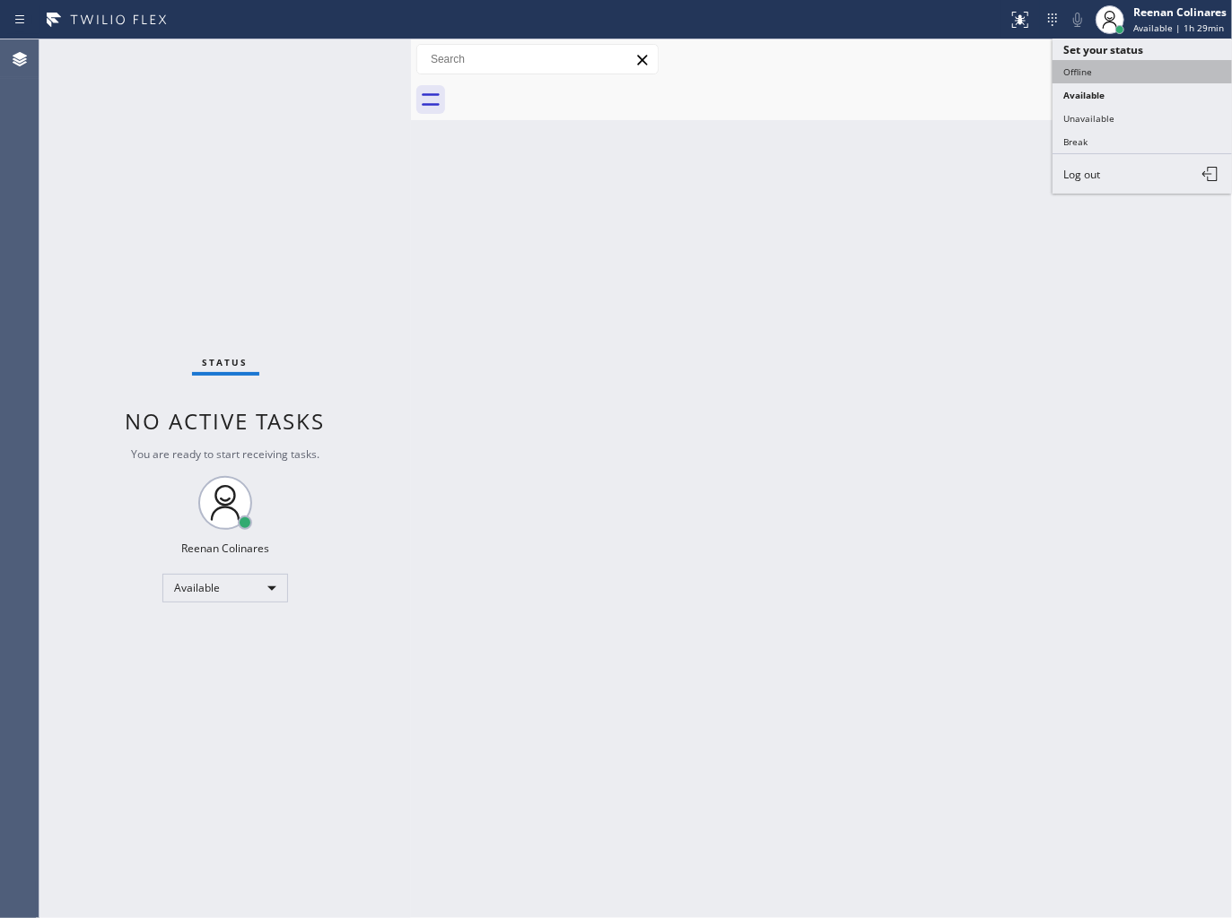
click at [1098, 77] on button "Offline" at bounding box center [1141, 71] width 179 height 23
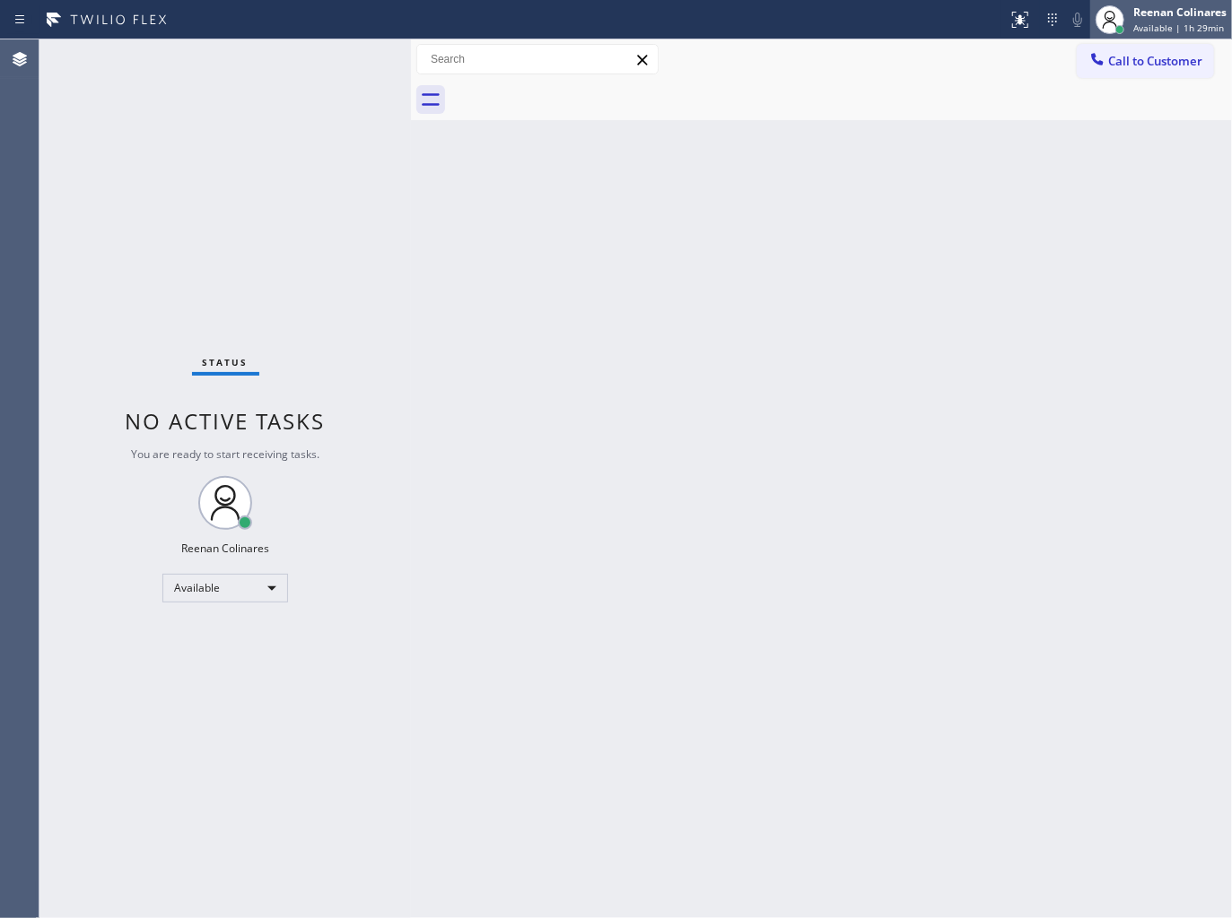
click at [1171, 16] on div "Reenan Colinares" at bounding box center [1179, 11] width 93 height 15
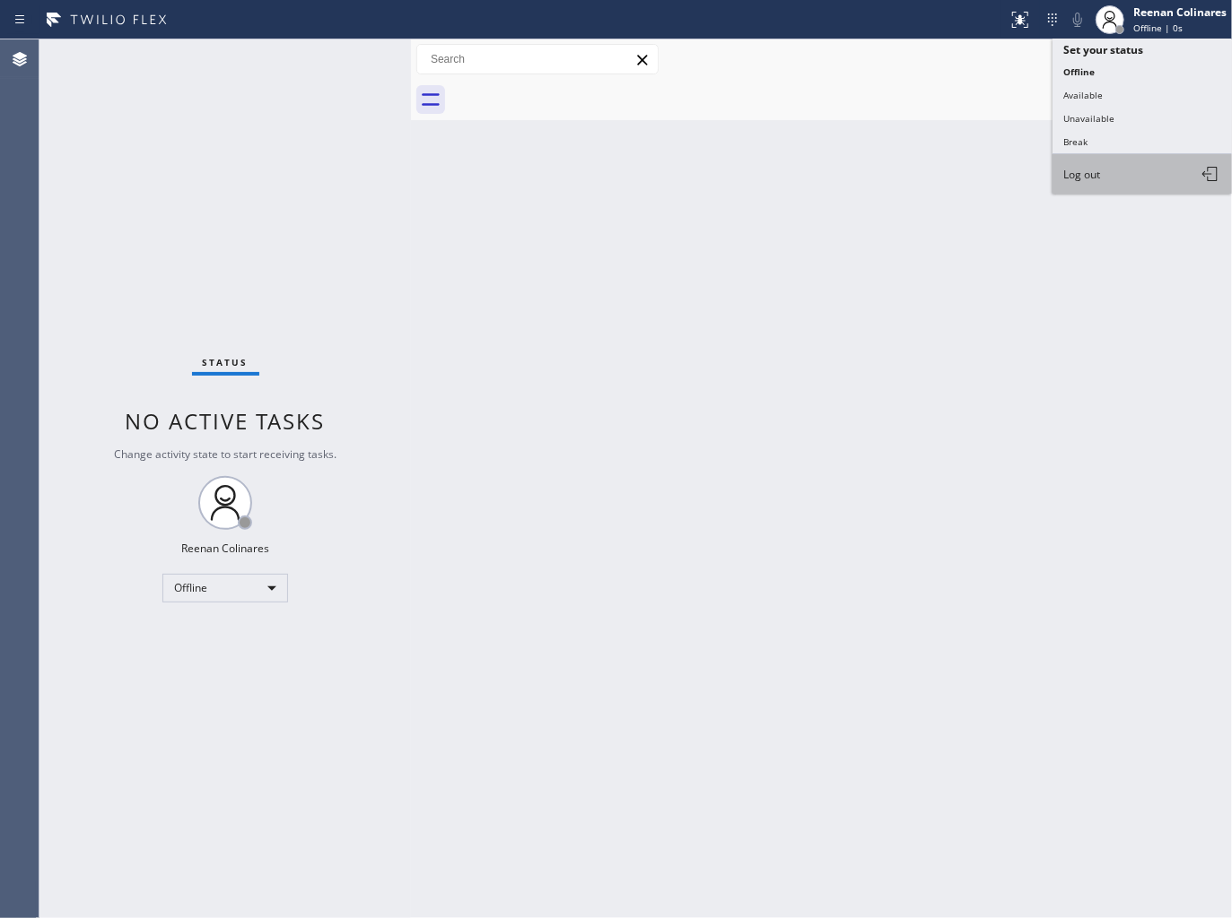
click at [1086, 168] on span "Log out" at bounding box center [1081, 174] width 37 height 15
